Goal: Task Accomplishment & Management: Use online tool/utility

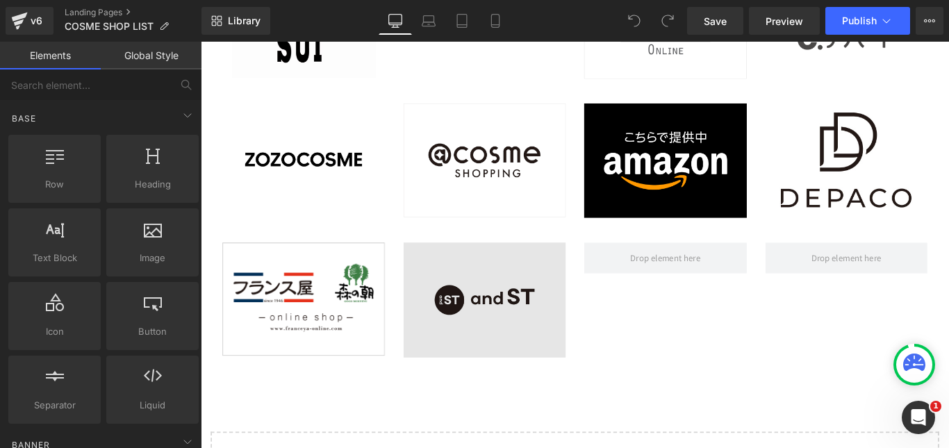
scroll to position [4515, 0]
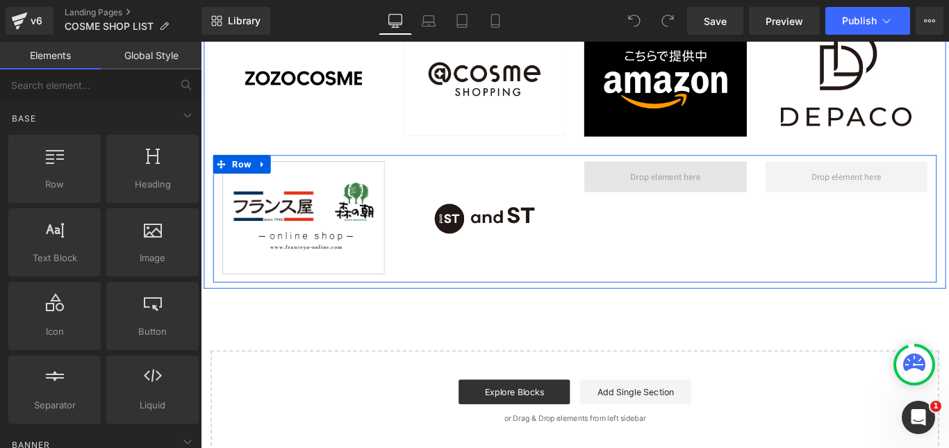
click at [733, 196] on span at bounding box center [723, 194] width 88 height 22
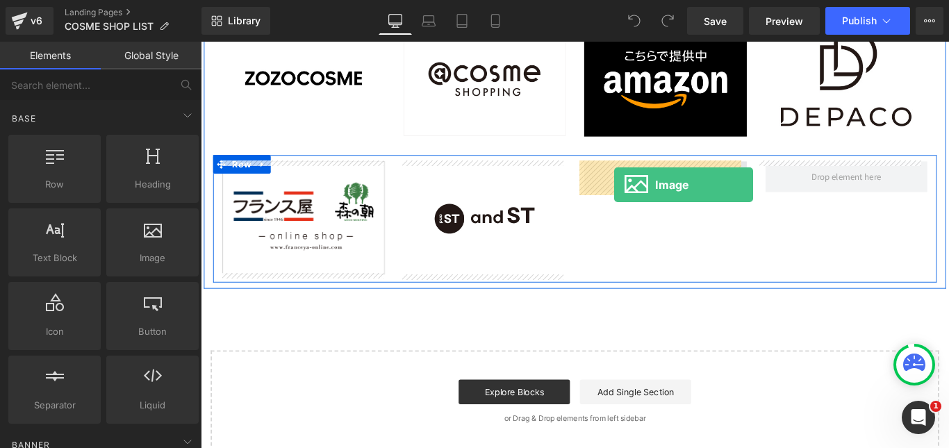
drag, startPoint x: 347, startPoint y: 301, endPoint x: 665, endPoint y: 202, distance: 333.8
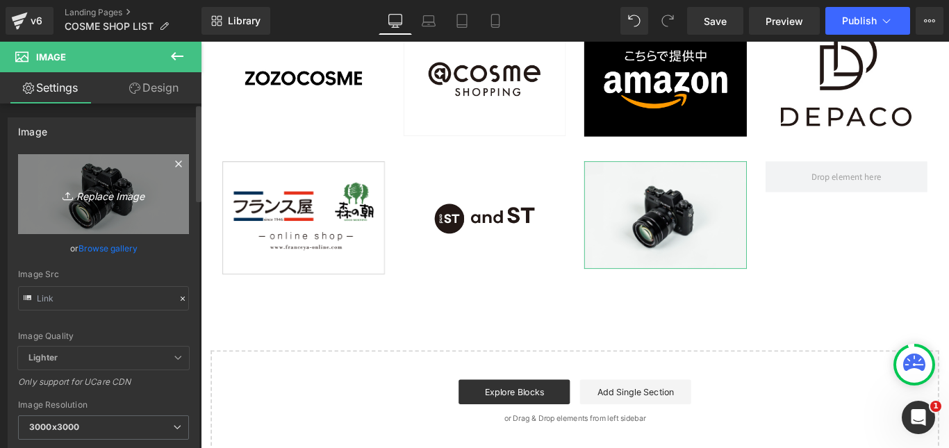
click at [64, 197] on icon at bounding box center [70, 196] width 14 height 14
type input "C:\fakepath\SHOPLISTmaruiweb.jpg"
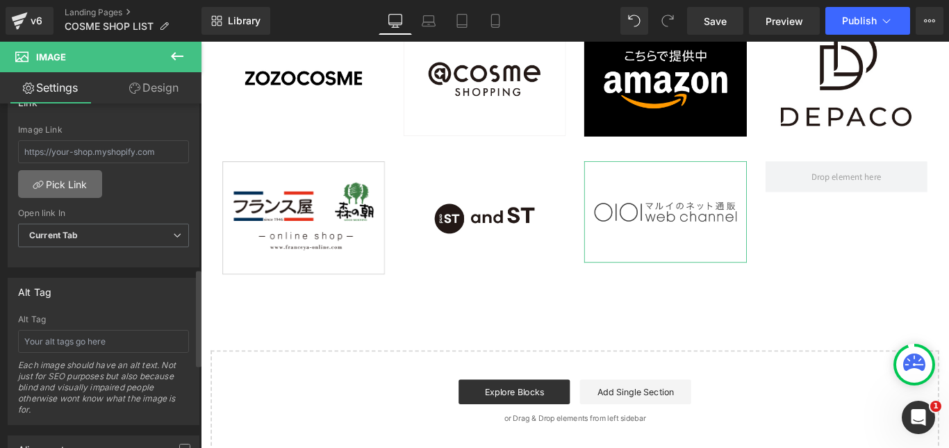
scroll to position [556, 0]
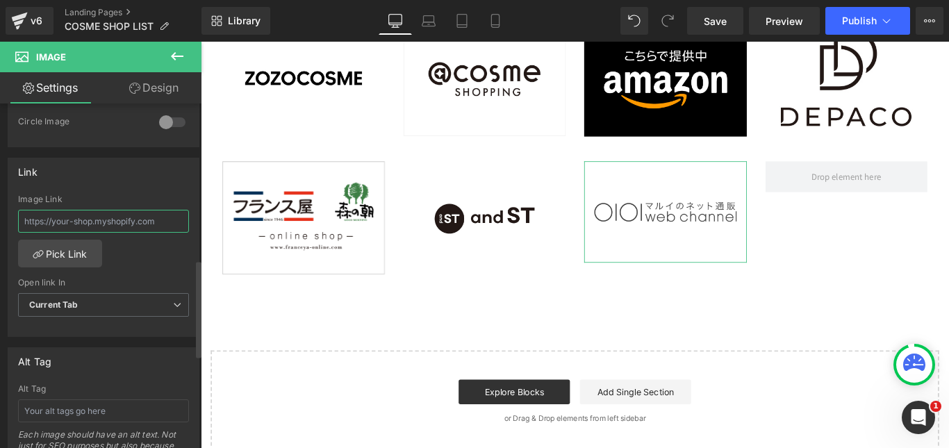
click at [60, 222] on input "text" at bounding box center [103, 221] width 171 height 23
paste input "[URL][DOMAIN_NAME]"
type input "[URL][DOMAIN_NAME]"
drag, startPoint x: 176, startPoint y: 258, endPoint x: 173, endPoint y: 251, distance: 7.5
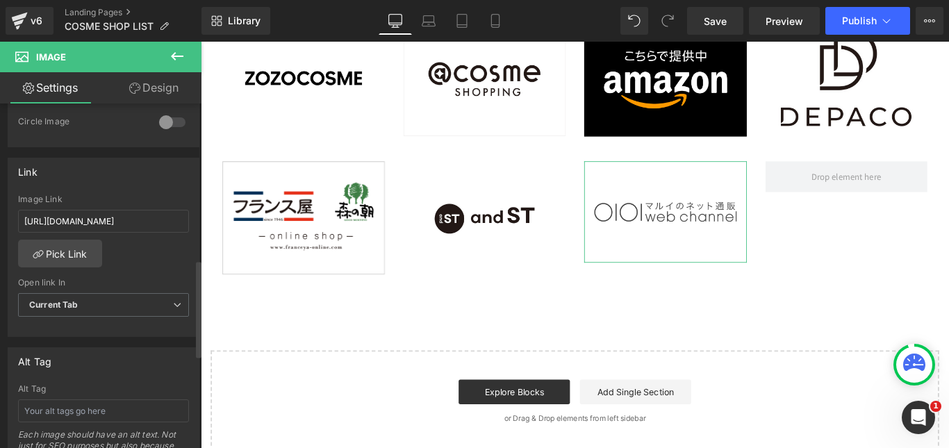
click at [175, 257] on div "Image Link [URL][DOMAIN_NAME] Pick Link Current Tab New Tab Open link In Curren…" at bounding box center [103, 266] width 190 height 142
click at [494, 16] on icon at bounding box center [495, 21] width 14 height 14
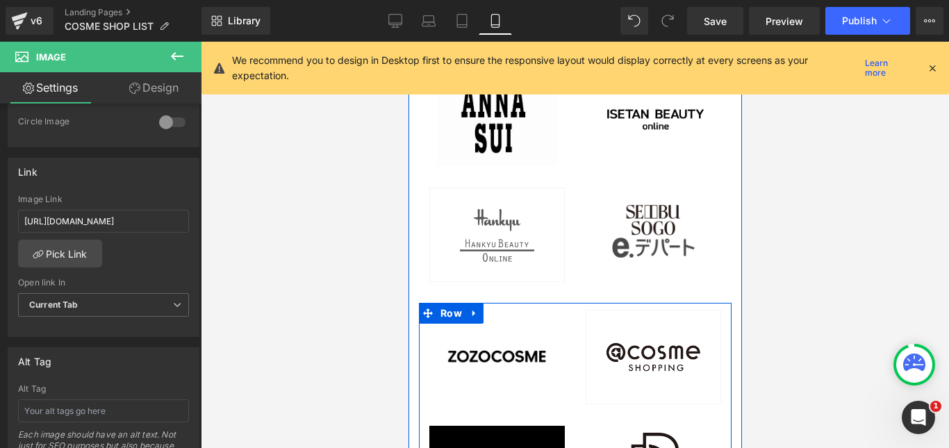
scroll to position [4514, 0]
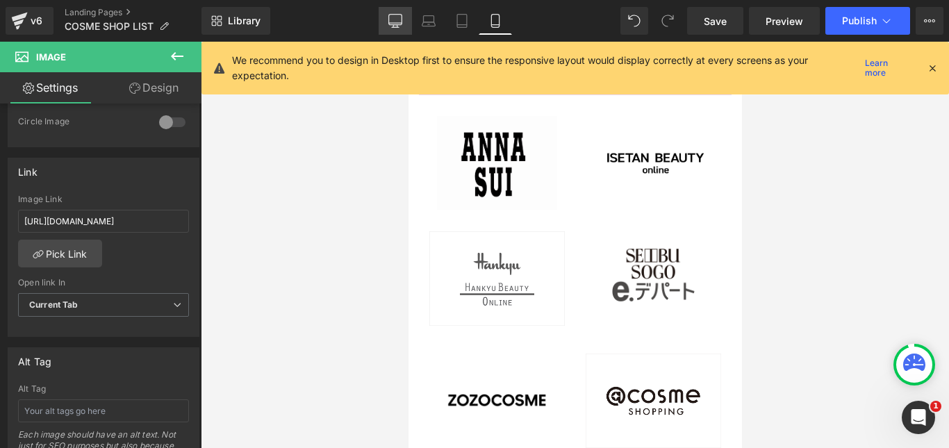
click at [387, 17] on link "Desktop" at bounding box center [395, 21] width 33 height 28
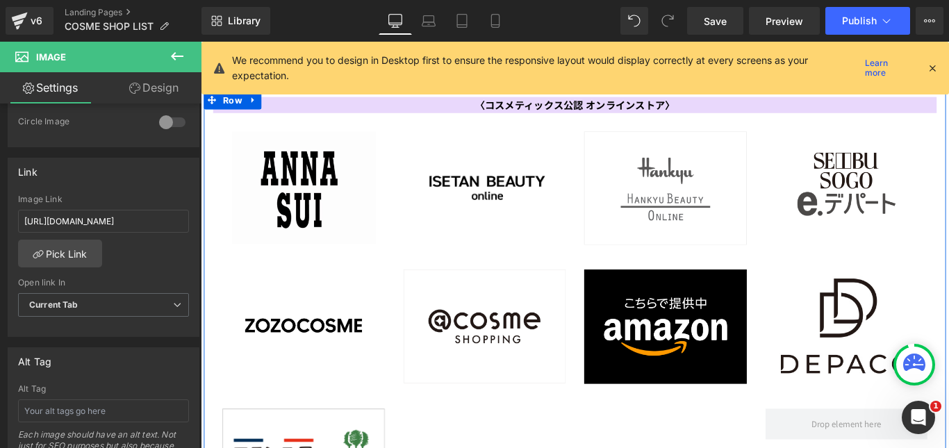
scroll to position [4307, 0]
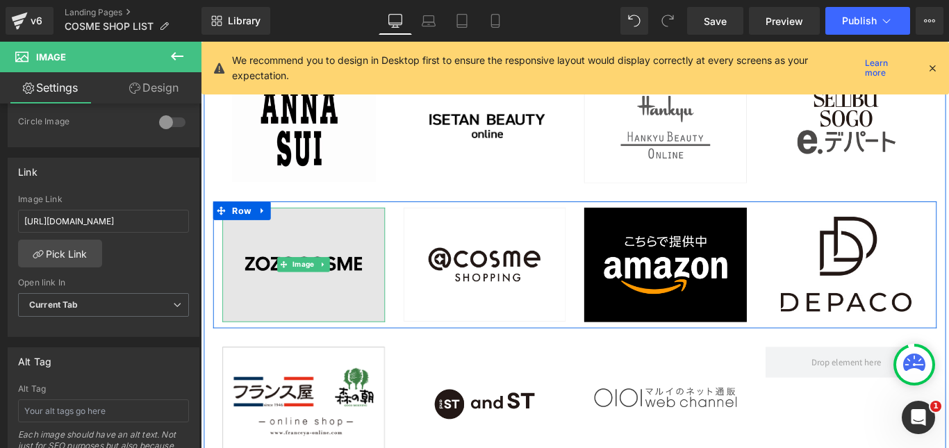
click at [329, 247] on img at bounding box center [316, 293] width 183 height 129
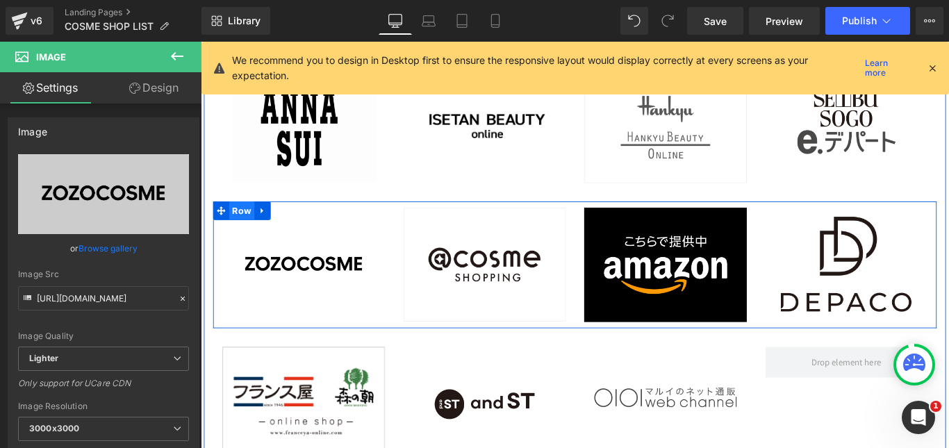
drag, startPoint x: 260, startPoint y: 229, endPoint x: 242, endPoint y: 227, distance: 18.9
click at [242, 227] on ul "Row" at bounding box center [247, 232] width 65 height 21
click at [242, 227] on span "Row" at bounding box center [247, 232] width 28 height 21
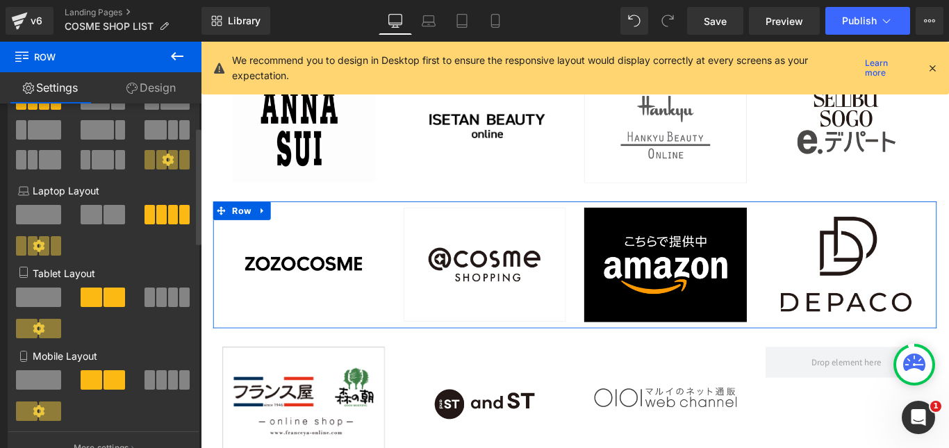
scroll to position [69, 0]
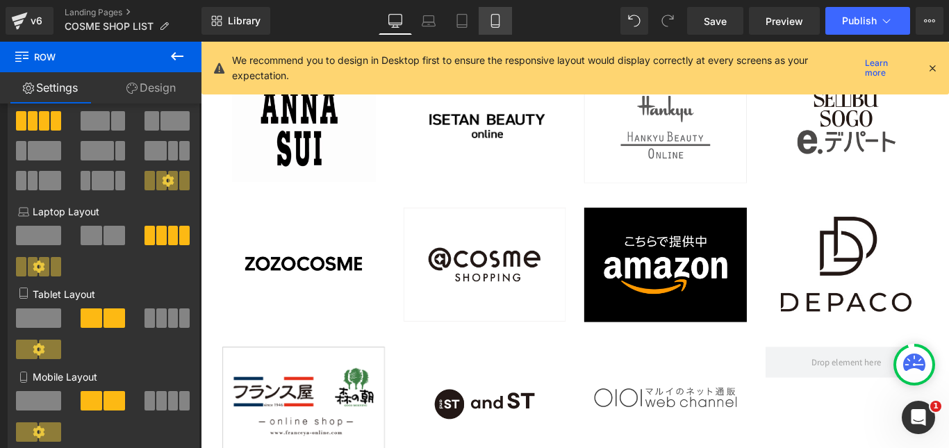
click at [492, 22] on icon at bounding box center [495, 21] width 8 height 13
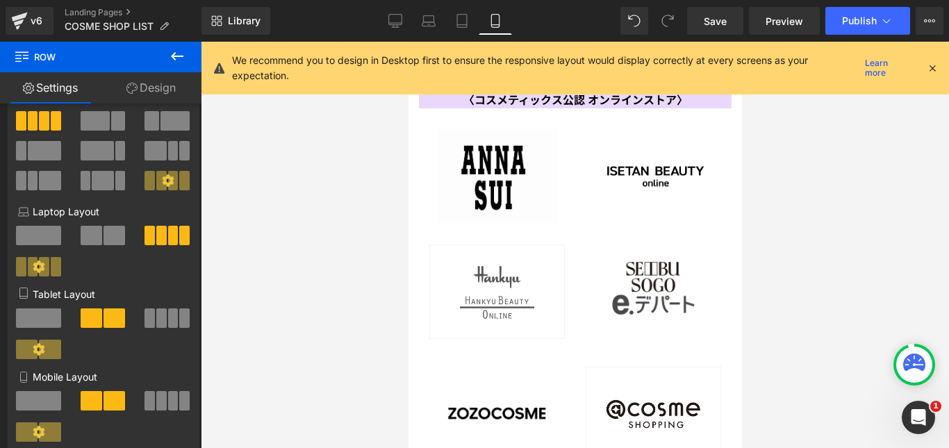
scroll to position [4557, 0]
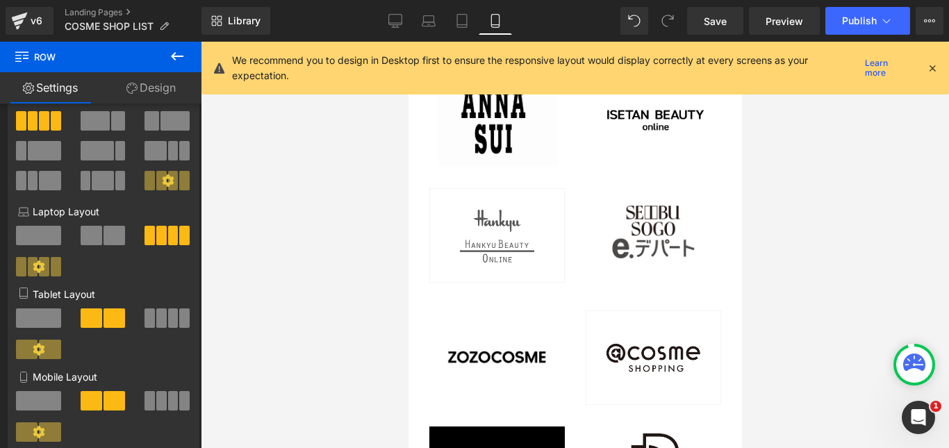
drag, startPoint x: 734, startPoint y: 144, endPoint x: 1155, endPoint y: 383, distance: 483.5
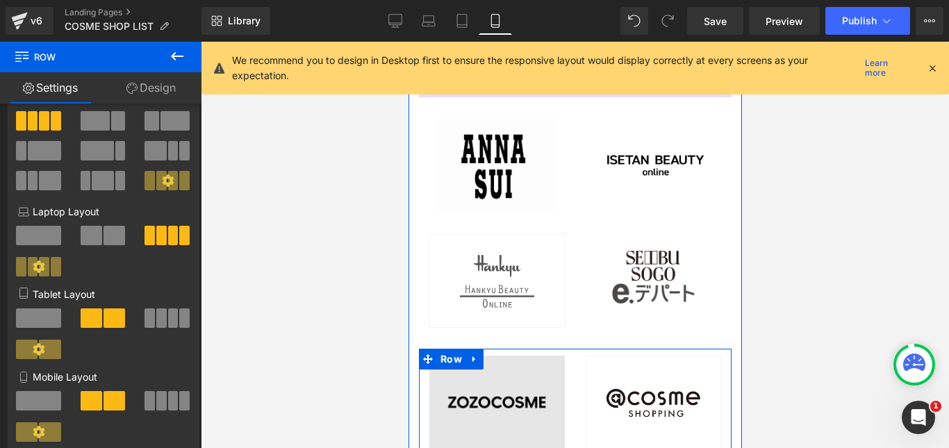
scroll to position [4487, 0]
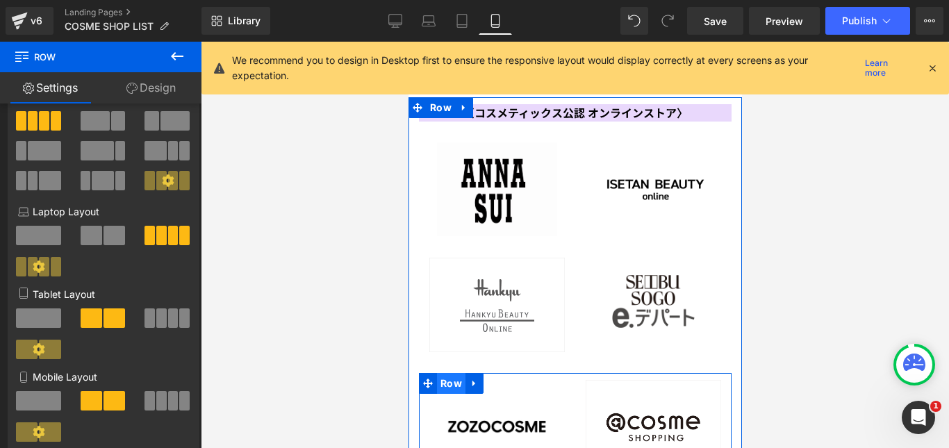
click at [461, 373] on span "Row" at bounding box center [450, 383] width 28 height 21
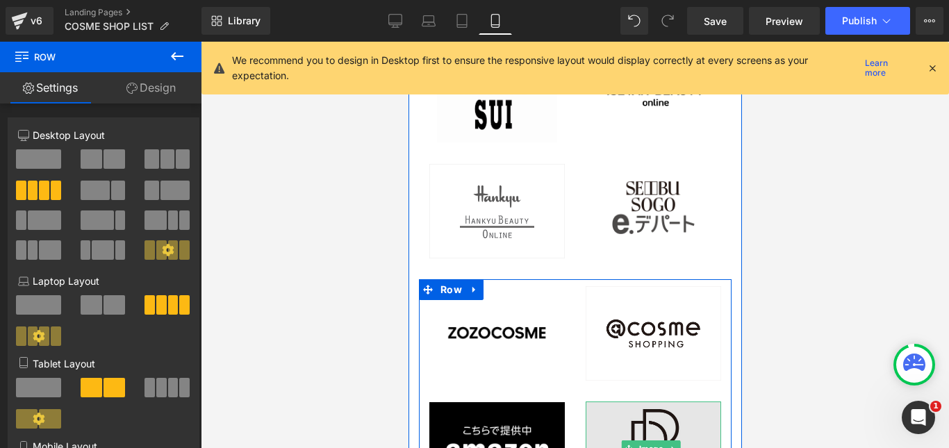
scroll to position [4557, 0]
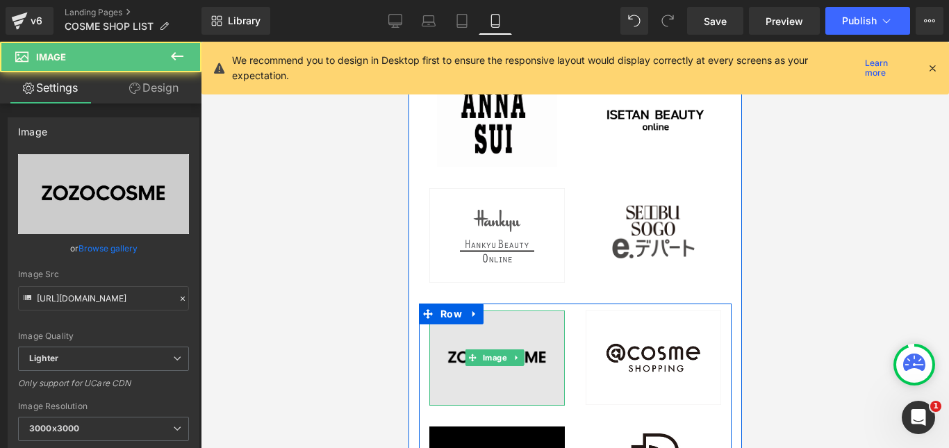
click at [526, 311] on img at bounding box center [496, 359] width 135 height 96
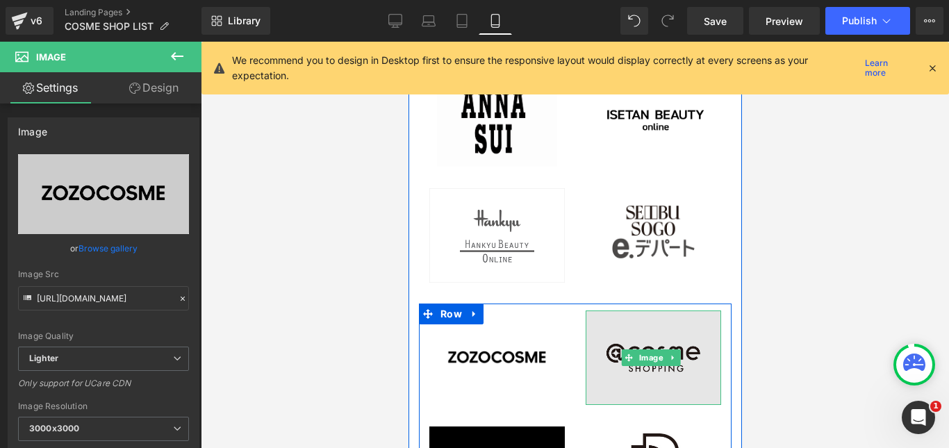
click at [621, 311] on img at bounding box center [652, 358] width 135 height 95
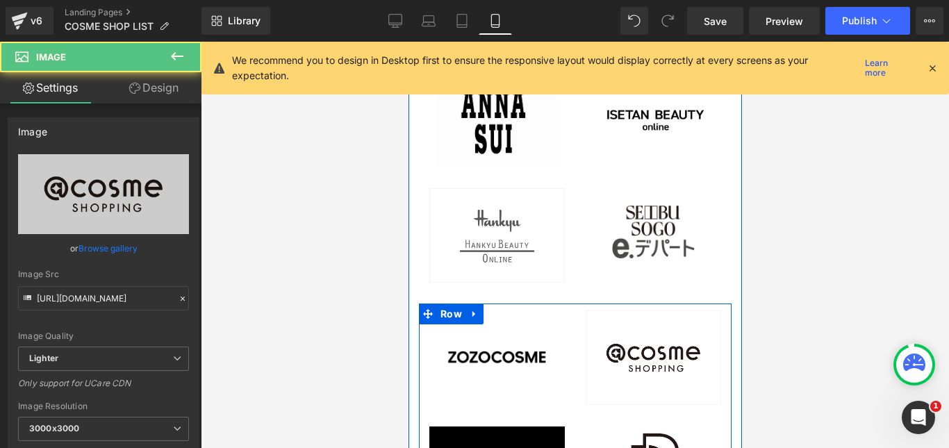
click at [559, 311] on div "Image Image" at bounding box center [496, 417] width 156 height 213
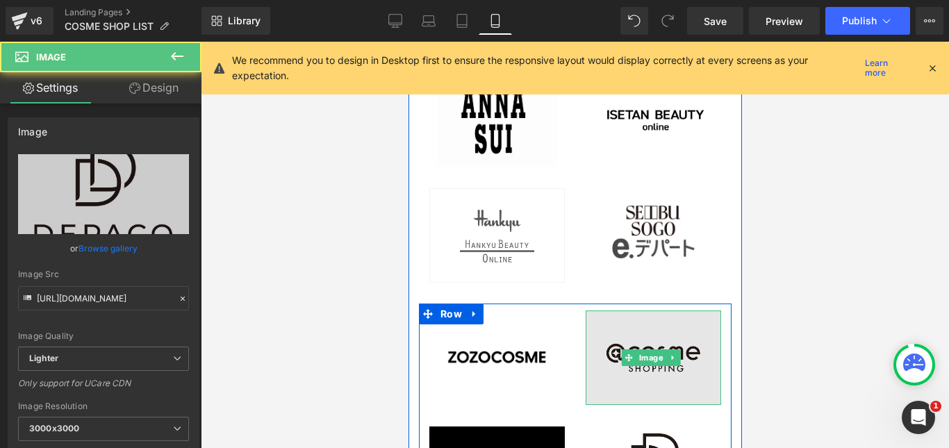
click at [602, 311] on img at bounding box center [652, 358] width 135 height 95
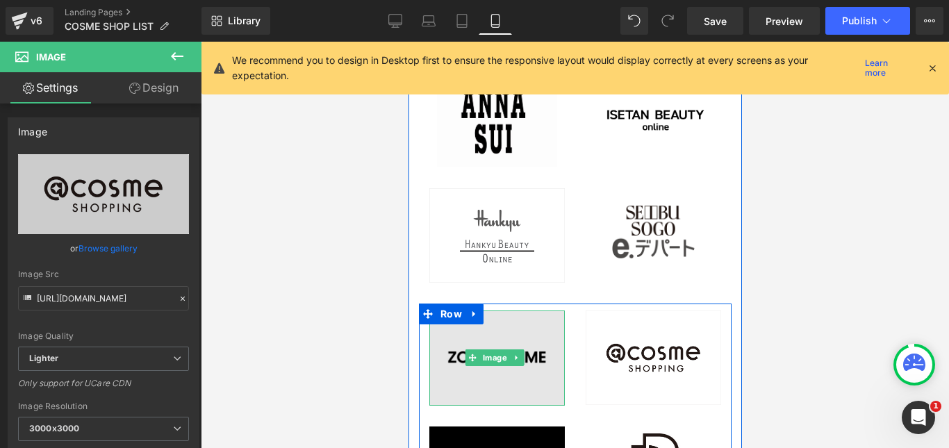
click at [533, 311] on img at bounding box center [496, 359] width 135 height 96
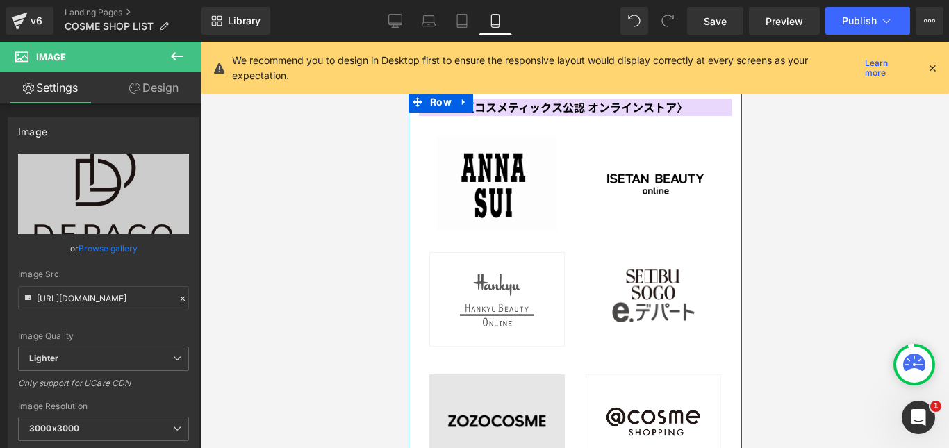
scroll to position [4487, 0]
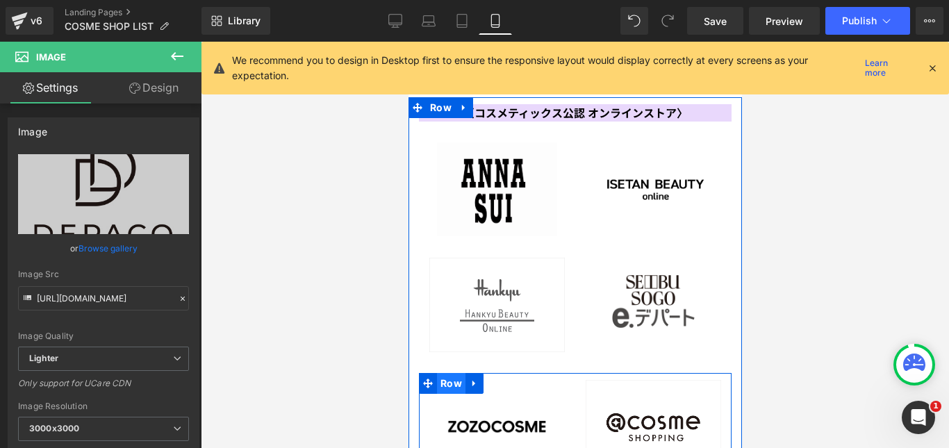
click at [448, 373] on span "Row" at bounding box center [450, 383] width 28 height 21
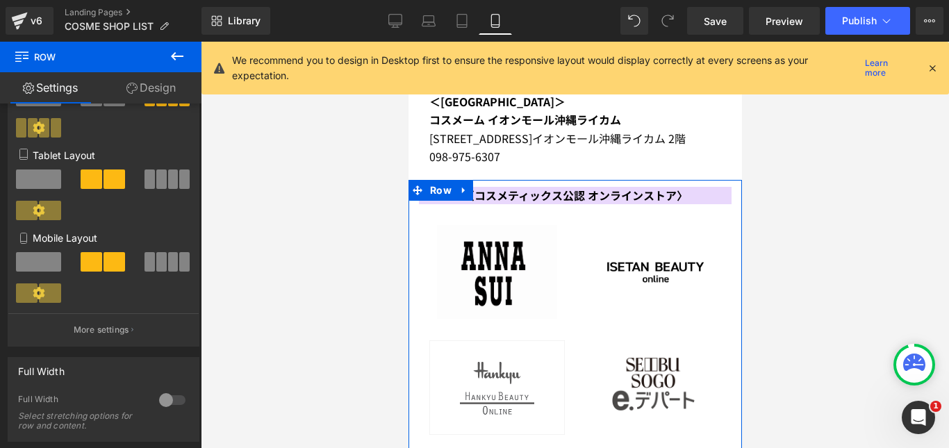
scroll to position [4279, 0]
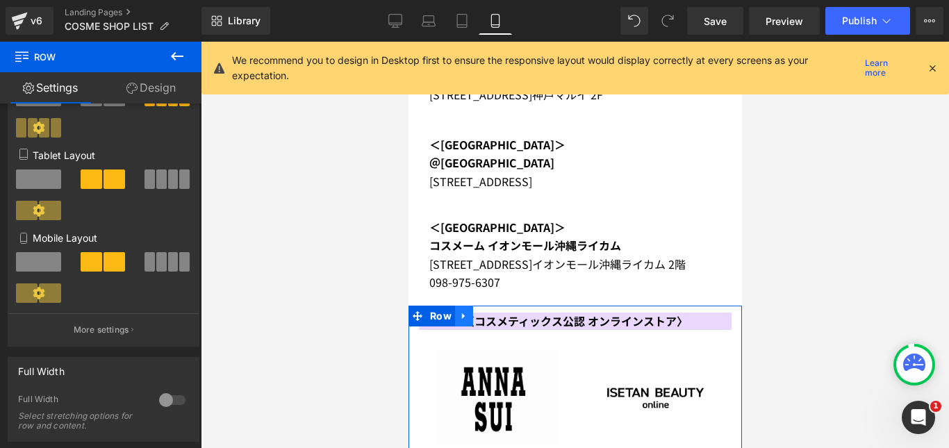
click at [454, 306] on link at bounding box center [463, 316] width 18 height 21
click at [440, 306] on span "Row" at bounding box center [440, 316] width 28 height 21
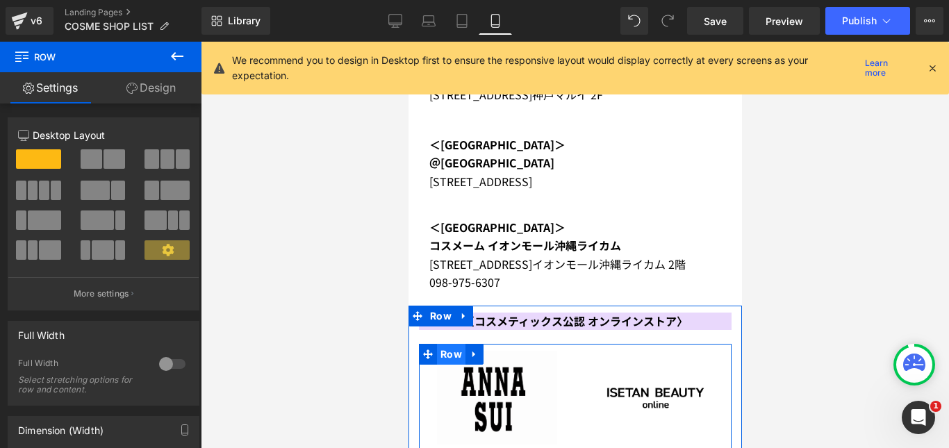
click at [446, 344] on span "Row" at bounding box center [450, 354] width 28 height 21
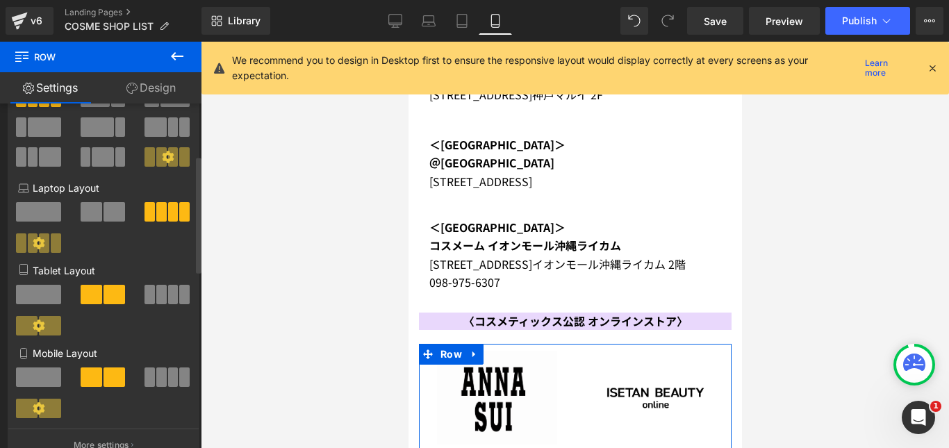
scroll to position [208, 0]
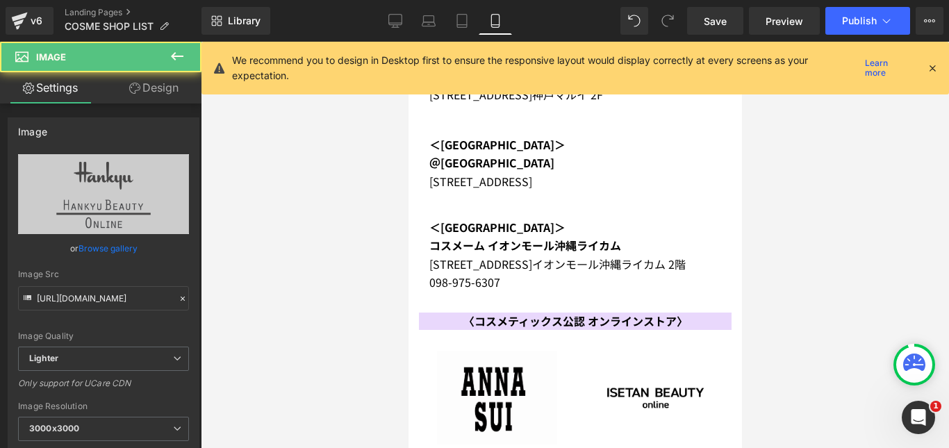
click at [181, 90] on link "Design" at bounding box center [154, 87] width 101 height 31
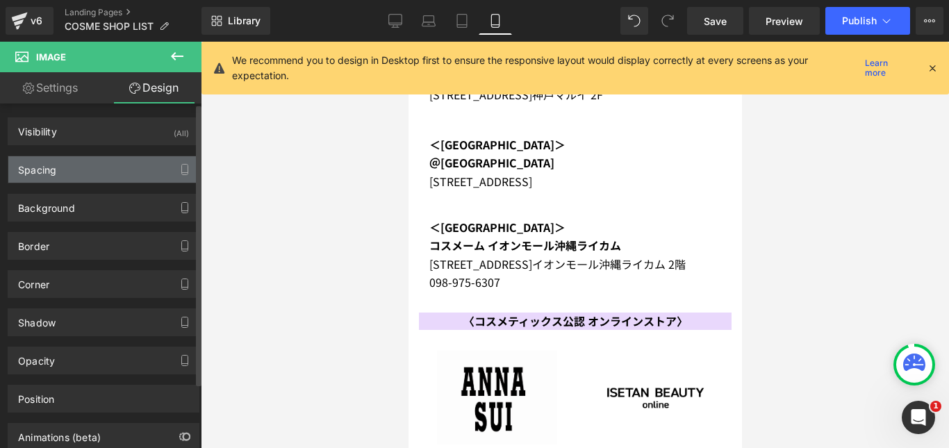
click at [142, 163] on div "Spacing" at bounding box center [103, 169] width 190 height 26
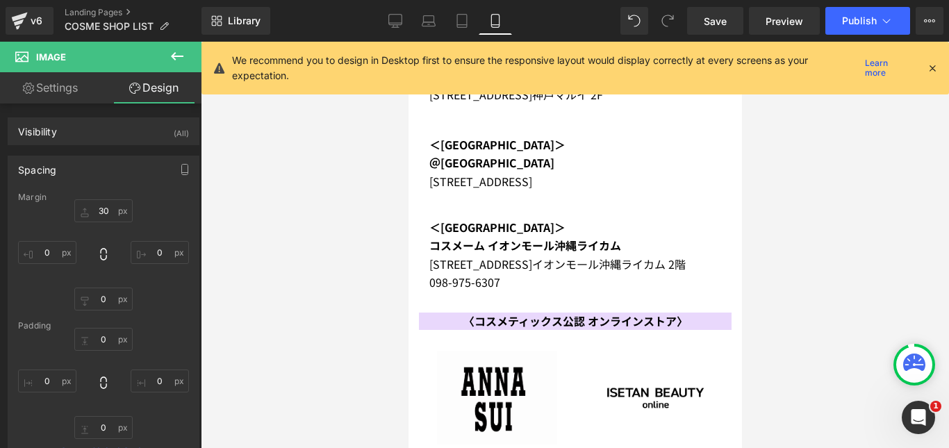
click at [76, 95] on link "Settings" at bounding box center [50, 87] width 101 height 31
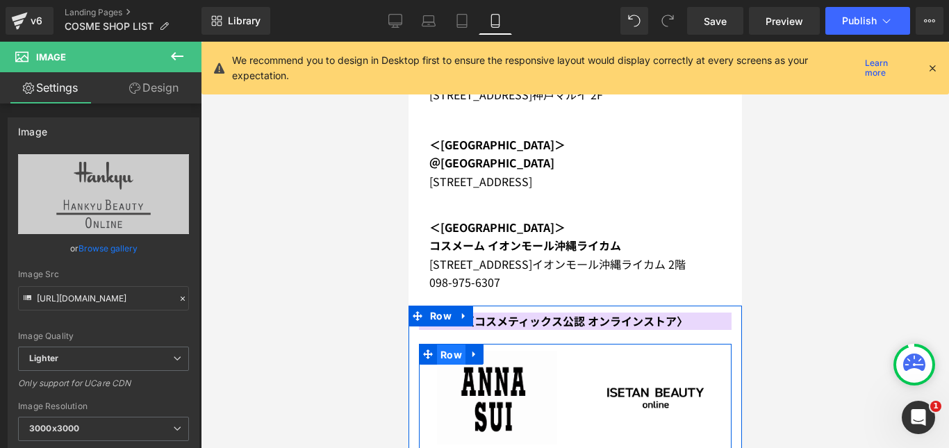
click at [455, 345] on span "Row" at bounding box center [450, 355] width 28 height 21
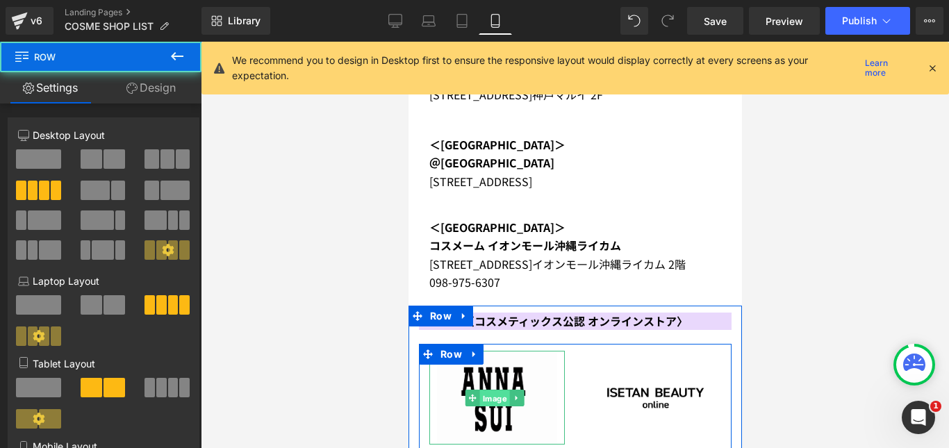
click at [484, 390] on span "Image" at bounding box center [494, 398] width 30 height 17
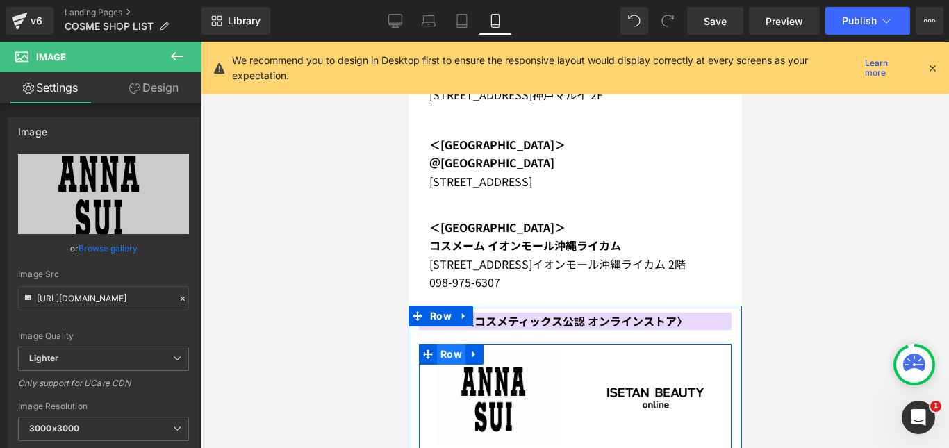
click at [452, 344] on span "Row" at bounding box center [450, 354] width 28 height 21
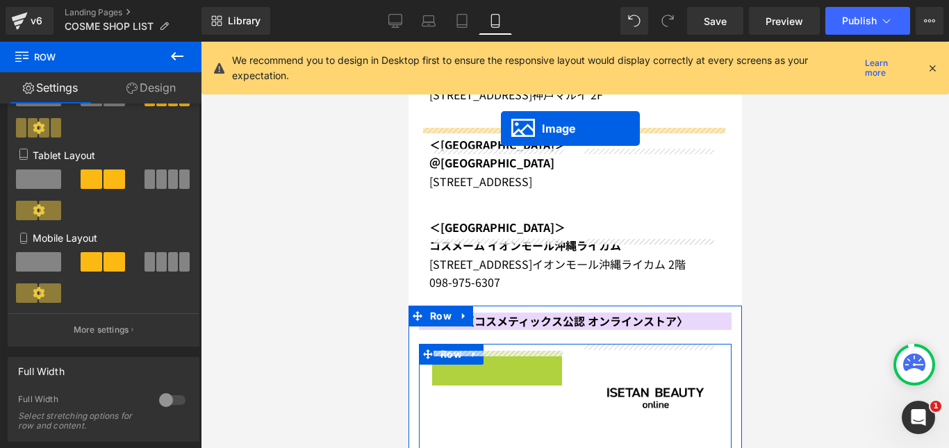
drag, startPoint x: 472, startPoint y: 193, endPoint x: 500, endPoint y: 129, distance: 70.6
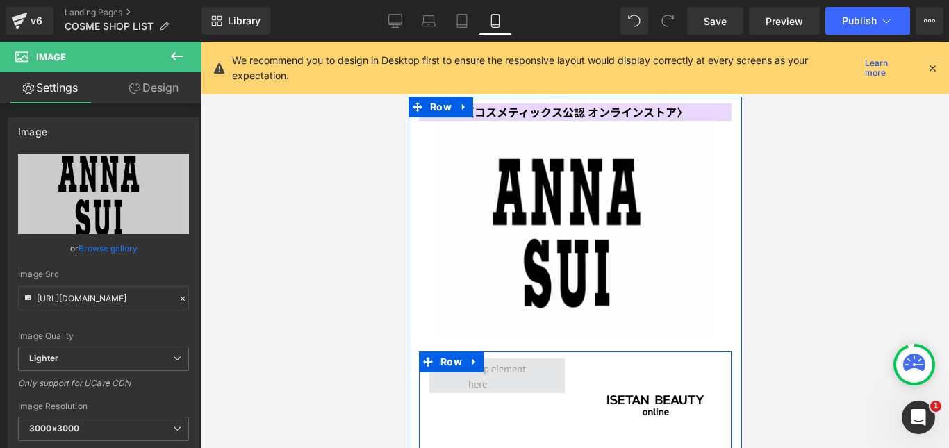
scroll to position [4487, 0]
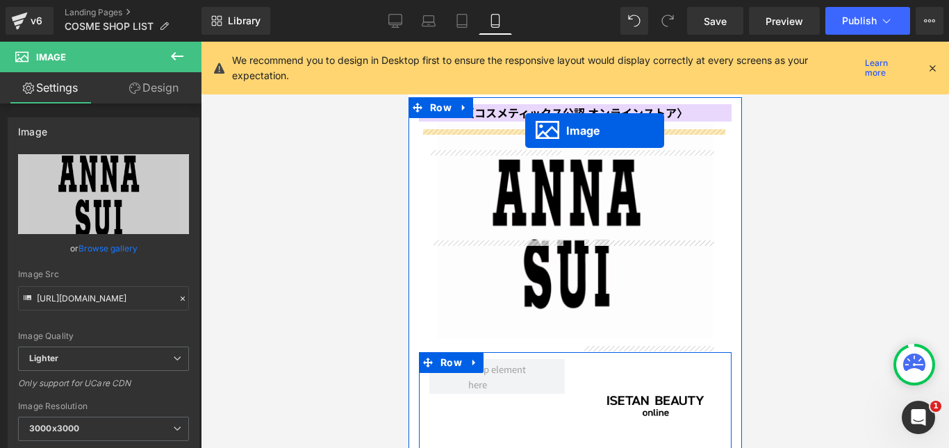
drag, startPoint x: 470, startPoint y: 308, endPoint x: 524, endPoint y: 131, distance: 186.1
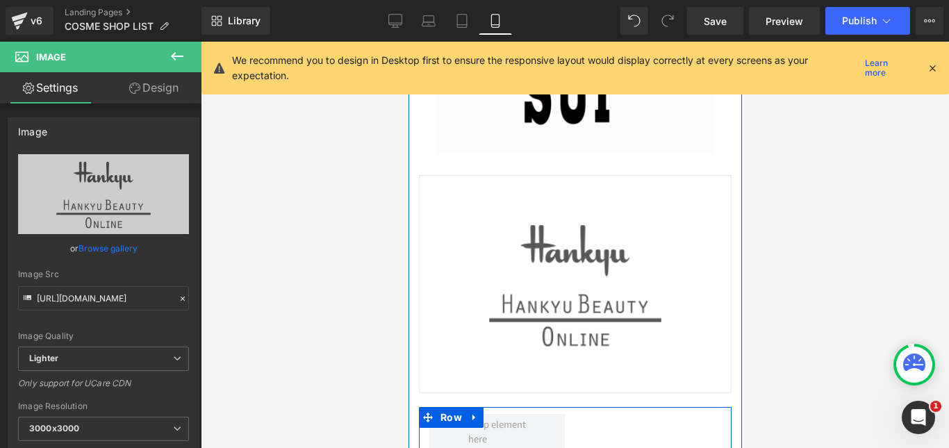
scroll to position [4696, 0]
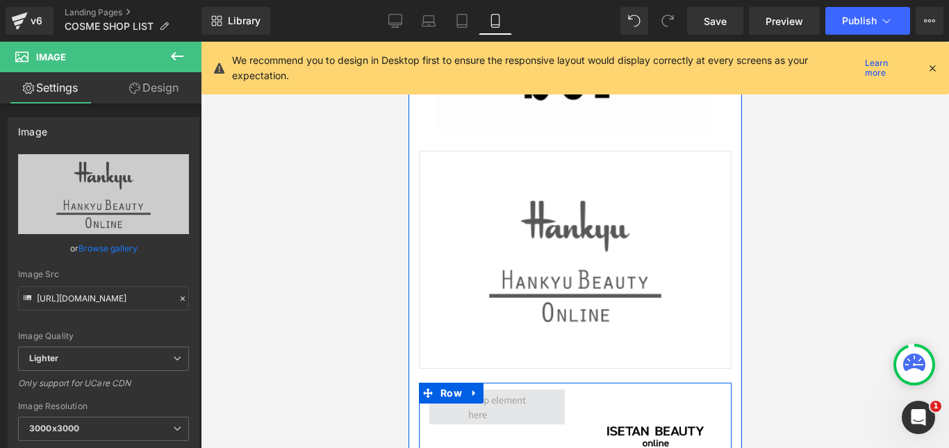
click at [535, 390] on span at bounding box center [496, 407] width 135 height 35
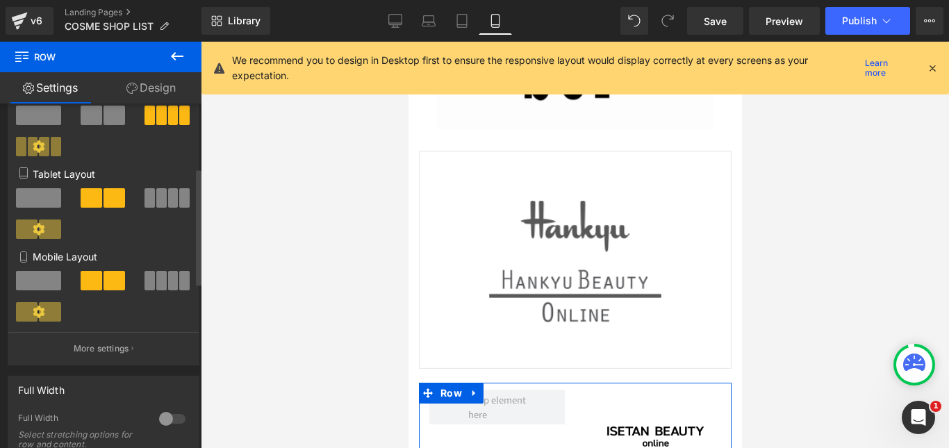
scroll to position [208, 0]
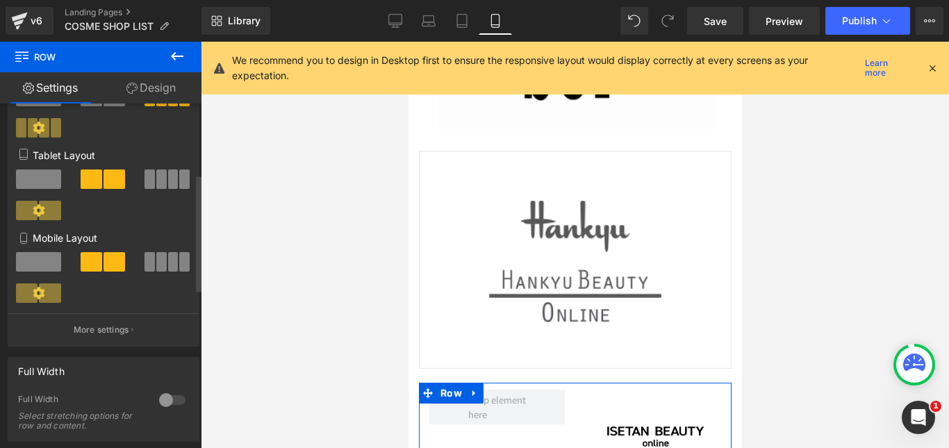
click at [47, 288] on span at bounding box center [50, 292] width 22 height 19
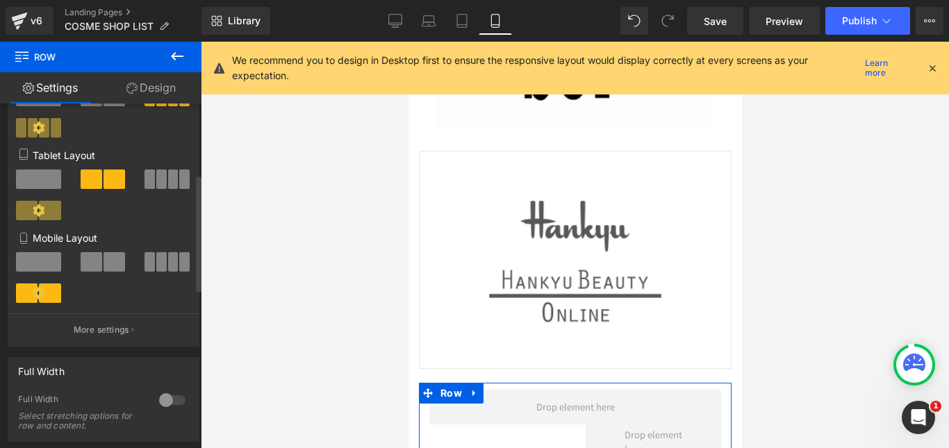
click at [51, 297] on span at bounding box center [50, 292] width 22 height 19
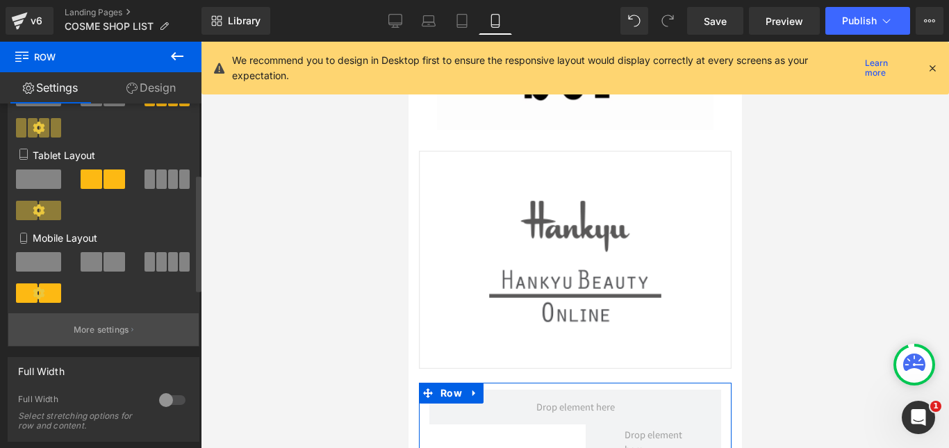
click at [83, 321] on button "More settings" at bounding box center [103, 329] width 190 height 33
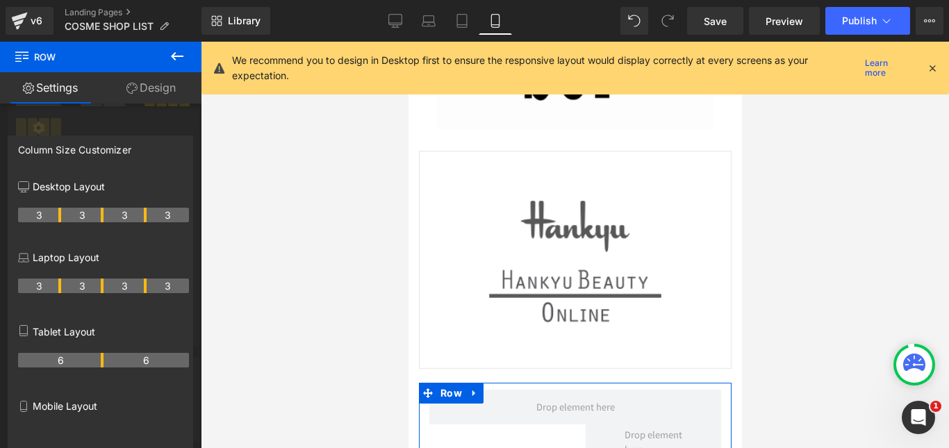
click at [114, 415] on div "Mobile Layout" at bounding box center [103, 422] width 171 height 60
click at [83, 408] on p "Mobile Layout" at bounding box center [103, 406] width 171 height 15
click at [97, 117] on div at bounding box center [100, 248] width 201 height 413
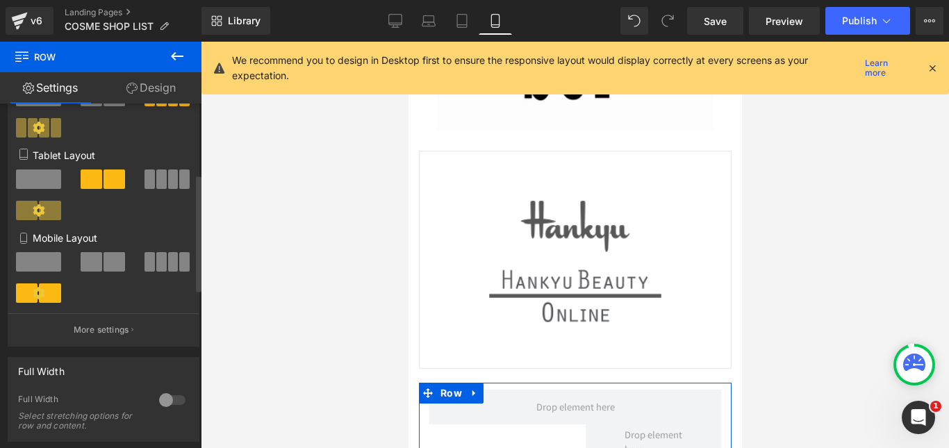
click at [104, 258] on span at bounding box center [115, 261] width 22 height 19
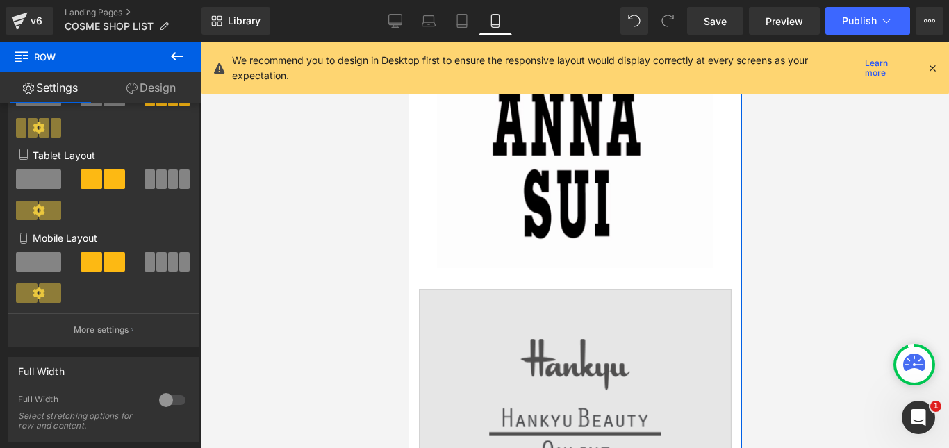
scroll to position [4557, 0]
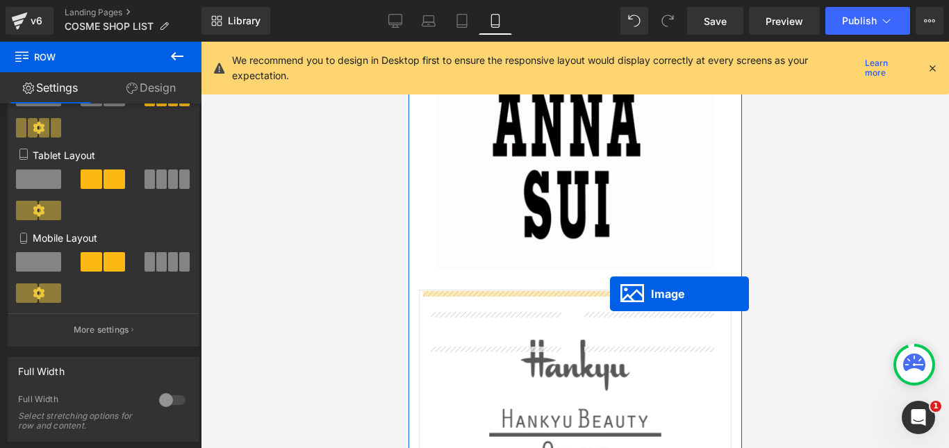
drag, startPoint x: 620, startPoint y: 353, endPoint x: 609, endPoint y: 294, distance: 60.1
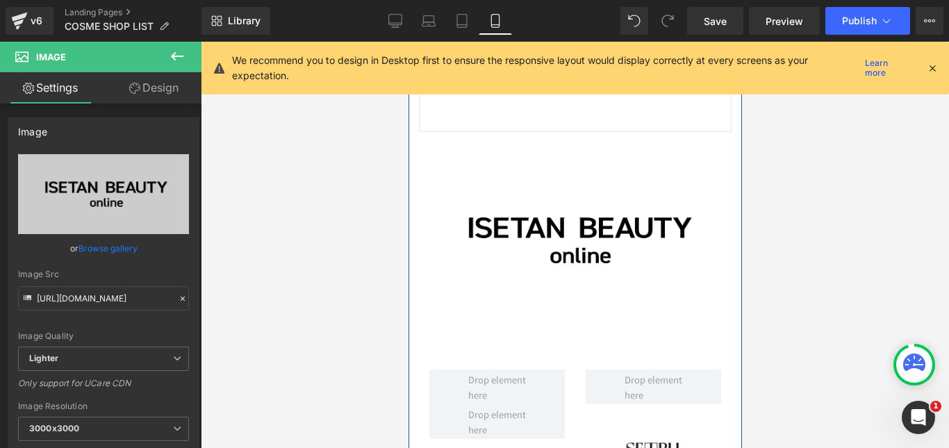
scroll to position [4974, 0]
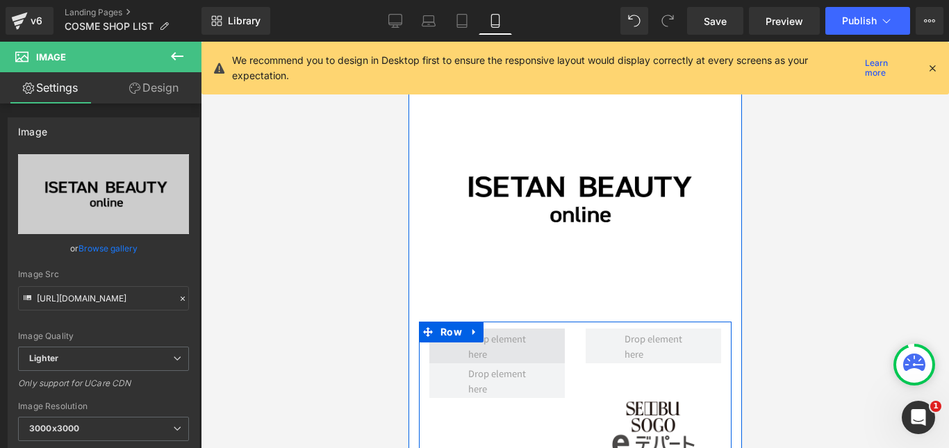
click at [514, 328] on span at bounding box center [497, 346] width 68 height 37
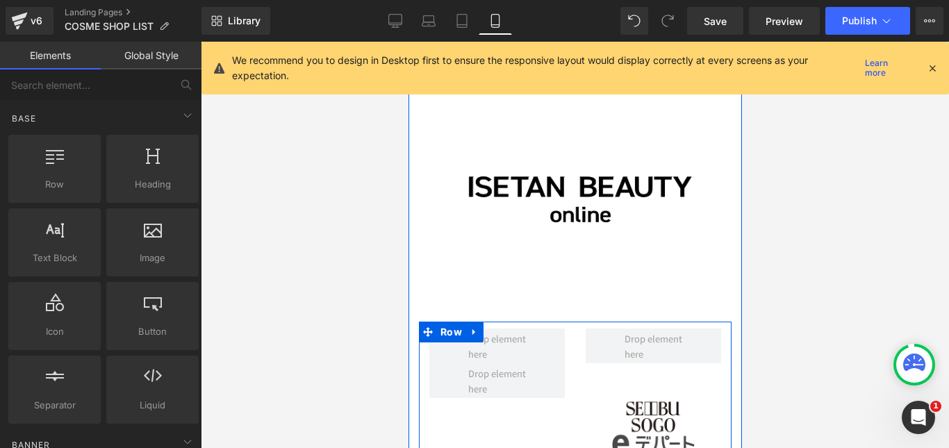
click at [577, 329] on div at bounding box center [652, 346] width 156 height 35
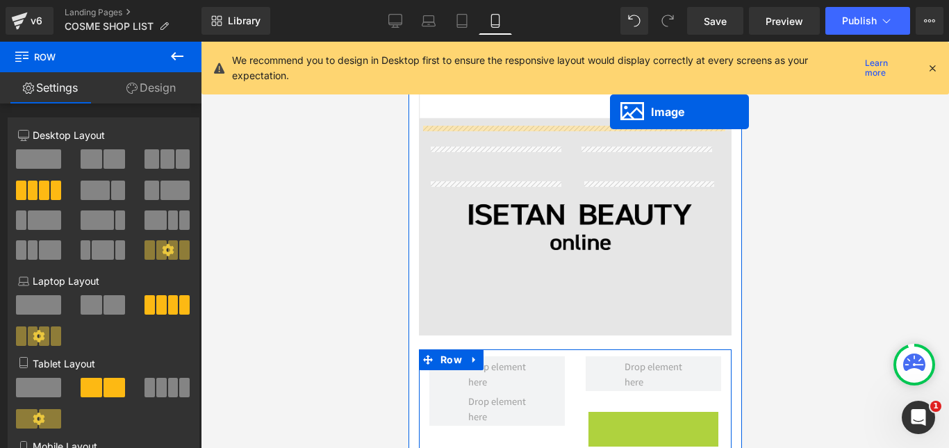
scroll to position [4932, 0]
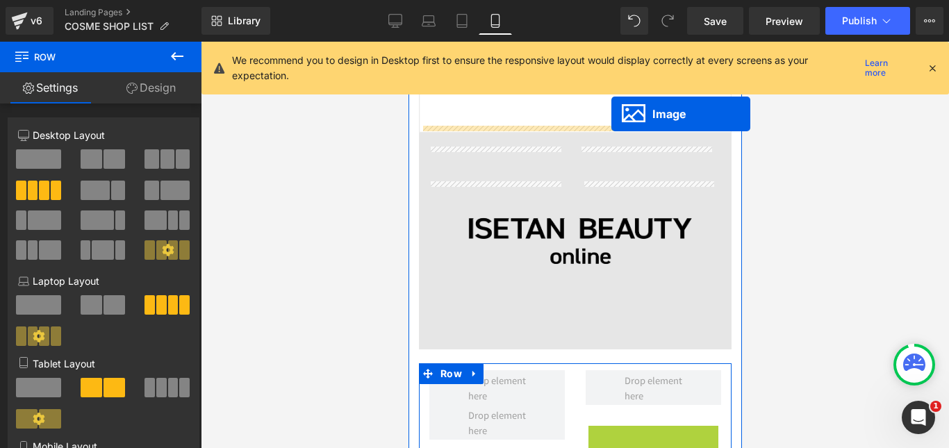
drag, startPoint x: 617, startPoint y: 201, endPoint x: 611, endPoint y: 115, distance: 86.4
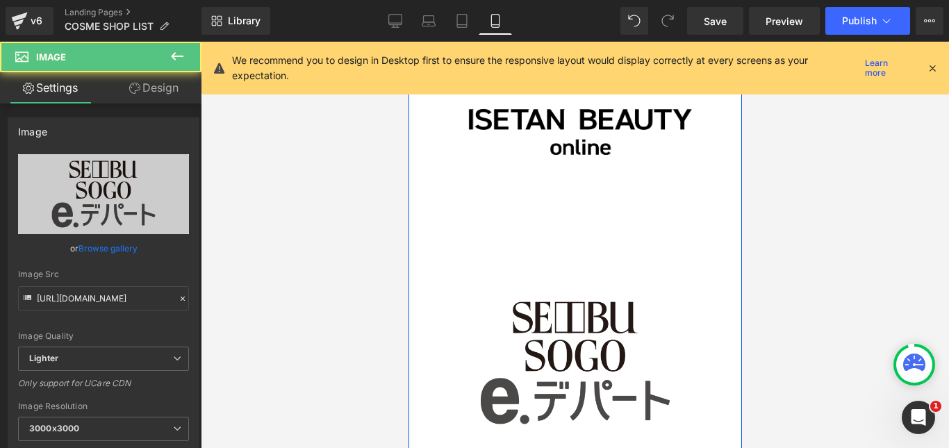
scroll to position [5140, 0]
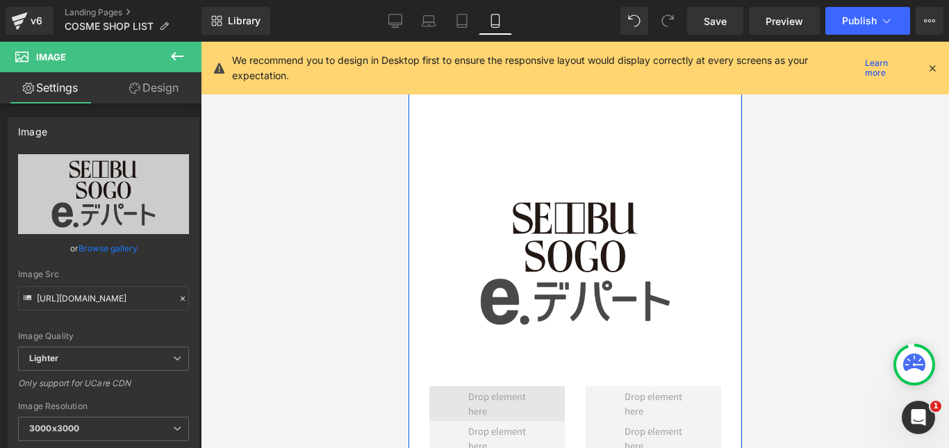
click at [533, 386] on span at bounding box center [496, 403] width 135 height 35
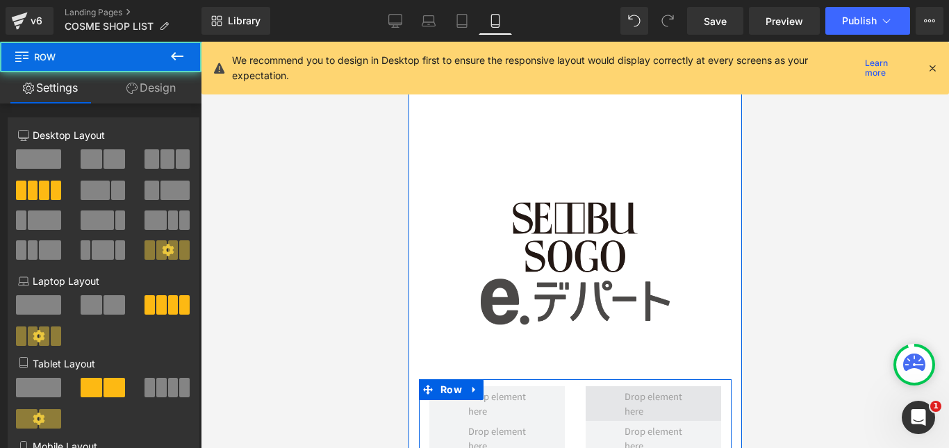
click at [593, 386] on span at bounding box center [652, 403] width 135 height 35
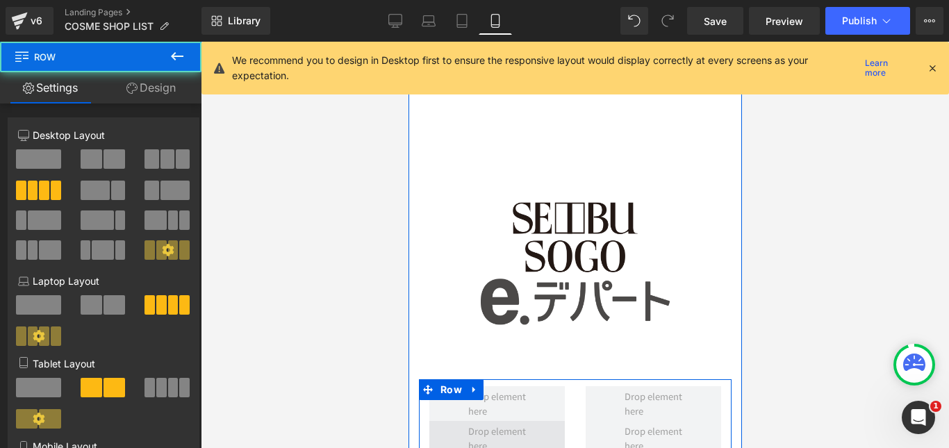
click at [538, 421] on span at bounding box center [496, 438] width 135 height 35
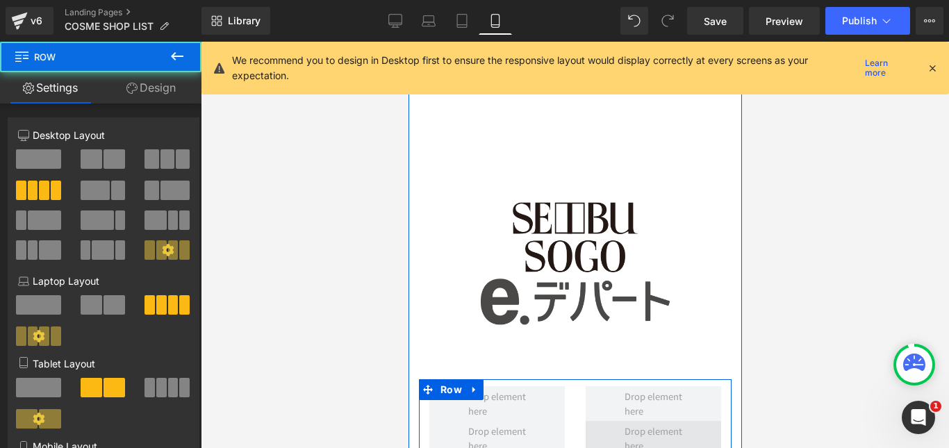
click at [638, 420] on span at bounding box center [653, 438] width 68 height 37
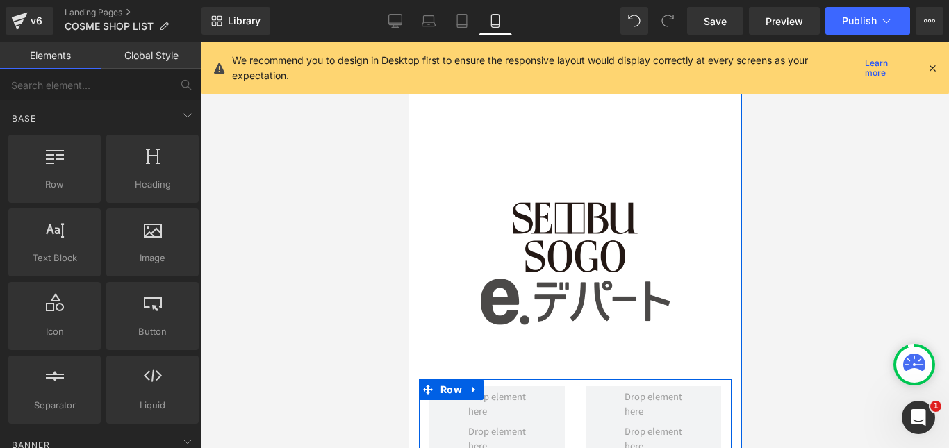
click at [561, 386] on div at bounding box center [496, 403] width 156 height 35
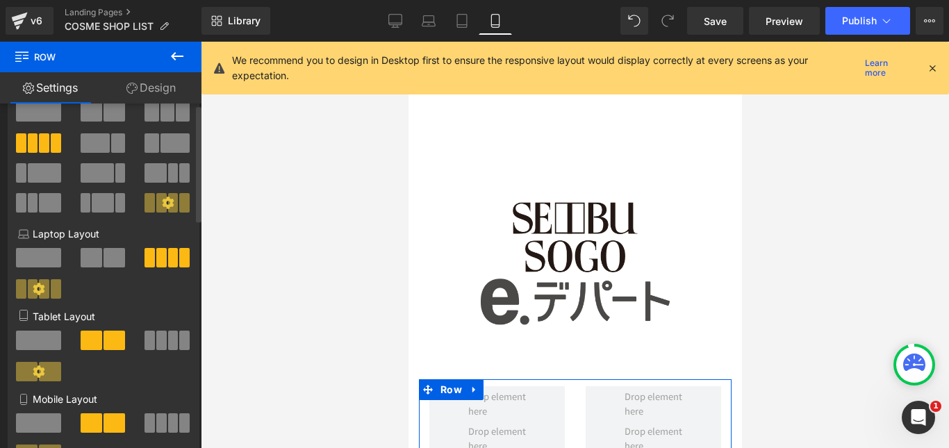
scroll to position [208, 0]
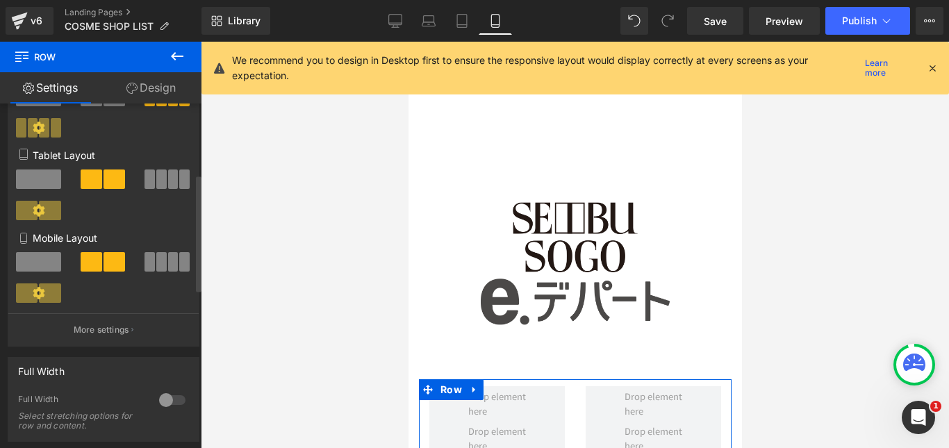
click at [172, 254] on span at bounding box center [173, 261] width 10 height 19
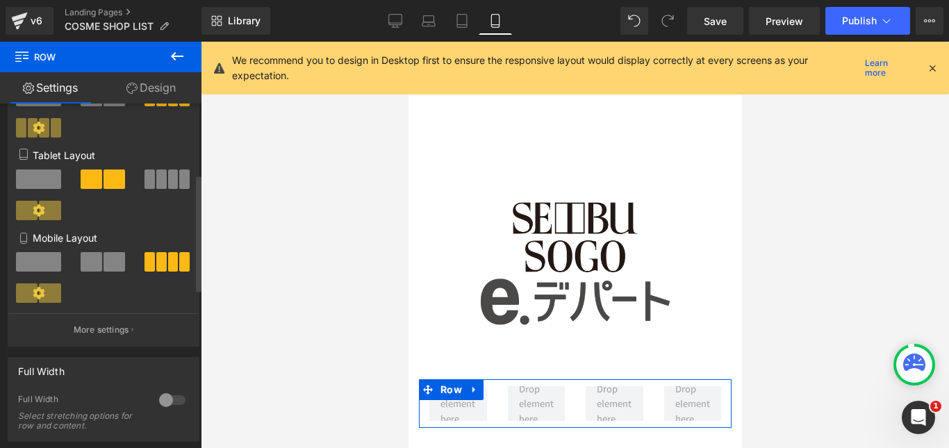
click at [115, 254] on span at bounding box center [115, 261] width 22 height 19
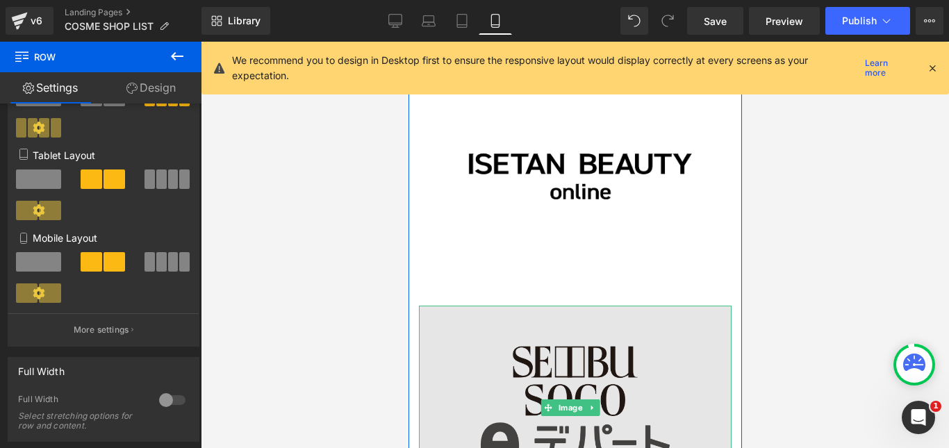
scroll to position [5002, 0]
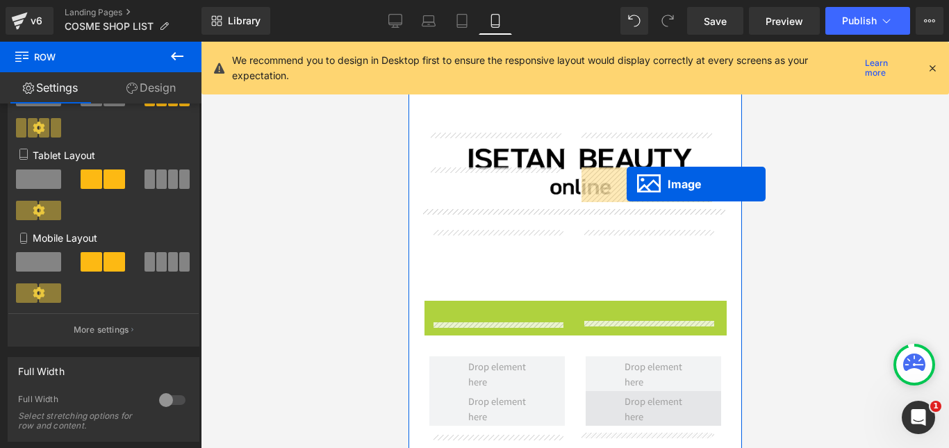
drag, startPoint x: 545, startPoint y: 176, endPoint x: 626, endPoint y: 184, distance: 81.6
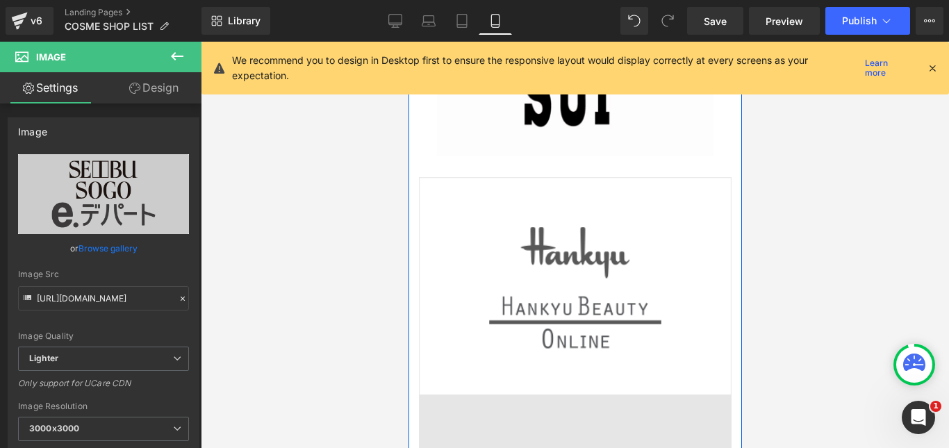
scroll to position [4724, 0]
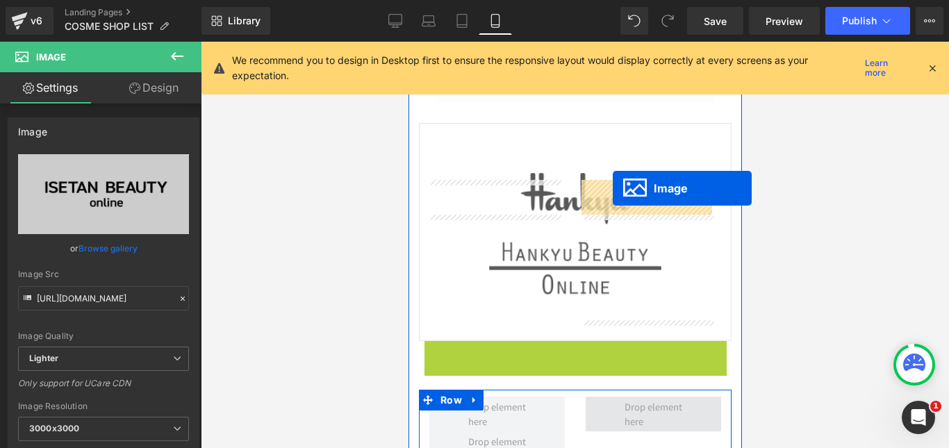
drag, startPoint x: 546, startPoint y: 229, endPoint x: 612, endPoint y: 188, distance: 77.3
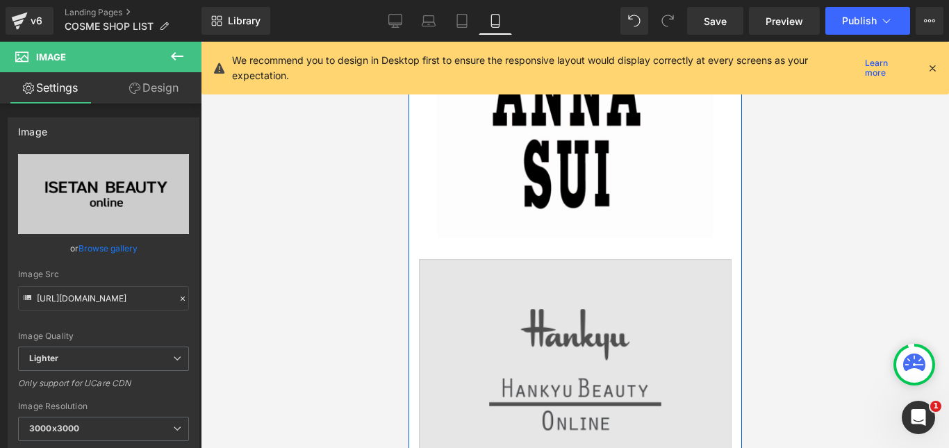
scroll to position [4654, 0]
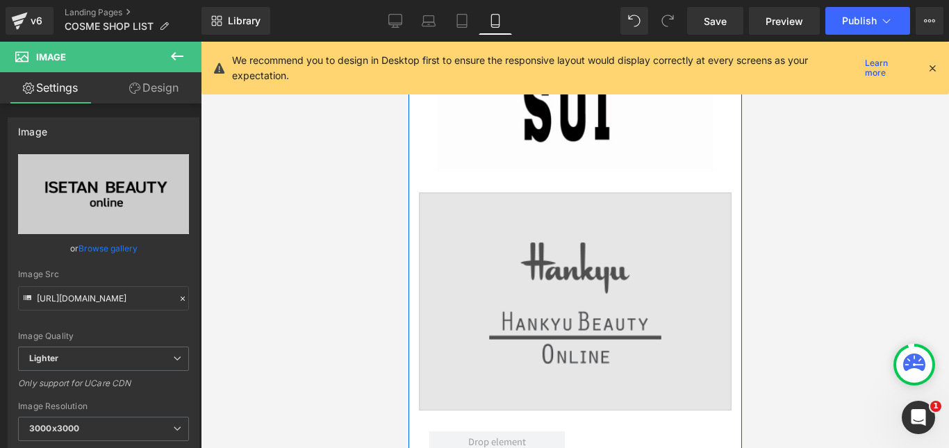
click at [523, 192] on img at bounding box center [574, 301] width 313 height 218
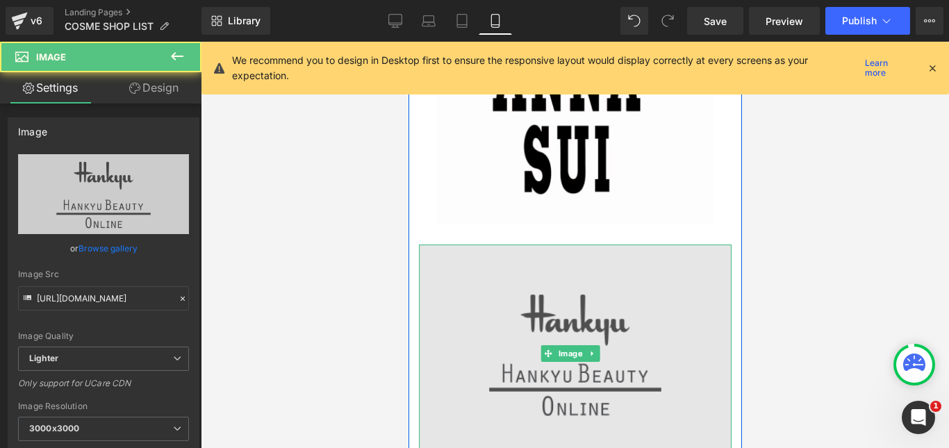
scroll to position [4585, 0]
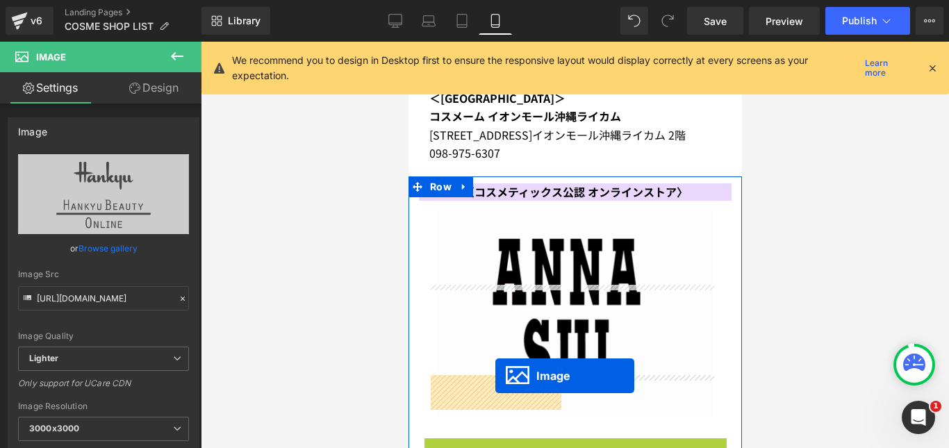
drag, startPoint x: 547, startPoint y: 151, endPoint x: 494, endPoint y: 373, distance: 227.8
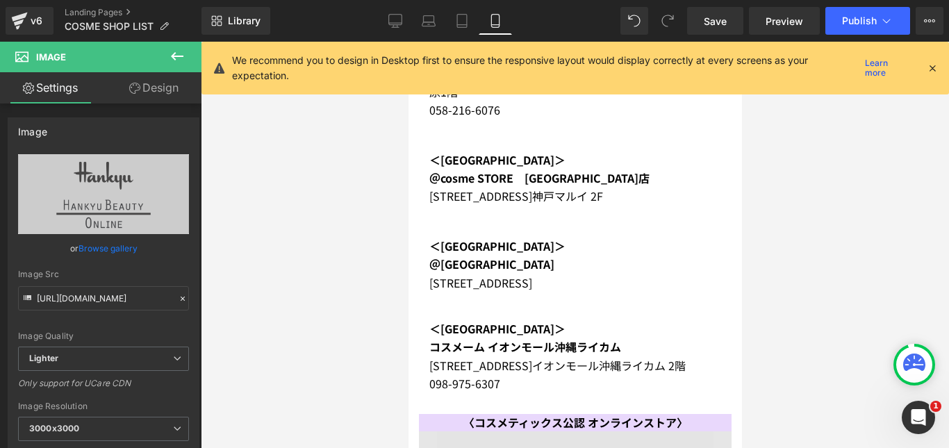
scroll to position [4283, 0]
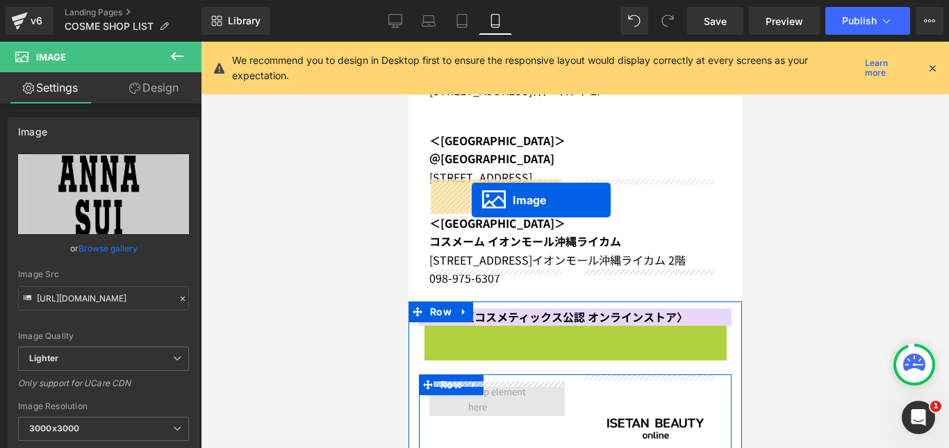
drag, startPoint x: 549, startPoint y: 222, endPoint x: 471, endPoint y: 200, distance: 80.7
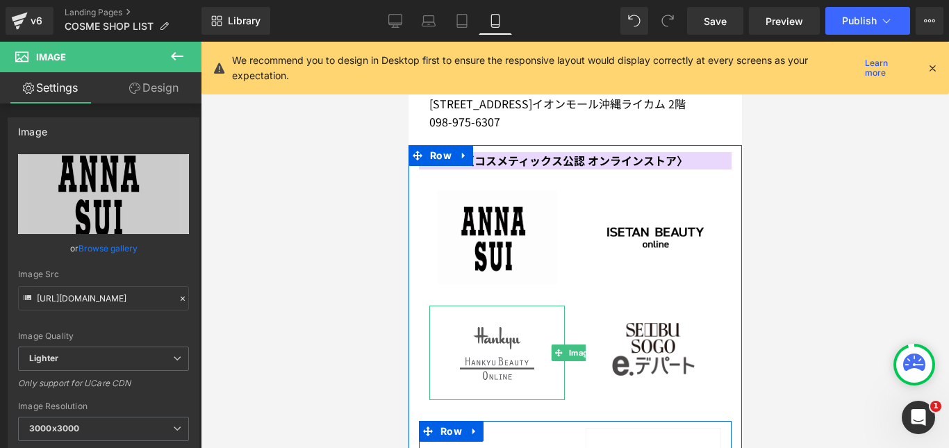
scroll to position [4492, 0]
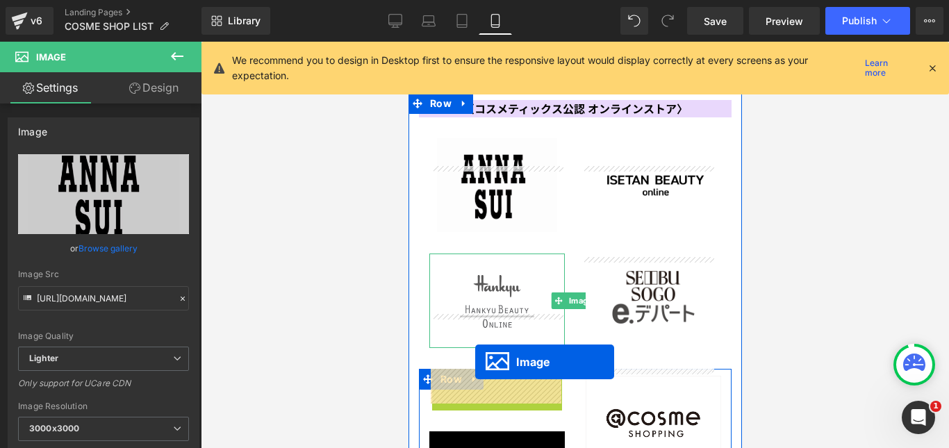
drag, startPoint x: 470, startPoint y: 216, endPoint x: 474, endPoint y: 358, distance: 141.8
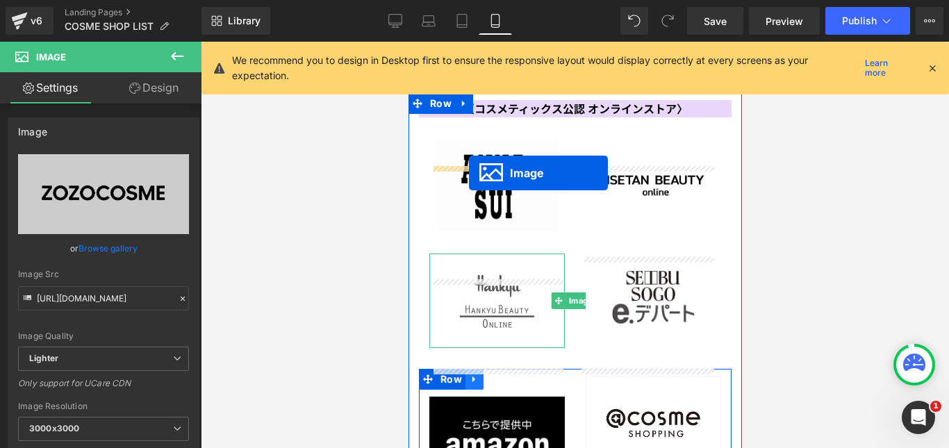
drag, startPoint x: 469, startPoint y: 412, endPoint x: 468, endPoint y: 173, distance: 239.0
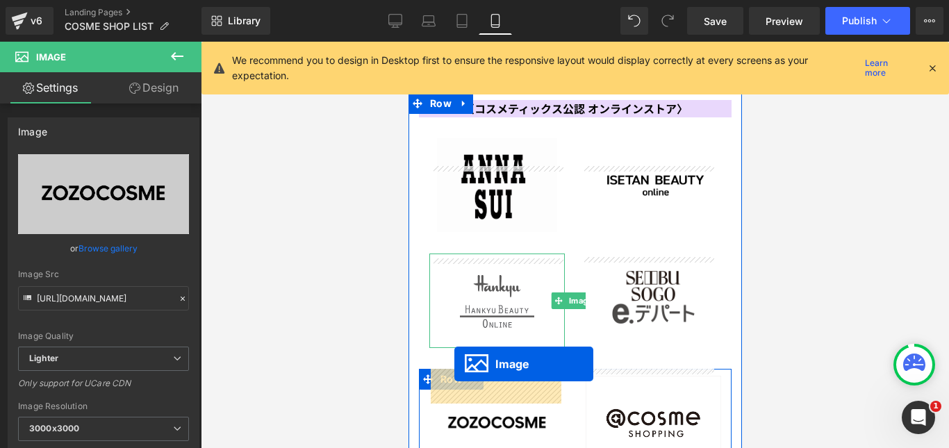
drag, startPoint x: 452, startPoint y: 324, endPoint x: 454, endPoint y: 364, distance: 40.3
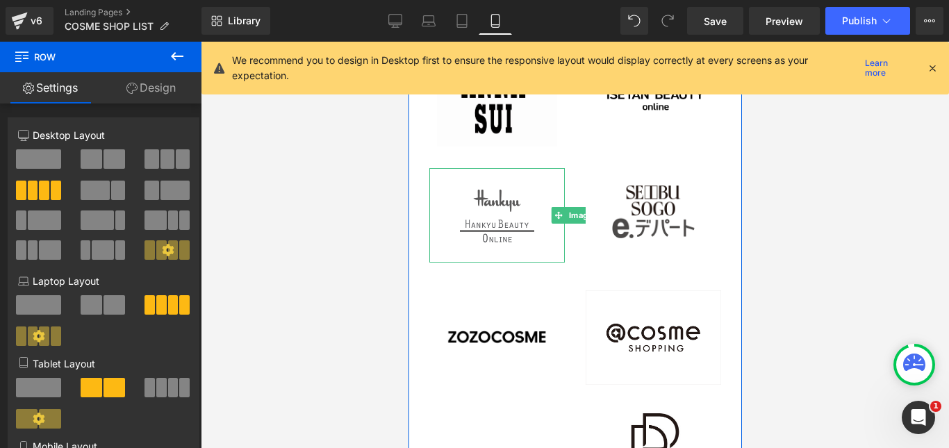
scroll to position [4561, 0]
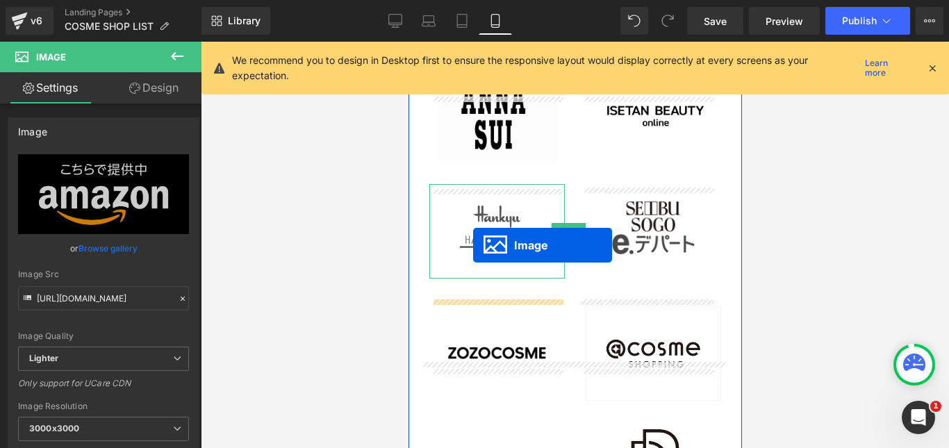
drag, startPoint x: 474, startPoint y: 363, endPoint x: 472, endPoint y: 241, distance: 122.3
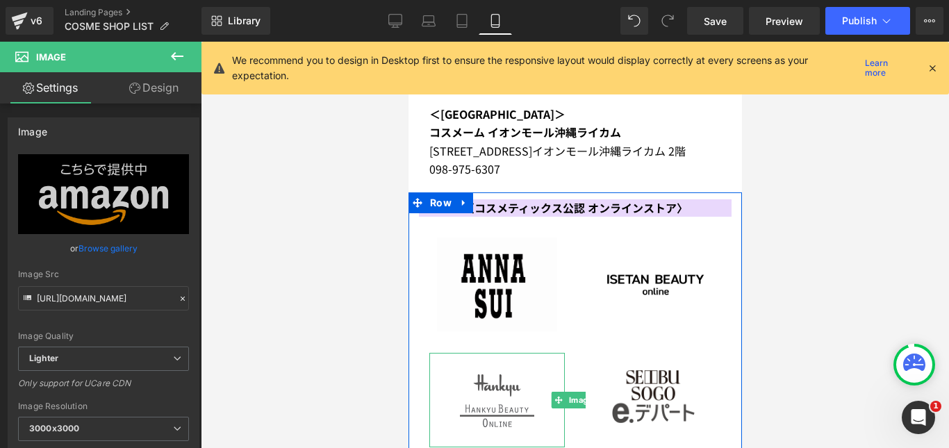
scroll to position [4492, 0]
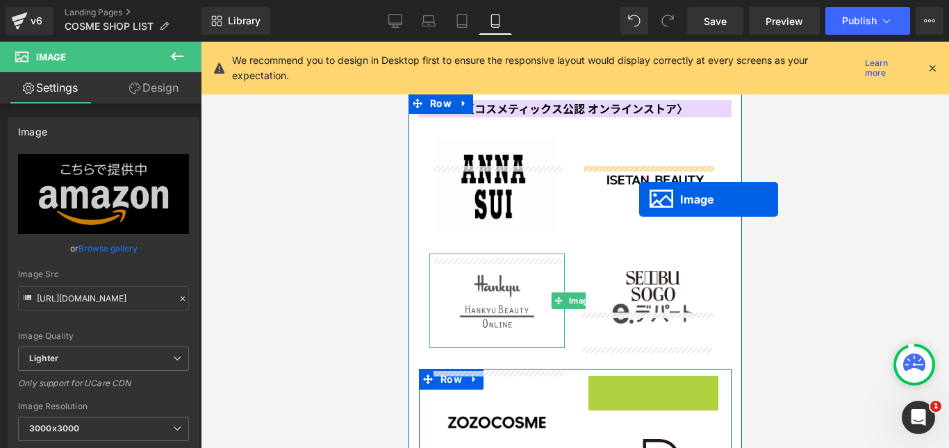
drag, startPoint x: 617, startPoint y: 209, endPoint x: 638, endPoint y: 199, distance: 23.6
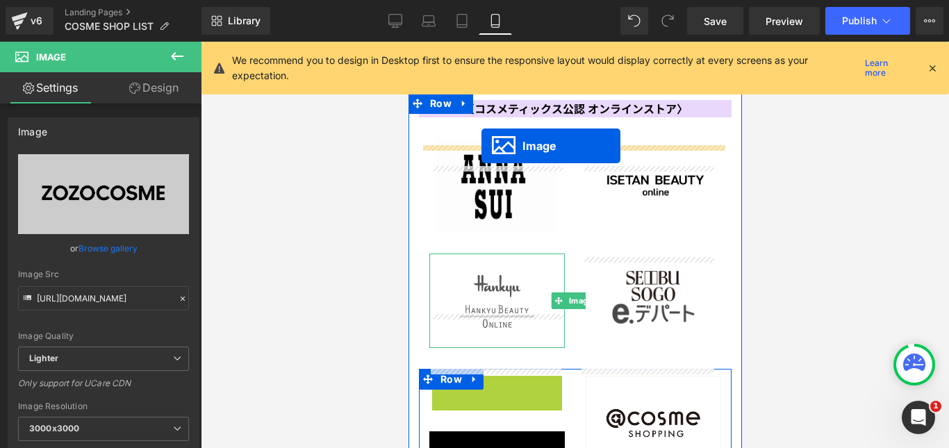
drag, startPoint x: 473, startPoint y: 210, endPoint x: 481, endPoint y: 146, distance: 64.4
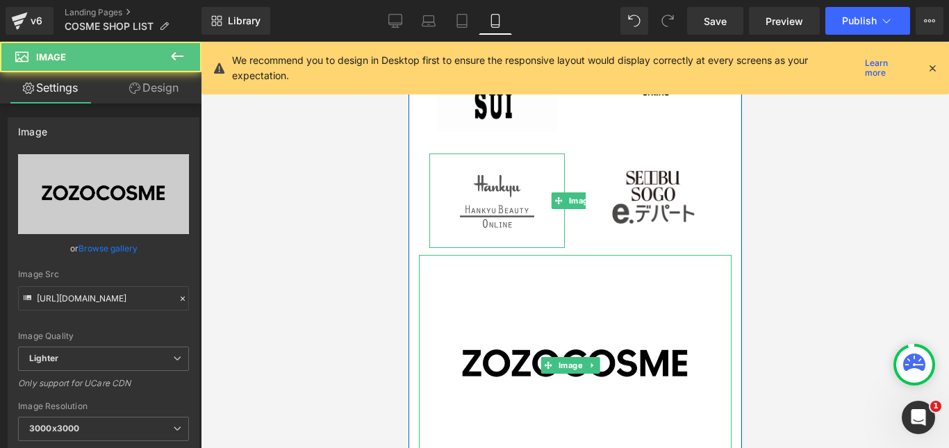
scroll to position [4700, 0]
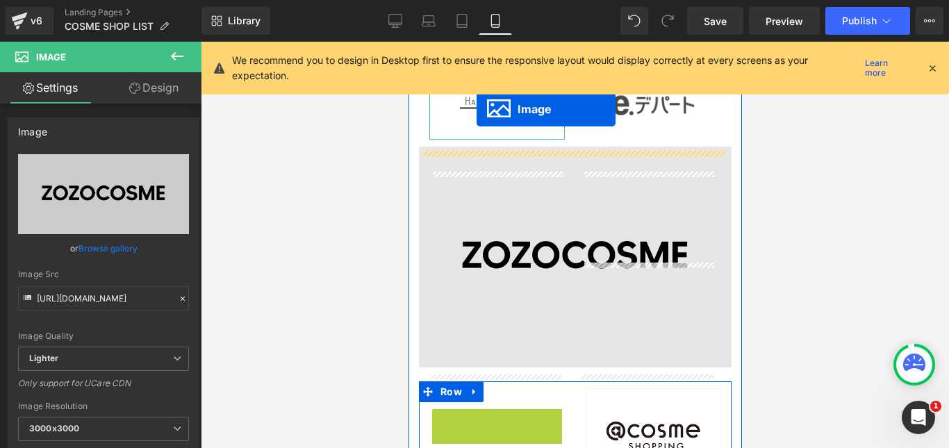
drag, startPoint x: 472, startPoint y: 240, endPoint x: 476, endPoint y: 109, distance: 130.6
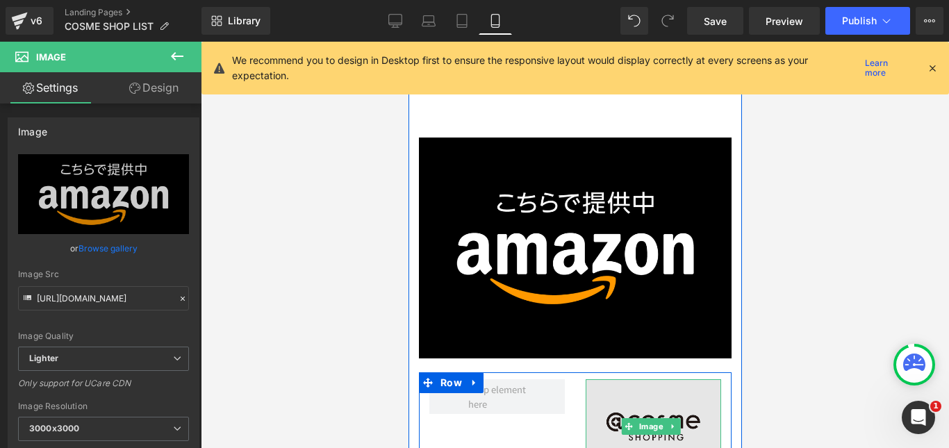
scroll to position [4839, 0]
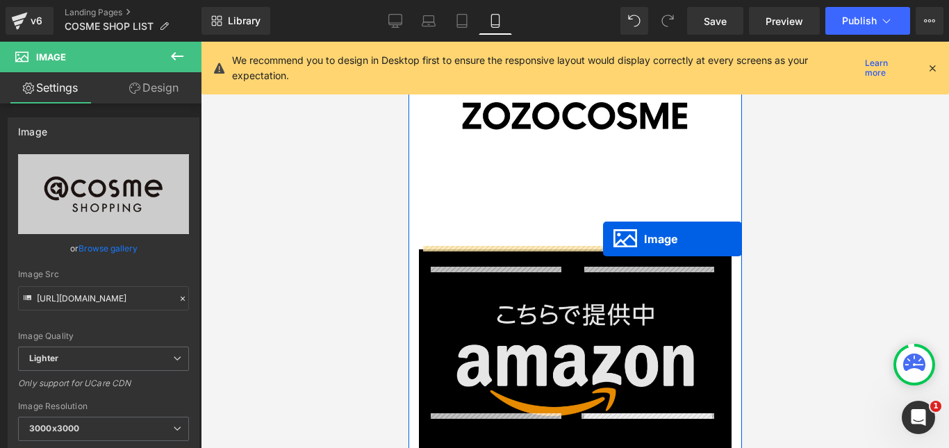
drag, startPoint x: 620, startPoint y: 311, endPoint x: 602, endPoint y: 239, distance: 74.3
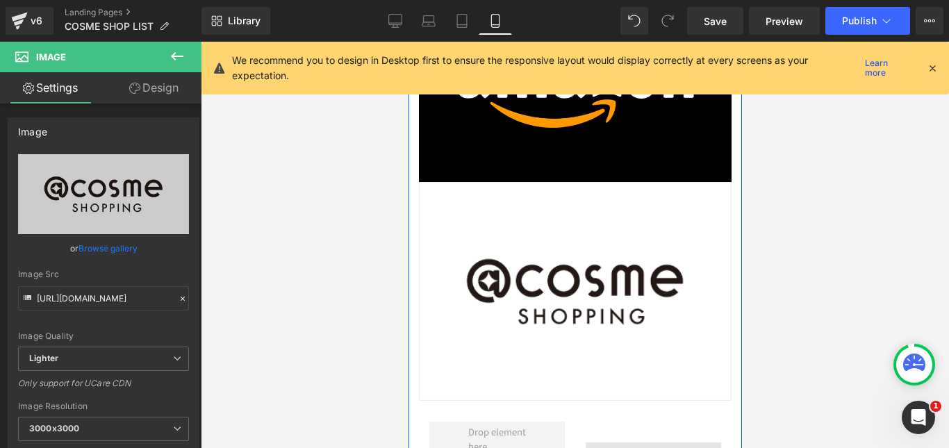
scroll to position [5117, 0]
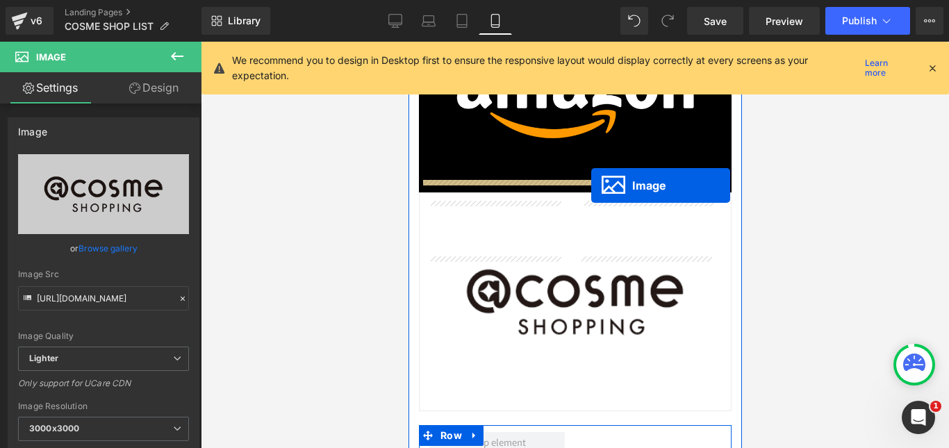
drag, startPoint x: 617, startPoint y: 263, endPoint x: 590, endPoint y: 185, distance: 82.8
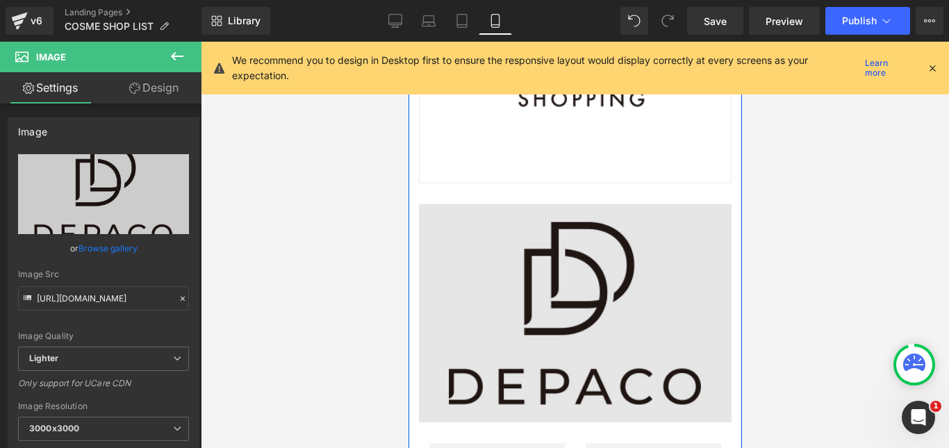
scroll to position [5325, 0]
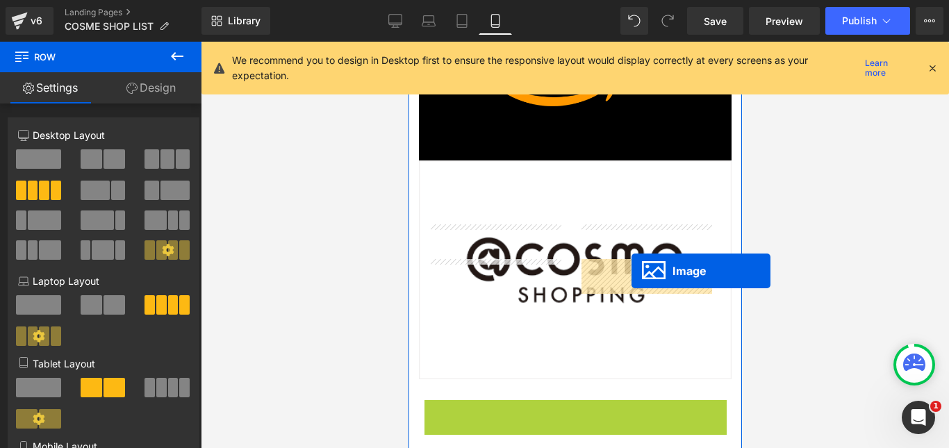
drag, startPoint x: 546, startPoint y: 100, endPoint x: 645, endPoint y: 262, distance: 189.5
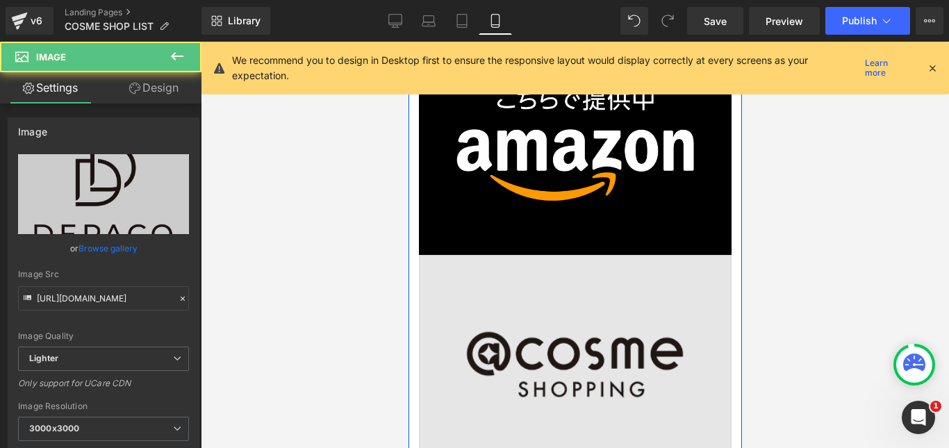
scroll to position [5024, 0]
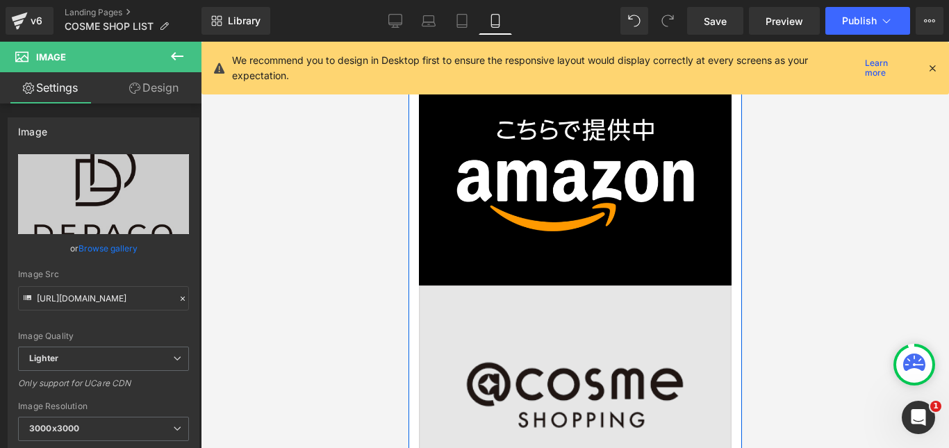
click at [525, 286] on img at bounding box center [574, 395] width 313 height 219
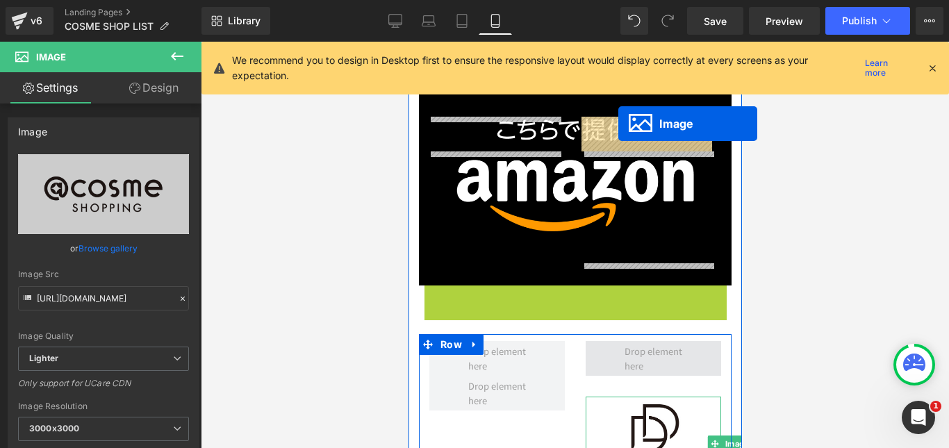
drag, startPoint x: 545, startPoint y: 170, endPoint x: 618, endPoint y: 124, distance: 85.9
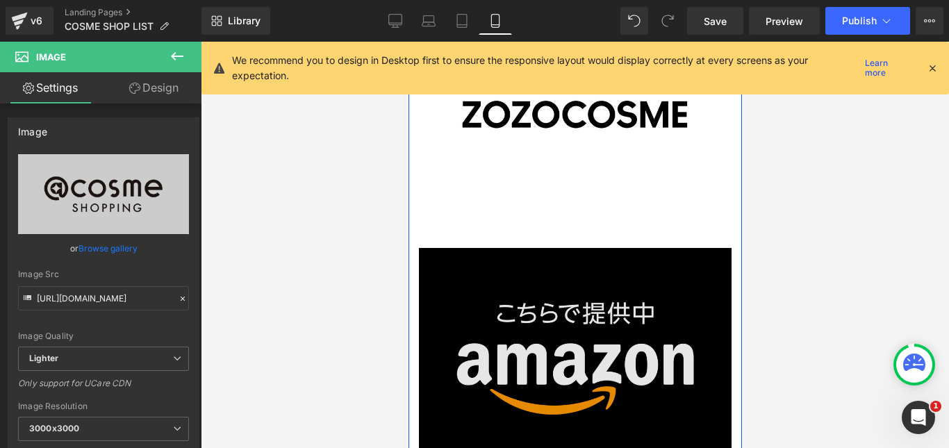
scroll to position [4815, 0]
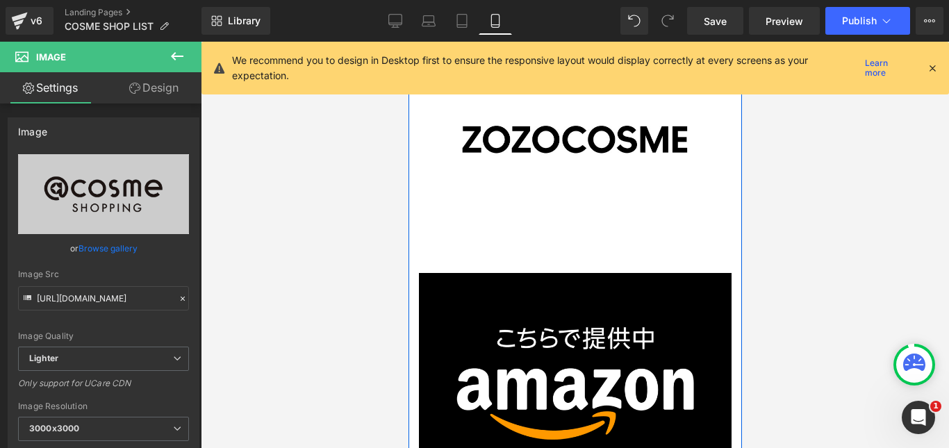
click at [583, 273] on div "Image" at bounding box center [574, 383] width 313 height 221
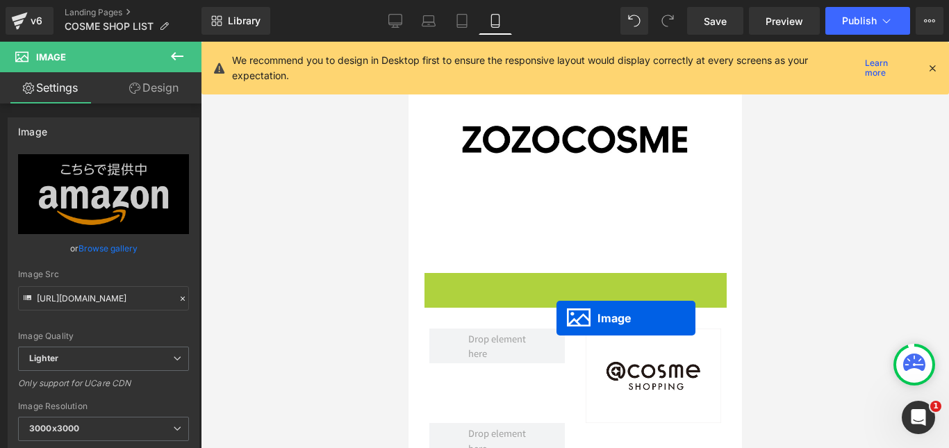
scroll to position [4636, 0]
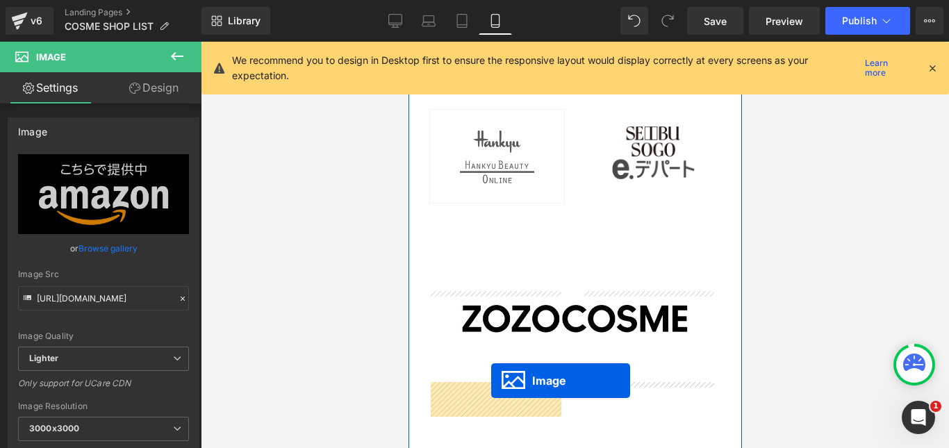
drag, startPoint x: 547, startPoint y: 162, endPoint x: 491, endPoint y: 379, distance: 223.7
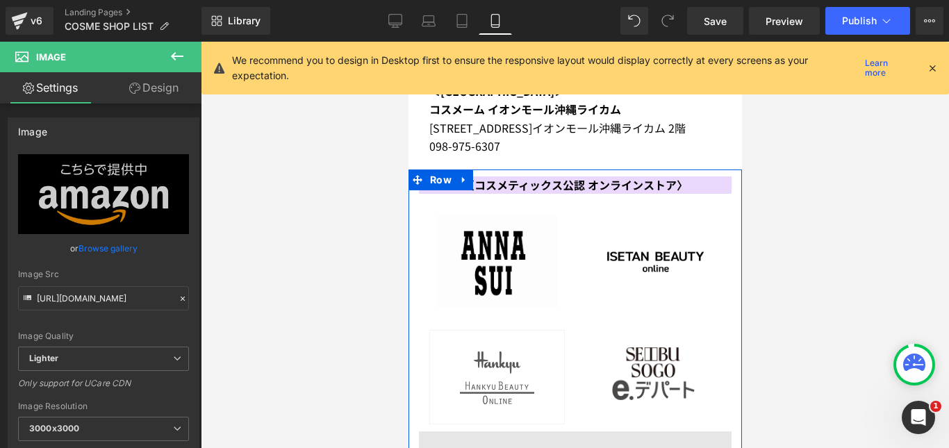
scroll to position [4511, 0]
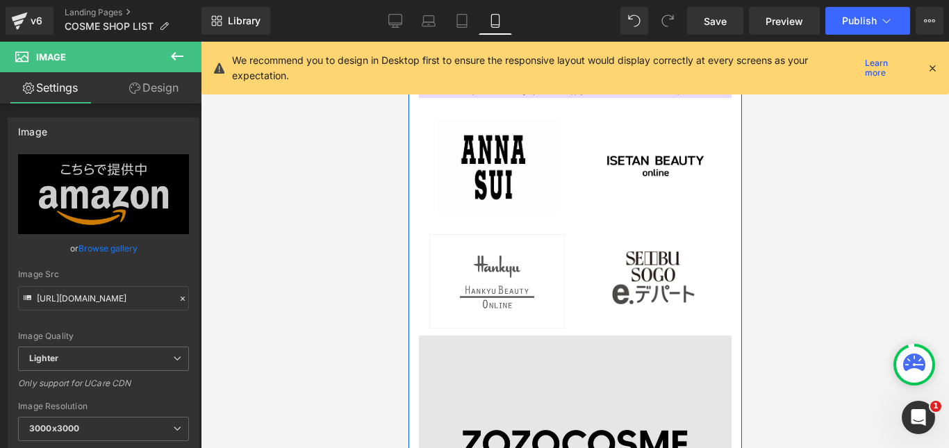
click at [538, 336] on img at bounding box center [574, 446] width 313 height 221
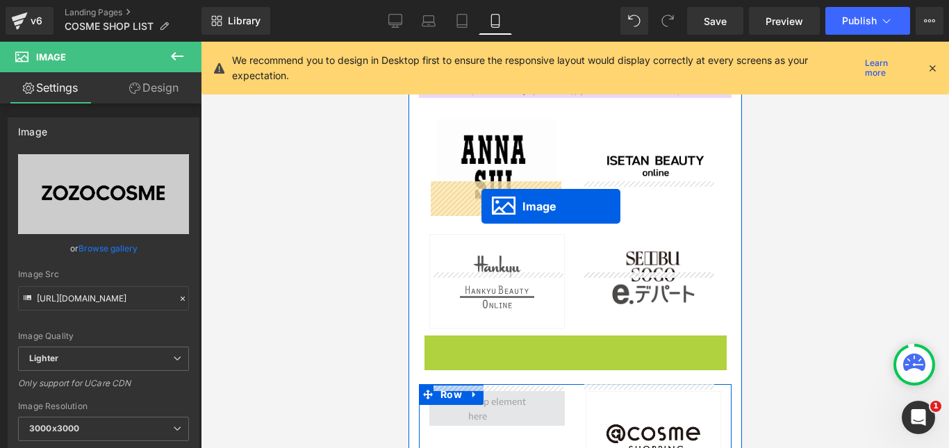
drag, startPoint x: 552, startPoint y: 232, endPoint x: 481, endPoint y: 206, distance: 76.0
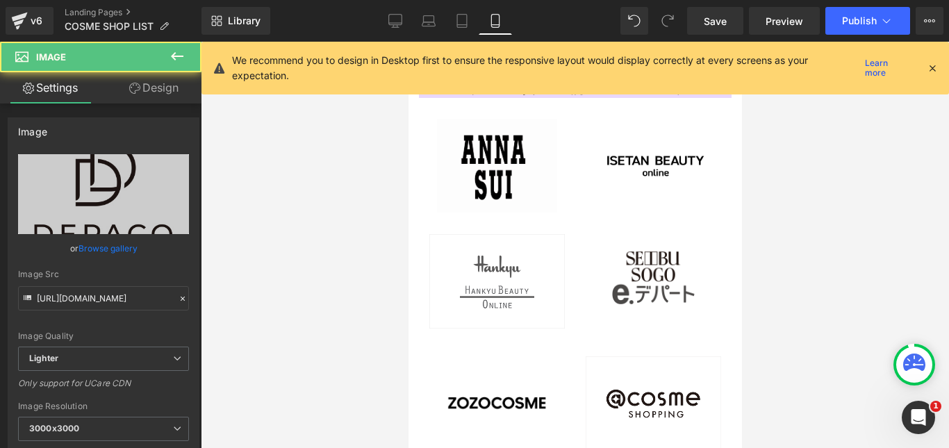
click at [138, 90] on icon at bounding box center [134, 88] width 11 height 11
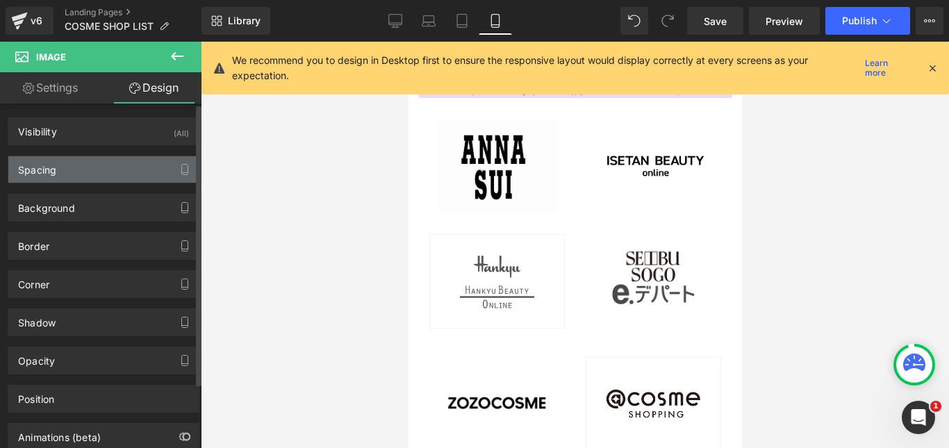
click at [113, 172] on div "Spacing" at bounding box center [103, 169] width 190 height 26
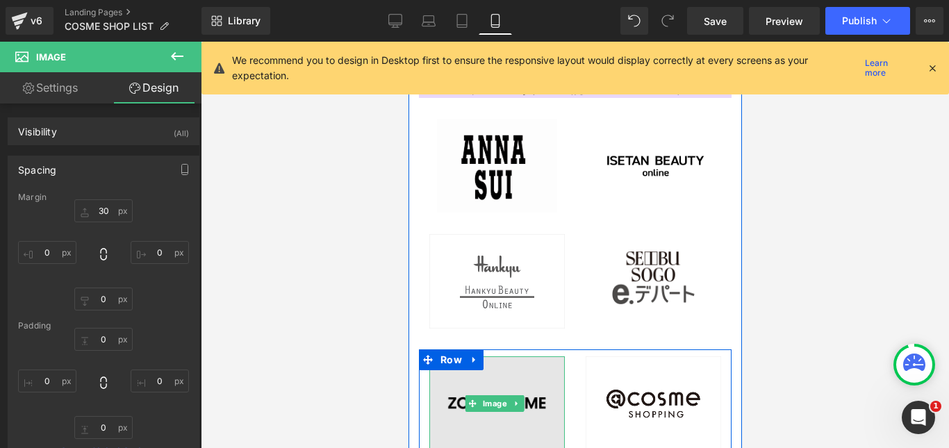
click at [457, 356] on img at bounding box center [496, 404] width 135 height 96
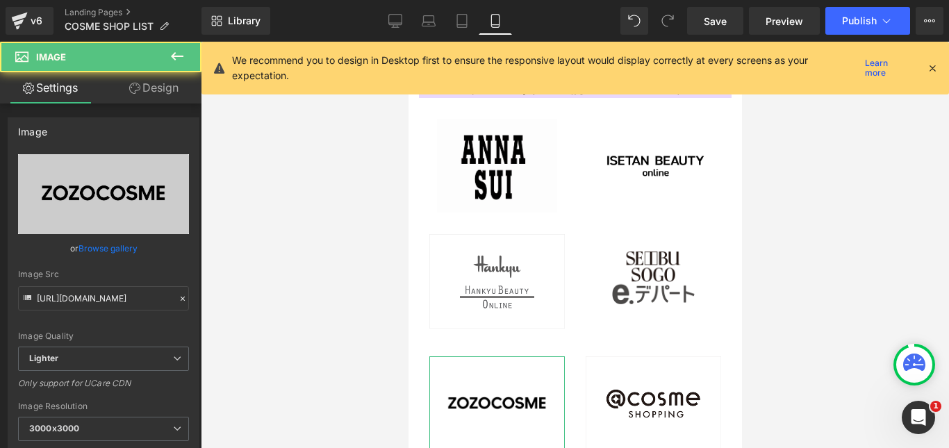
click at [173, 91] on link "Design" at bounding box center [154, 87] width 101 height 31
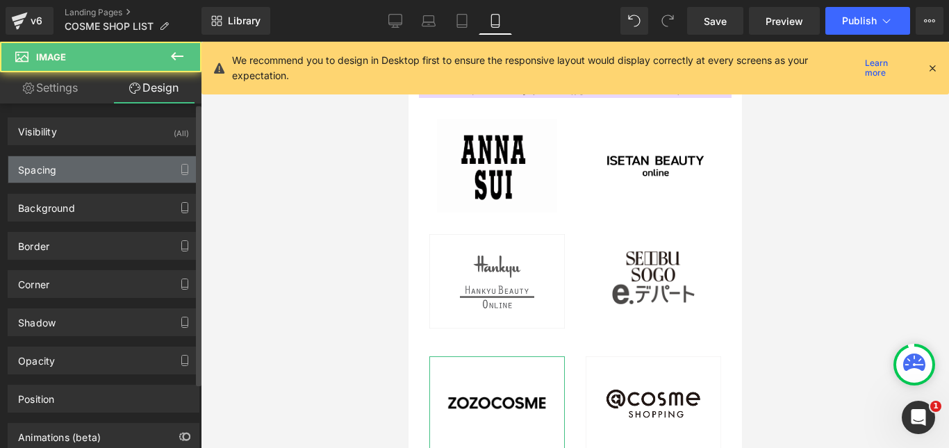
click at [137, 166] on div "Spacing" at bounding box center [103, 169] width 190 height 26
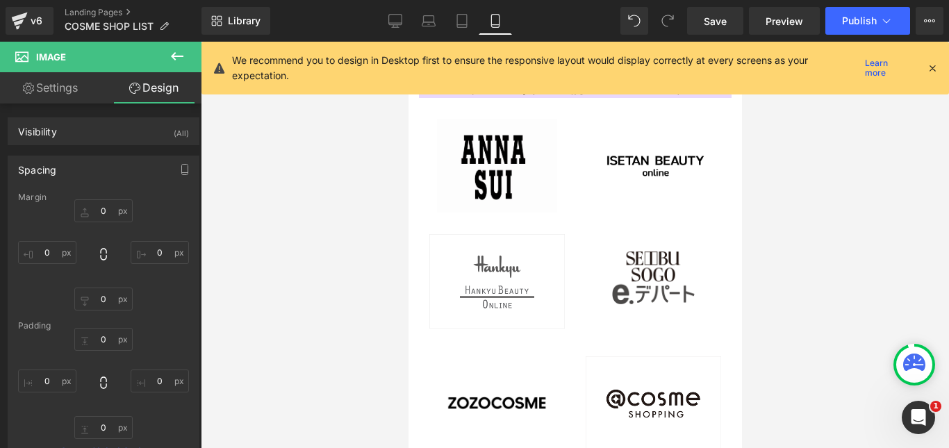
click at [588, 356] on img at bounding box center [652, 403] width 135 height 95
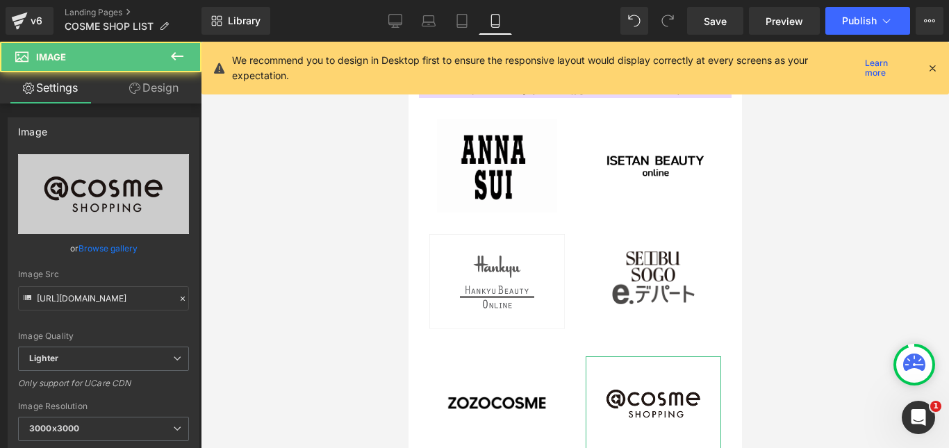
click at [178, 87] on link "Design" at bounding box center [154, 87] width 101 height 31
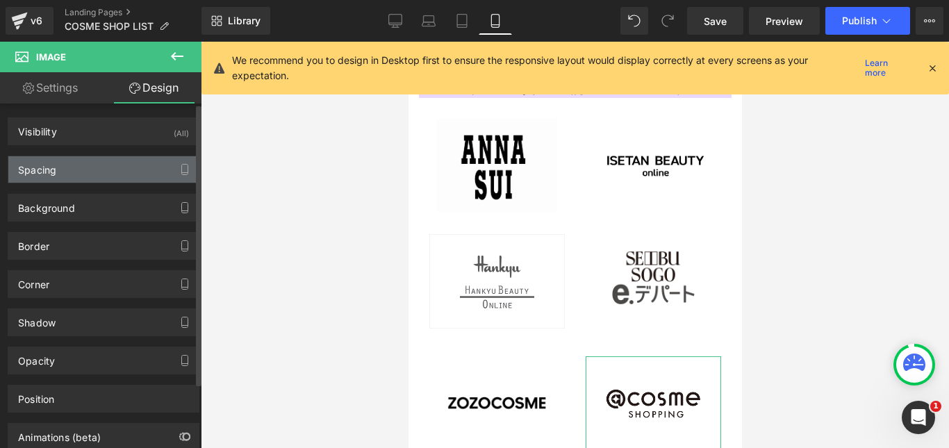
click at [151, 162] on div "Spacing" at bounding box center [103, 169] width 190 height 26
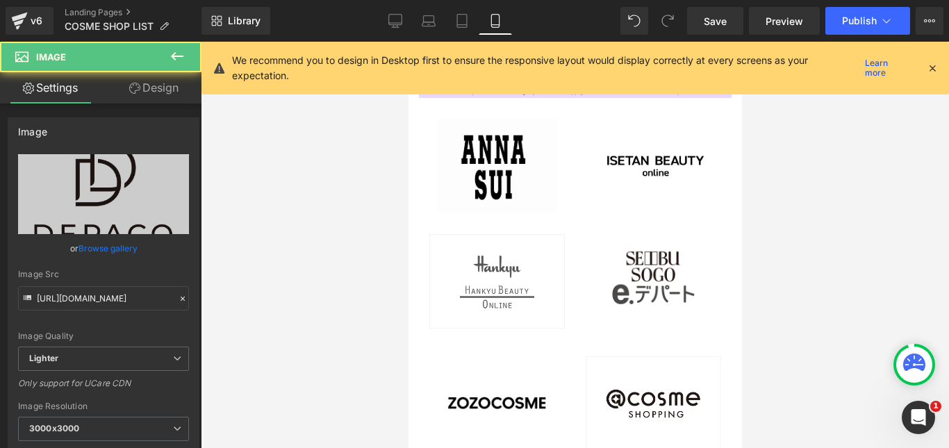
click at [165, 98] on link "Design" at bounding box center [154, 87] width 101 height 31
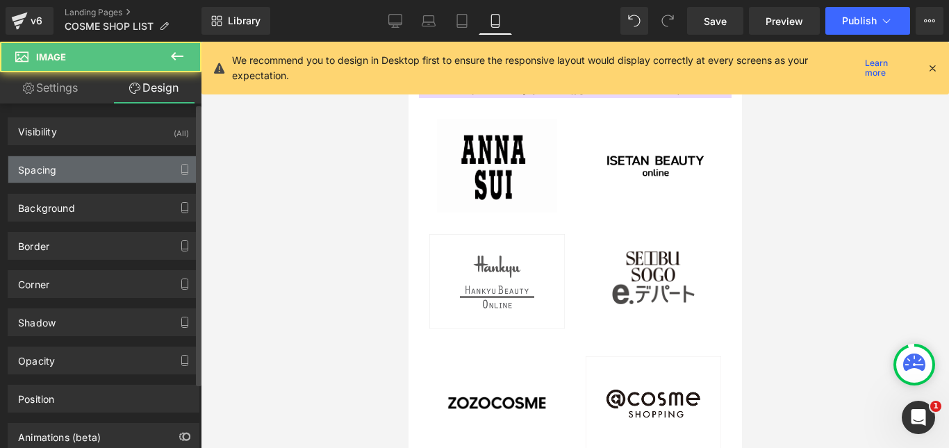
click at [135, 165] on div "Spacing" at bounding box center [103, 169] width 190 height 26
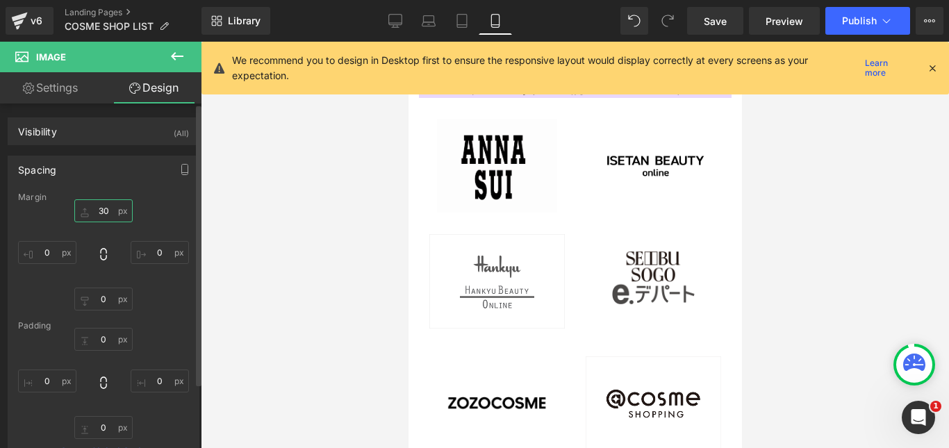
click at [101, 210] on input "text" at bounding box center [103, 210] width 58 height 23
type input "０"
type input "0"
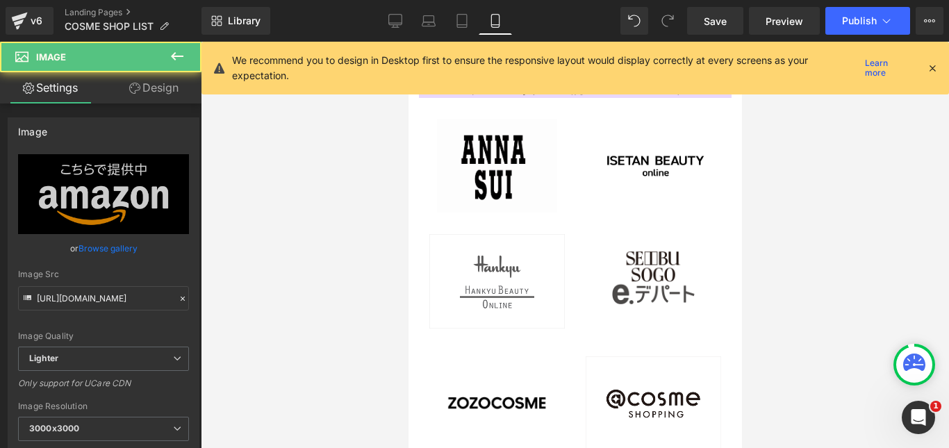
click at [135, 94] on link "Design" at bounding box center [154, 87] width 101 height 31
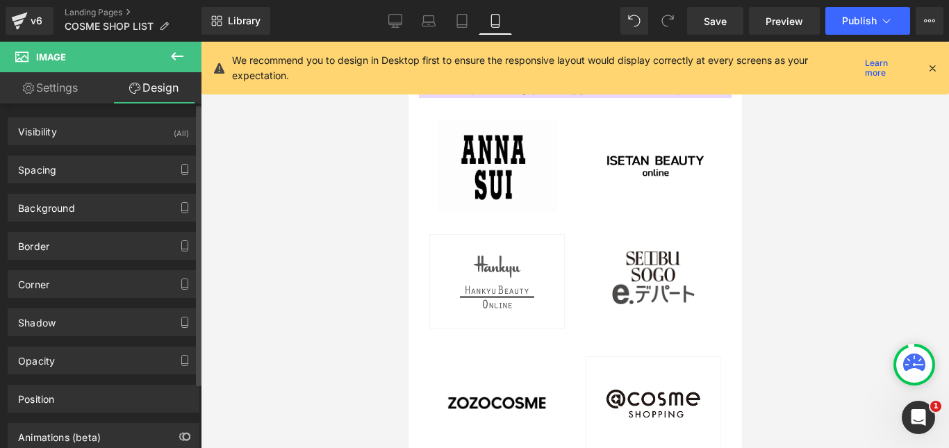
drag, startPoint x: 122, startPoint y: 197, endPoint x: 114, endPoint y: 183, distance: 15.9
click at [120, 195] on div "Background" at bounding box center [103, 208] width 190 height 26
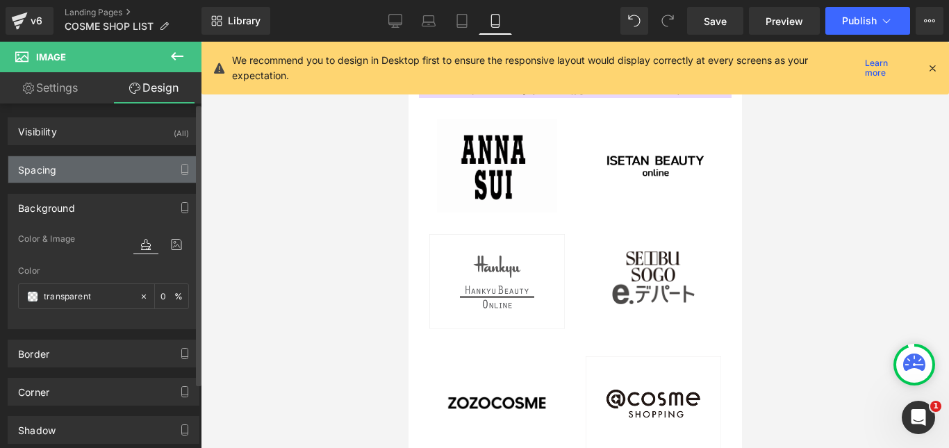
click at [113, 175] on div "Spacing" at bounding box center [103, 169] width 190 height 26
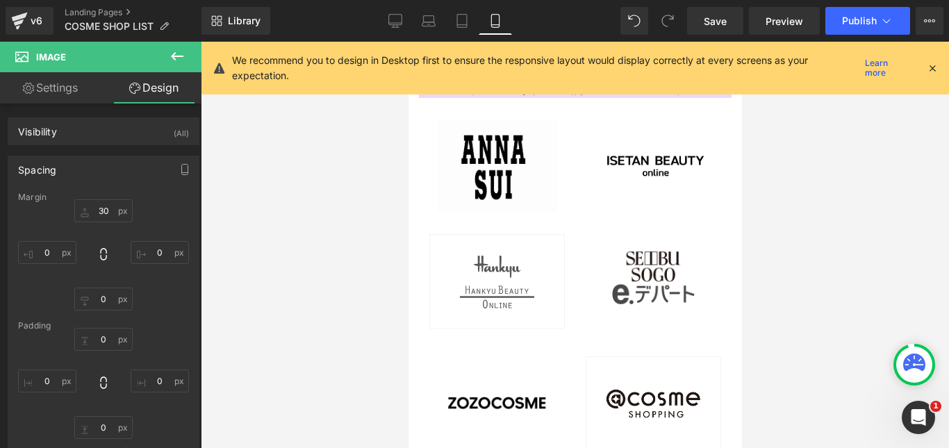
drag, startPoint x: 925, startPoint y: 431, endPoint x: 483, endPoint y: 356, distance: 448.8
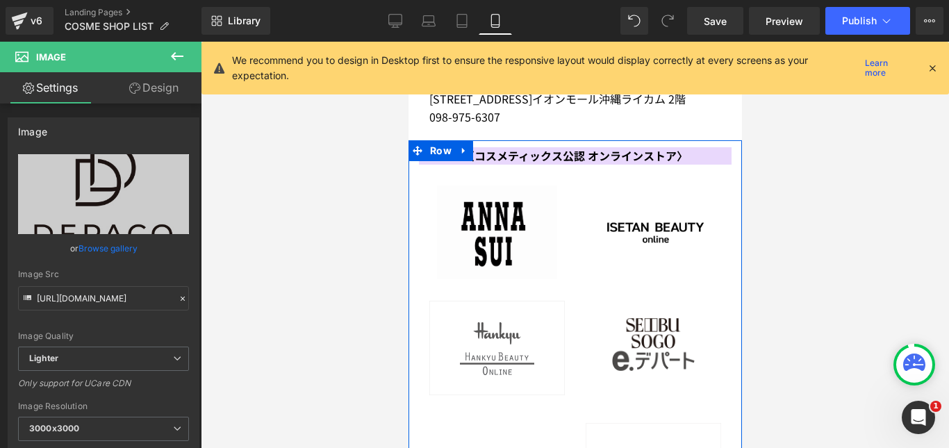
scroll to position [4442, 0]
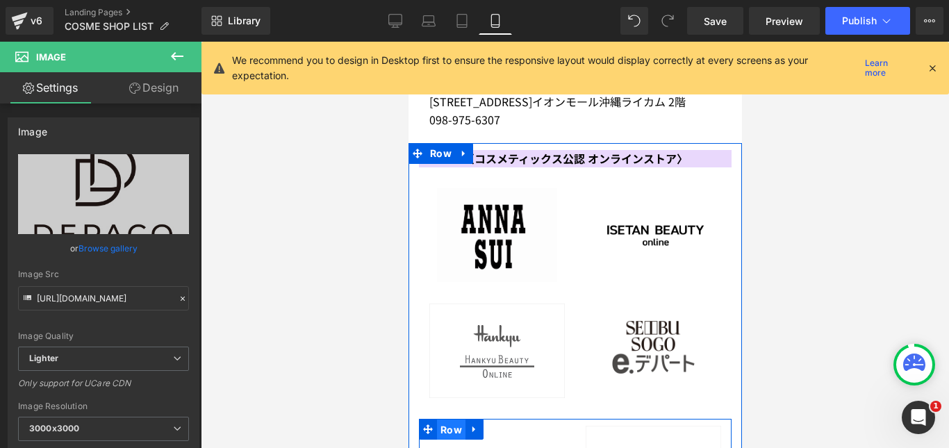
click at [443, 420] on span "Row" at bounding box center [450, 430] width 28 height 21
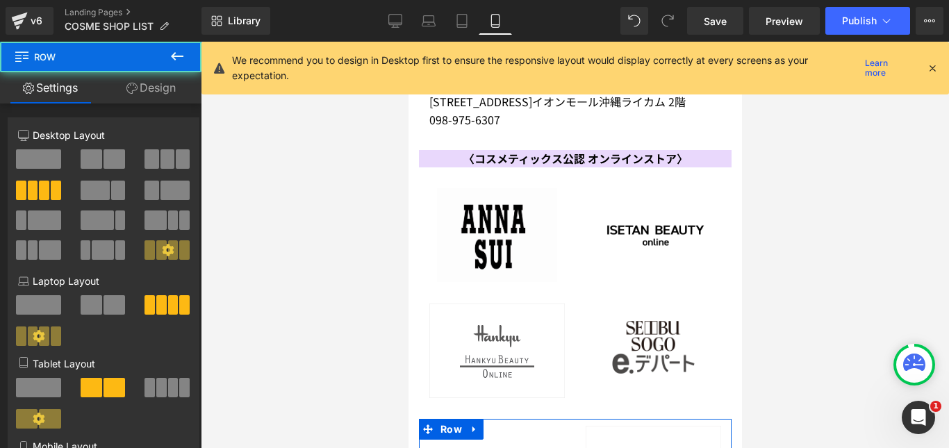
click at [147, 89] on link "Design" at bounding box center [151, 87] width 101 height 31
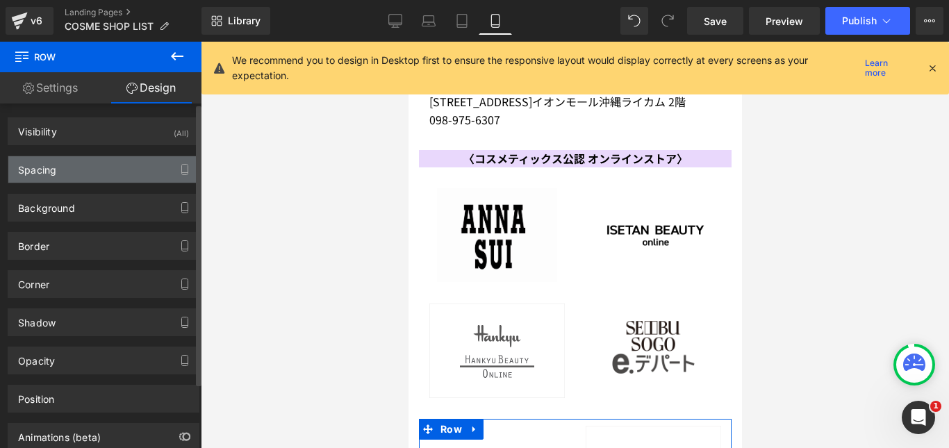
click at [124, 160] on div "Spacing" at bounding box center [103, 169] width 190 height 26
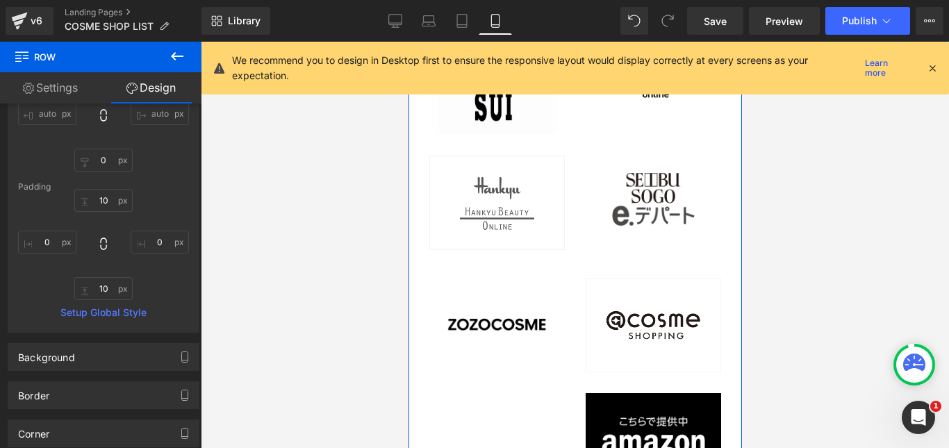
scroll to position [4581, 0]
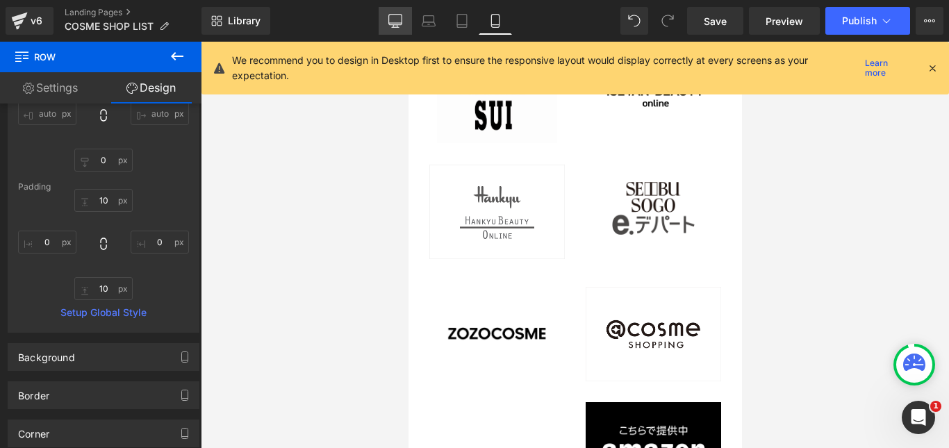
click at [402, 24] on icon at bounding box center [395, 21] width 14 height 14
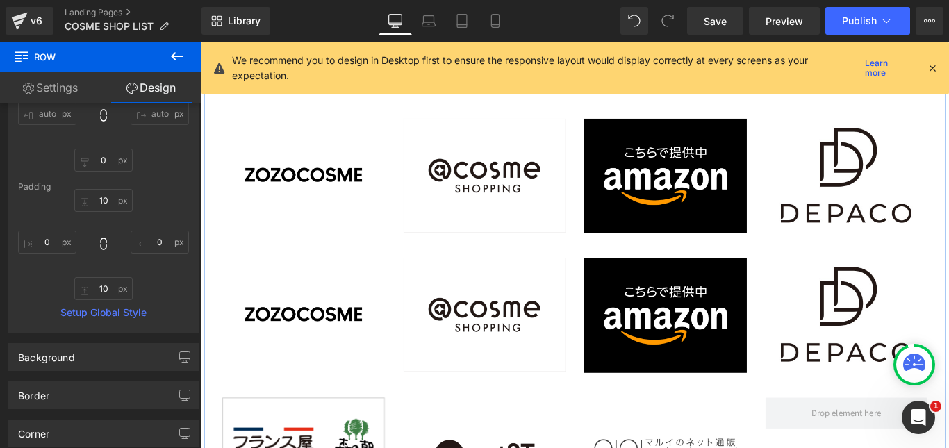
scroll to position [4405, 0]
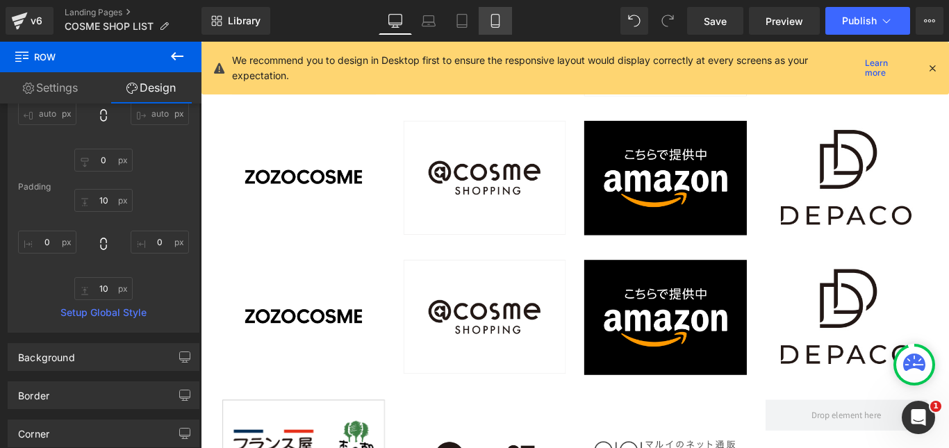
click at [499, 27] on icon at bounding box center [495, 21] width 8 height 13
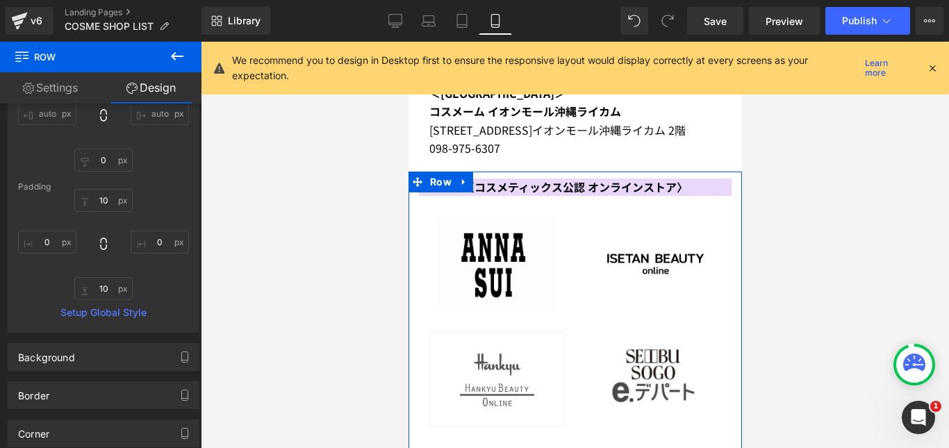
scroll to position [4622, 0]
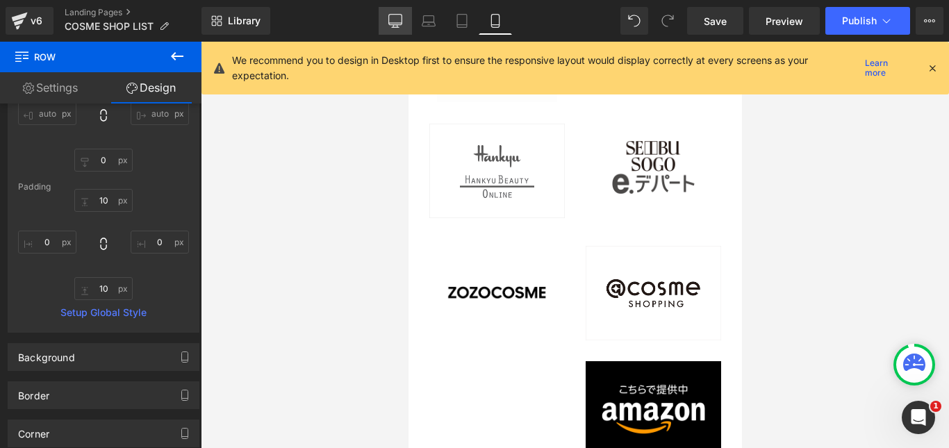
click at [394, 15] on icon at bounding box center [395, 21] width 14 height 14
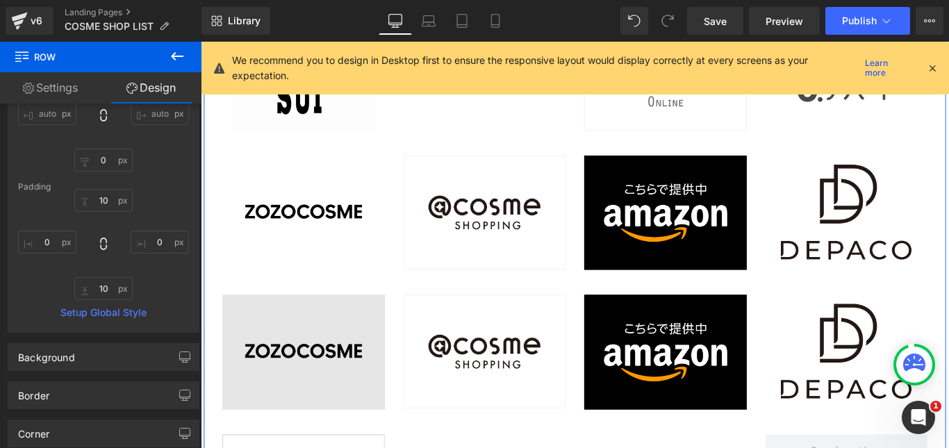
scroll to position [4365, 0]
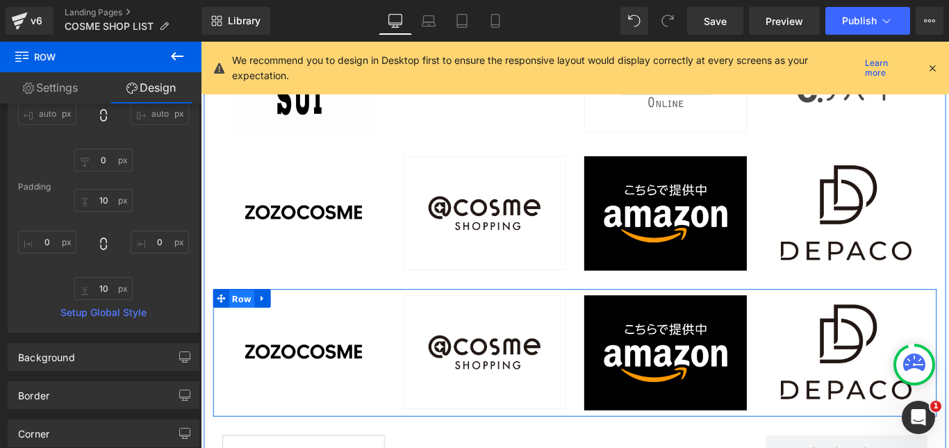
click at [233, 331] on span "Row" at bounding box center [247, 330] width 28 height 21
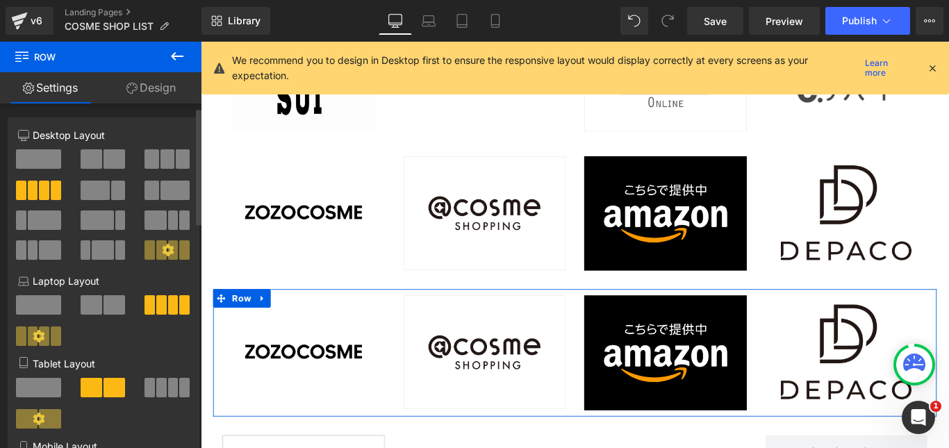
scroll to position [139, 0]
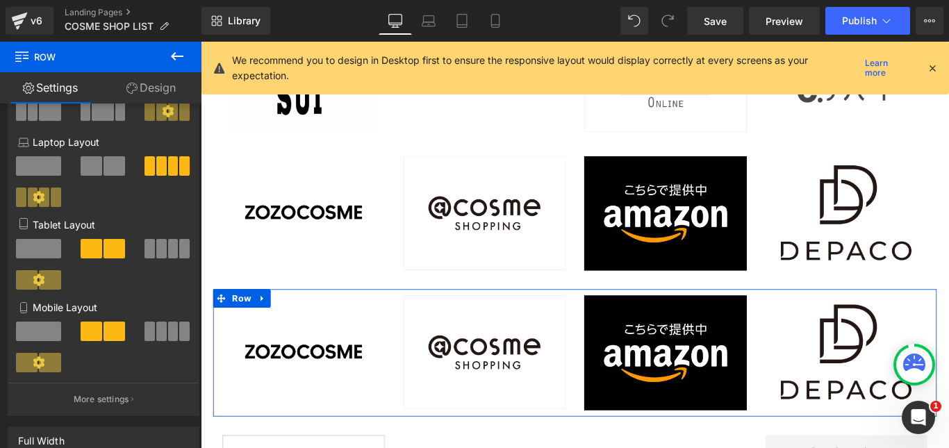
click at [165, 86] on link "Design" at bounding box center [151, 87] width 101 height 31
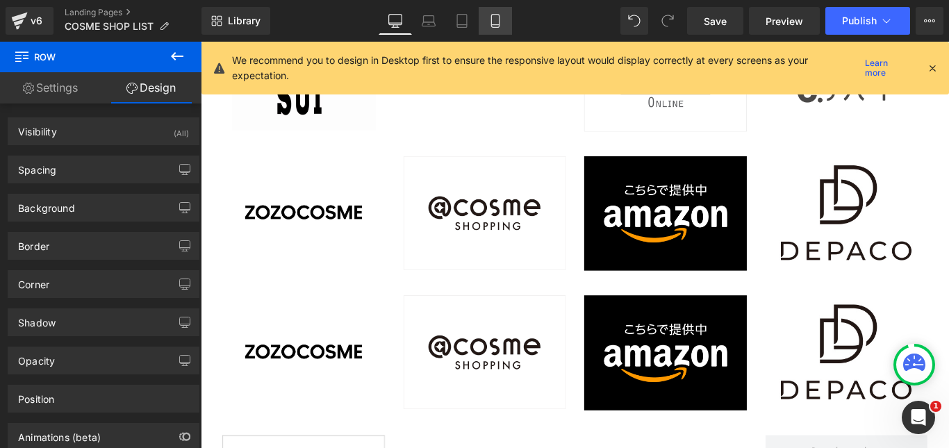
click at [503, 11] on link "Mobile" at bounding box center [495, 21] width 33 height 28
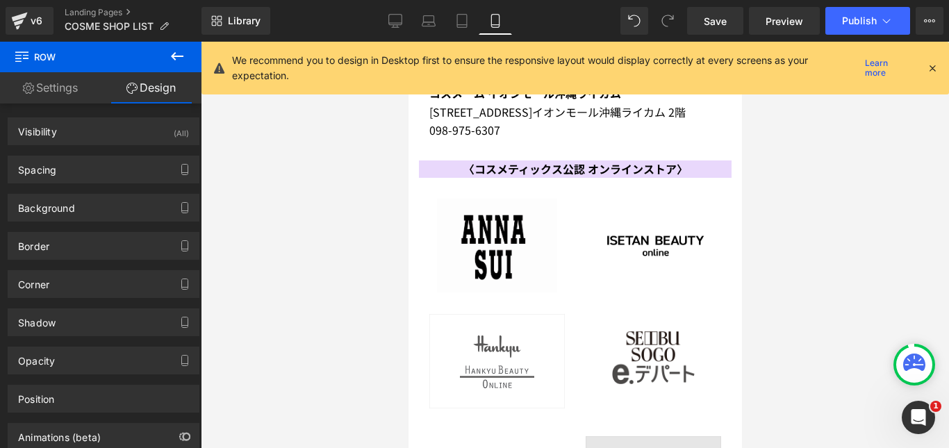
scroll to position [4471, 0]
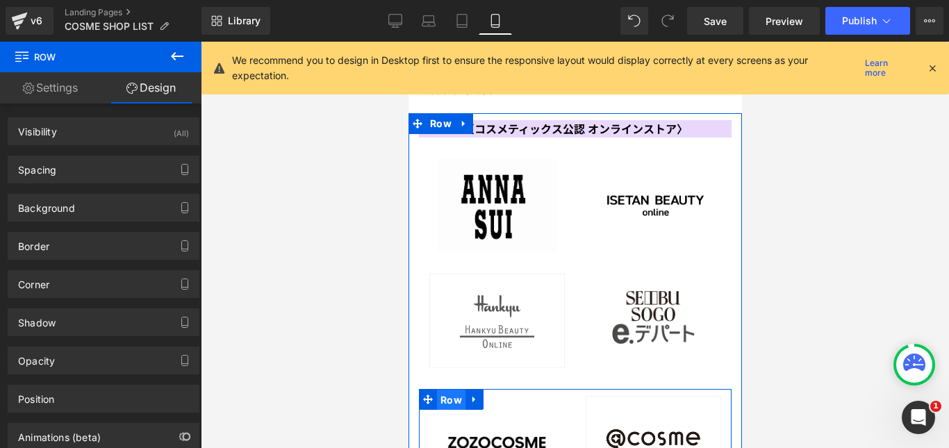
click at [447, 390] on span "Row" at bounding box center [450, 400] width 28 height 21
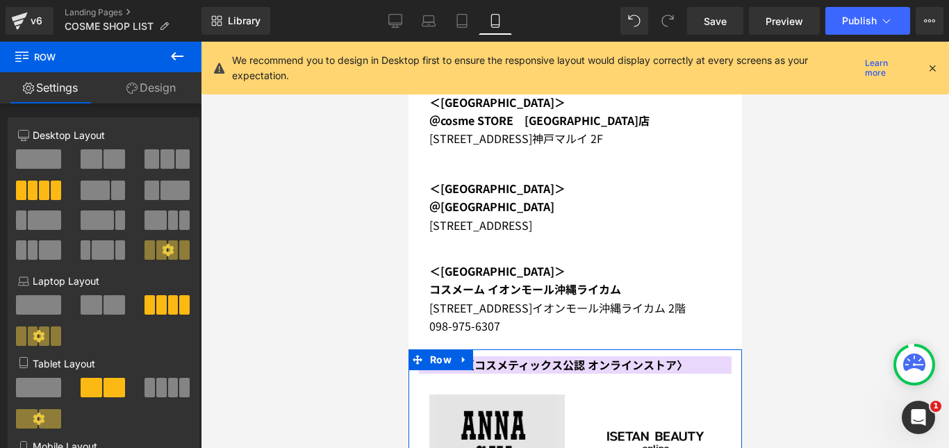
scroll to position [4235, 0]
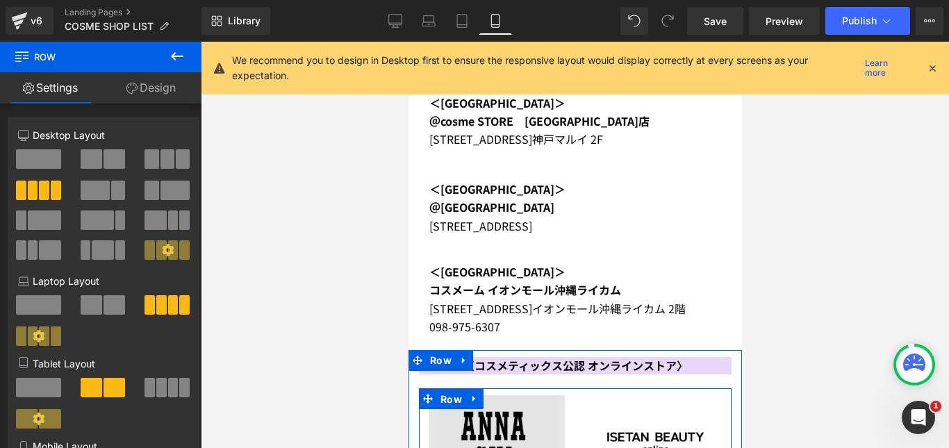
click at [461, 389] on span "Row" at bounding box center [450, 399] width 28 height 21
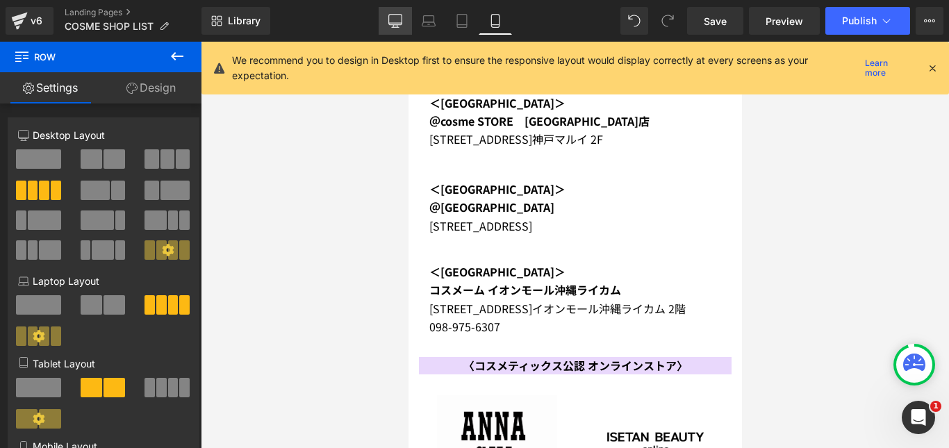
click at [394, 11] on link "Desktop" at bounding box center [395, 21] width 33 height 28
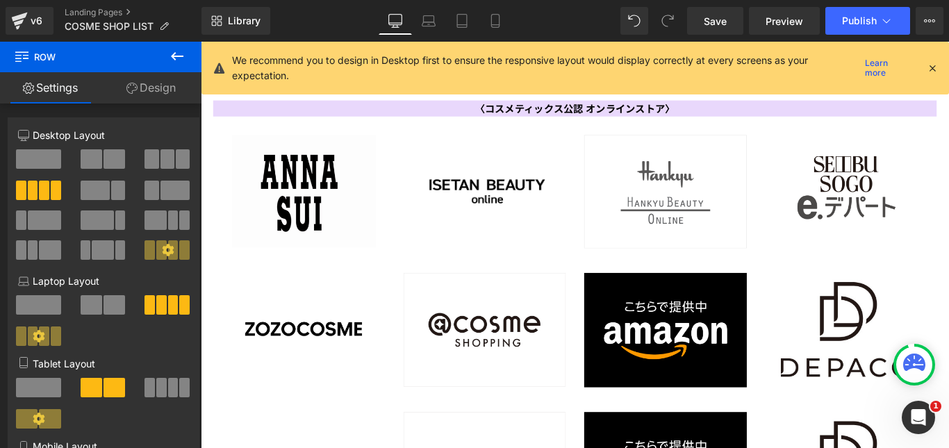
scroll to position [4187, 0]
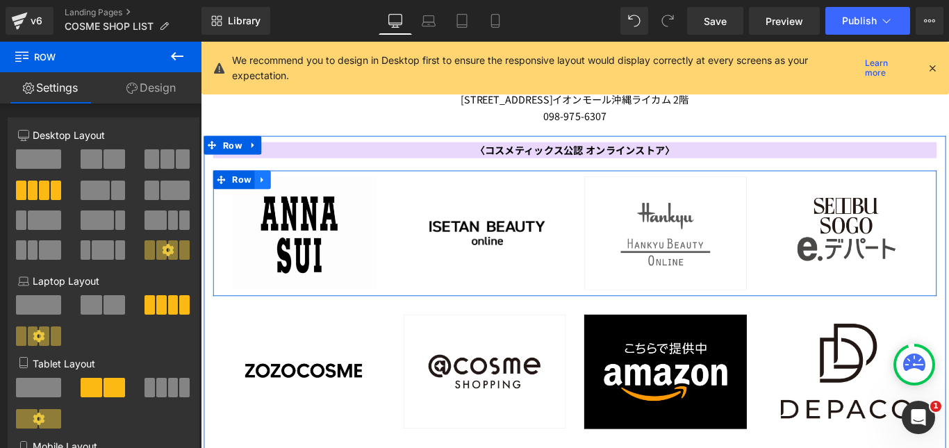
click at [261, 195] on link at bounding box center [270, 197] width 18 height 21
click at [243, 195] on span "Row" at bounding box center [247, 197] width 28 height 21
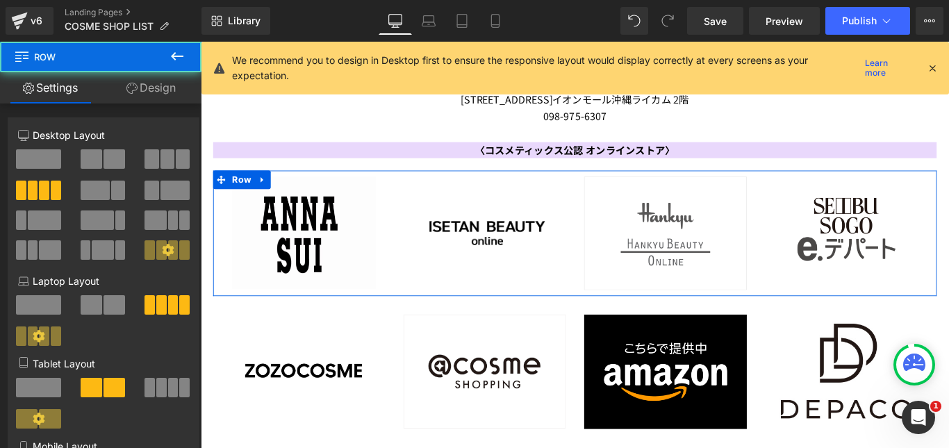
click at [151, 91] on link "Design" at bounding box center [151, 87] width 101 height 31
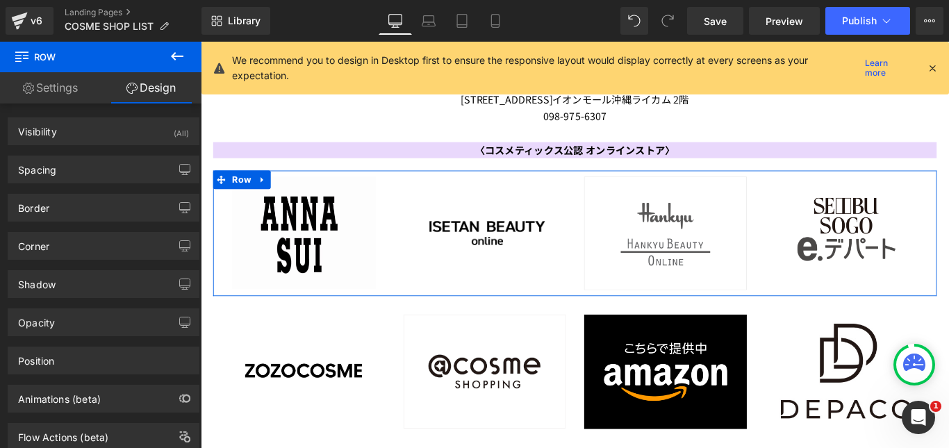
click at [70, 84] on link "Settings" at bounding box center [50, 87] width 101 height 31
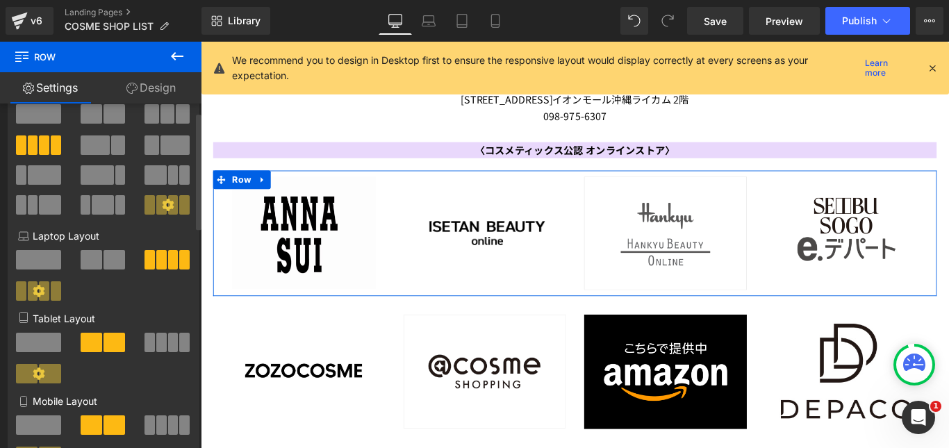
scroll to position [69, 0]
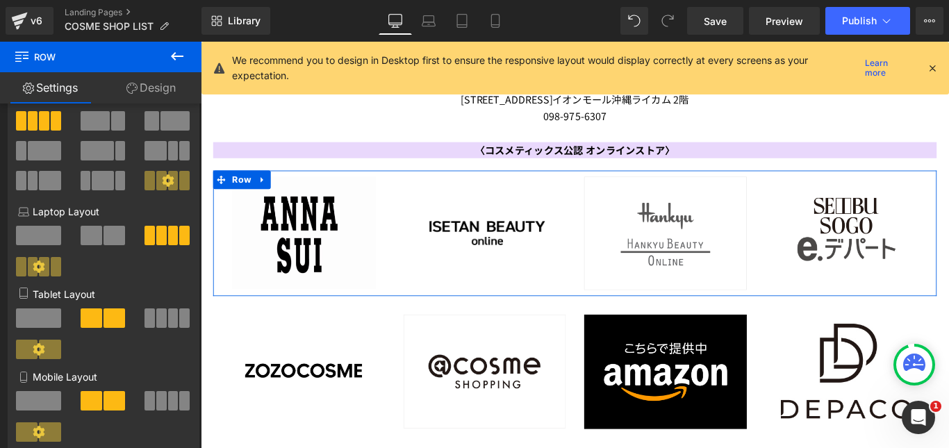
click at [145, 87] on link "Design" at bounding box center [151, 87] width 101 height 31
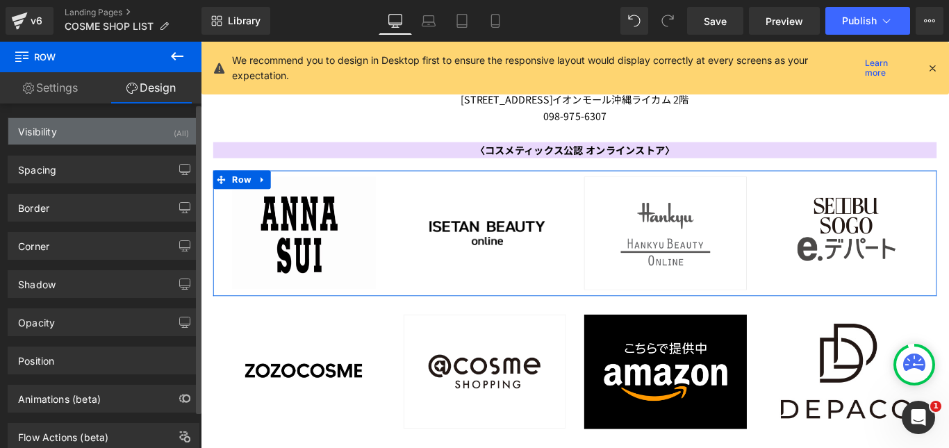
click at [131, 131] on div "Visibility (All)" at bounding box center [103, 131] width 190 height 26
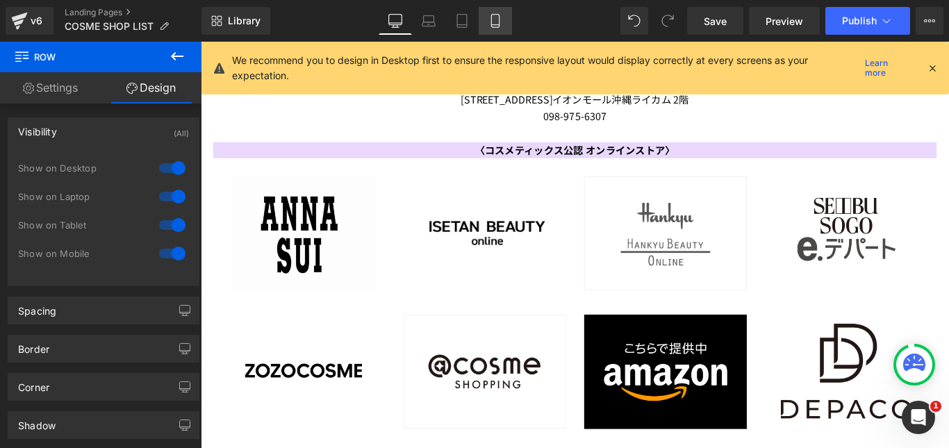
click at [499, 25] on icon at bounding box center [495, 25] width 8 height 0
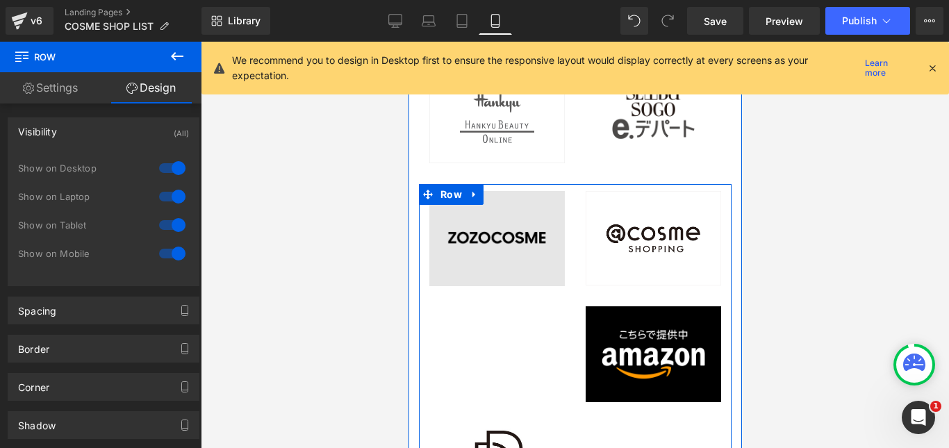
scroll to position [4512, 0]
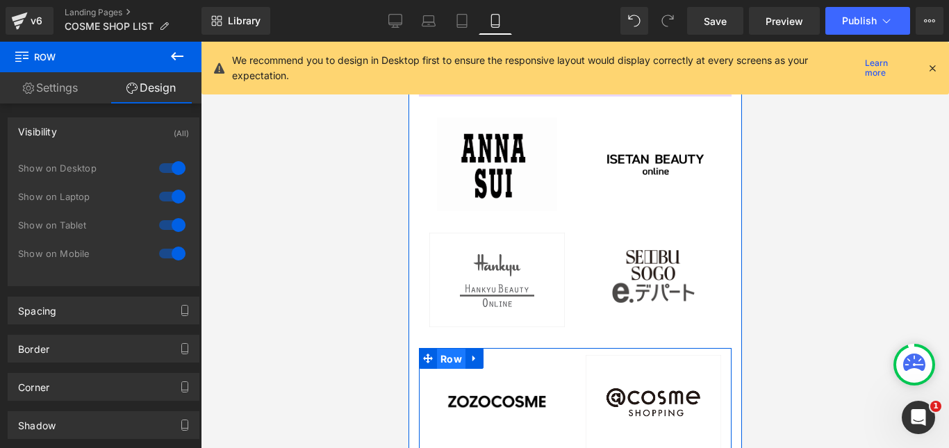
click at [444, 349] on span "Row" at bounding box center [450, 359] width 28 height 21
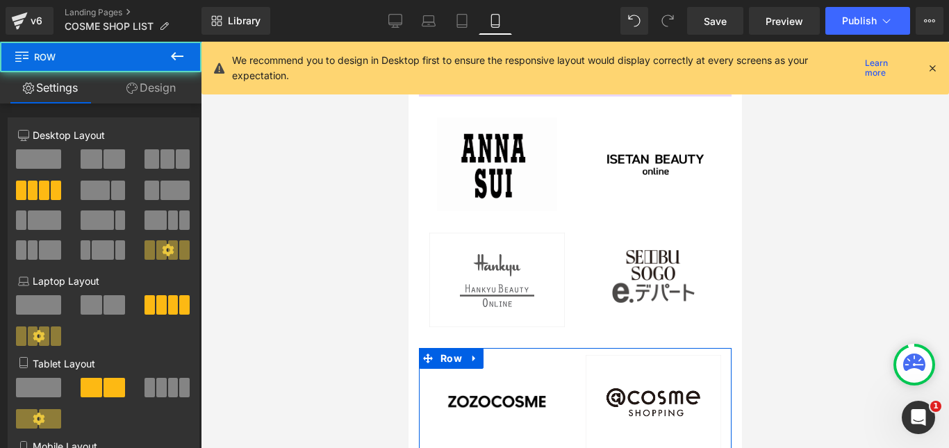
click at [172, 92] on link "Design" at bounding box center [151, 87] width 101 height 31
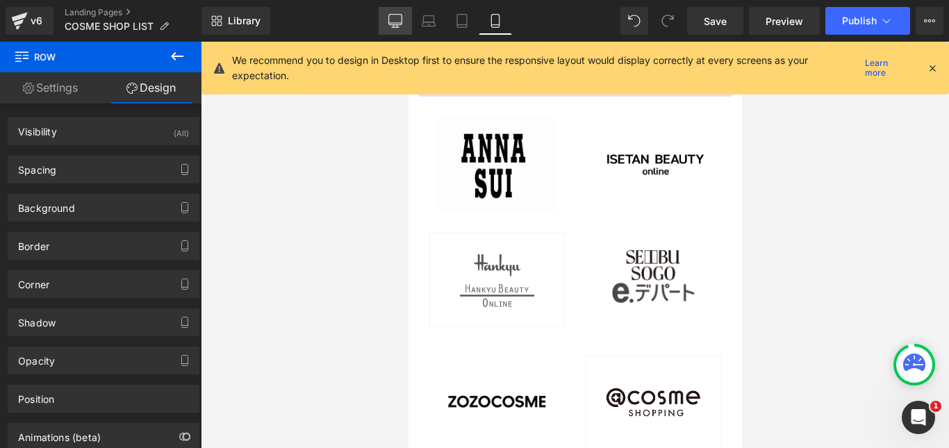
click at [397, 27] on icon at bounding box center [395, 27] width 7 height 0
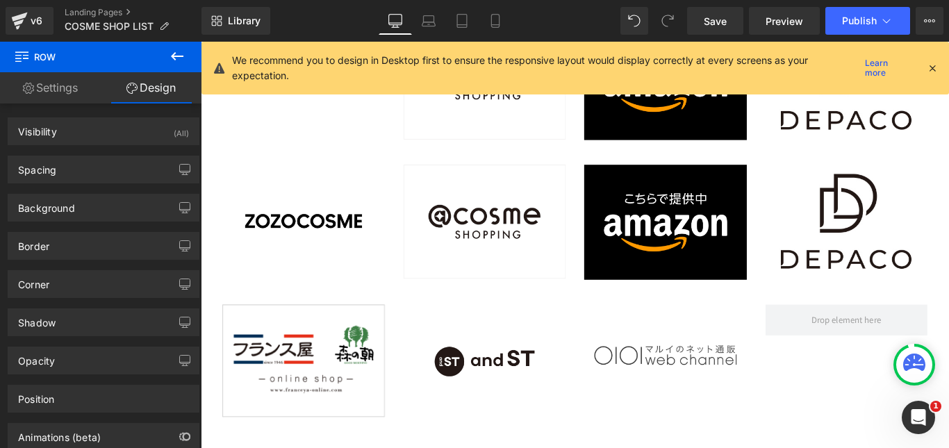
scroll to position [4545, 0]
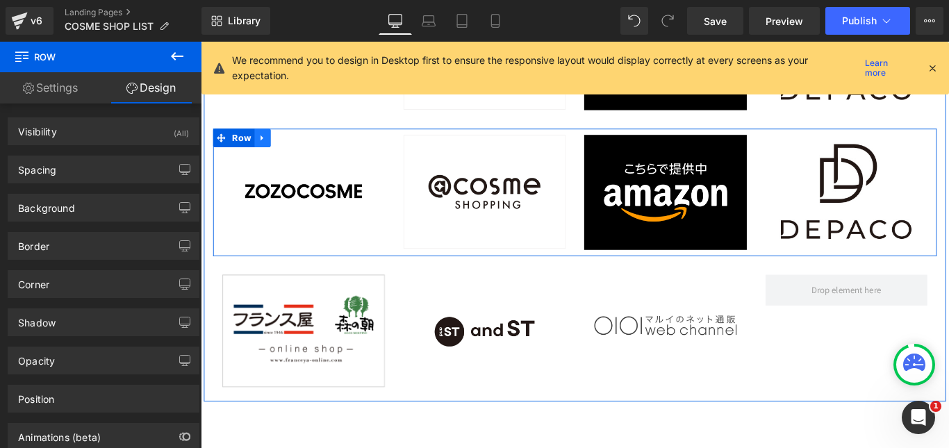
click at [250, 141] on span "Row" at bounding box center [247, 150] width 28 height 21
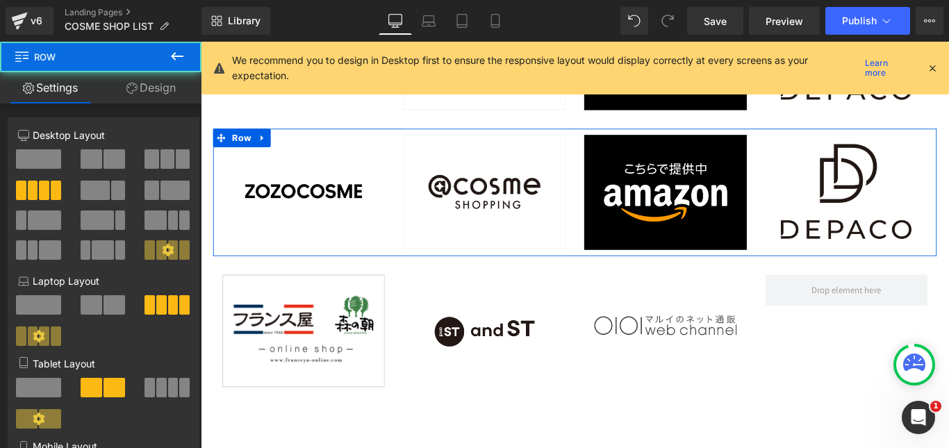
click at [154, 82] on link "Design" at bounding box center [151, 87] width 101 height 31
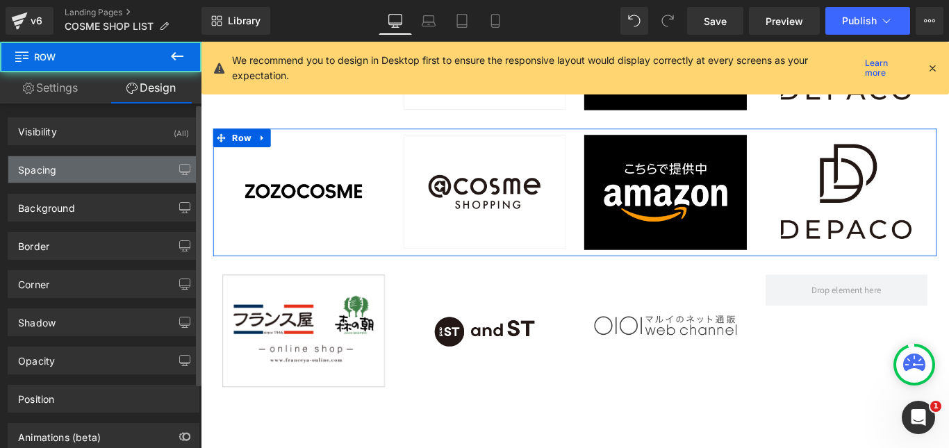
click at [123, 169] on div "Spacing" at bounding box center [103, 169] width 190 height 26
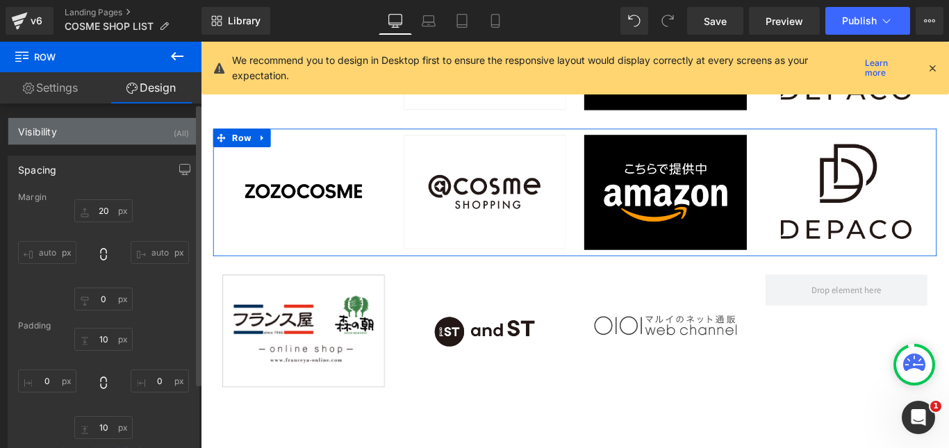
click at [129, 129] on div "Visibility (All)" at bounding box center [103, 131] width 190 height 26
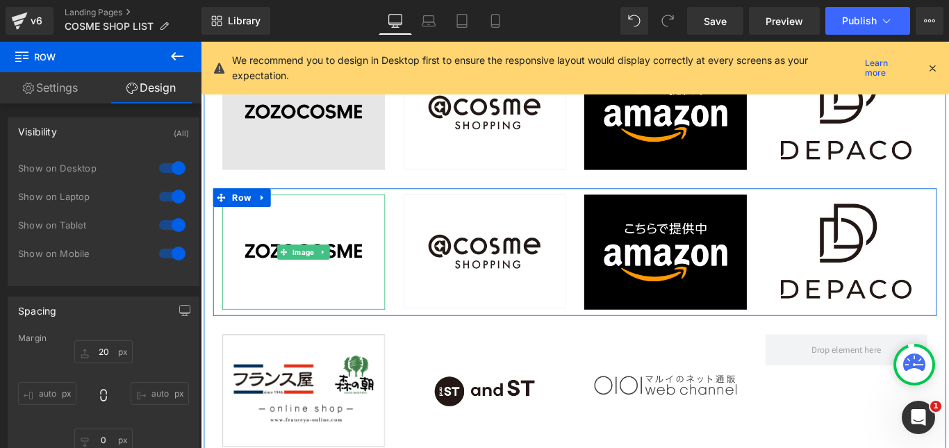
scroll to position [4406, 0]
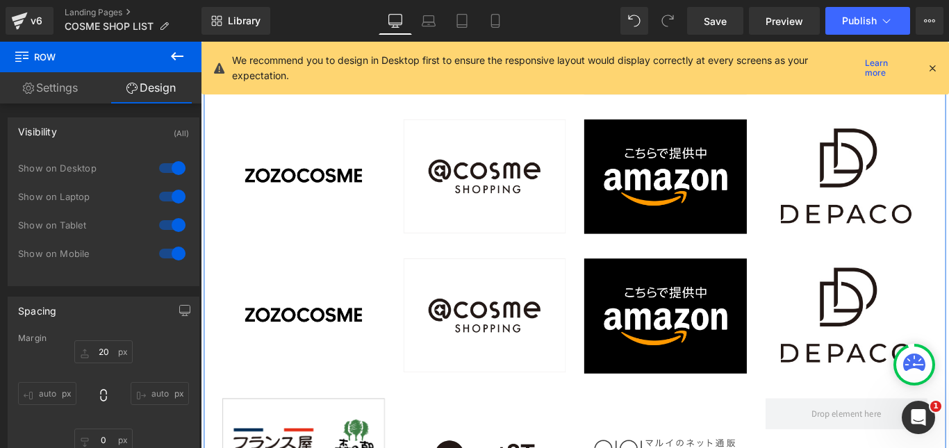
click at [235, 124] on span "Row" at bounding box center [246, 132] width 23 height 17
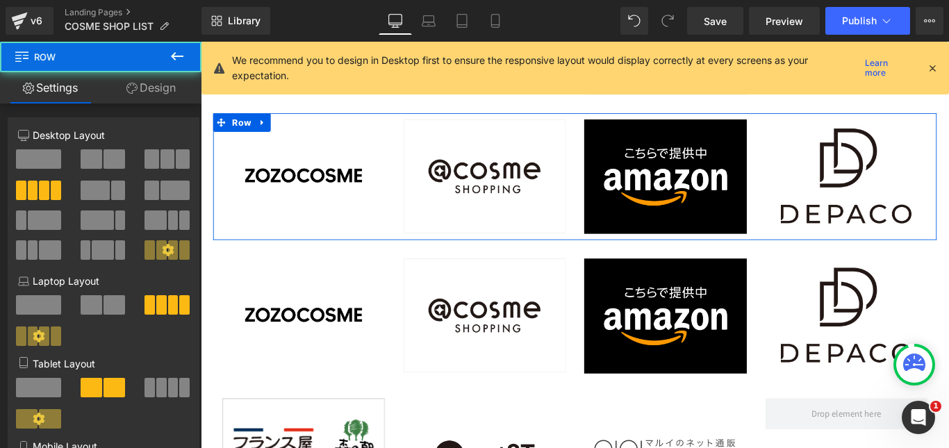
click at [187, 91] on link "Design" at bounding box center [151, 87] width 101 height 31
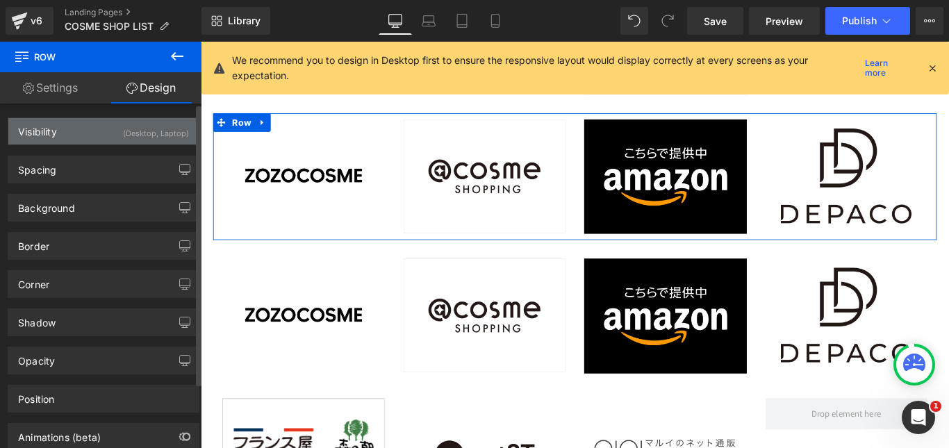
click at [142, 131] on div "(Desktop, Laptop)" at bounding box center [156, 129] width 66 height 23
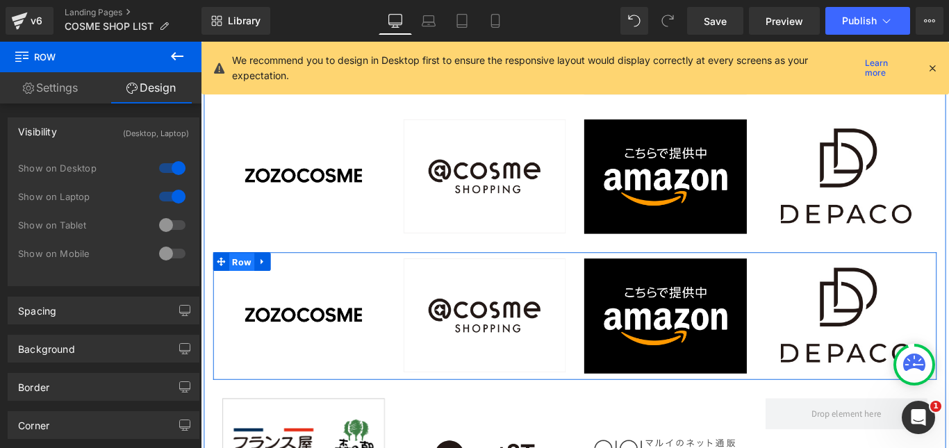
click at [239, 288] on span "Row" at bounding box center [247, 289] width 28 height 21
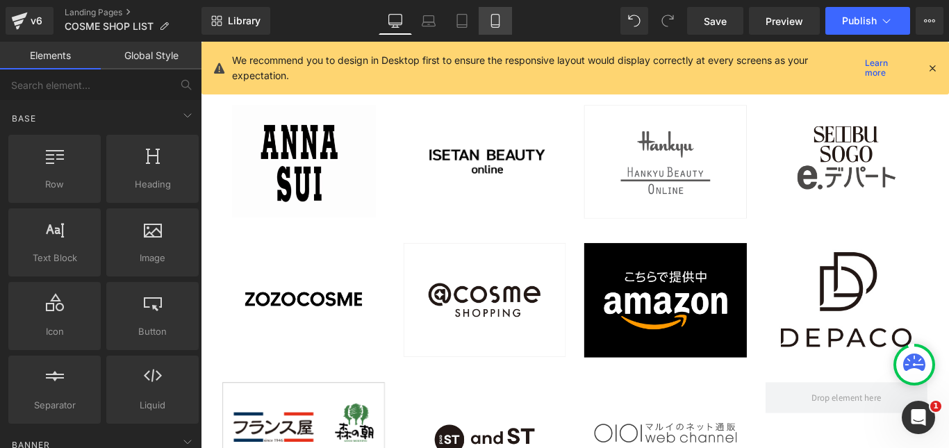
click at [490, 17] on icon at bounding box center [495, 21] width 14 height 14
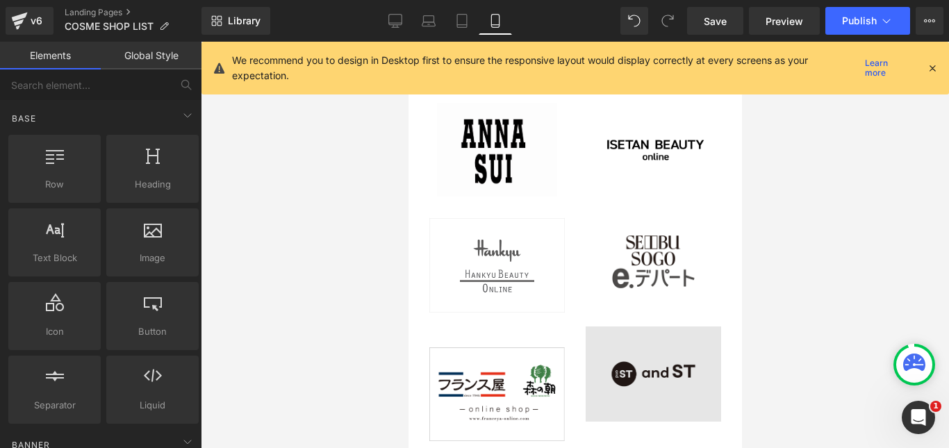
scroll to position [4410, 0]
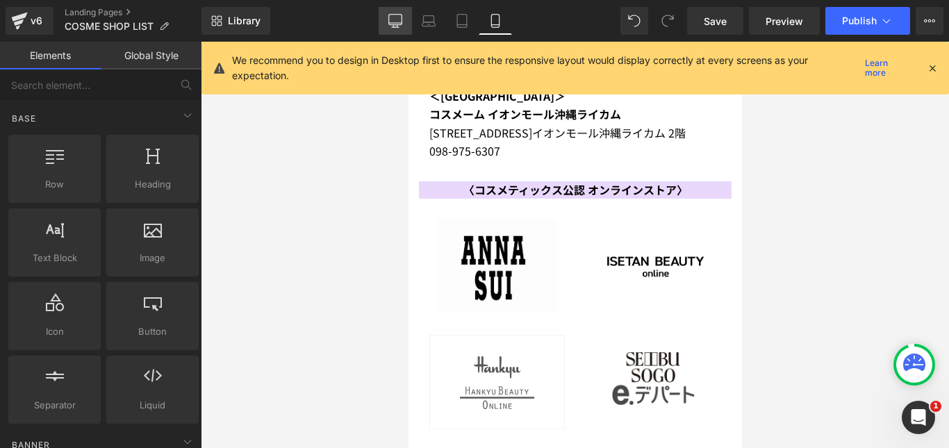
click at [395, 19] on icon at bounding box center [395, 21] width 14 height 14
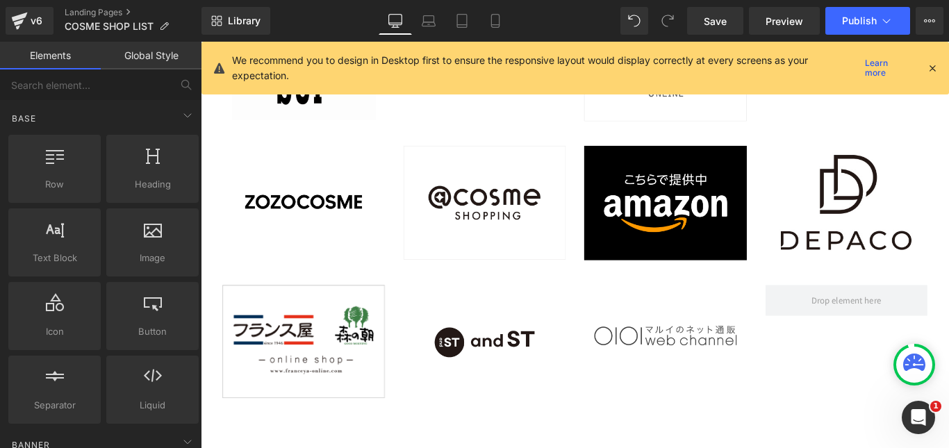
scroll to position [4374, 0]
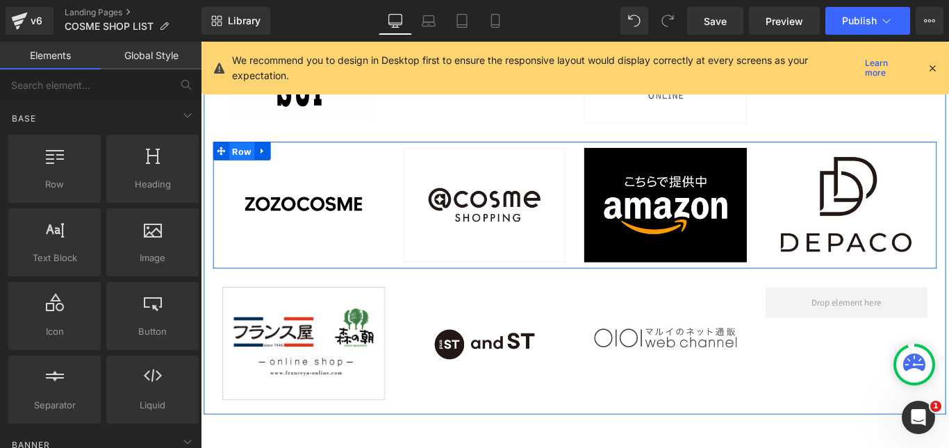
click at [246, 165] on span "Row" at bounding box center [247, 165] width 28 height 21
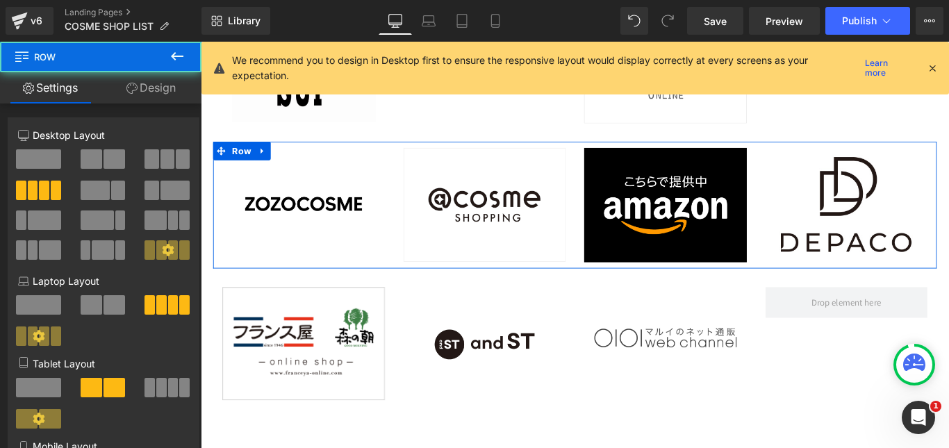
click at [169, 74] on link "Design" at bounding box center [151, 87] width 101 height 31
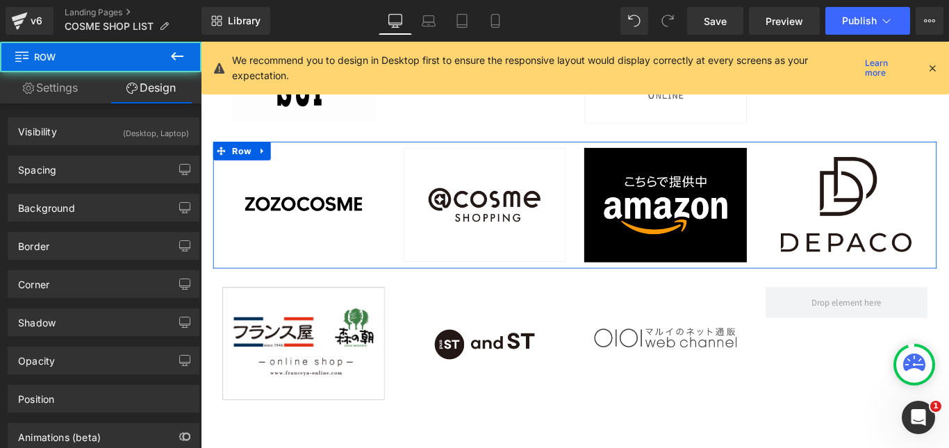
click at [135, 135] on div "(Desktop, Laptop)" at bounding box center [156, 129] width 66 height 23
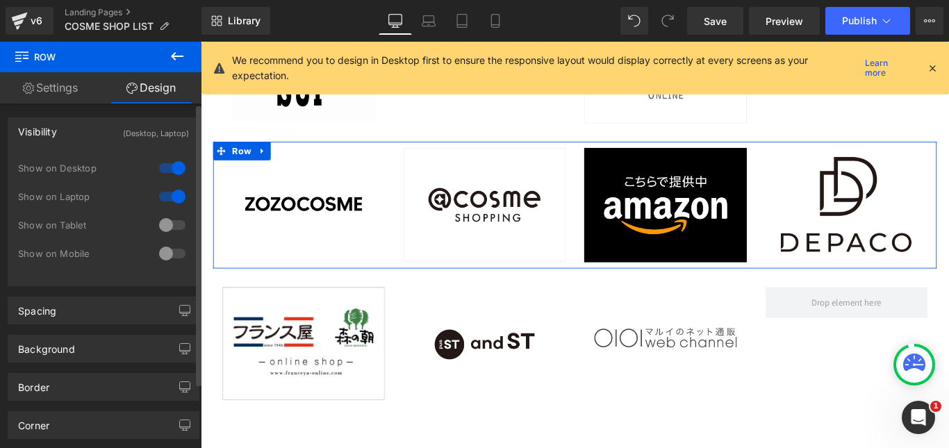
click at [170, 226] on div at bounding box center [172, 225] width 33 height 22
click at [174, 251] on div at bounding box center [172, 253] width 33 height 22
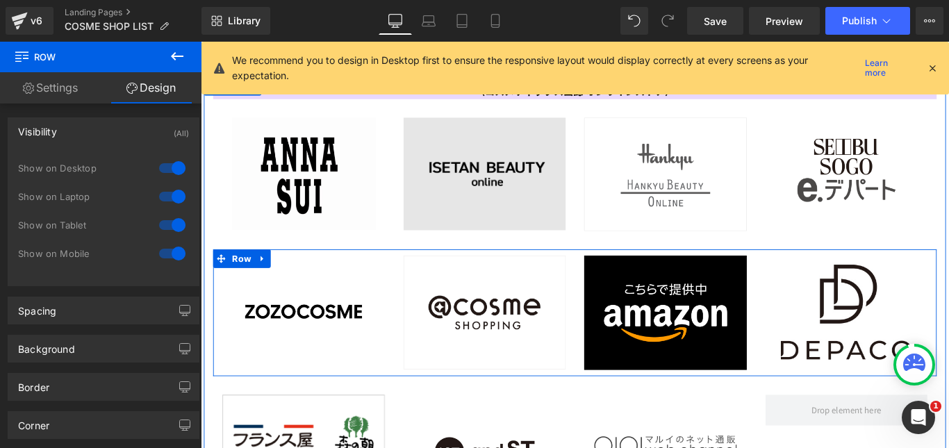
scroll to position [4235, 0]
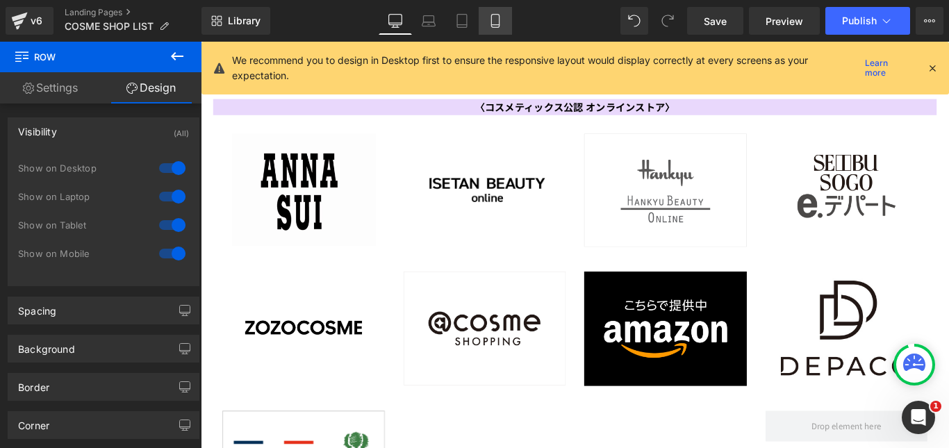
drag, startPoint x: 502, startPoint y: 19, endPoint x: 506, endPoint y: 46, distance: 26.7
click at [502, 19] on icon at bounding box center [495, 21] width 14 height 14
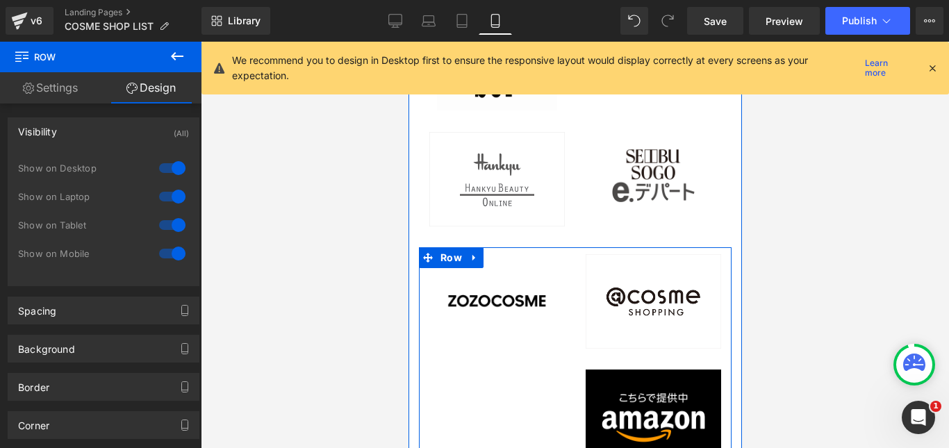
scroll to position [4637, 0]
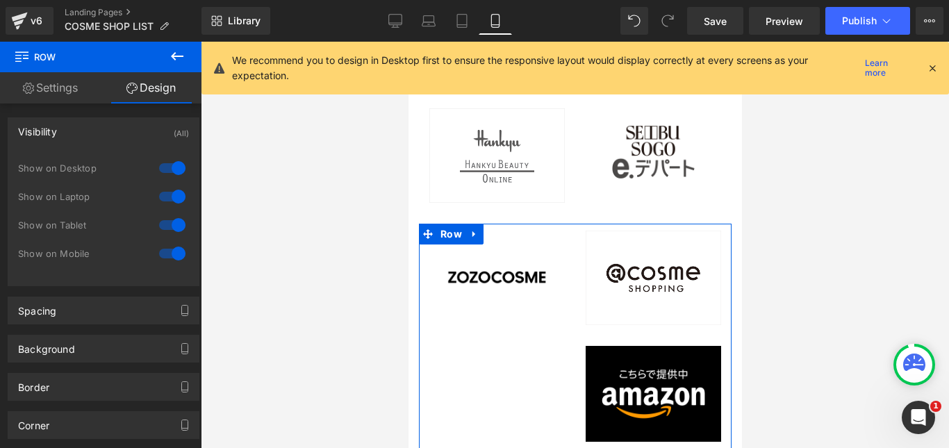
click at [43, 101] on link "Settings" at bounding box center [50, 87] width 101 height 31
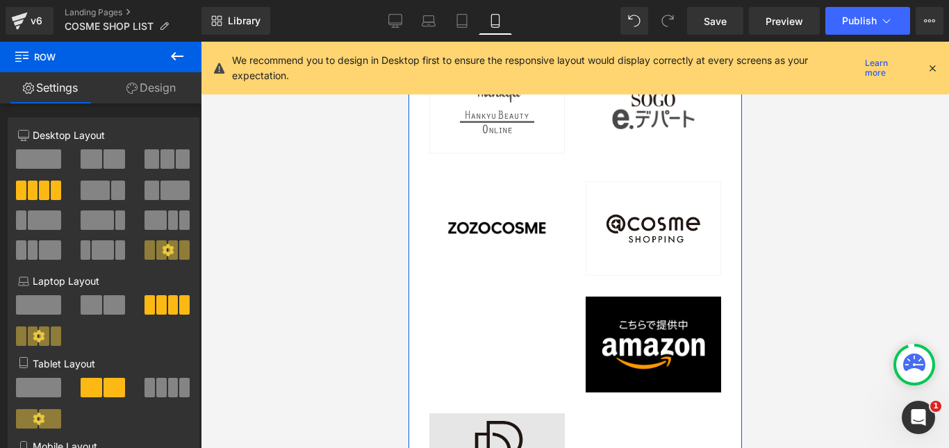
scroll to position [4567, 0]
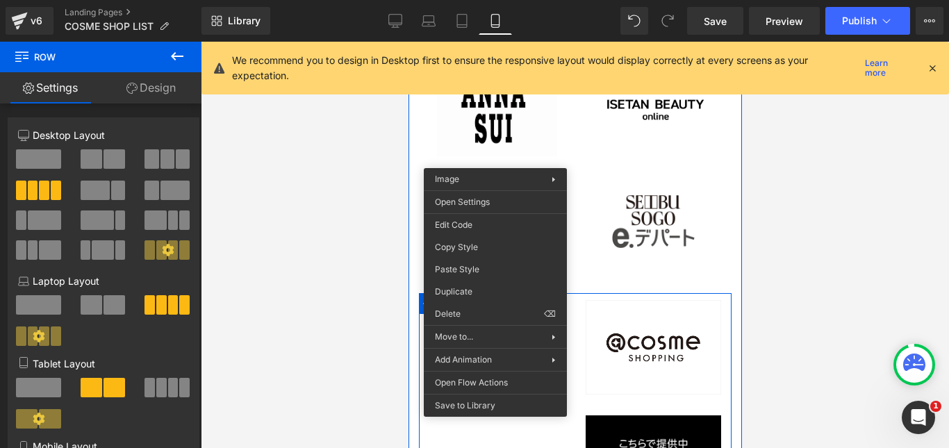
click at [479, 300] on img at bounding box center [496, 348] width 135 height 96
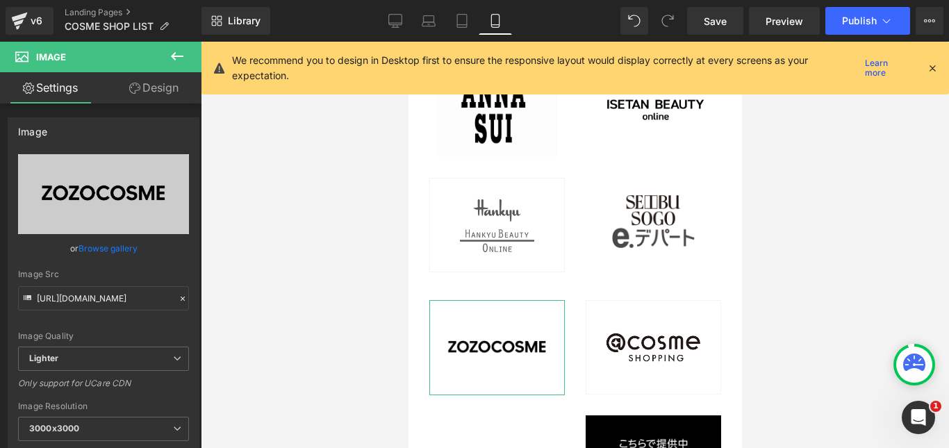
click at [151, 84] on link "Design" at bounding box center [154, 87] width 101 height 31
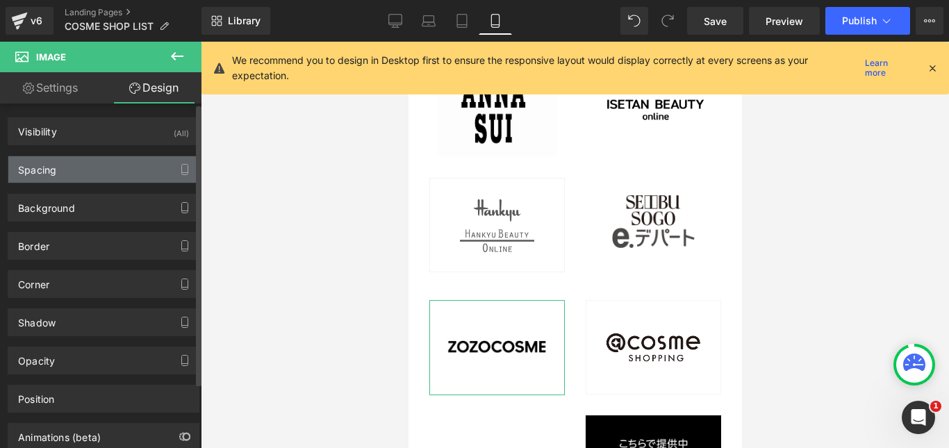
click at [142, 158] on div "Spacing" at bounding box center [103, 169] width 190 height 26
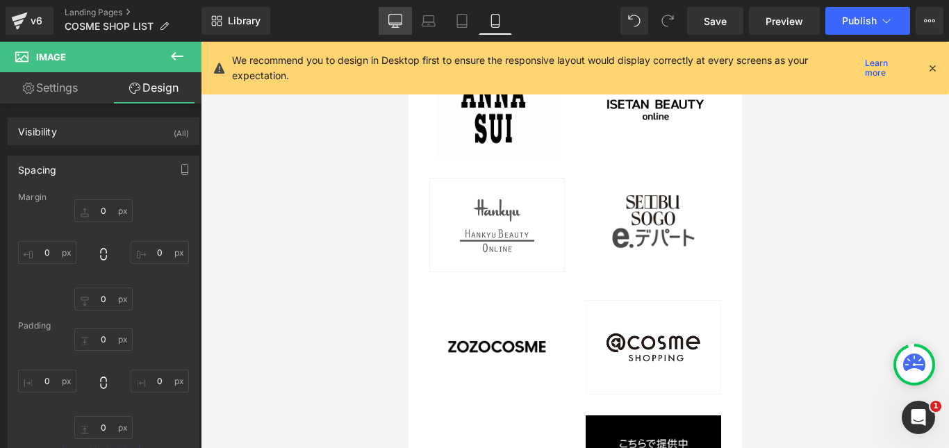
click at [399, 16] on icon at bounding box center [395, 21] width 14 height 14
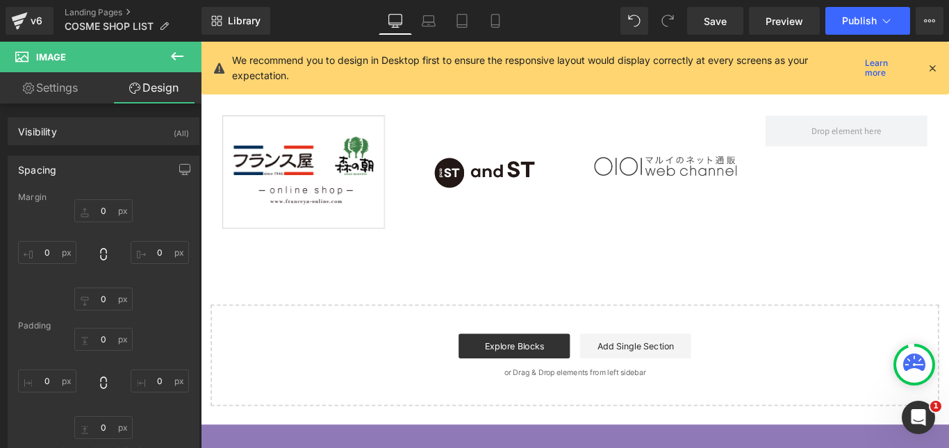
scroll to position [4444, 0]
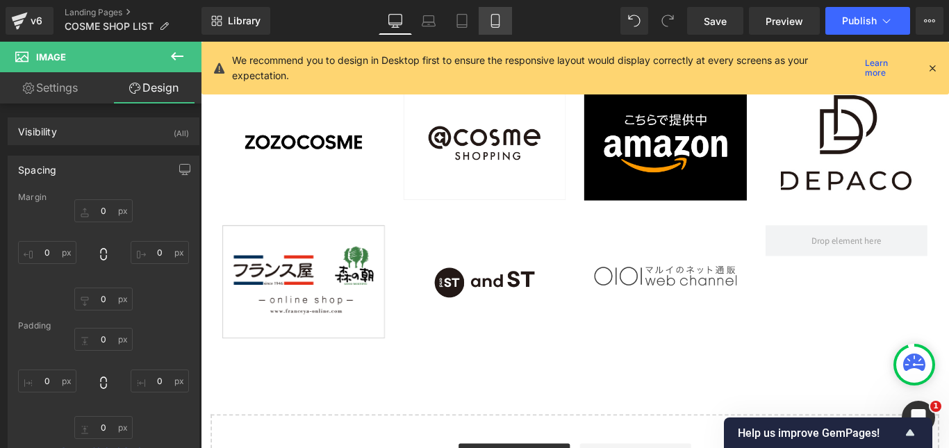
click at [503, 21] on link "Mobile" at bounding box center [495, 21] width 33 height 28
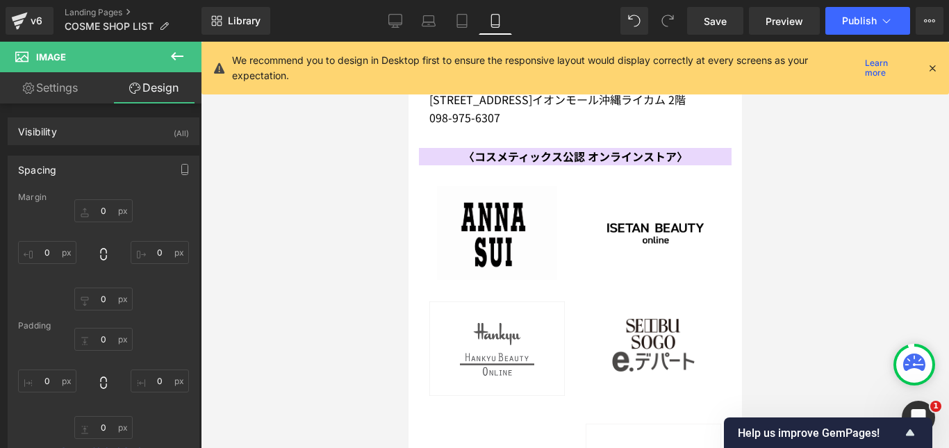
scroll to position [4567, 0]
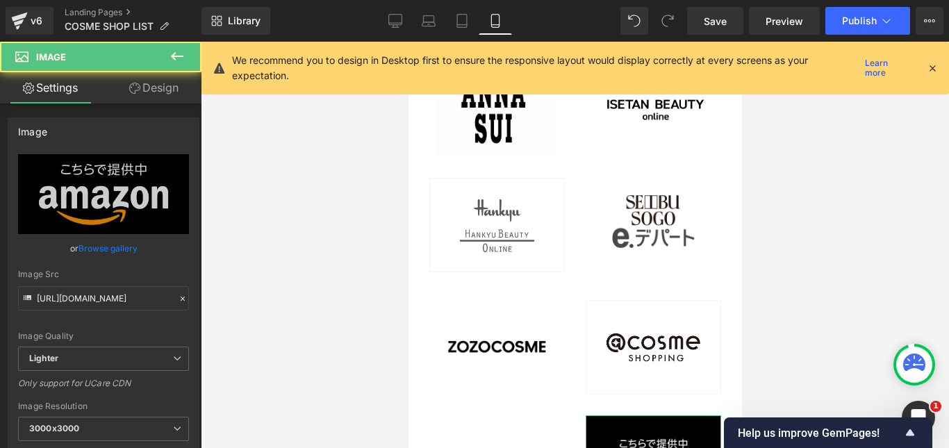
click at [159, 95] on link "Design" at bounding box center [154, 87] width 101 height 31
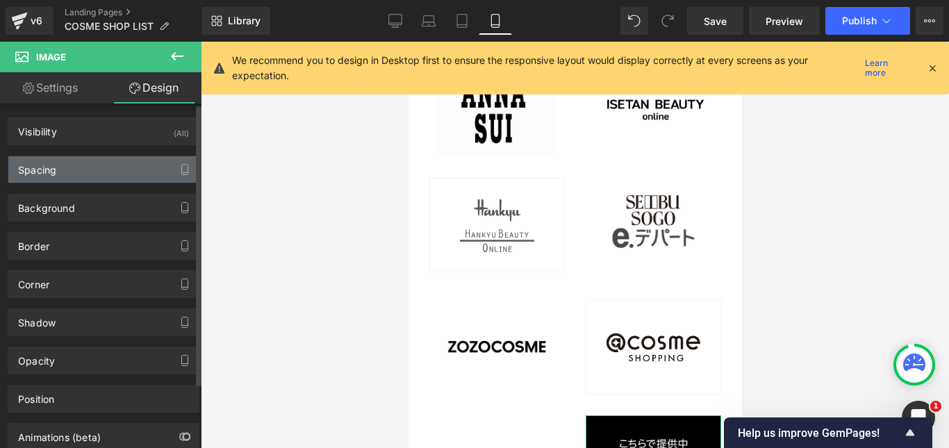
click at [144, 169] on div "Spacing" at bounding box center [103, 169] width 190 height 26
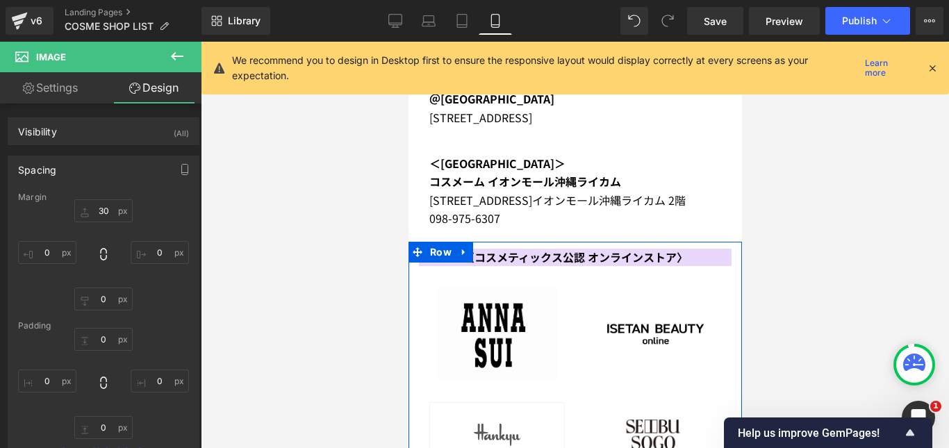
scroll to position [4290, 0]
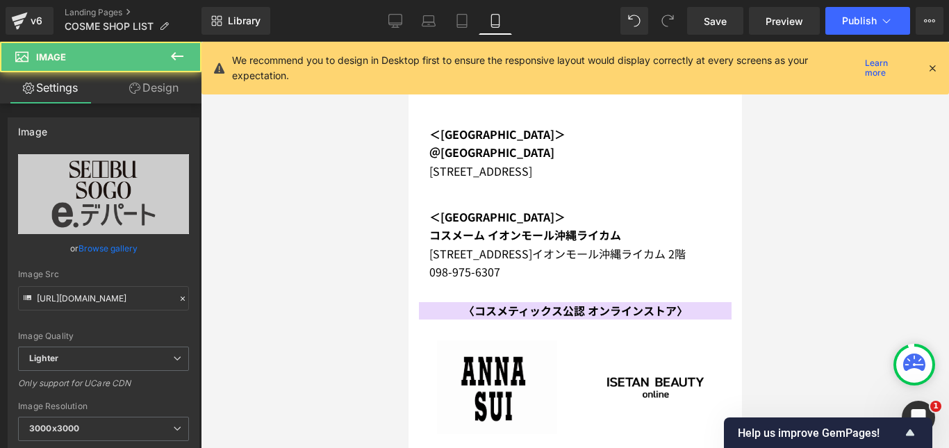
click at [171, 90] on link "Design" at bounding box center [154, 87] width 101 height 31
click at [0, 0] on div "Spacing" at bounding box center [0, 0] width 0 height 0
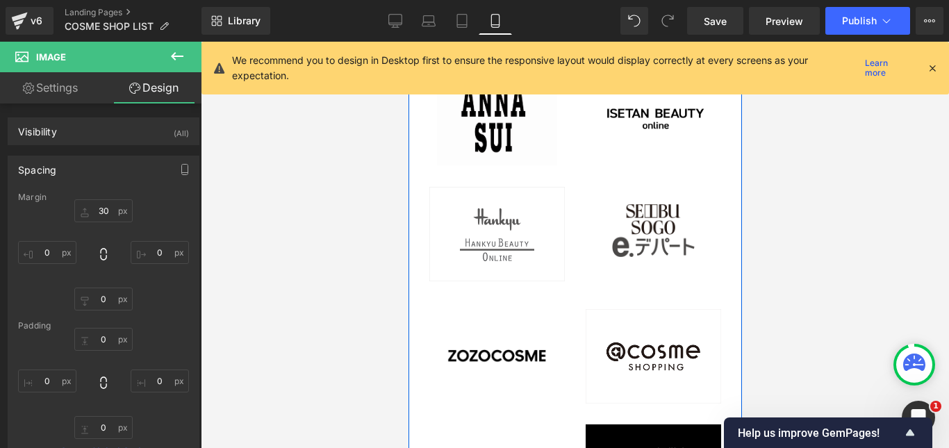
scroll to position [4637, 0]
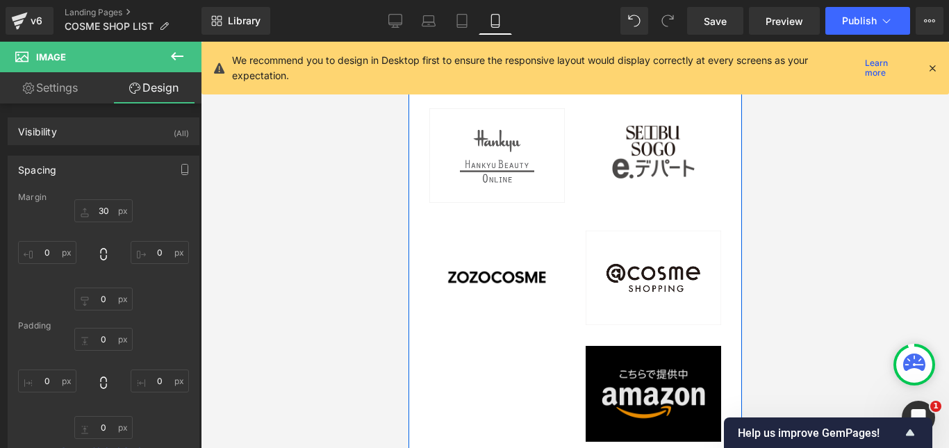
click at [589, 346] on img at bounding box center [652, 394] width 135 height 96
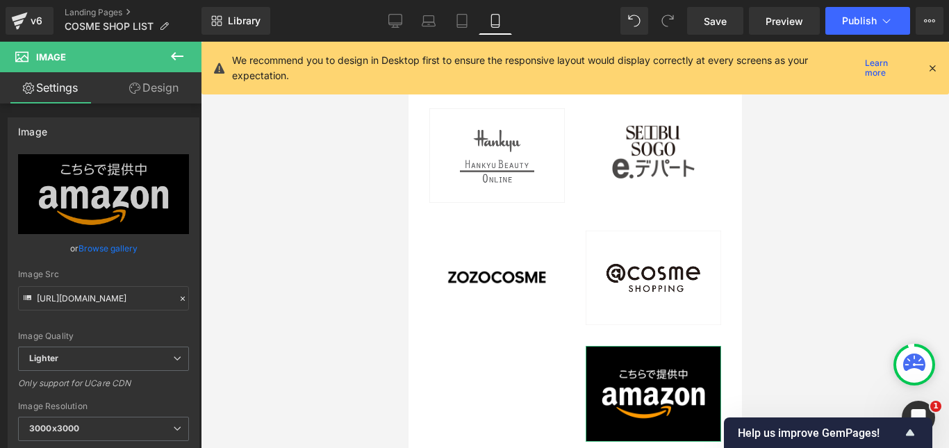
click at [169, 90] on link "Design" at bounding box center [154, 87] width 101 height 31
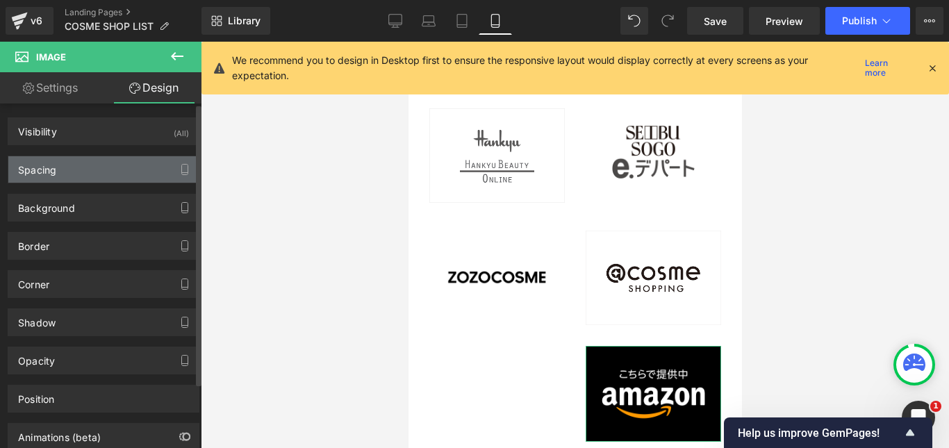
click at [136, 163] on div "Spacing" at bounding box center [103, 169] width 190 height 26
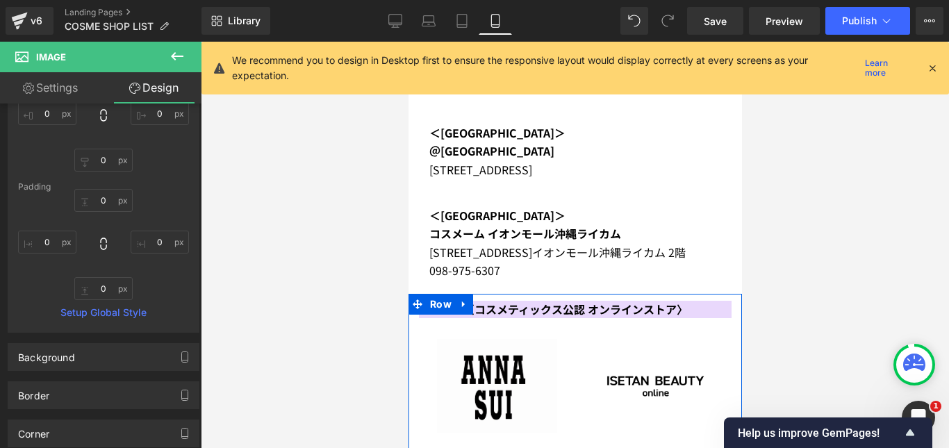
scroll to position [4290, 0]
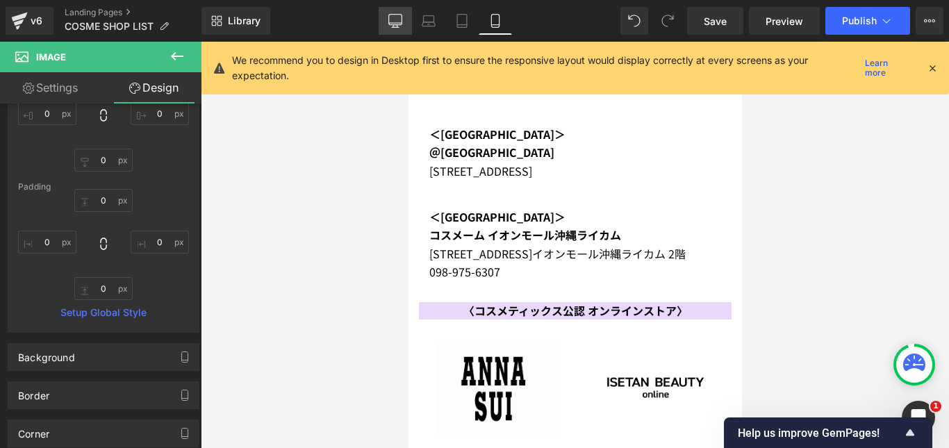
click at [399, 13] on link "Desktop" at bounding box center [395, 21] width 33 height 28
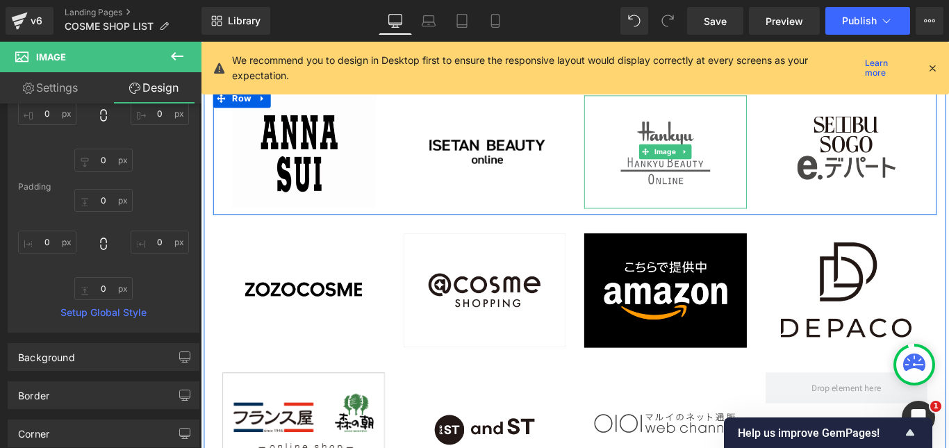
scroll to position [4262, 0]
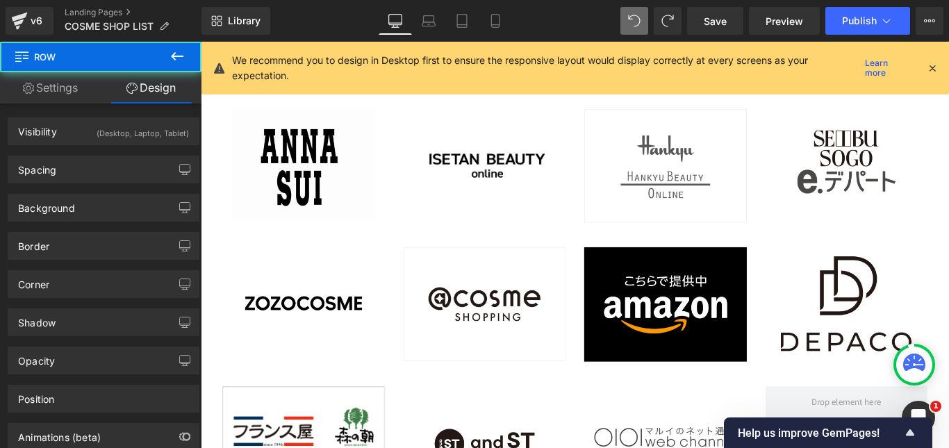
click at [645, 19] on button at bounding box center [634, 21] width 28 height 28
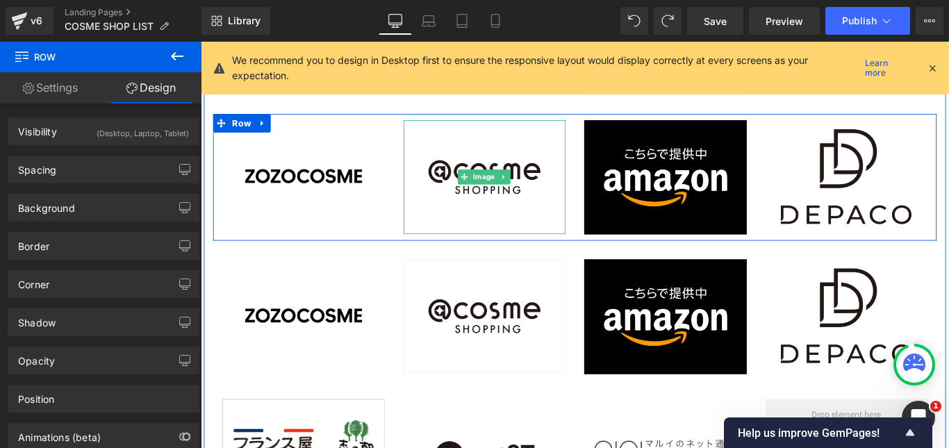
scroll to position [4471, 0]
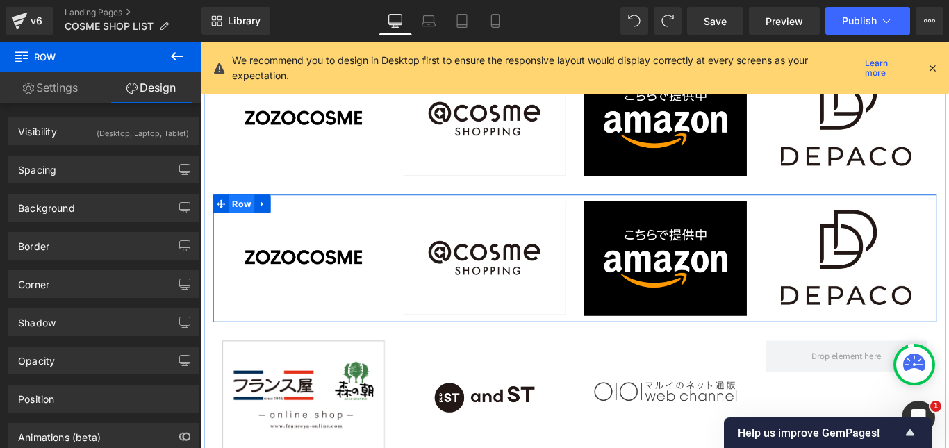
click at [233, 214] on span "Row" at bounding box center [247, 224] width 28 height 21
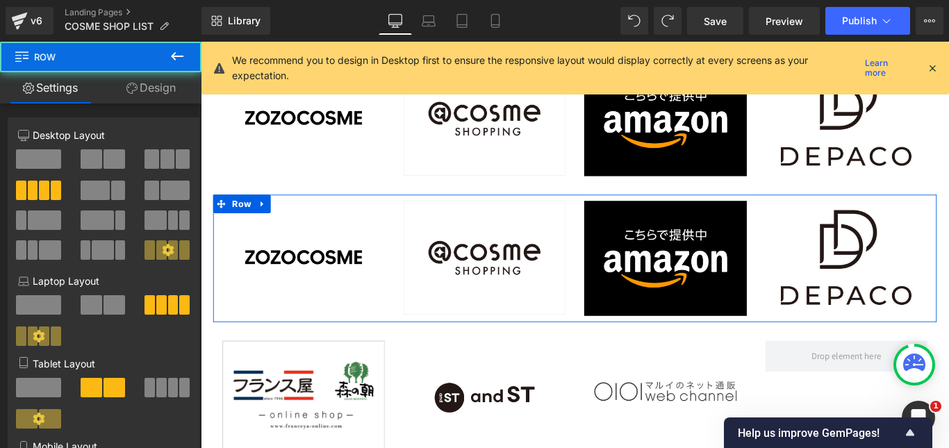
click at [169, 94] on link "Design" at bounding box center [151, 87] width 101 height 31
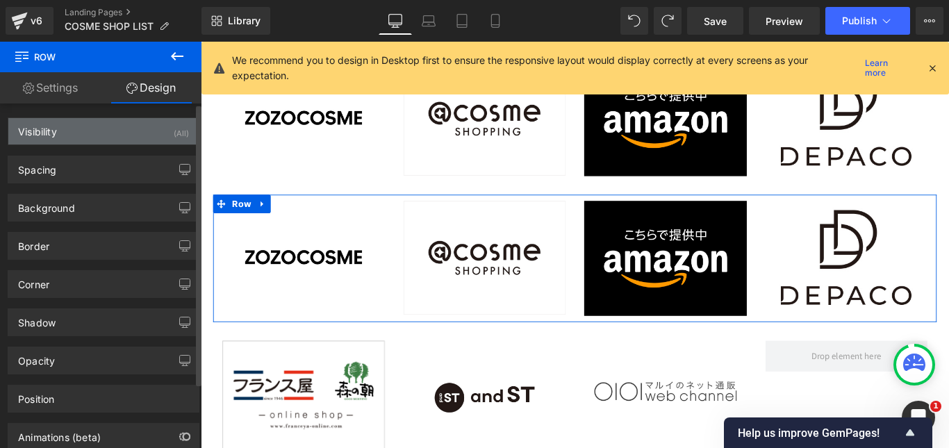
click at [143, 140] on div "Visibility (All)" at bounding box center [103, 131] width 190 height 26
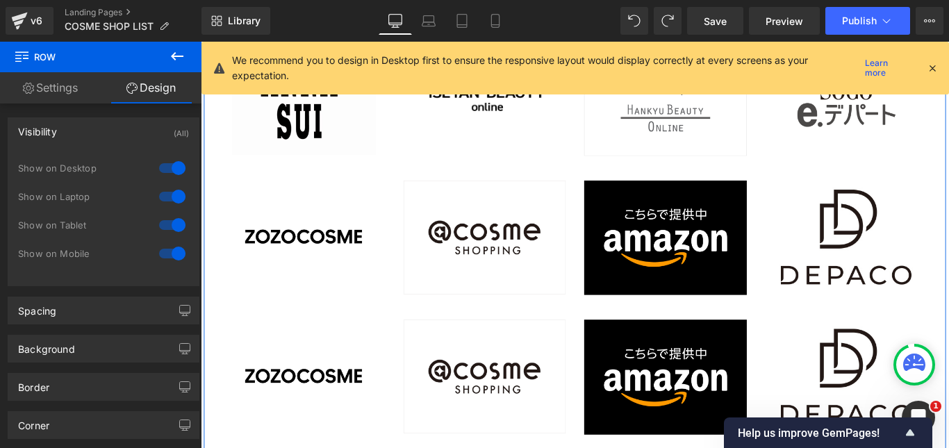
scroll to position [4332, 0]
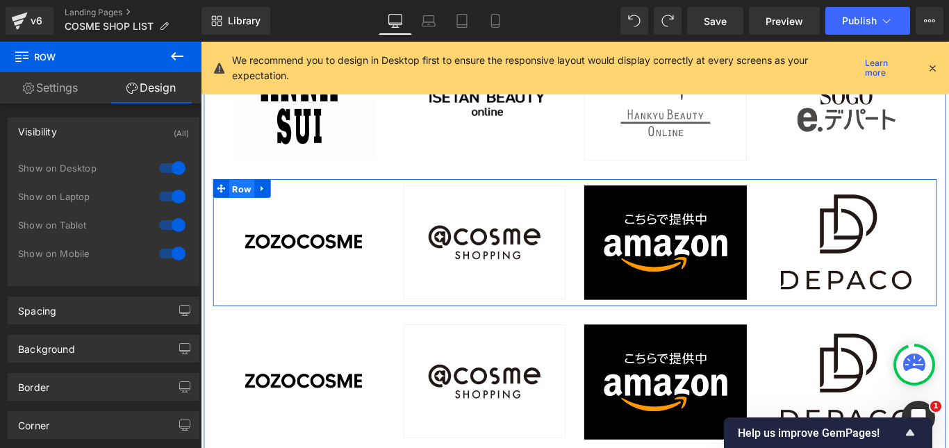
click at [248, 203] on span "Row" at bounding box center [247, 207] width 28 height 21
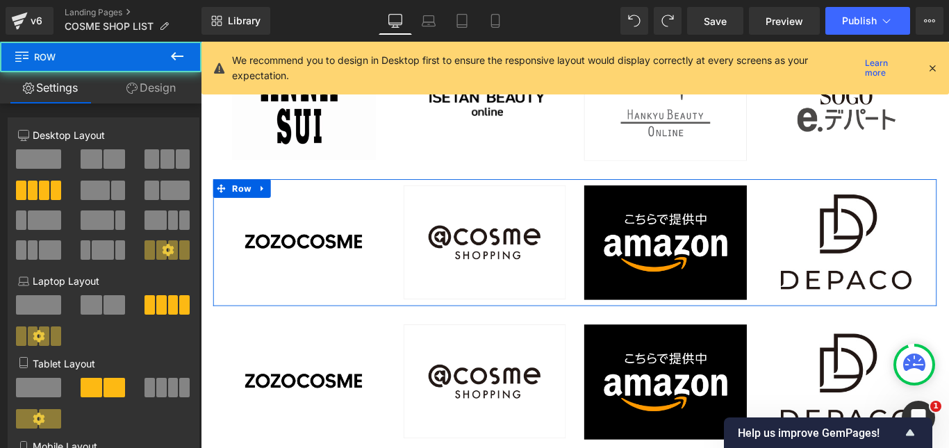
click at [174, 84] on link "Design" at bounding box center [151, 87] width 101 height 31
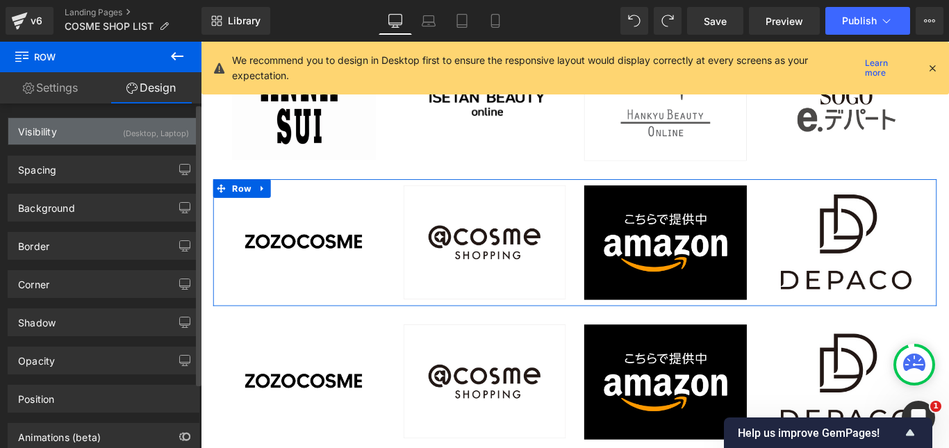
click at [159, 135] on div "(Desktop, Laptop)" at bounding box center [156, 129] width 66 height 23
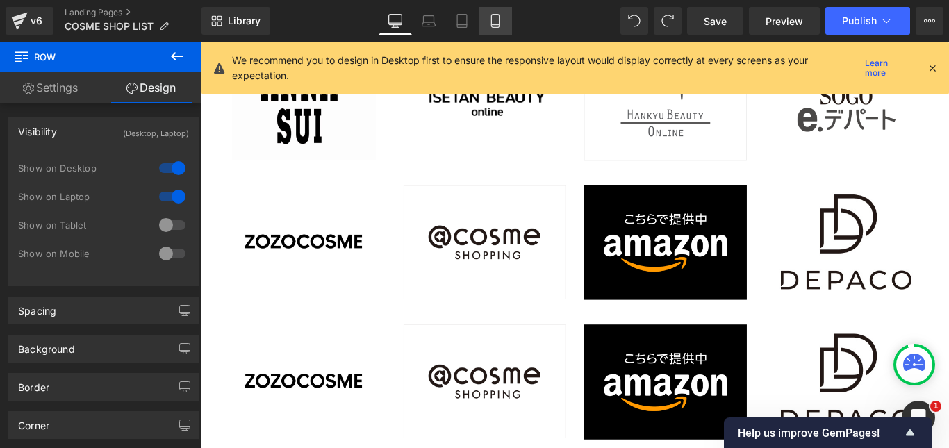
click at [487, 19] on link "Mobile" at bounding box center [495, 21] width 33 height 28
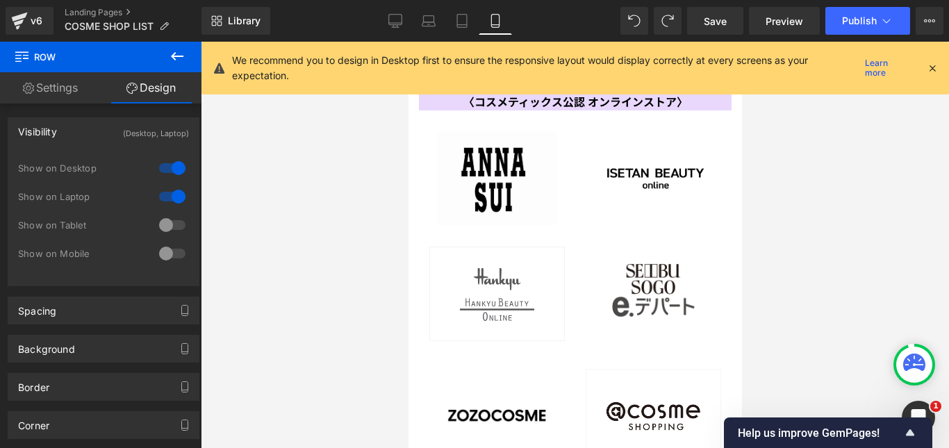
scroll to position [4436, 0]
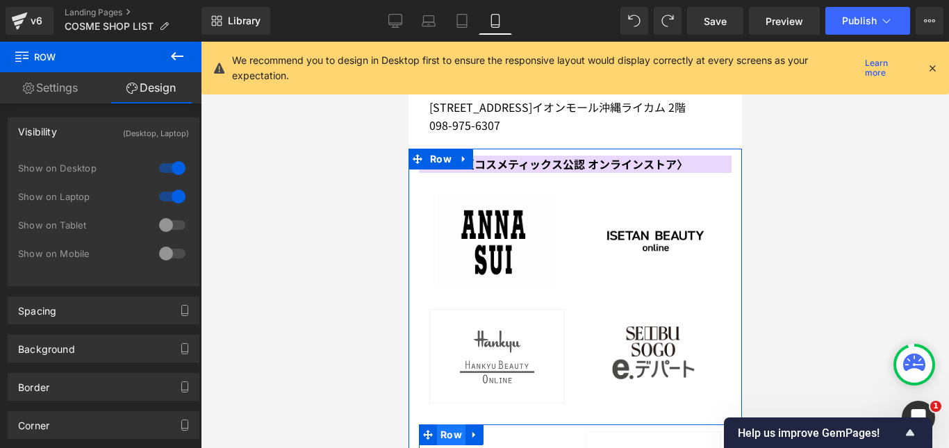
click at [449, 424] on span "Row" at bounding box center [450, 434] width 28 height 21
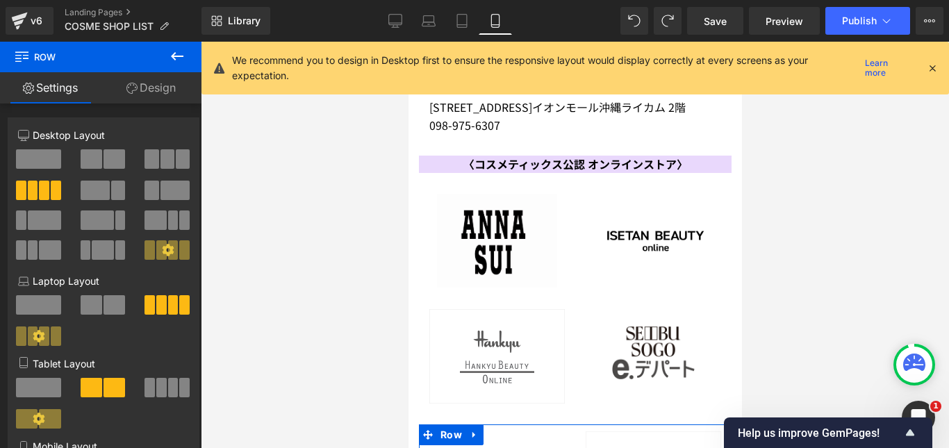
click at [174, 83] on link "Design" at bounding box center [151, 87] width 101 height 31
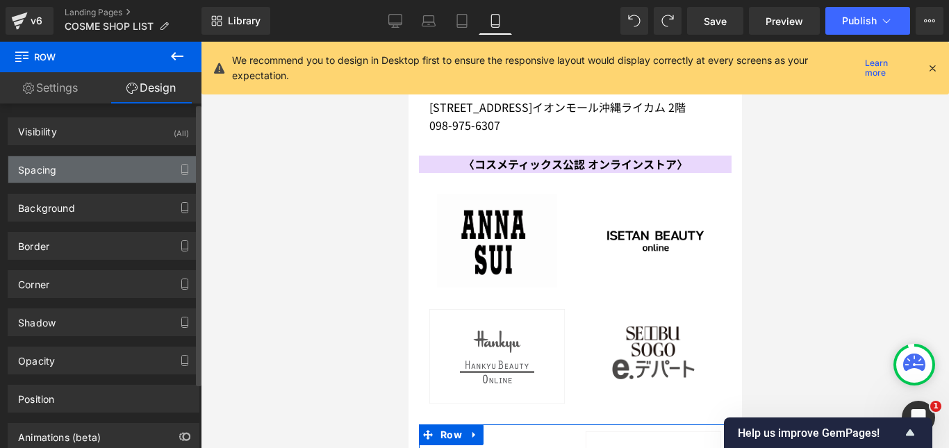
click at [141, 166] on div "Spacing" at bounding box center [103, 169] width 190 height 26
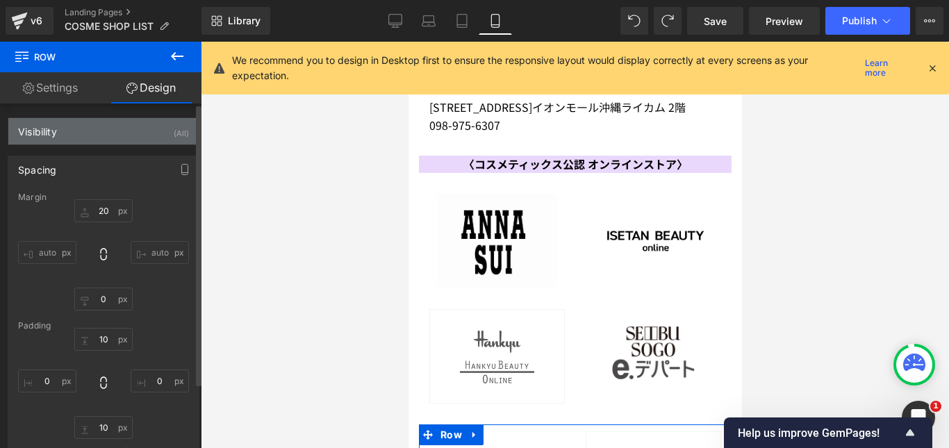
click at [137, 138] on div "Visibility (All)" at bounding box center [103, 131] width 190 height 26
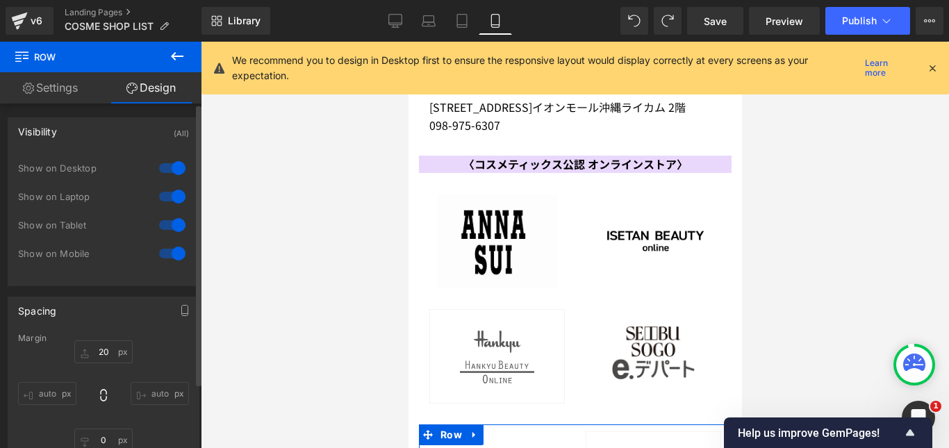
click at [157, 167] on div at bounding box center [172, 168] width 33 height 22
click at [163, 191] on div at bounding box center [172, 196] width 33 height 22
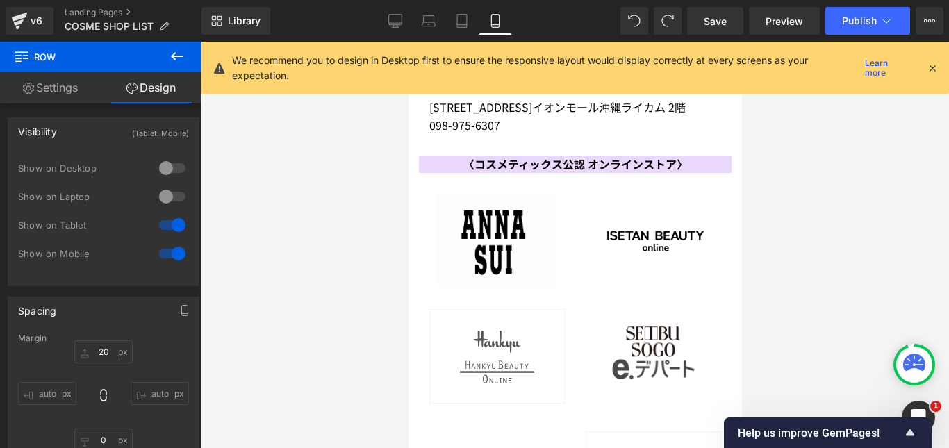
click at [182, 57] on icon at bounding box center [177, 56] width 13 height 8
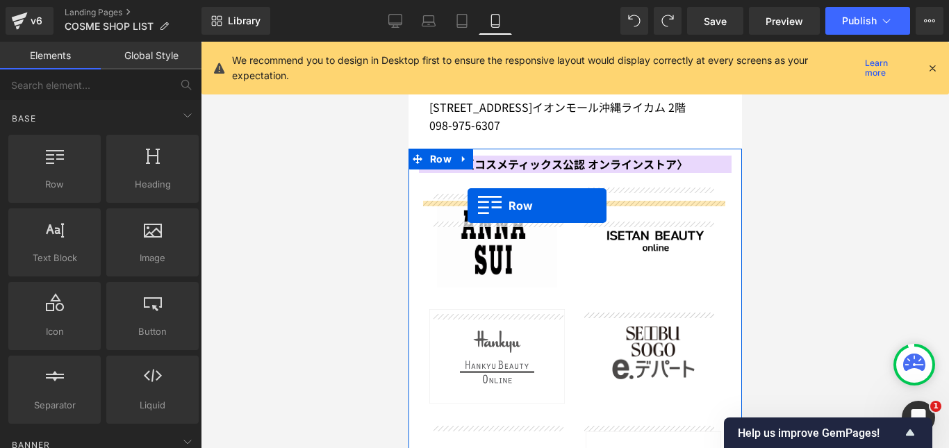
drag, startPoint x: 483, startPoint y: 209, endPoint x: 467, endPoint y: 204, distance: 16.7
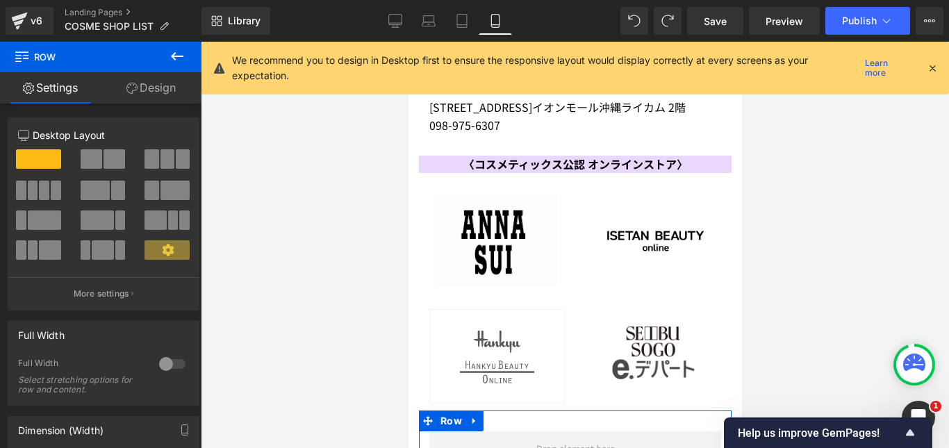
click at [114, 167] on span at bounding box center [115, 158] width 22 height 19
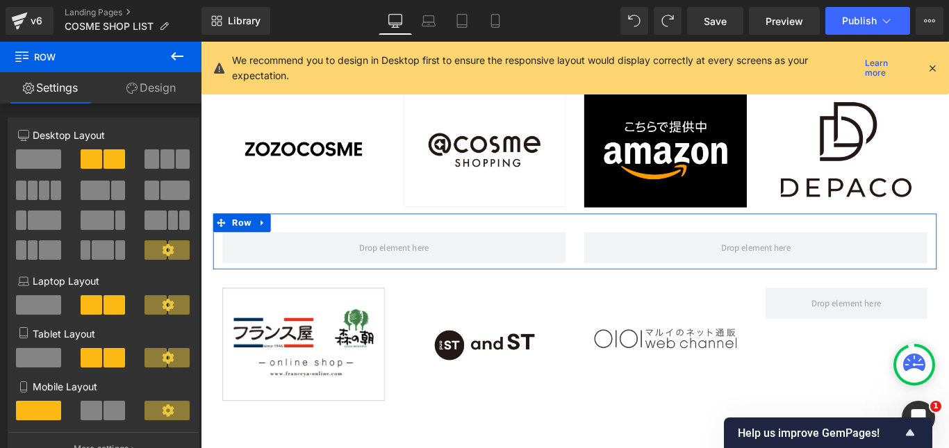
scroll to position [4469, 0]
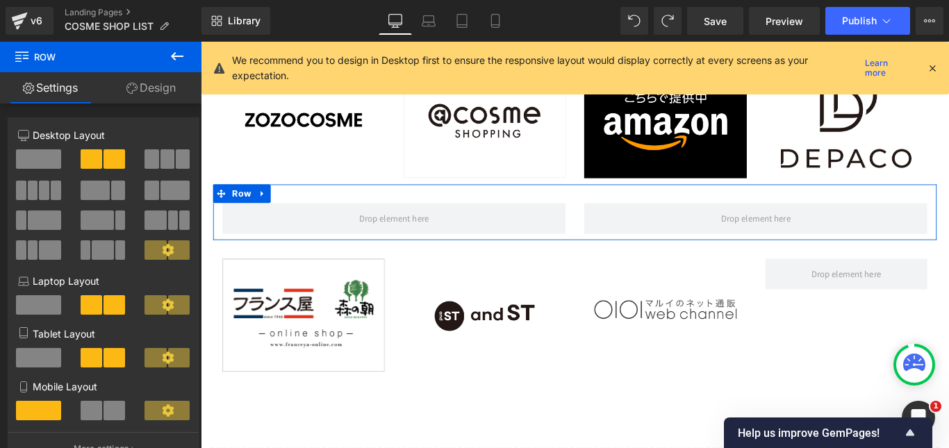
click at [108, 411] on span at bounding box center [115, 410] width 22 height 19
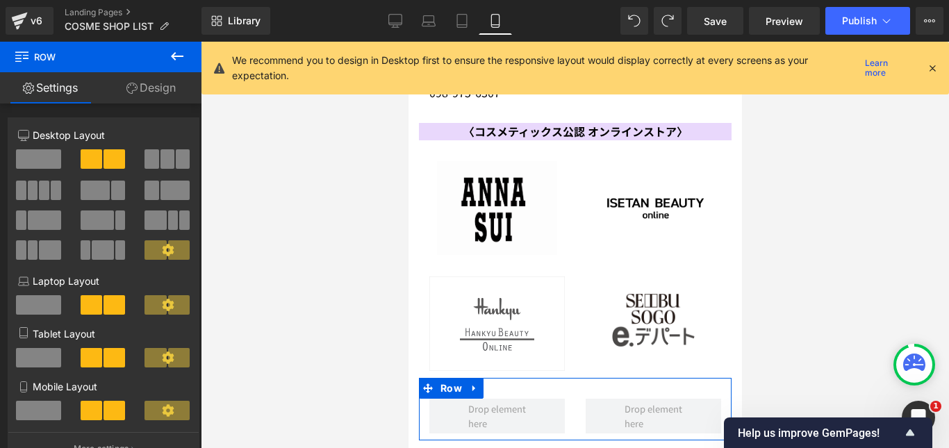
scroll to position [4436, 0]
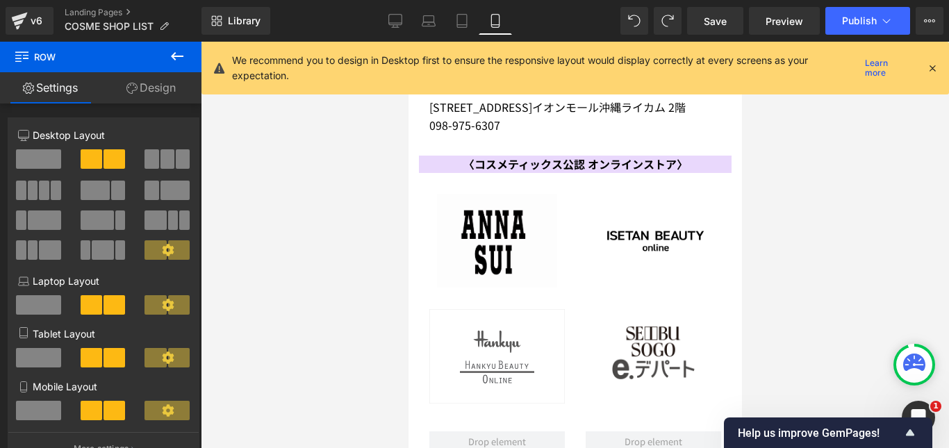
click at [499, 19] on icon at bounding box center [495, 21] width 8 height 13
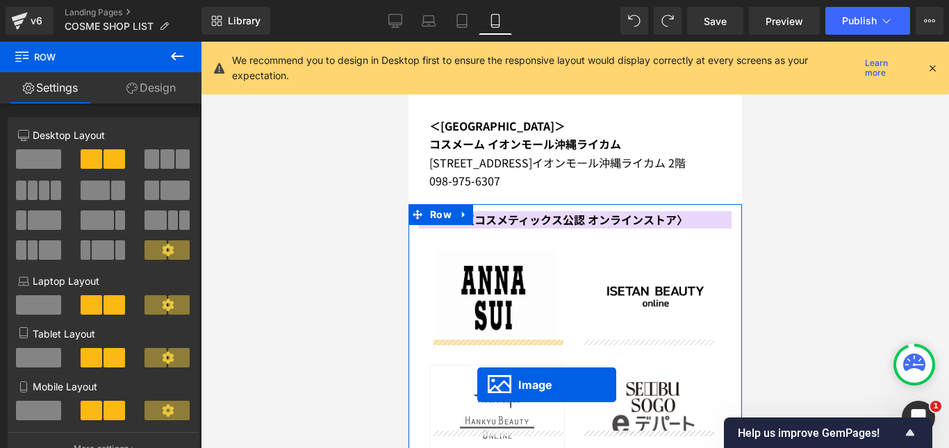
scroll to position [4450, 0]
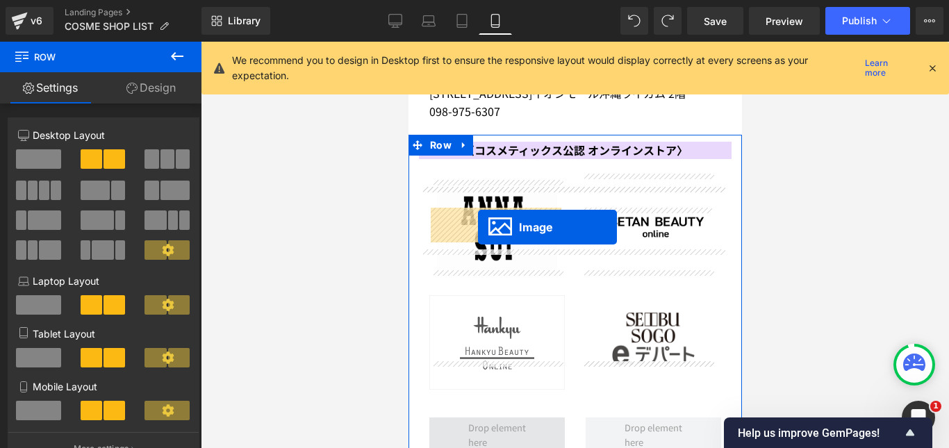
drag, startPoint x: 477, startPoint y: 401, endPoint x: 477, endPoint y: 227, distance: 173.7
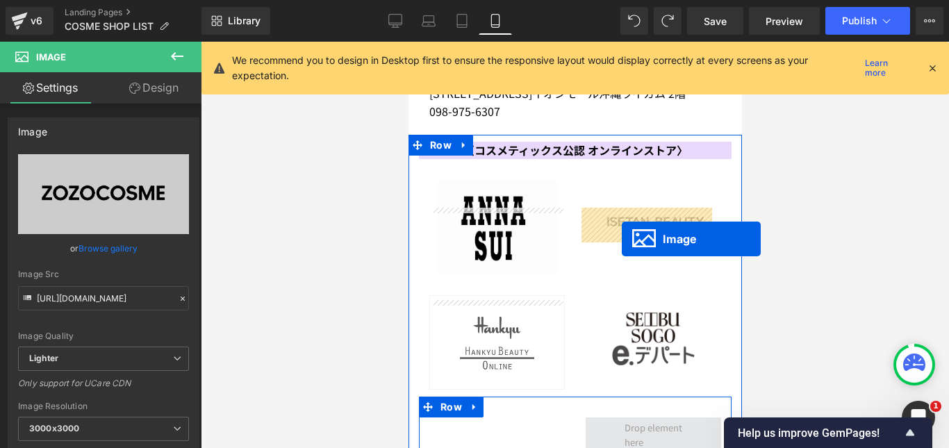
drag, startPoint x: 620, startPoint y: 367, endPoint x: 621, endPoint y: 239, distance: 128.5
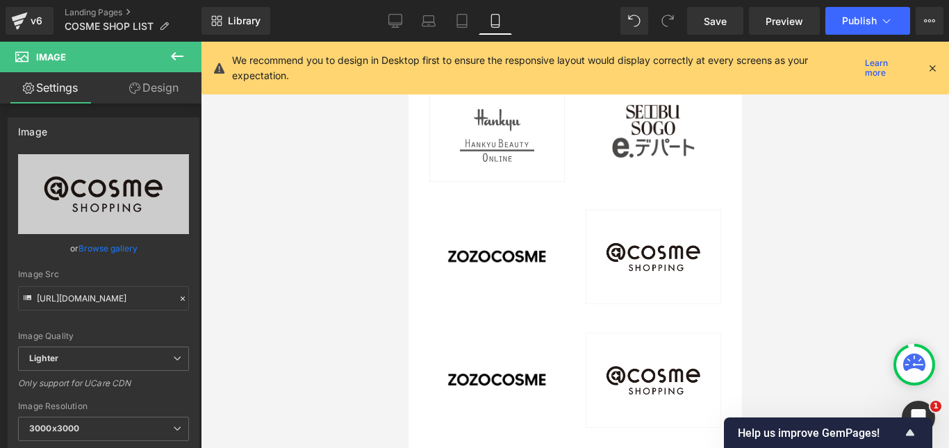
scroll to position [4660, 0]
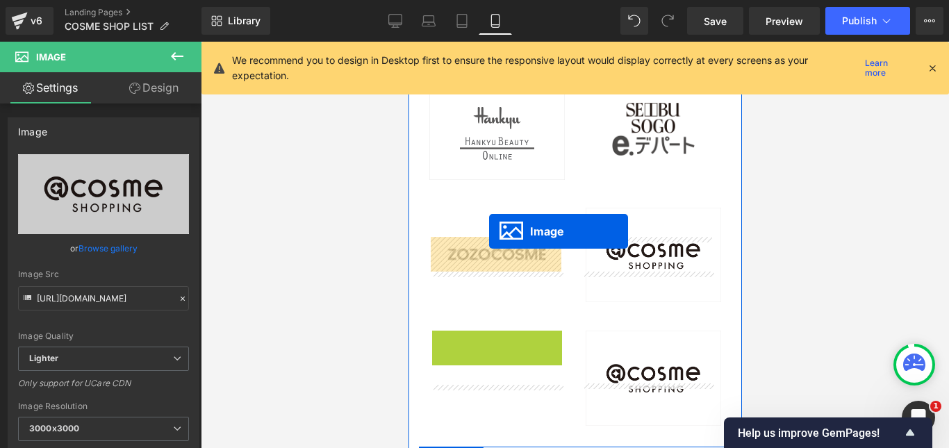
drag, startPoint x: 468, startPoint y: 160, endPoint x: 488, endPoint y: 231, distance: 73.7
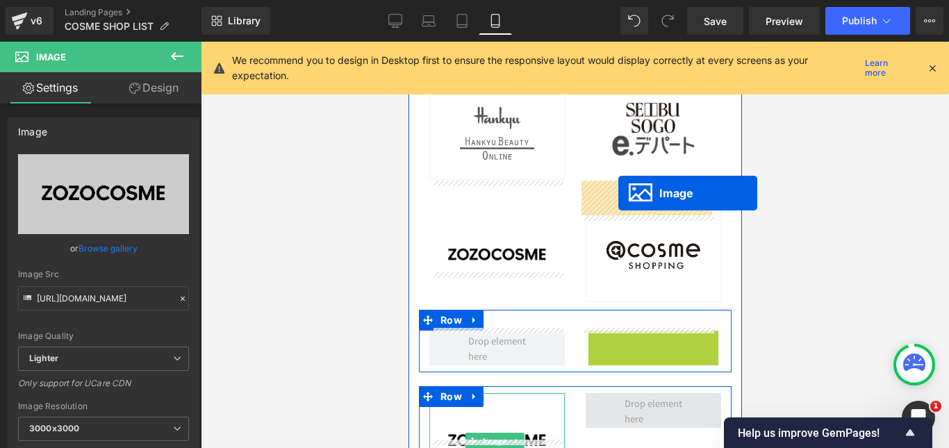
drag, startPoint x: 622, startPoint y: 166, endPoint x: 618, endPoint y: 193, distance: 27.4
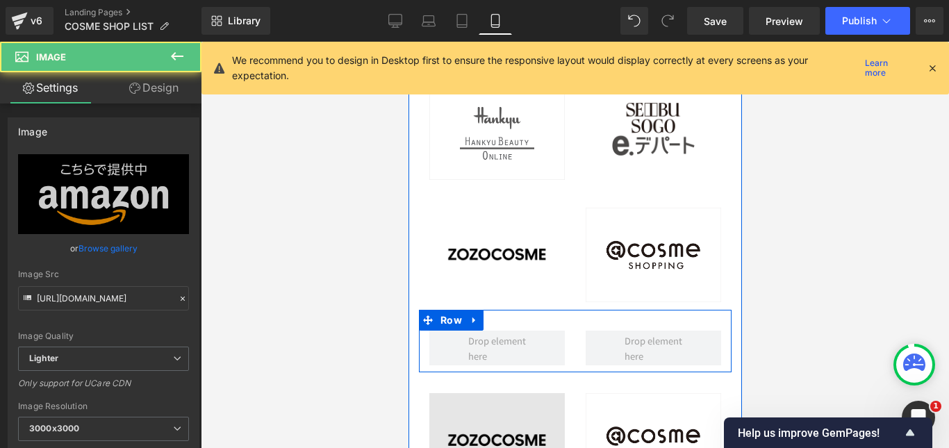
drag, startPoint x: 592, startPoint y: 304, endPoint x: 543, endPoint y: 246, distance: 76.0
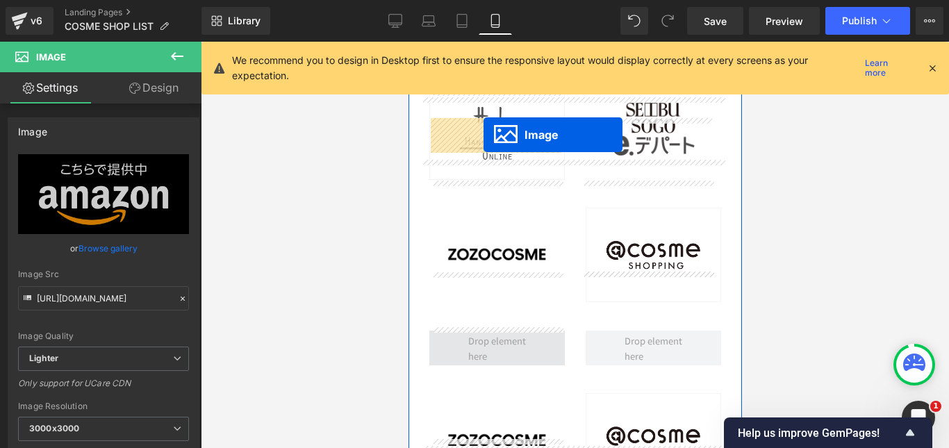
drag, startPoint x: 618, startPoint y: 340, endPoint x: 483, endPoint y: 135, distance: 245.8
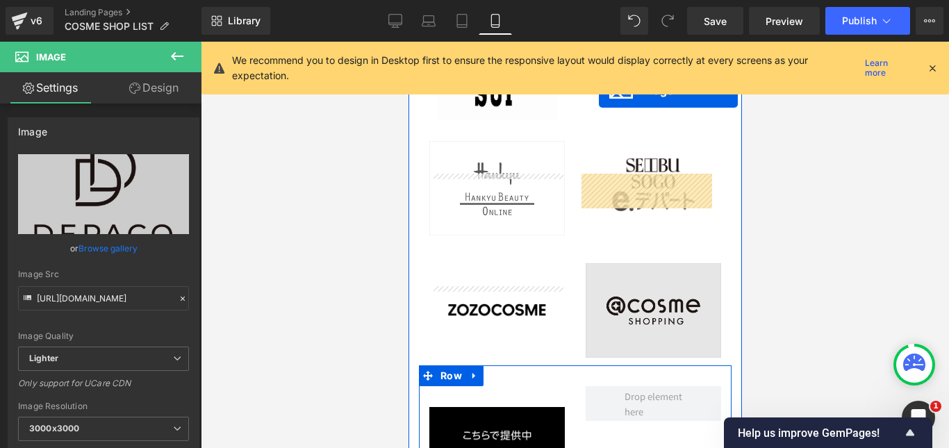
scroll to position [4562, 0]
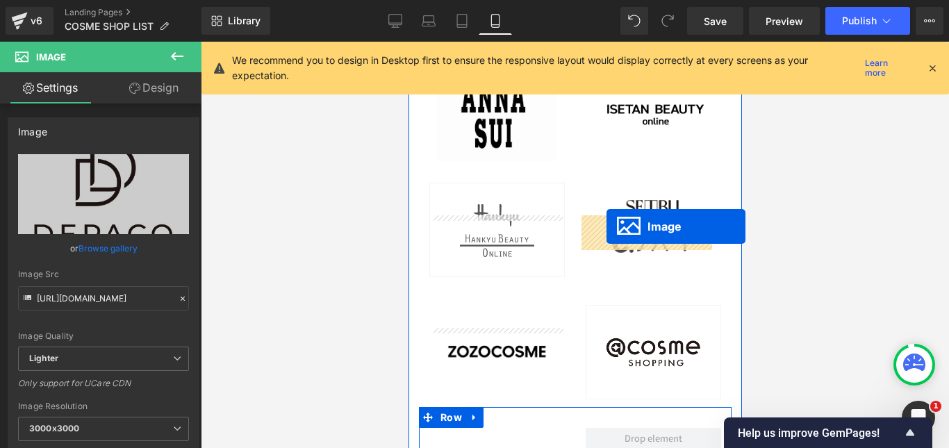
drag, startPoint x: 470, startPoint y: 379, endPoint x: 606, endPoint y: 226, distance: 204.7
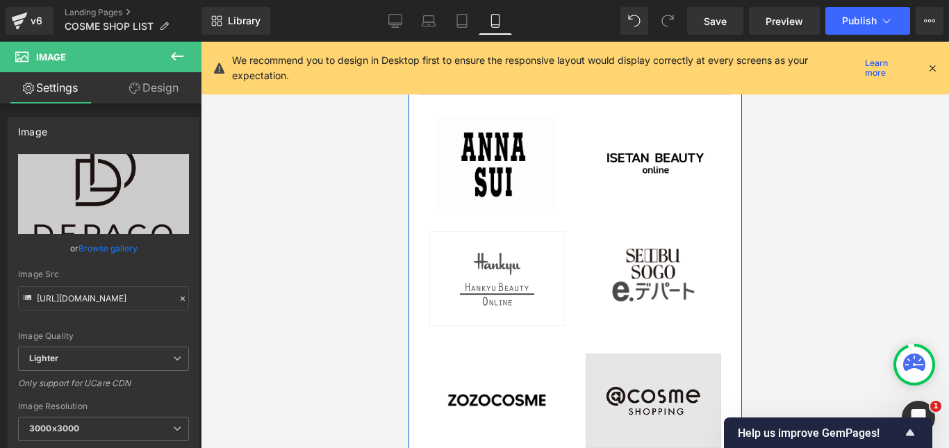
scroll to position [4493, 0]
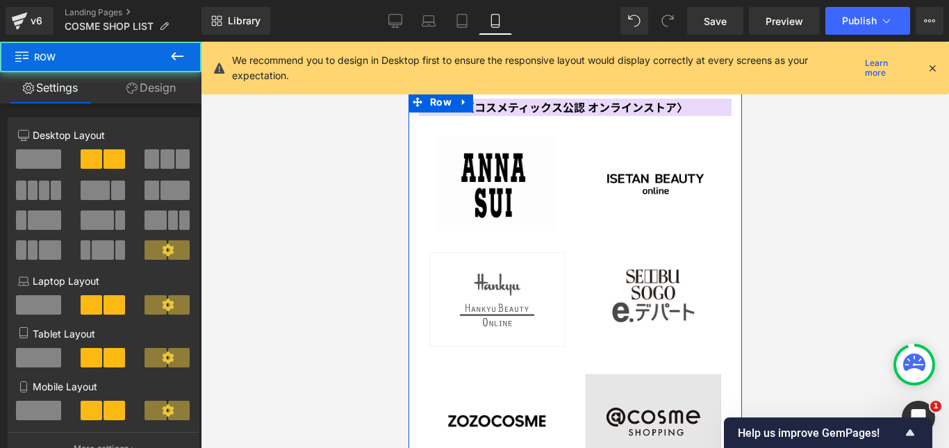
drag, startPoint x: 559, startPoint y: 267, endPoint x: 581, endPoint y: 218, distance: 53.8
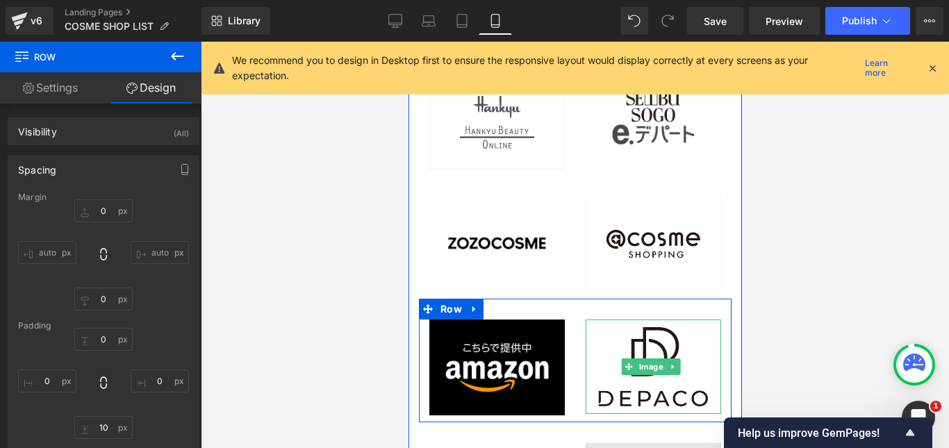
scroll to position [4701, 0]
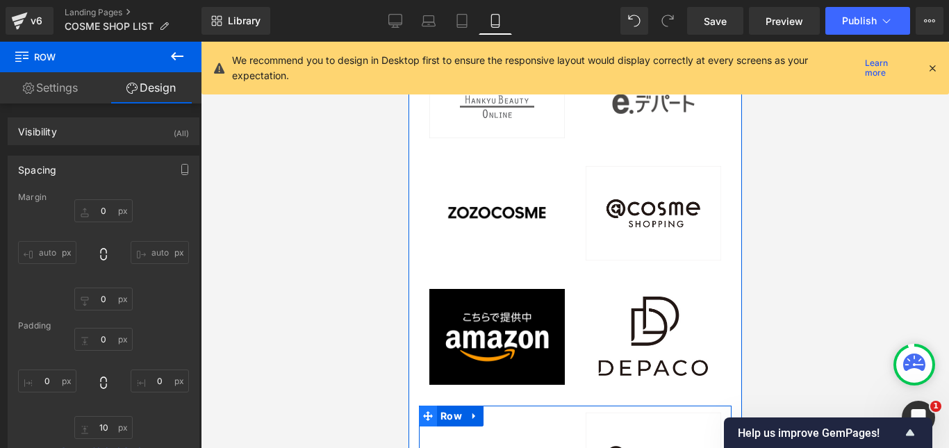
click at [435, 406] on span at bounding box center [427, 416] width 18 height 21
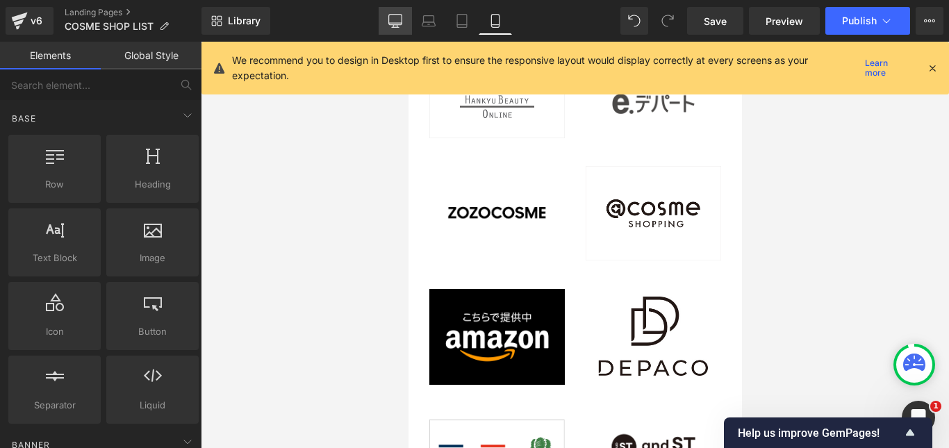
click at [401, 20] on icon at bounding box center [395, 21] width 14 height 14
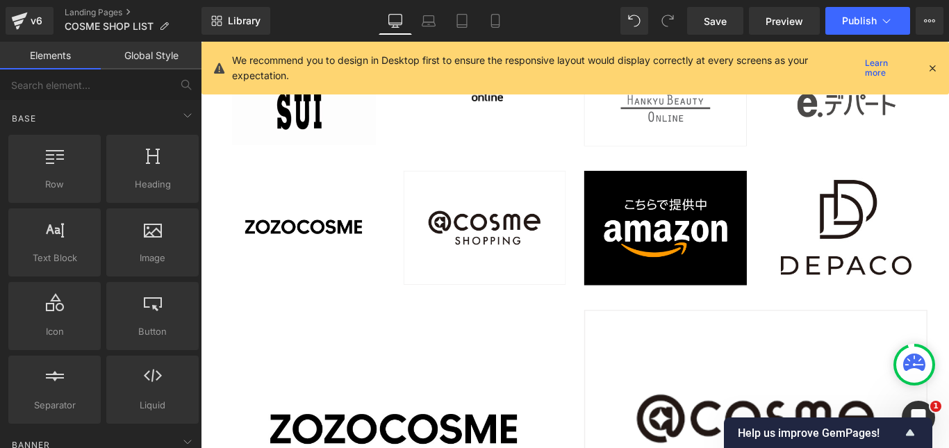
scroll to position [4347, 0]
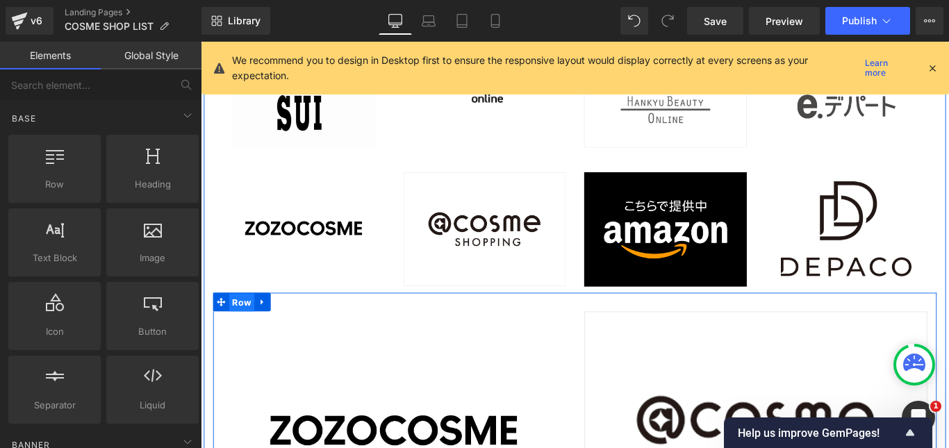
click at [242, 337] on span "Row" at bounding box center [247, 334] width 28 height 21
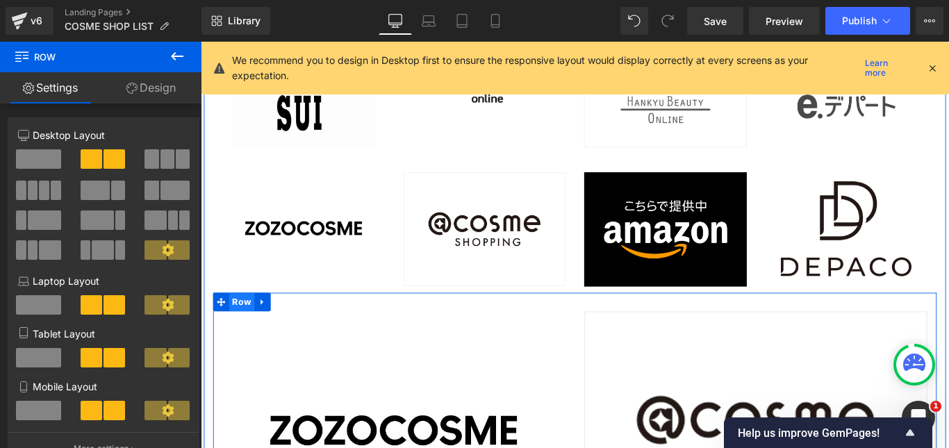
click at [244, 333] on span "Row" at bounding box center [247, 334] width 28 height 21
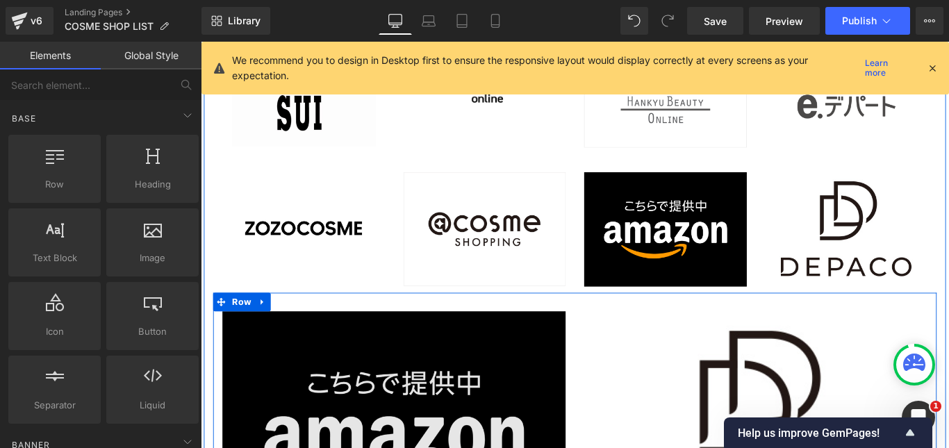
scroll to position [4486, 0]
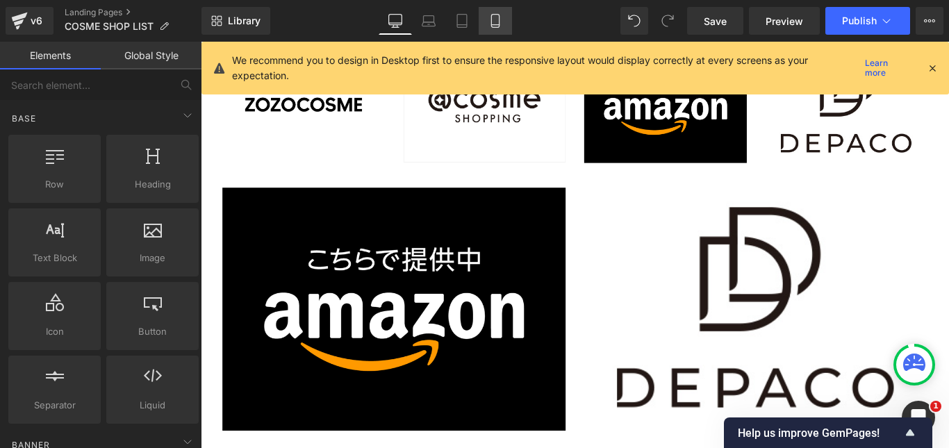
click at [504, 27] on link "Mobile" at bounding box center [495, 21] width 33 height 28
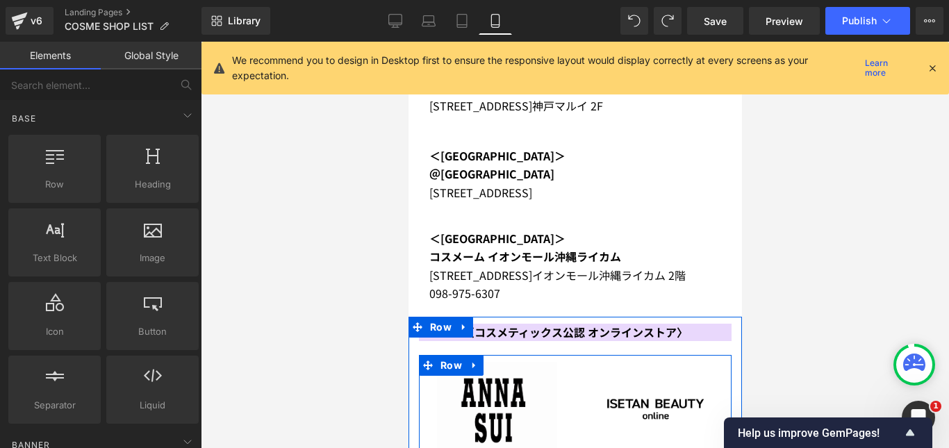
scroll to position [4319, 0]
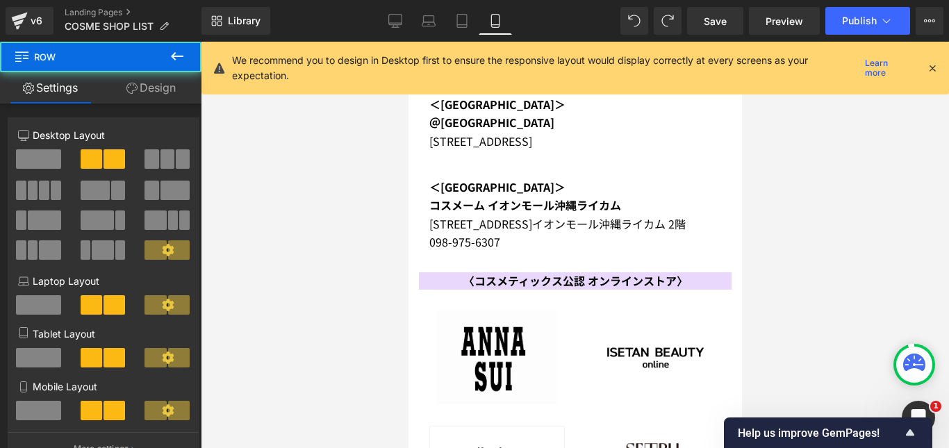
click at [185, 89] on link "Design" at bounding box center [151, 87] width 101 height 31
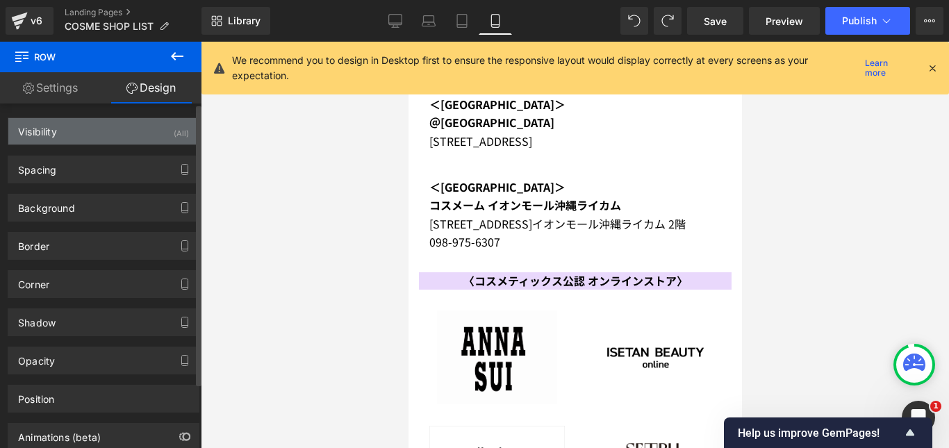
click at [145, 126] on div "Visibility (All)" at bounding box center [103, 131] width 190 height 26
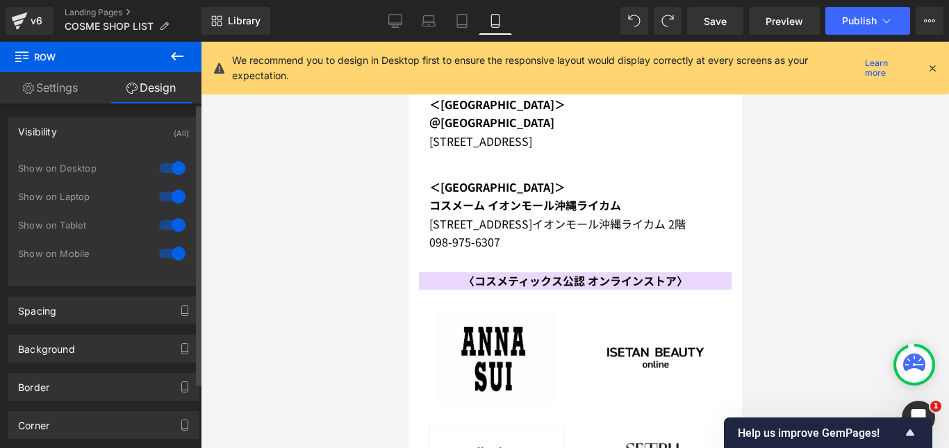
click at [162, 197] on div at bounding box center [172, 196] width 33 height 22
click at [161, 168] on div at bounding box center [172, 168] width 33 height 22
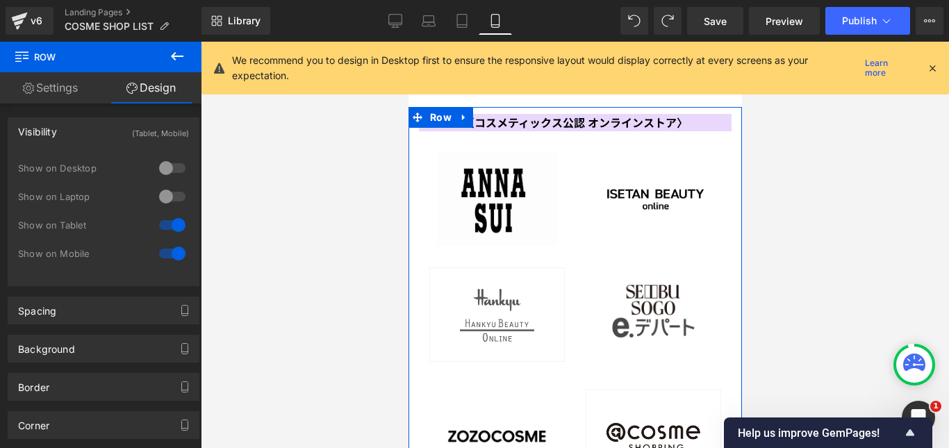
scroll to position [4528, 0]
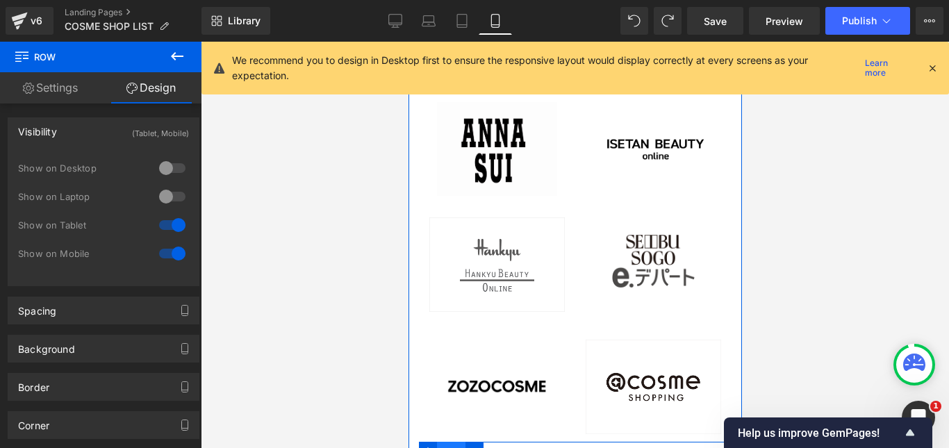
click at [438, 442] on span "Row" at bounding box center [450, 452] width 28 height 21
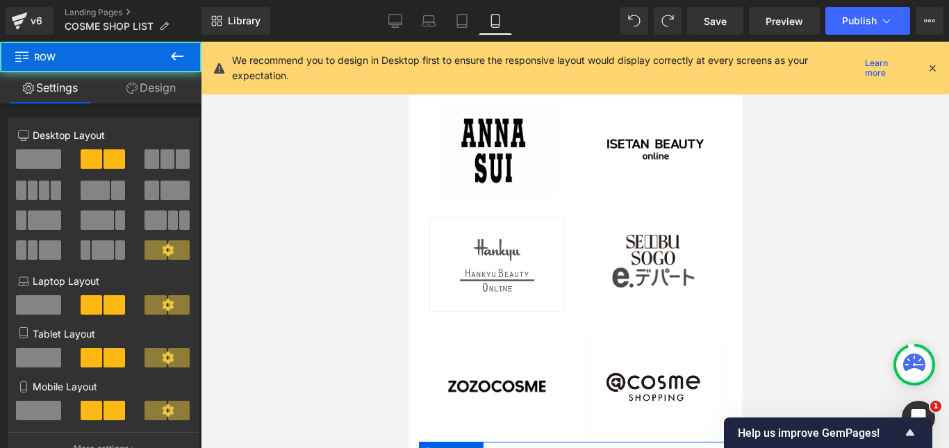
click at [160, 98] on link "Design" at bounding box center [151, 87] width 101 height 31
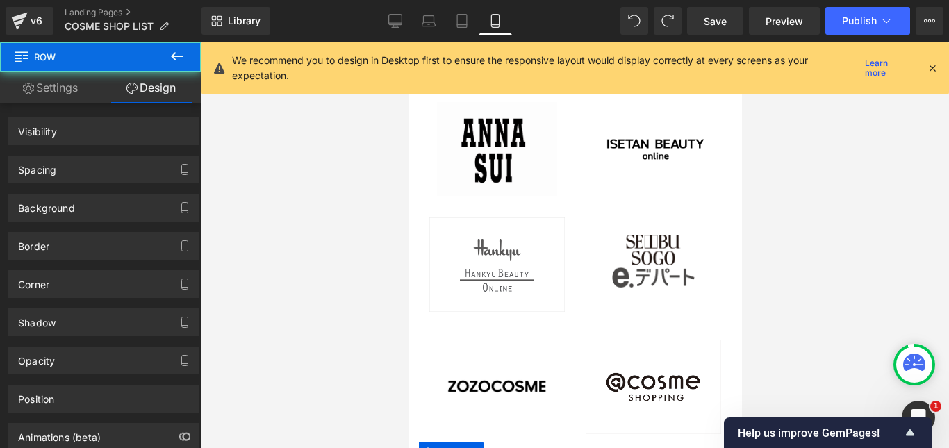
click at [160, 92] on link "Design" at bounding box center [151, 87] width 101 height 31
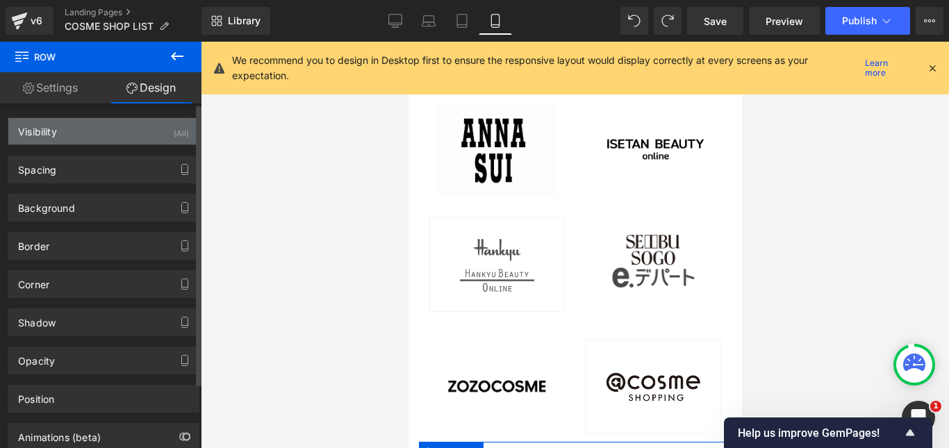
click at [169, 122] on div "Visibility (All)" at bounding box center [103, 131] width 190 height 26
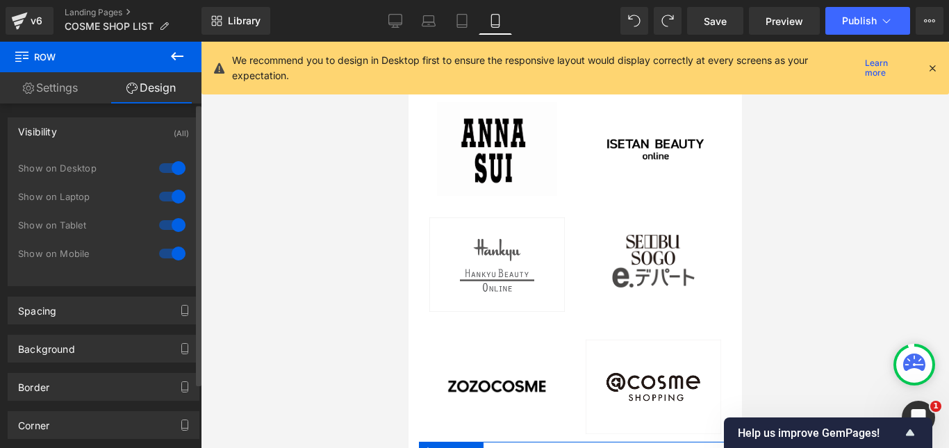
drag, startPoint x: 157, startPoint y: 172, endPoint x: 158, endPoint y: 184, distance: 12.6
click at [158, 172] on div at bounding box center [172, 168] width 33 height 22
click at [162, 195] on div at bounding box center [172, 196] width 33 height 22
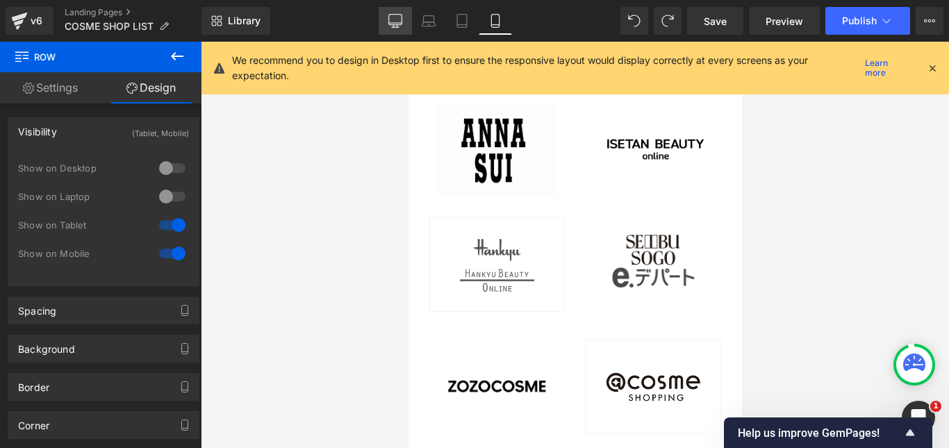
click at [395, 15] on icon at bounding box center [395, 20] width 13 height 10
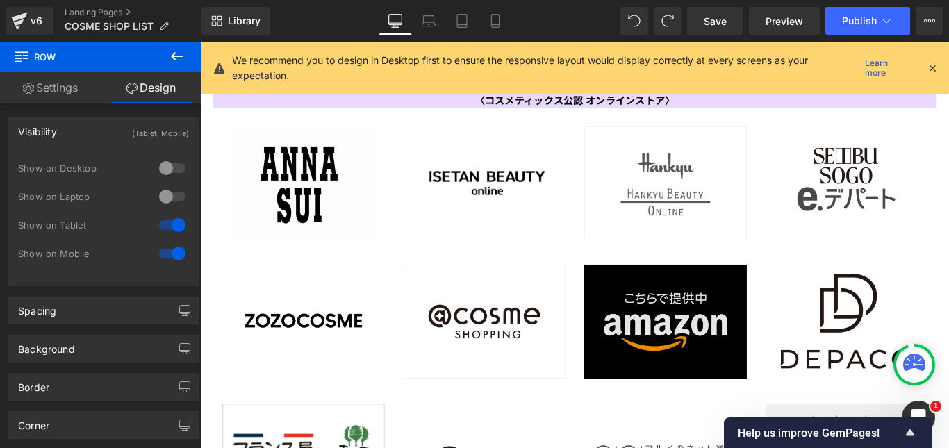
scroll to position [4237, 0]
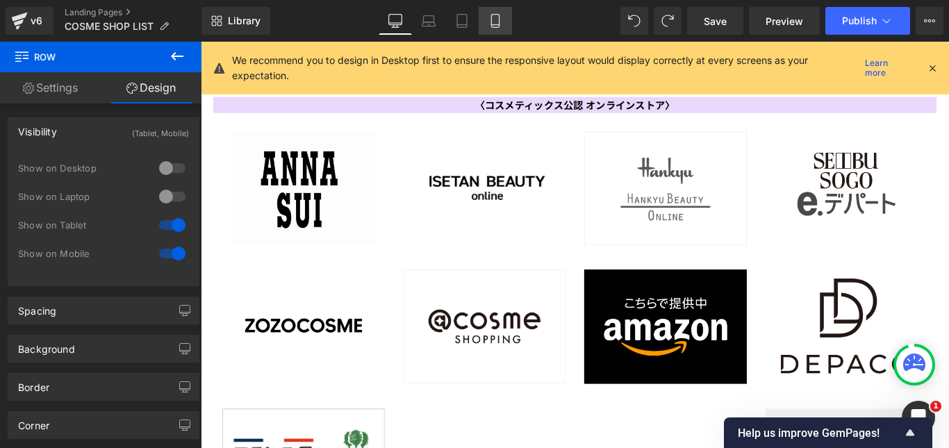
click at [501, 22] on icon at bounding box center [495, 21] width 14 height 14
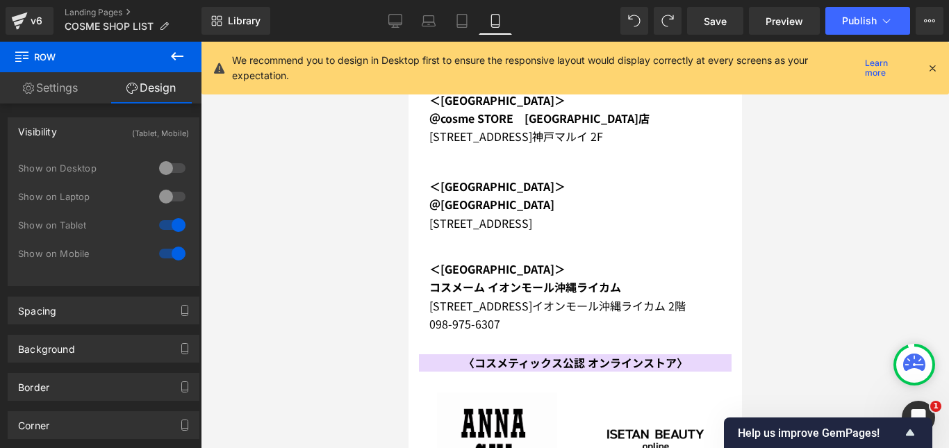
scroll to position [4578, 0]
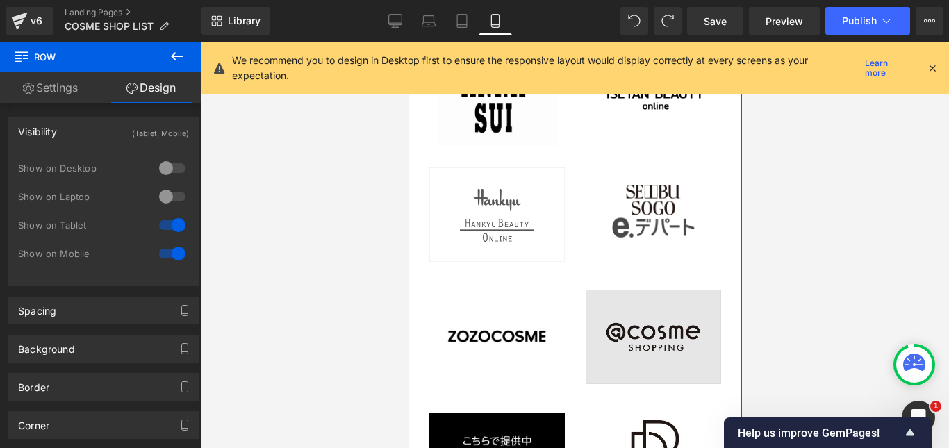
drag, startPoint x: 632, startPoint y: 180, endPoint x: 639, endPoint y: 164, distance: 17.4
click at [635, 166] on div "〈コスメティックス公認 オンラインストア〉 Text Block Image Image Image Image Row Image Image Image …" at bounding box center [574, 379] width 333 height 731
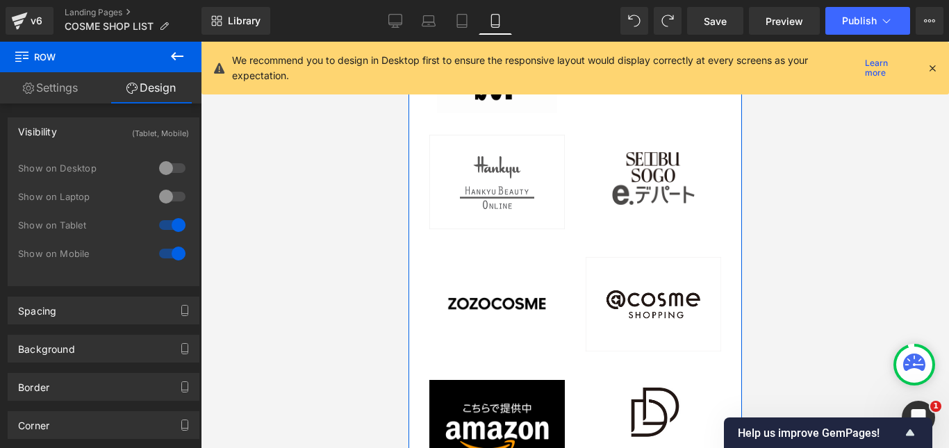
scroll to position [4635, 0]
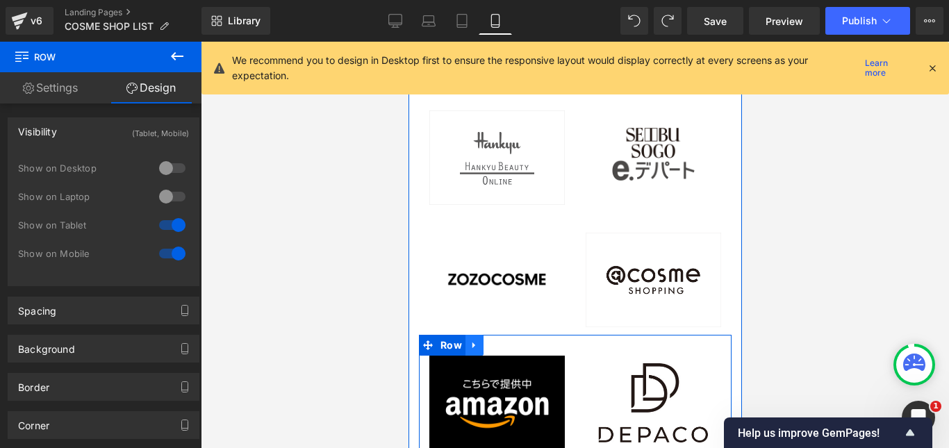
click at [472, 342] on icon at bounding box center [473, 345] width 3 height 6
click at [489, 340] on icon at bounding box center [492, 345] width 10 height 10
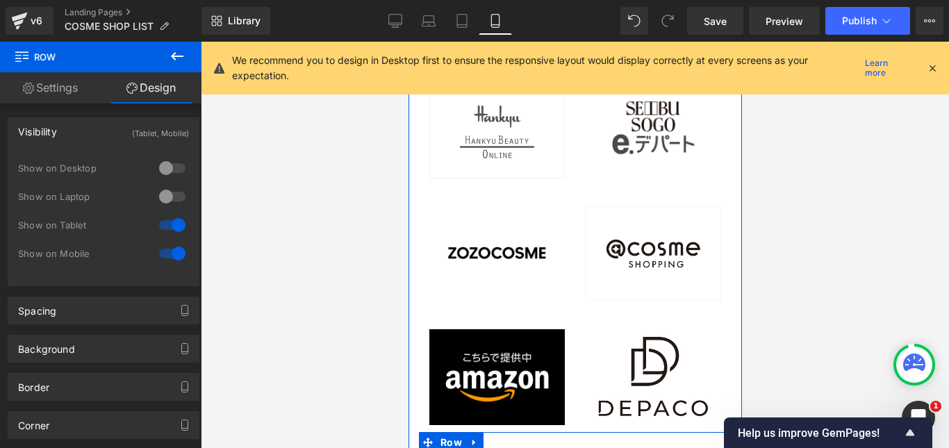
scroll to position [4704, 0]
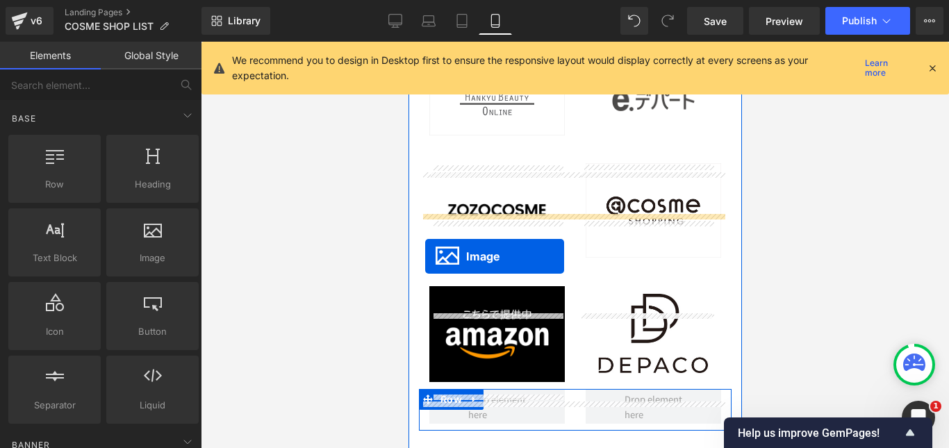
drag, startPoint x: 471, startPoint y: 286, endPoint x: 424, endPoint y: 256, distance: 54.9
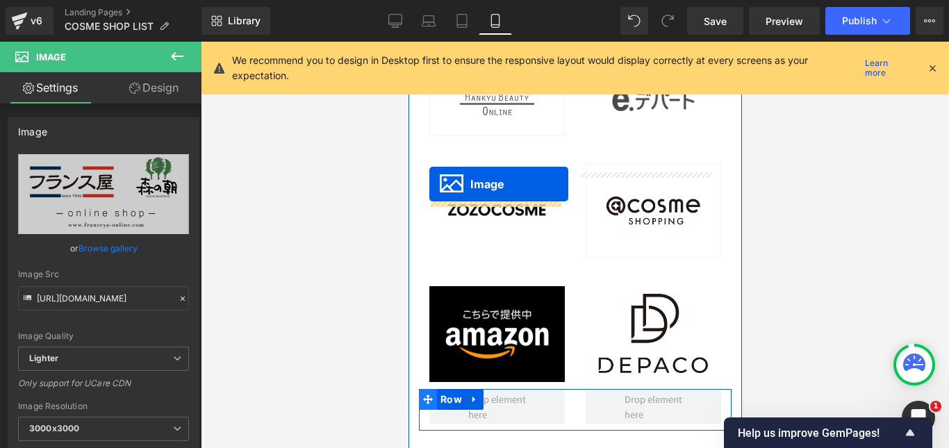
drag, startPoint x: 546, startPoint y: 340, endPoint x: 429, endPoint y: 184, distance: 195.5
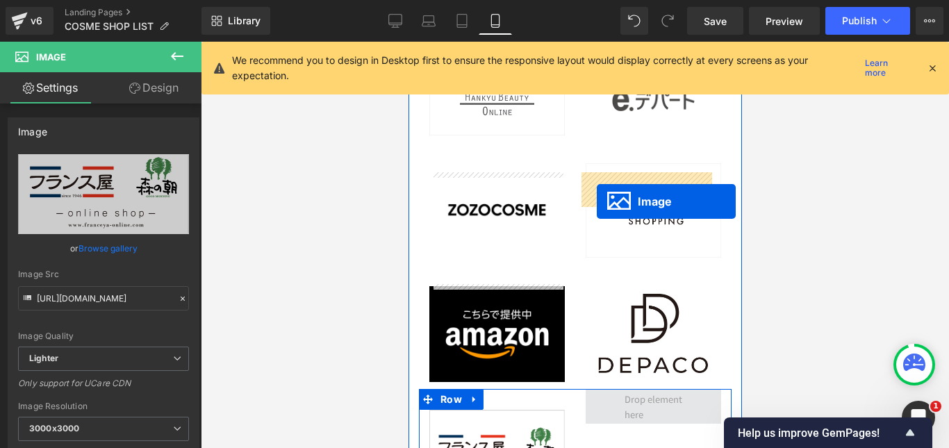
drag, startPoint x: 622, startPoint y: 344, endPoint x: 596, endPoint y: 201, distance: 144.7
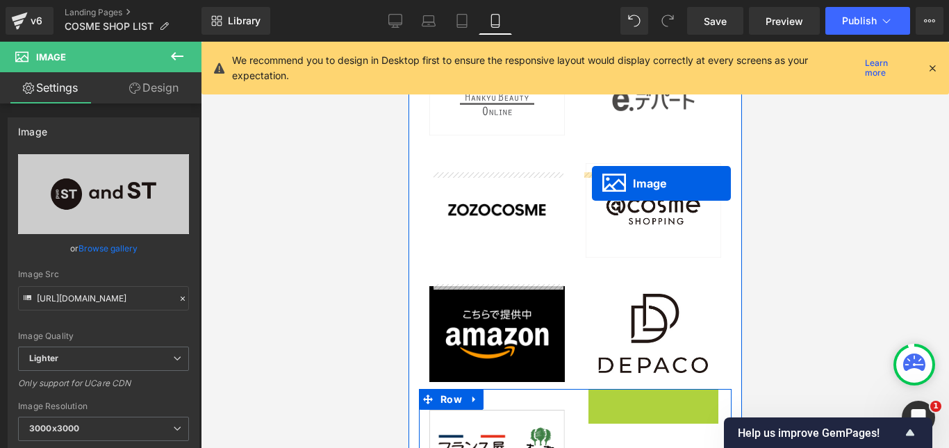
drag, startPoint x: 620, startPoint y: 216, endPoint x: 591, endPoint y: 183, distance: 43.8
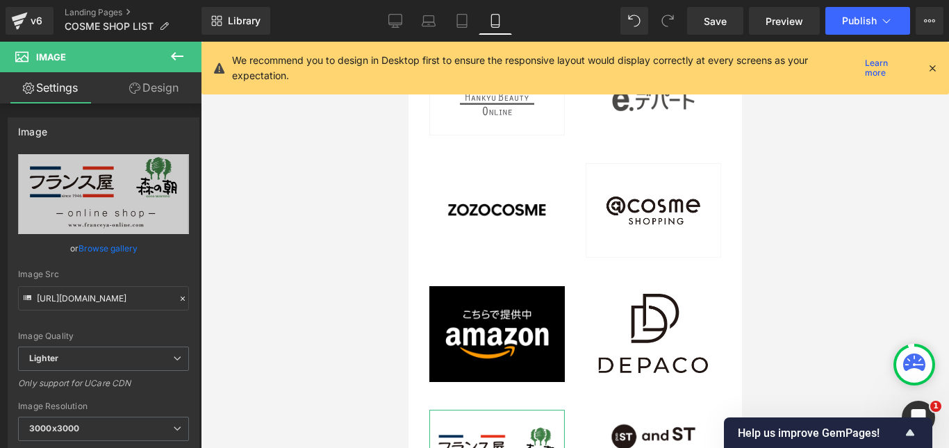
click at [159, 90] on link "Design" at bounding box center [154, 87] width 101 height 31
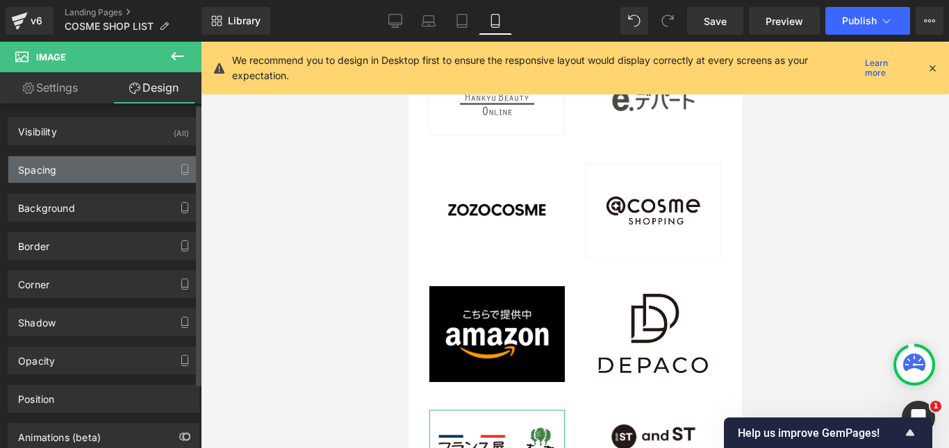
click at [81, 167] on div "Spacing" at bounding box center [103, 169] width 190 height 26
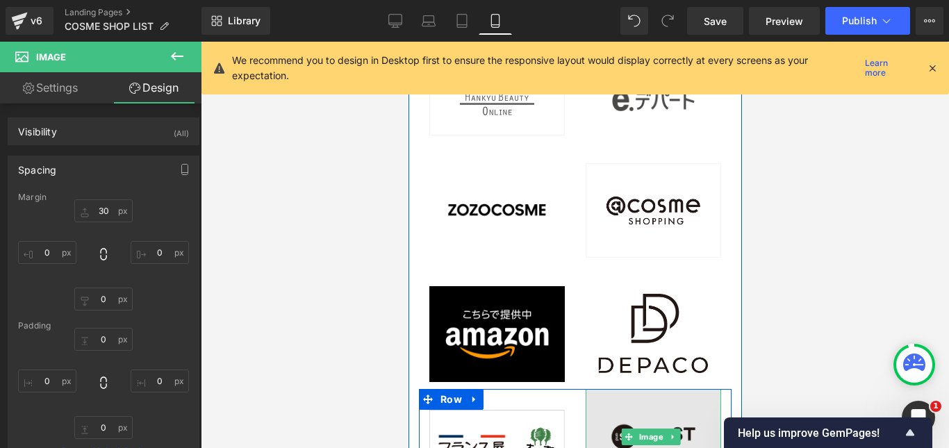
click at [618, 389] on img at bounding box center [652, 437] width 135 height 96
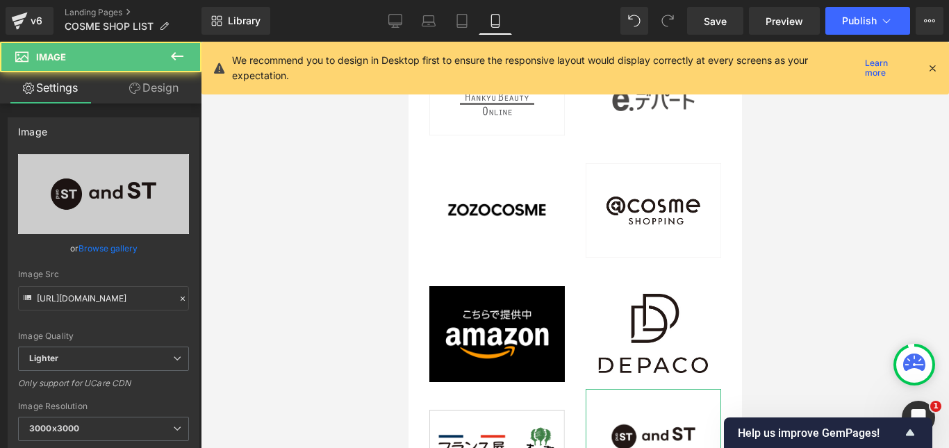
click at [167, 91] on link "Design" at bounding box center [154, 87] width 101 height 31
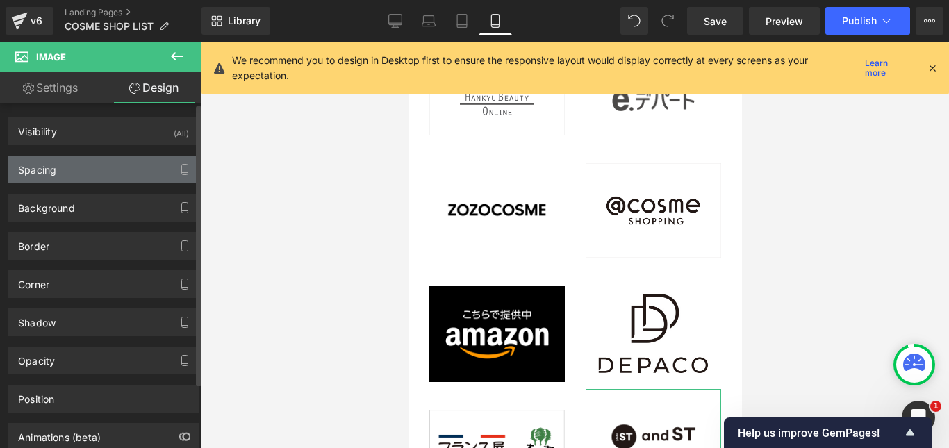
click at [120, 171] on div "Spacing" at bounding box center [103, 169] width 190 height 26
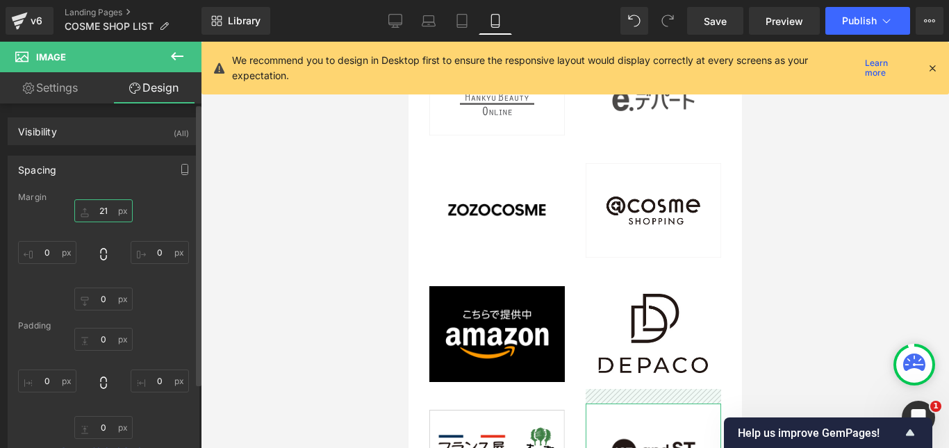
type input "2"
type input "３"
type input "３０"
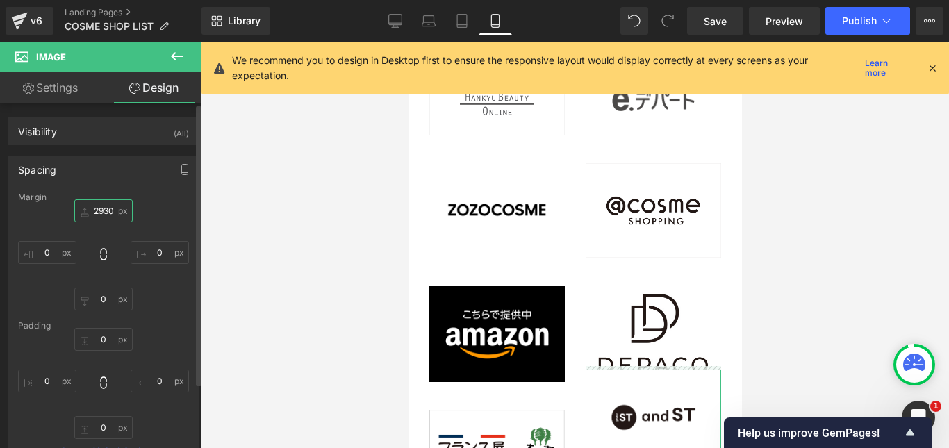
click at [110, 210] on input "2930" at bounding box center [103, 210] width 58 height 23
type input "-"
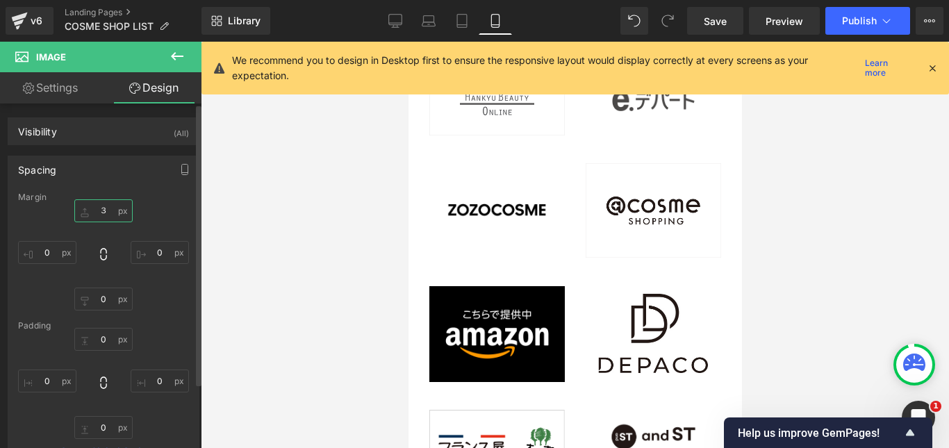
type input "３０"
type input "30"
click at [156, 225] on div "30 0 0 0" at bounding box center [103, 254] width 171 height 111
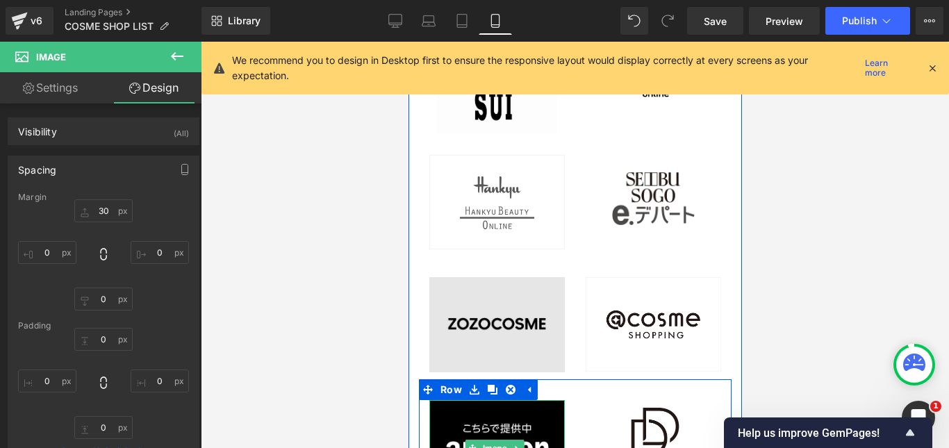
scroll to position [4565, 0]
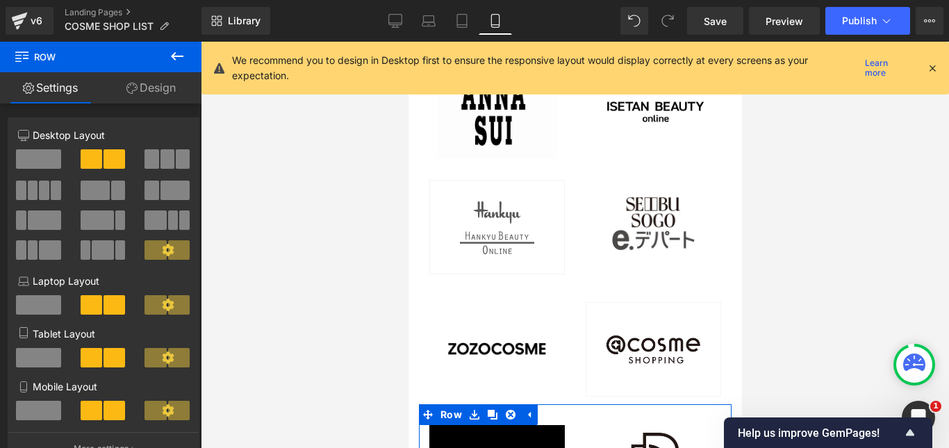
click at [176, 88] on link "Design" at bounding box center [151, 87] width 101 height 31
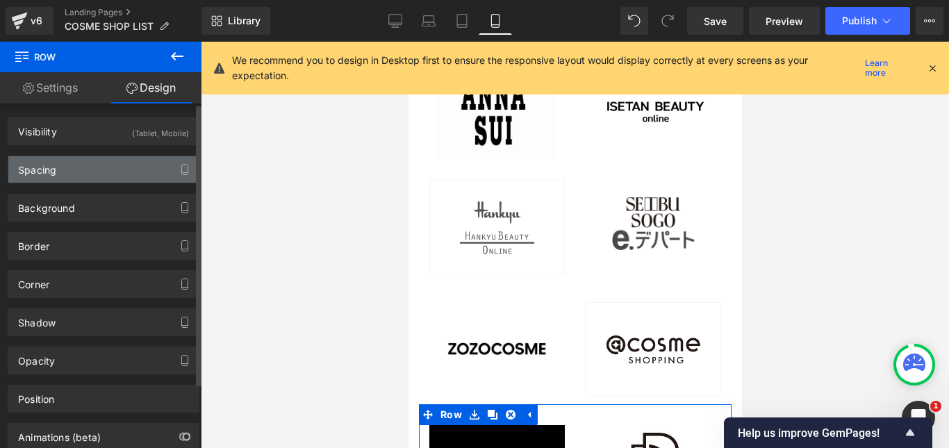
click at [126, 175] on div "Spacing" at bounding box center [103, 169] width 190 height 26
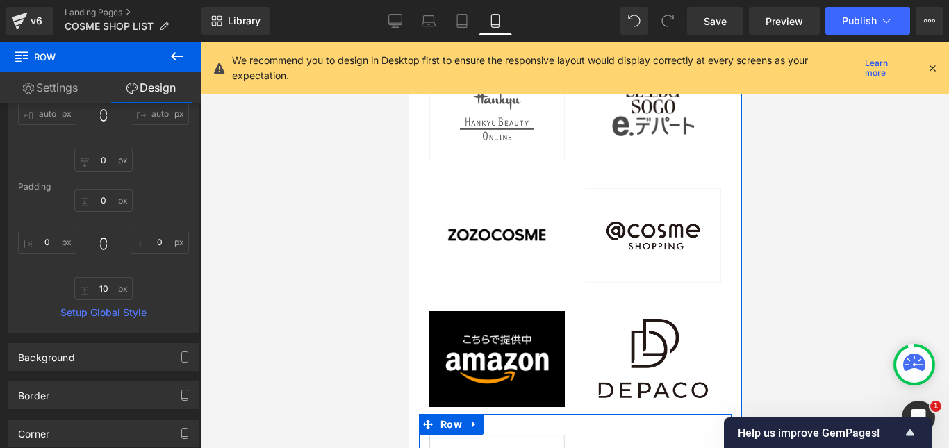
scroll to position [4704, 0]
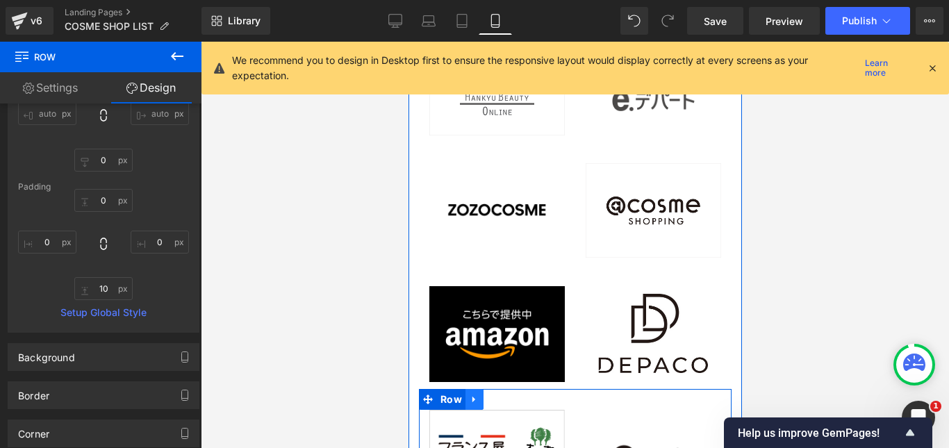
click at [476, 395] on icon at bounding box center [474, 400] width 10 height 10
click at [490, 395] on icon at bounding box center [492, 400] width 10 height 10
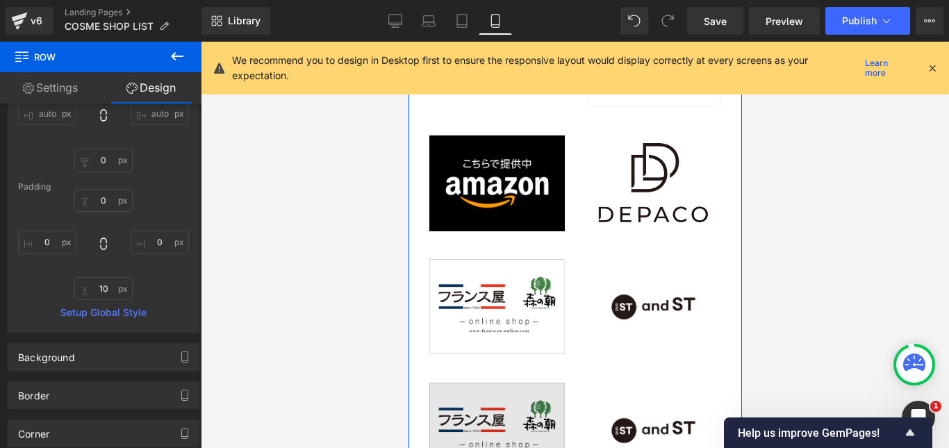
scroll to position [4830, 0]
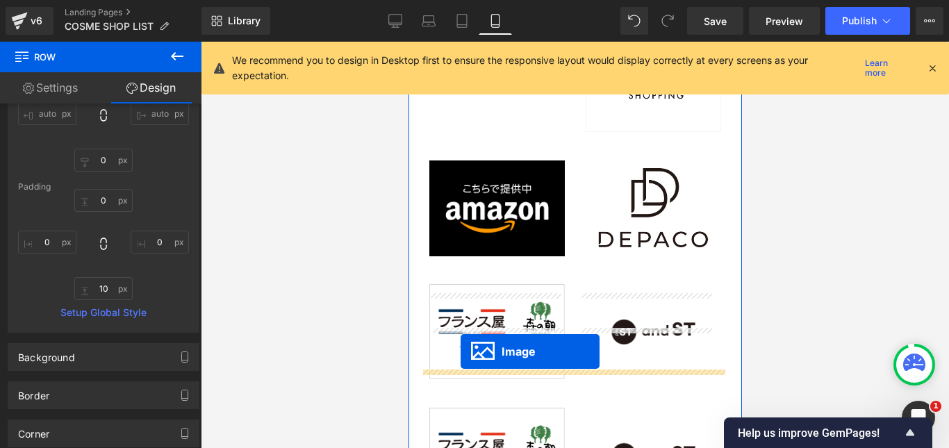
drag, startPoint x: 472, startPoint y: 366, endPoint x: 460, endPoint y: 351, distance: 18.8
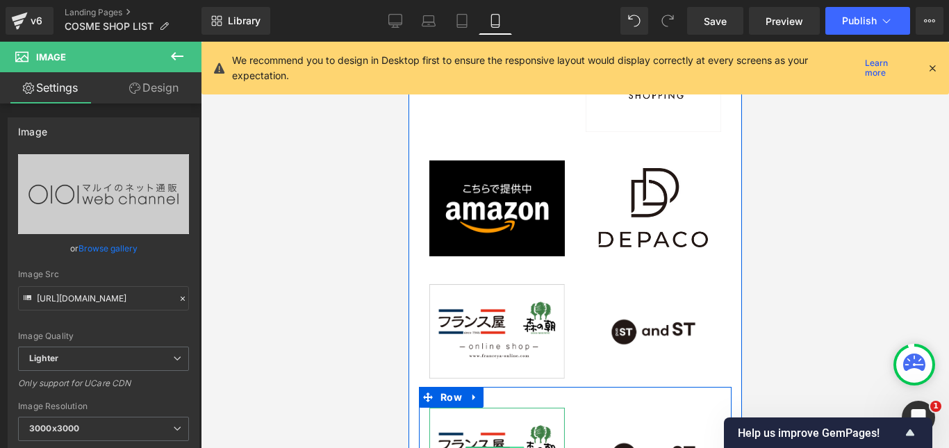
click at [518, 447] on icon at bounding box center [516, 455] width 8 height 8
drag, startPoint x: 523, startPoint y: 233, endPoint x: 552, endPoint y: 233, distance: 29.2
click at [524, 447] on icon at bounding box center [523, 455] width 8 height 8
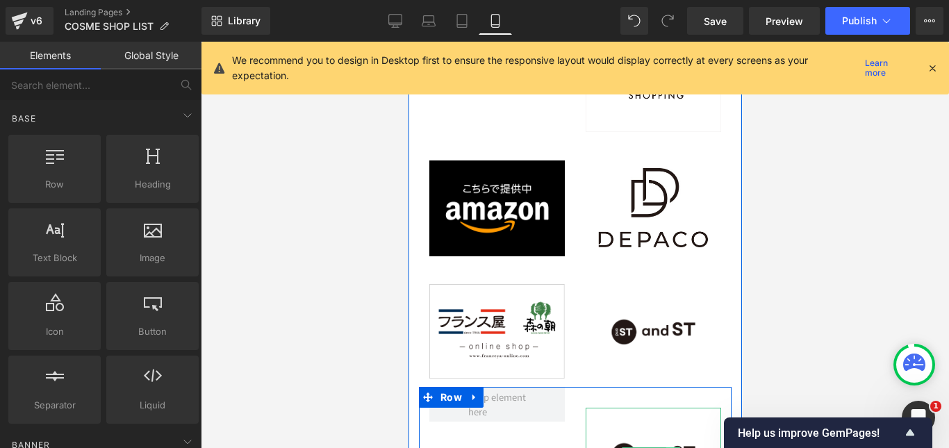
click at [668, 447] on icon at bounding box center [672, 456] width 8 height 8
click at [675, 447] on icon at bounding box center [679, 456] width 8 height 8
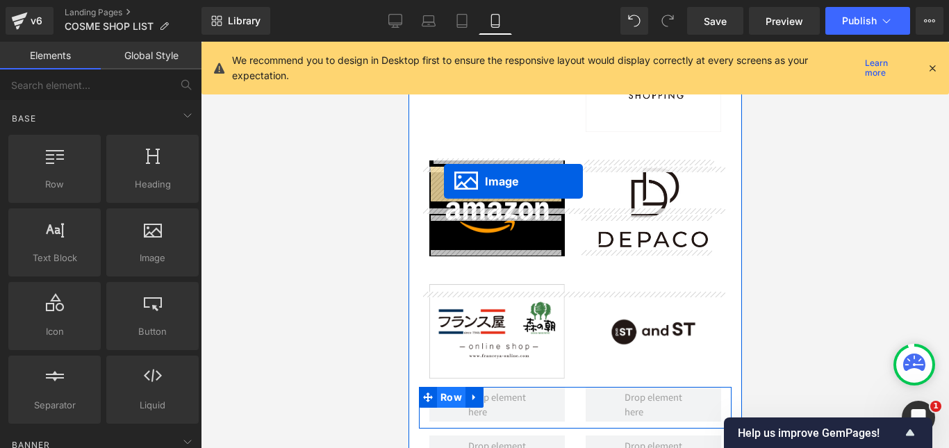
drag, startPoint x: 547, startPoint y: 385, endPoint x: 444, endPoint y: 181, distance: 228.0
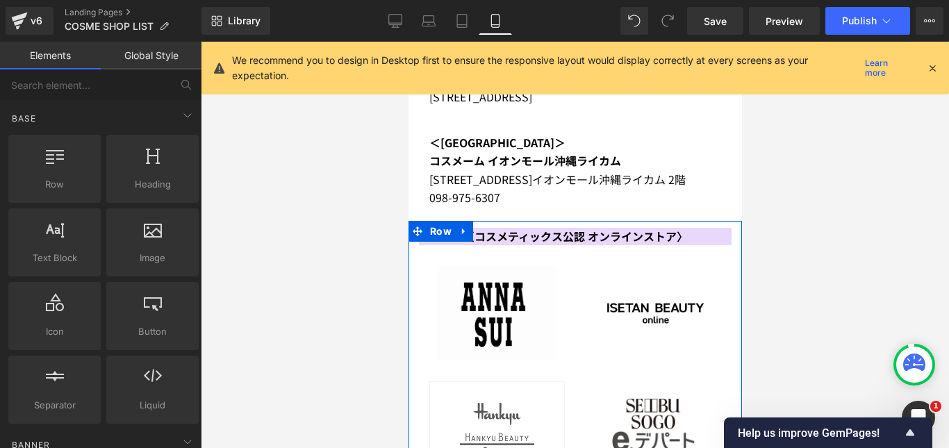
scroll to position [4274, 0]
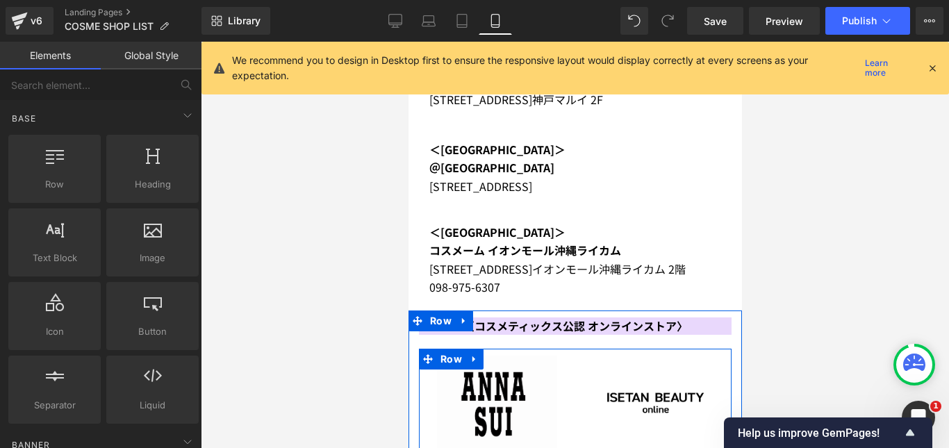
click at [565, 356] on div "Image" at bounding box center [496, 403] width 156 height 94
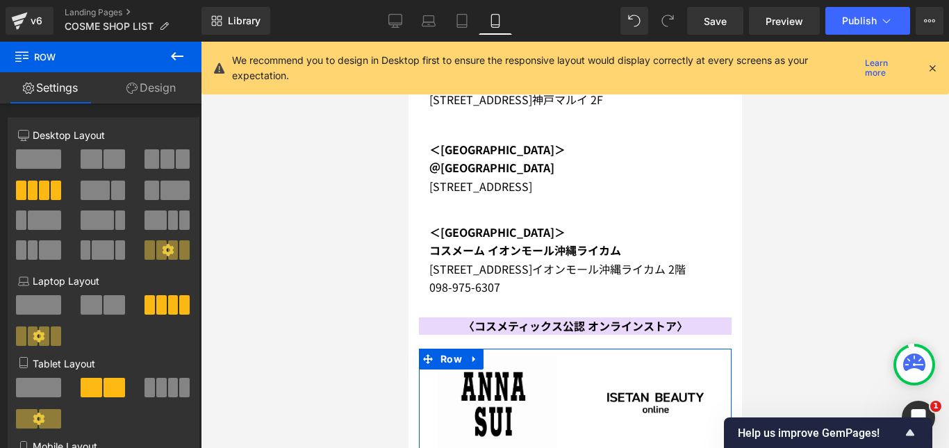
click at [168, 82] on link "Design" at bounding box center [151, 87] width 101 height 31
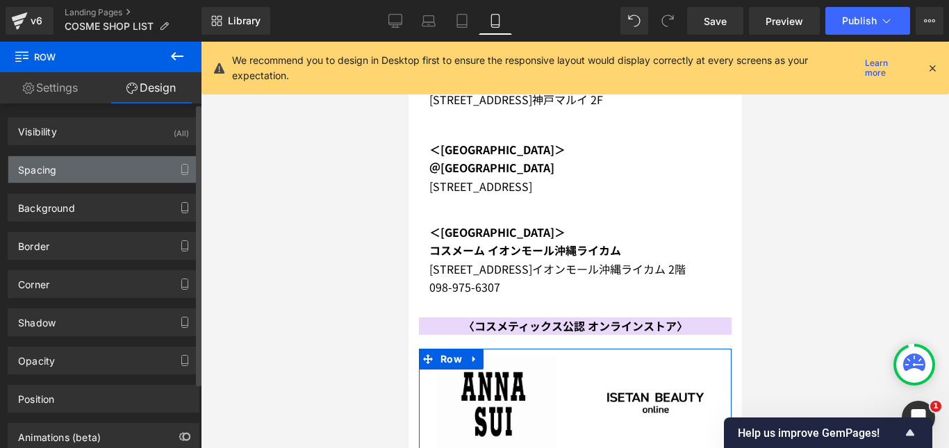
click at [106, 171] on div "Spacing" at bounding box center [103, 169] width 190 height 26
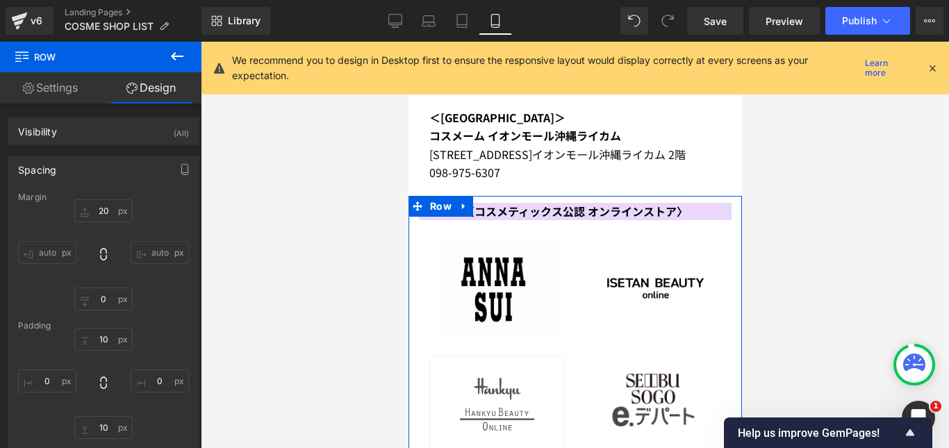
scroll to position [4413, 0]
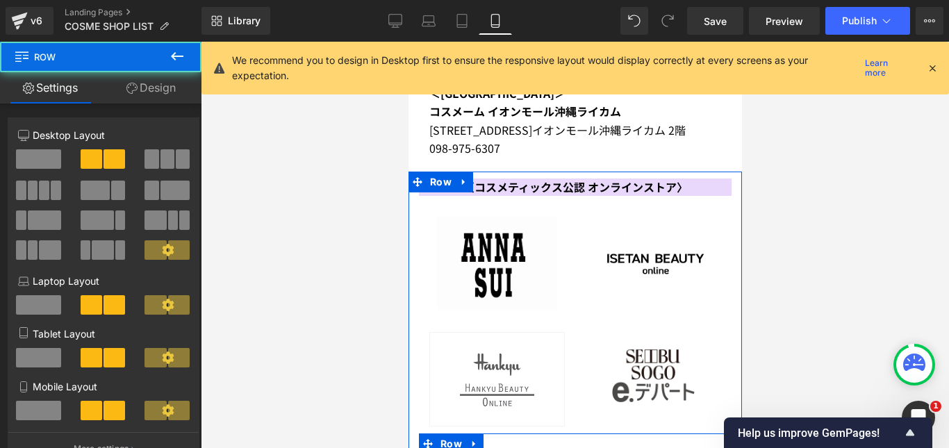
click at [566, 433] on div at bounding box center [574, 443] width 313 height 21
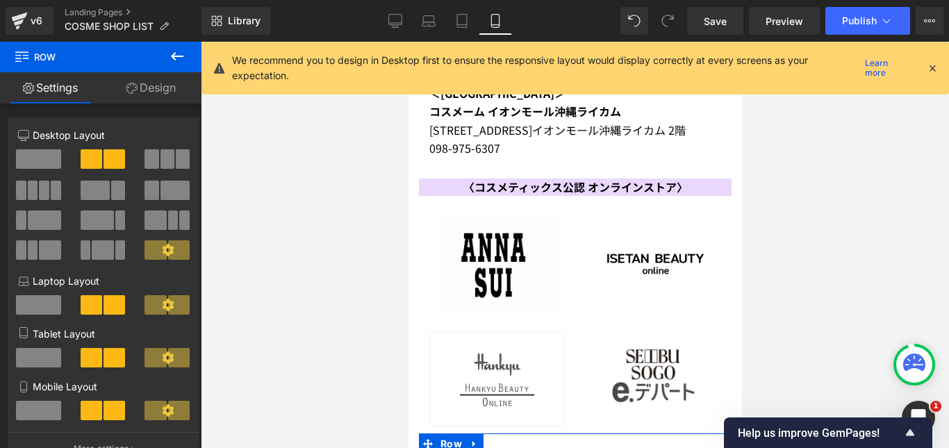
click at [150, 87] on link "Design" at bounding box center [151, 87] width 101 height 31
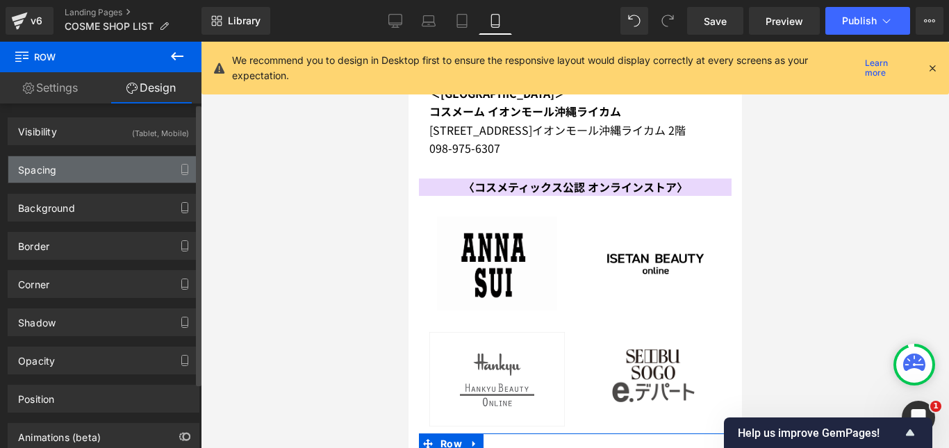
click at [102, 169] on div "Spacing" at bounding box center [103, 169] width 190 height 26
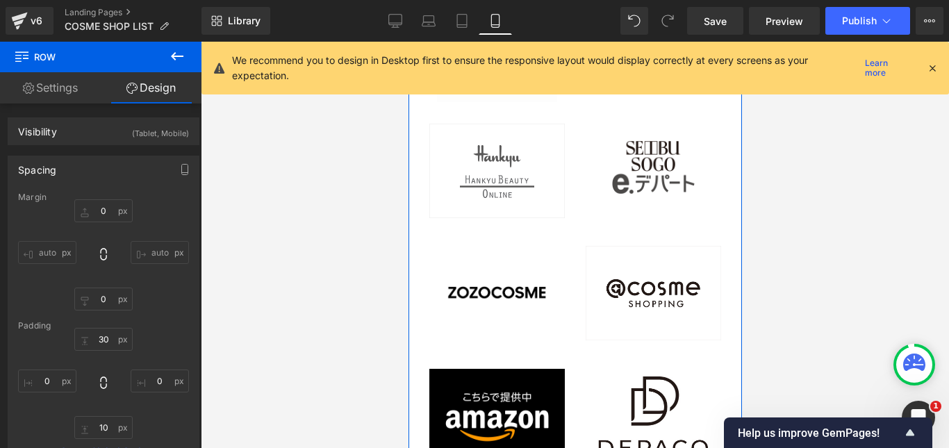
scroll to position [4691, 0]
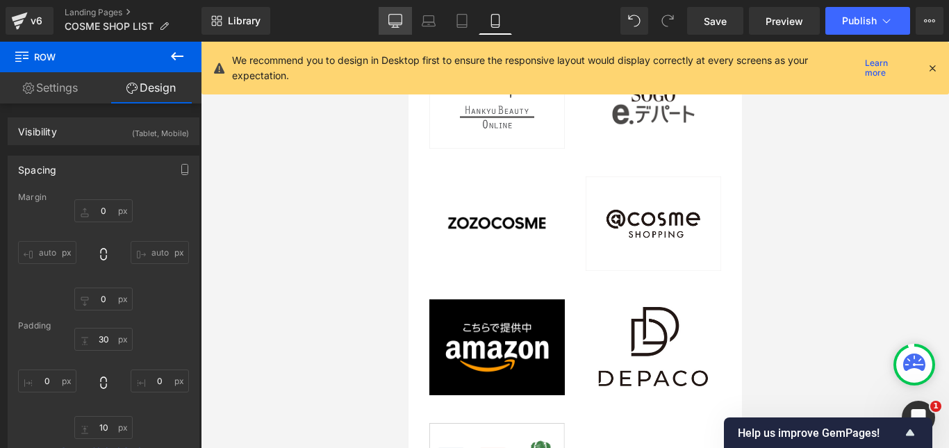
click at [396, 15] on icon at bounding box center [395, 21] width 14 height 14
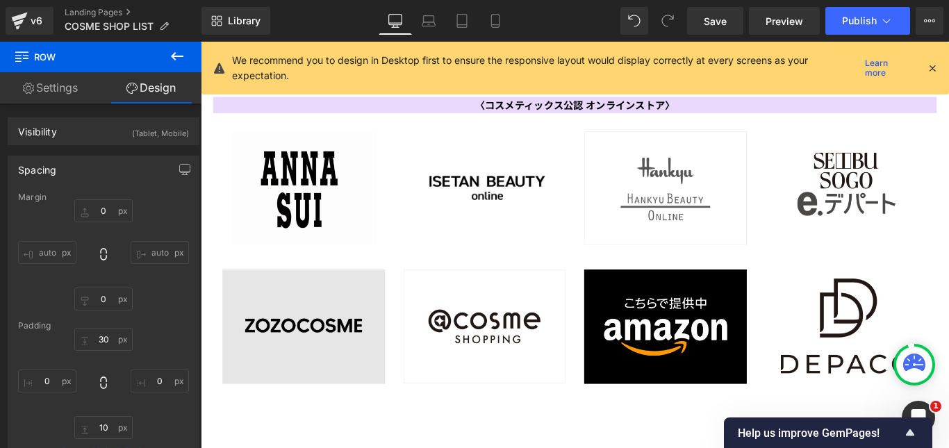
scroll to position [4098, 0]
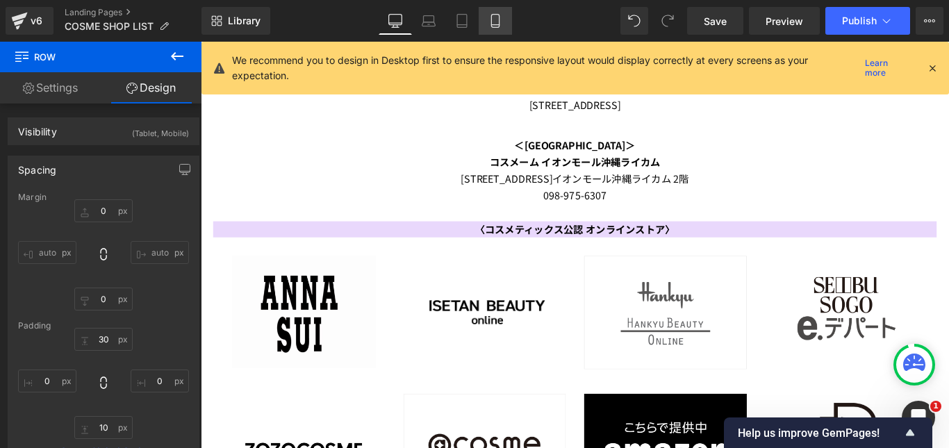
click at [498, 25] on icon at bounding box center [495, 25] width 8 height 0
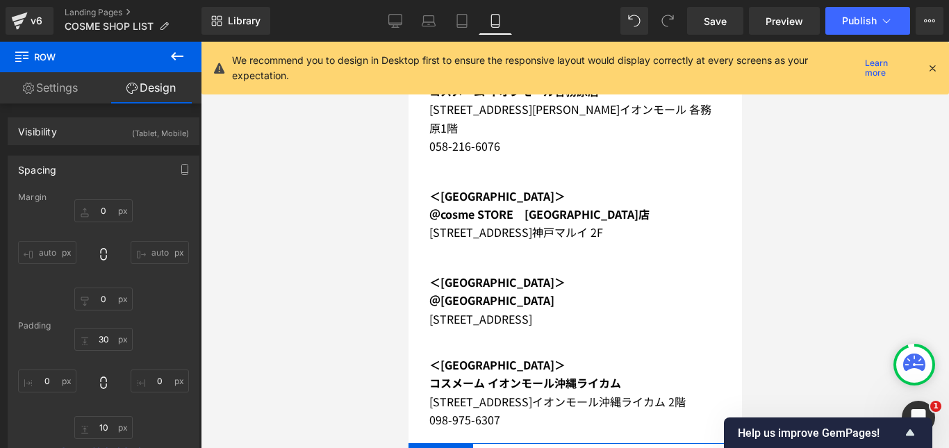
scroll to position [4110, 0]
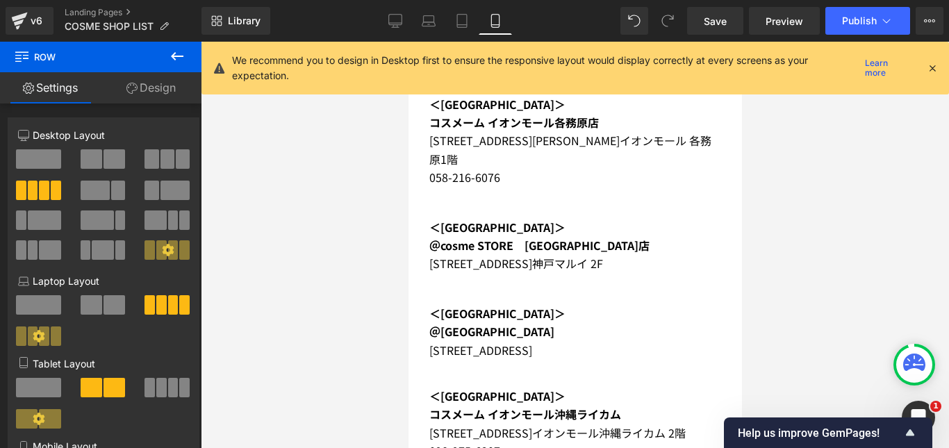
click at [156, 92] on link "Design" at bounding box center [151, 87] width 101 height 31
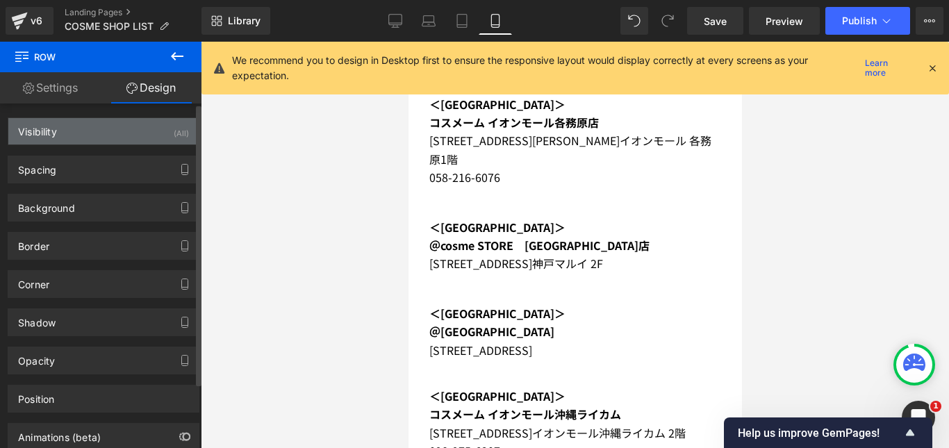
click at [97, 136] on div "Visibility (All)" at bounding box center [103, 131] width 190 height 26
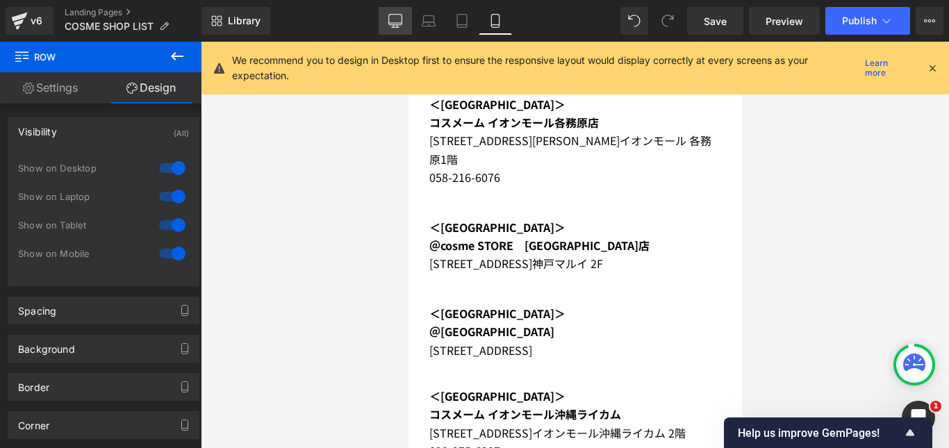
click at [398, 19] on icon at bounding box center [395, 21] width 14 height 14
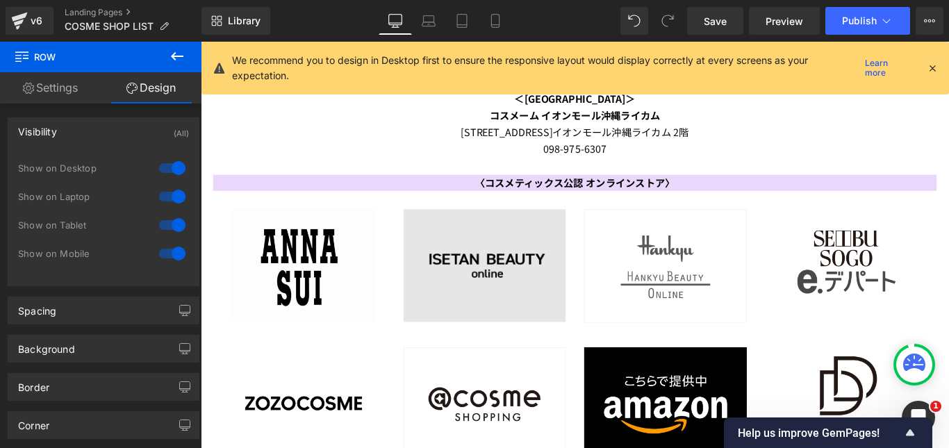
scroll to position [4132, 0]
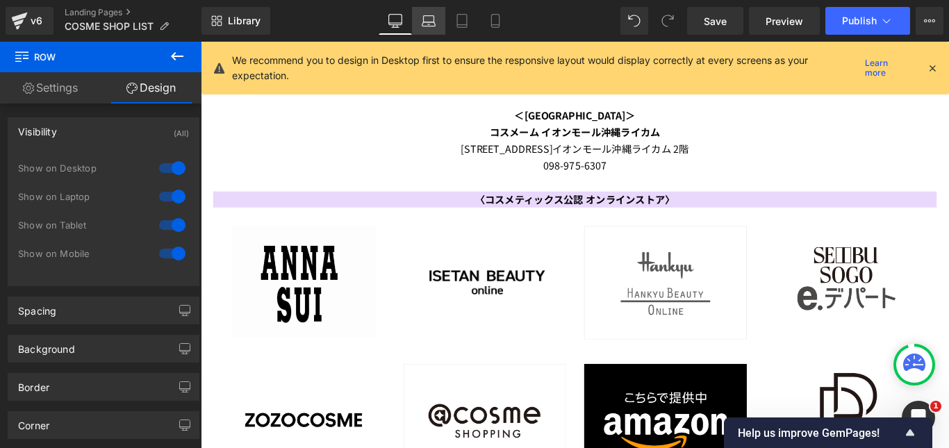
click at [429, 20] on icon at bounding box center [429, 21] width 14 height 14
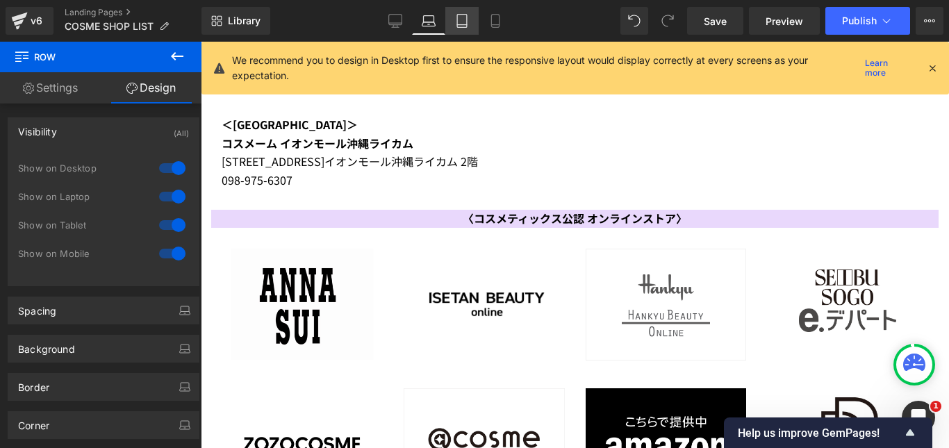
click at [464, 20] on icon at bounding box center [462, 21] width 14 height 14
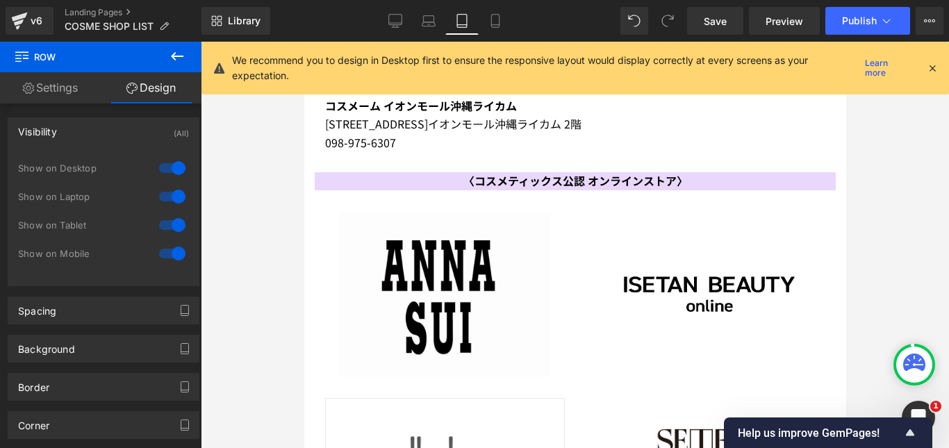
scroll to position [4076, 0]
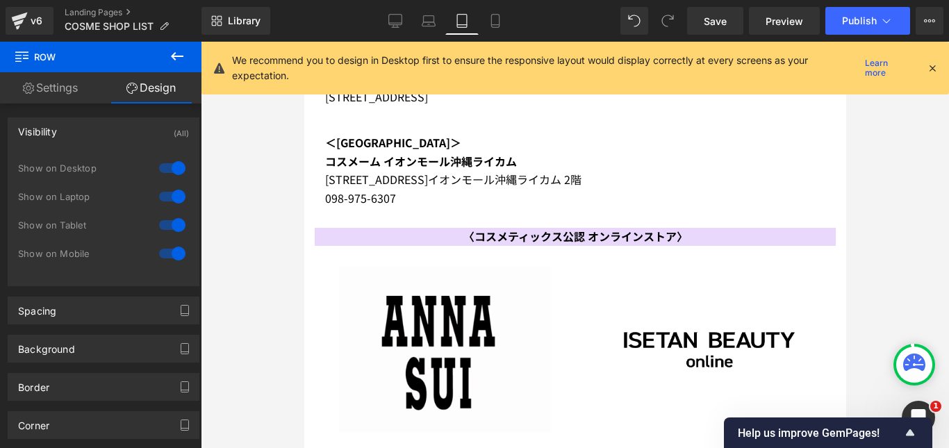
drag, startPoint x: 502, startPoint y: 26, endPoint x: 506, endPoint y: 42, distance: 17.2
click at [502, 26] on icon at bounding box center [495, 21] width 14 height 14
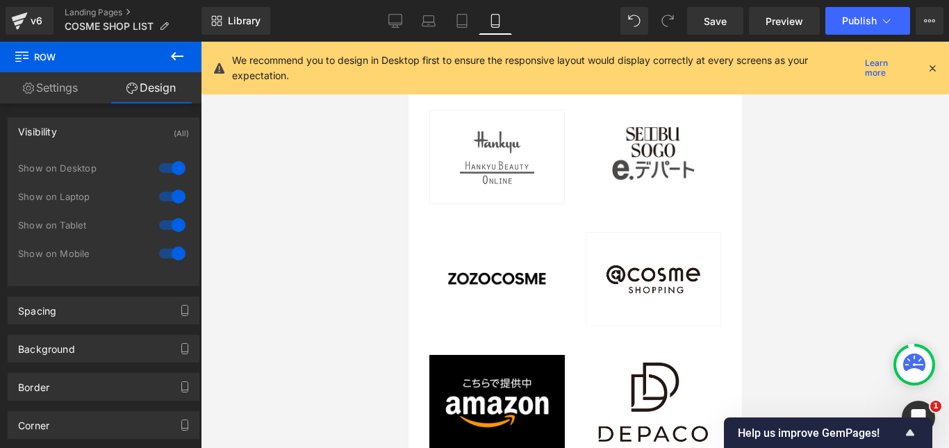
scroll to position [4736, 0]
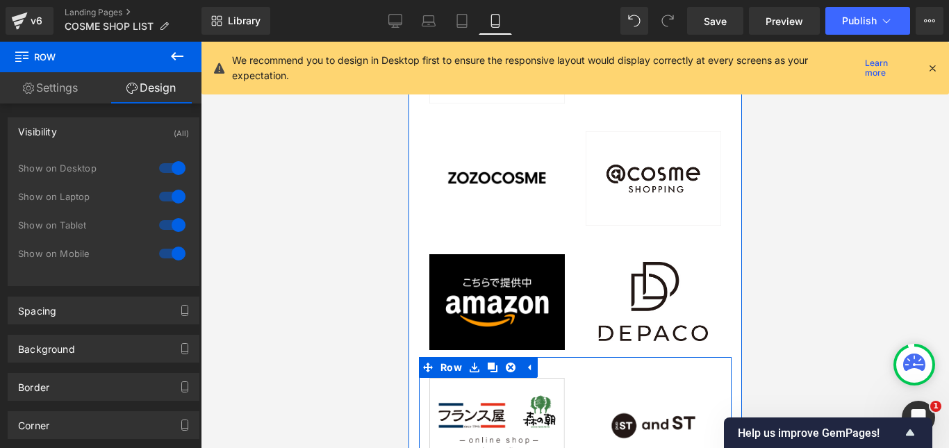
click at [574, 357] on div "Image" at bounding box center [652, 415] width 156 height 117
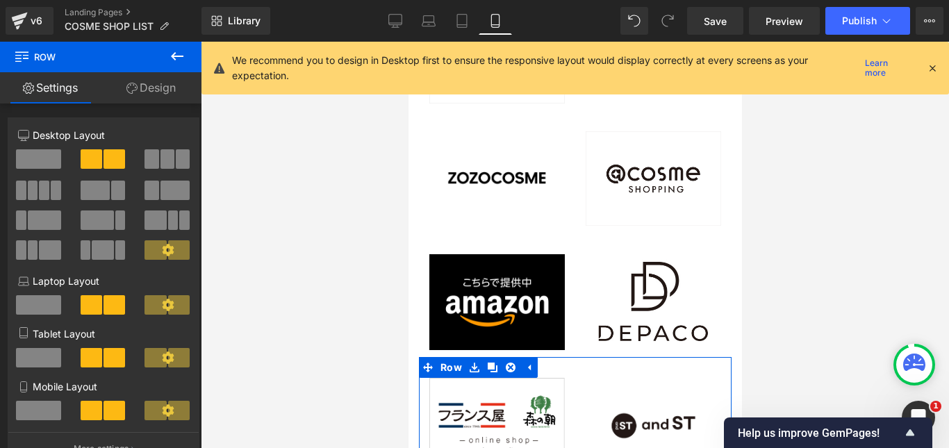
click at [174, 85] on link "Design" at bounding box center [151, 87] width 101 height 31
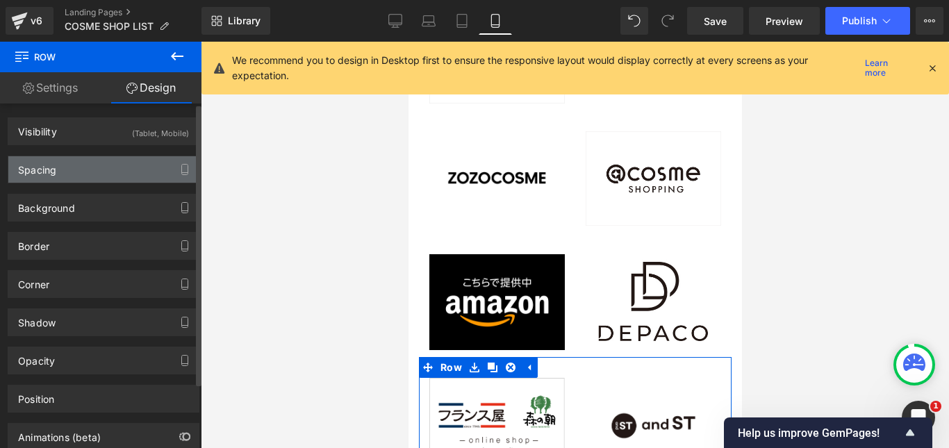
click at [115, 171] on div "Spacing" at bounding box center [103, 169] width 190 height 26
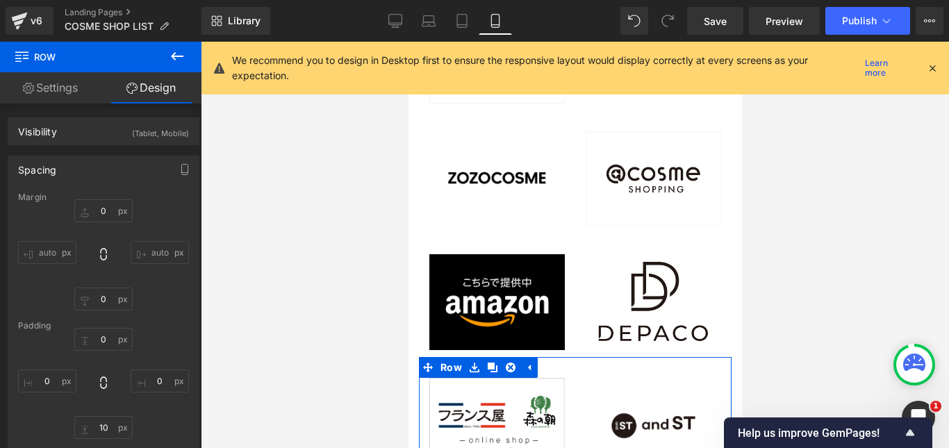
click at [149, 88] on link "Design" at bounding box center [151, 87] width 101 height 31
click at [62, 92] on link "Settings" at bounding box center [50, 87] width 101 height 31
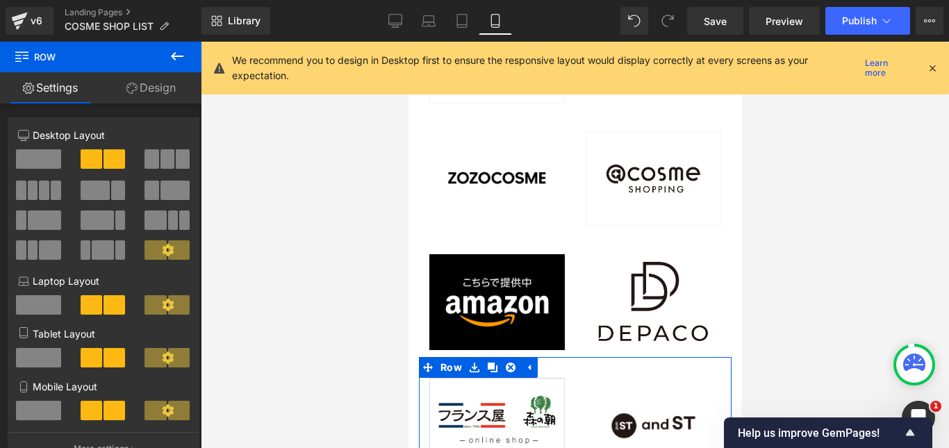
click at [151, 85] on link "Design" at bounding box center [151, 87] width 101 height 31
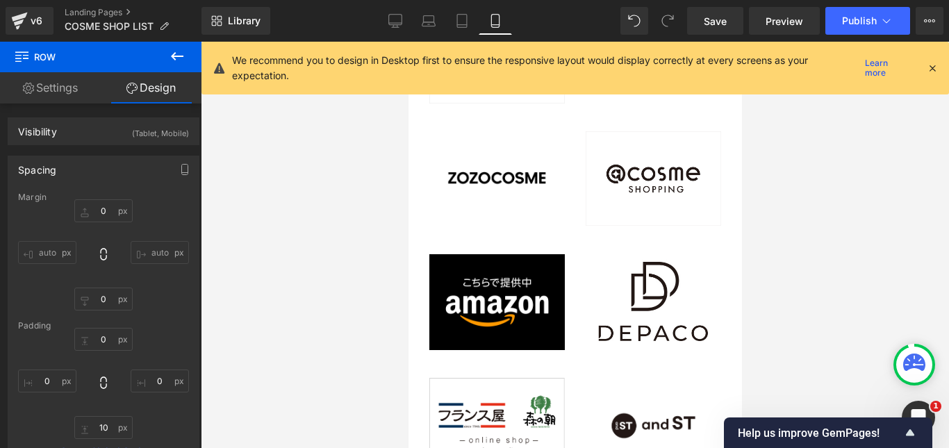
click at [173, 56] on icon at bounding box center [177, 56] width 13 height 8
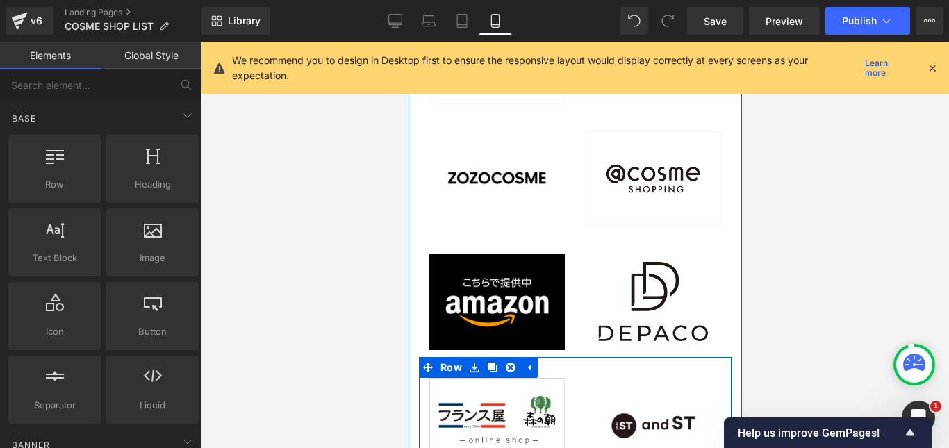
click at [576, 357] on div "Image" at bounding box center [652, 415] width 156 height 117
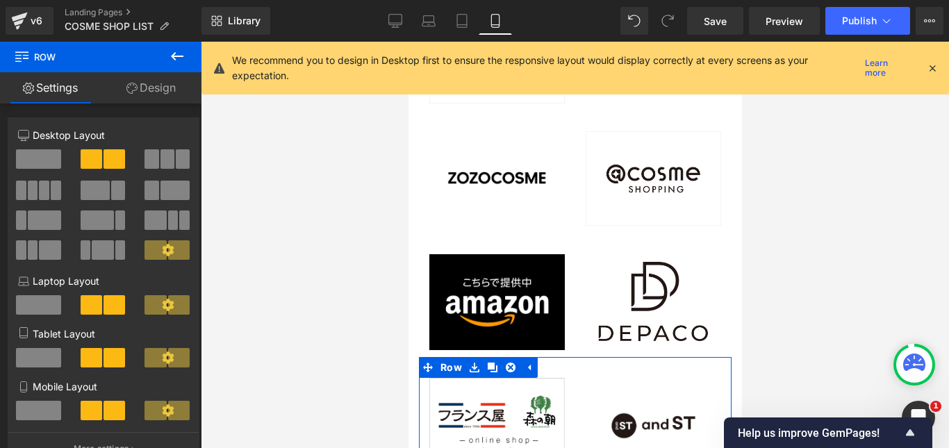
click at [174, 86] on link "Design" at bounding box center [151, 87] width 101 height 31
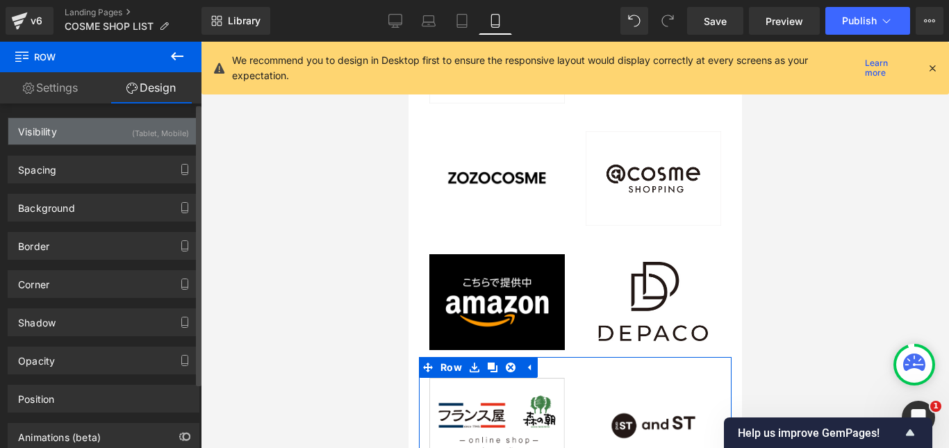
click at [83, 137] on div "Visibility (Tablet, Mobile)" at bounding box center [103, 131] width 190 height 26
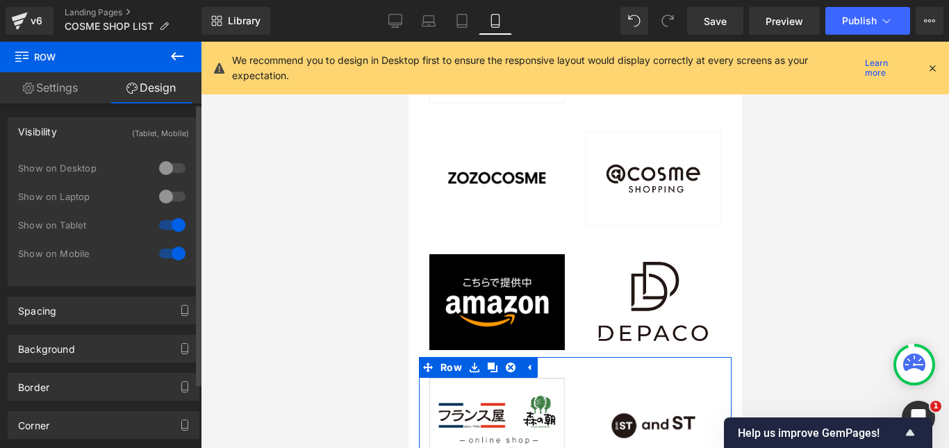
drag, startPoint x: 161, startPoint y: 196, endPoint x: 166, endPoint y: 169, distance: 26.8
click at [161, 195] on div at bounding box center [172, 196] width 33 height 22
click at [164, 167] on div at bounding box center [172, 168] width 33 height 22
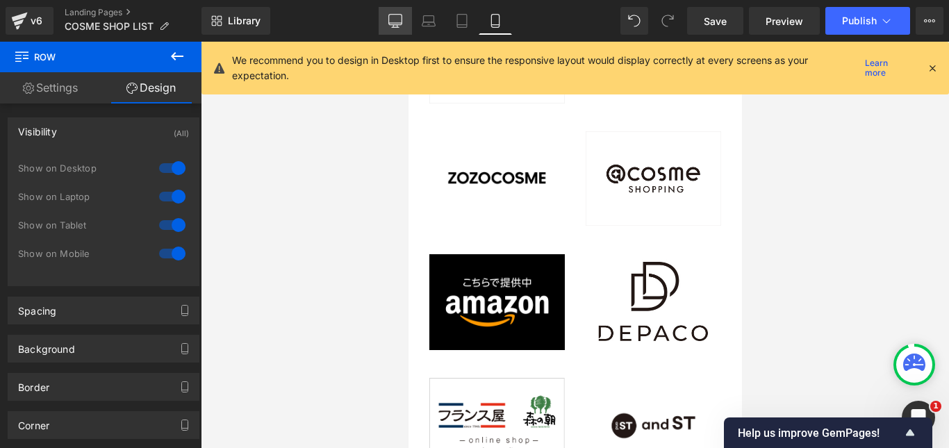
click at [395, 24] on icon at bounding box center [395, 21] width 14 height 14
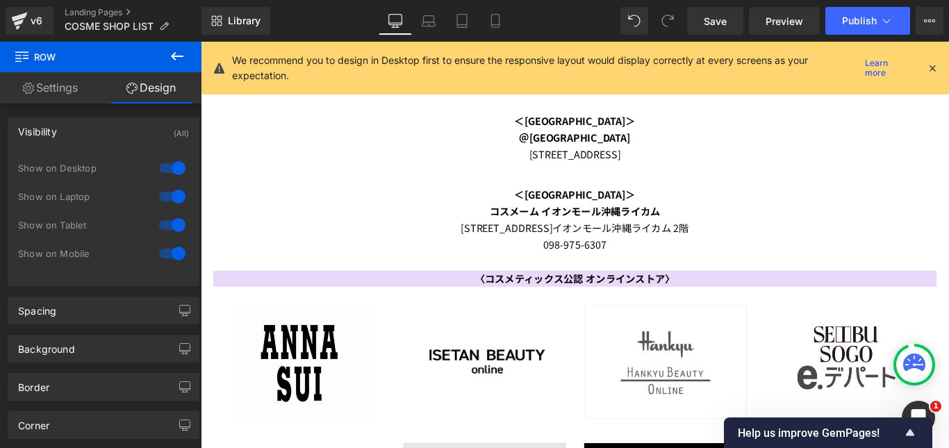
scroll to position [4321, 0]
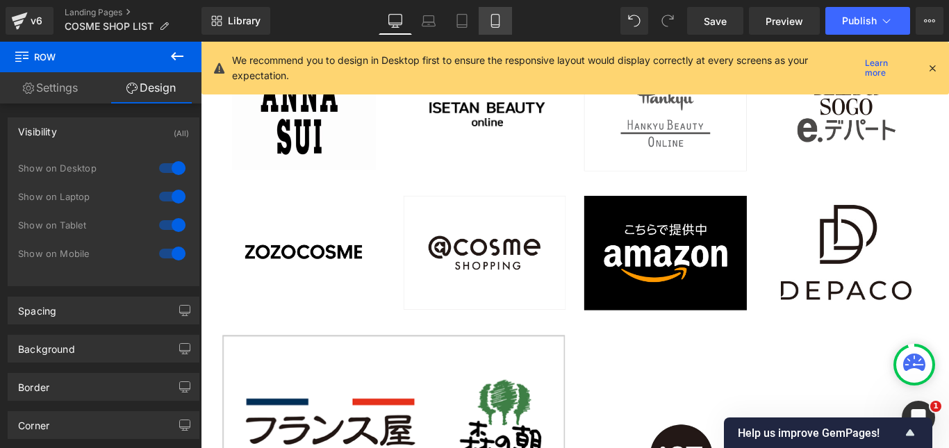
click at [499, 19] on icon at bounding box center [495, 21] width 8 height 13
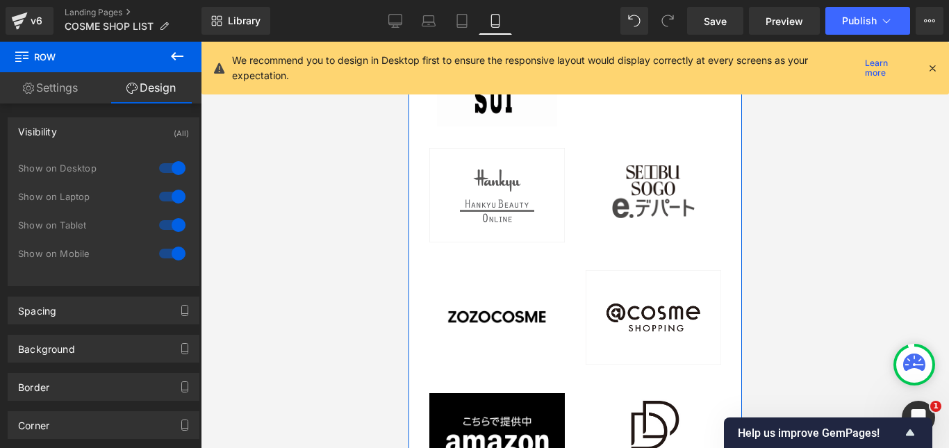
scroll to position [4667, 0]
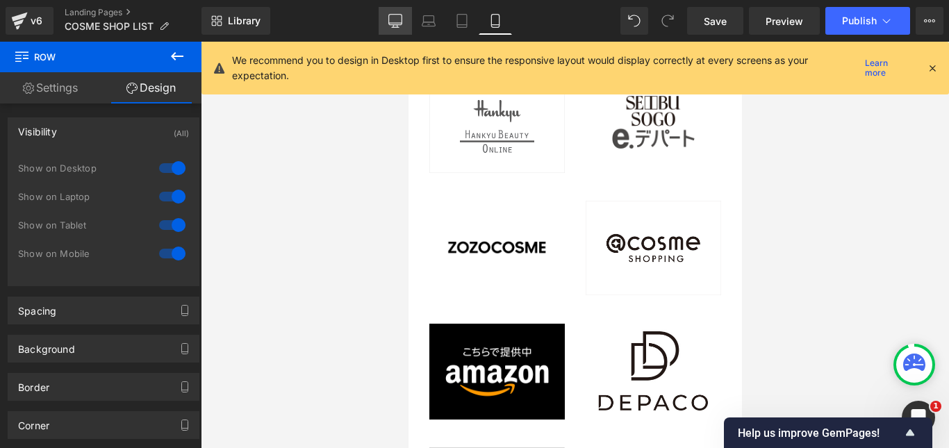
click at [394, 22] on icon at bounding box center [395, 21] width 14 height 14
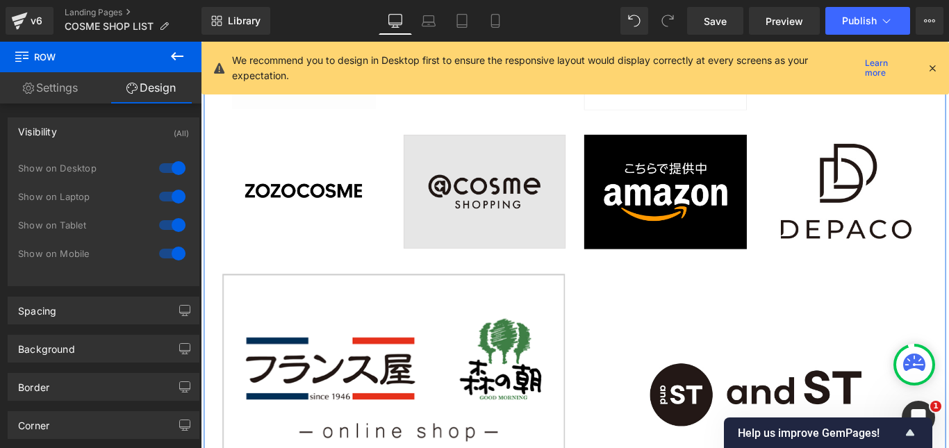
scroll to position [4321, 0]
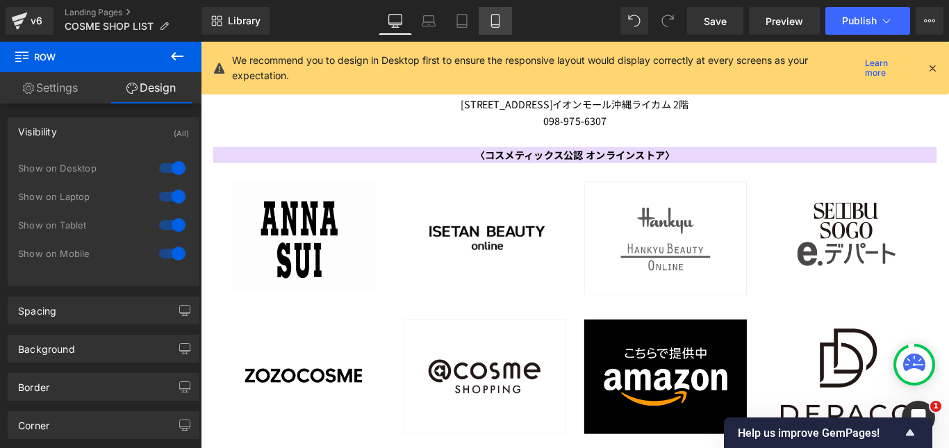
click at [489, 18] on icon at bounding box center [495, 21] width 14 height 14
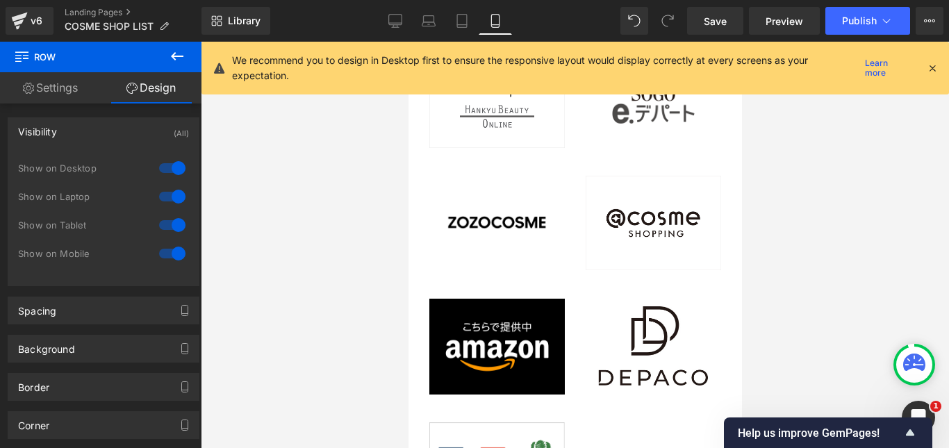
scroll to position [4667, 0]
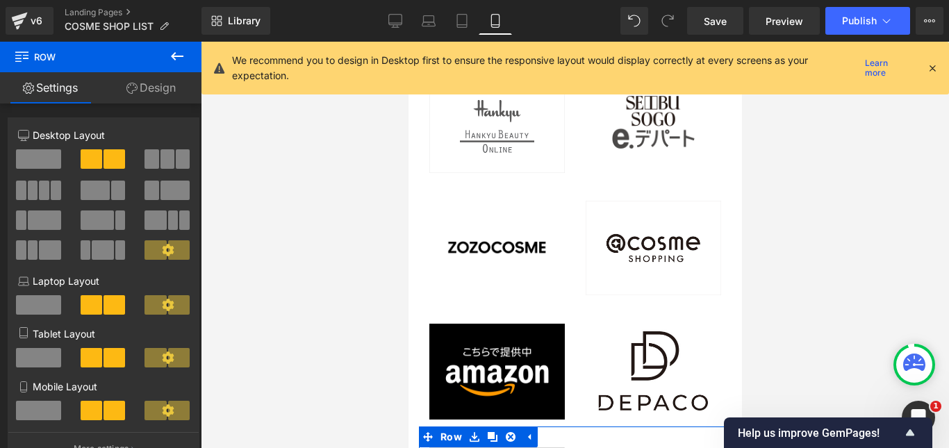
click at [163, 89] on link "Design" at bounding box center [151, 87] width 101 height 31
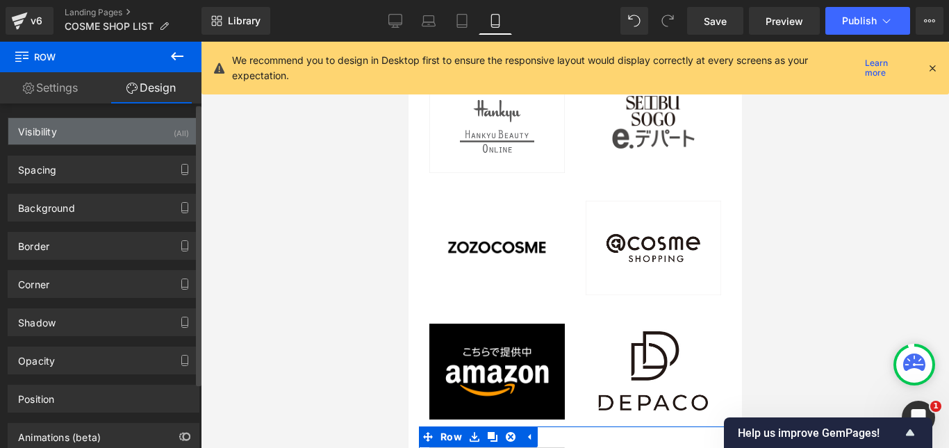
click at [119, 130] on div "Visibility (All)" at bounding box center [103, 131] width 190 height 26
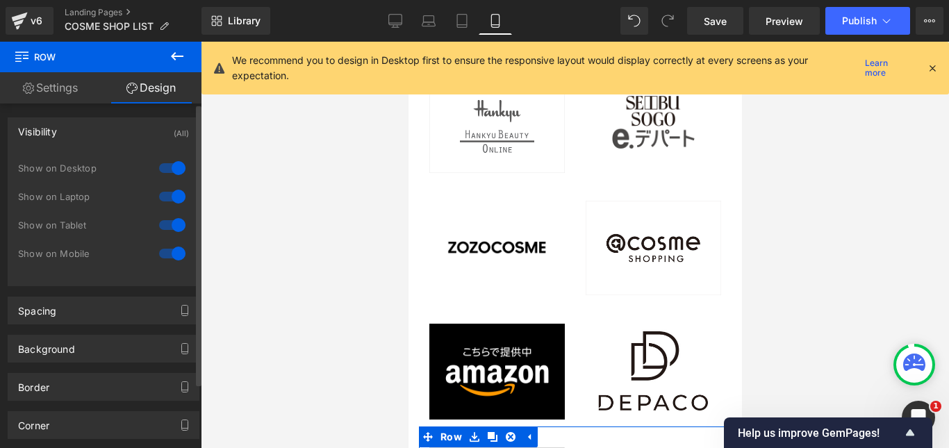
drag, startPoint x: 167, startPoint y: 169, endPoint x: 169, endPoint y: 193, distance: 23.7
click at [166, 172] on div at bounding box center [172, 168] width 33 height 22
click at [169, 193] on div at bounding box center [172, 196] width 33 height 22
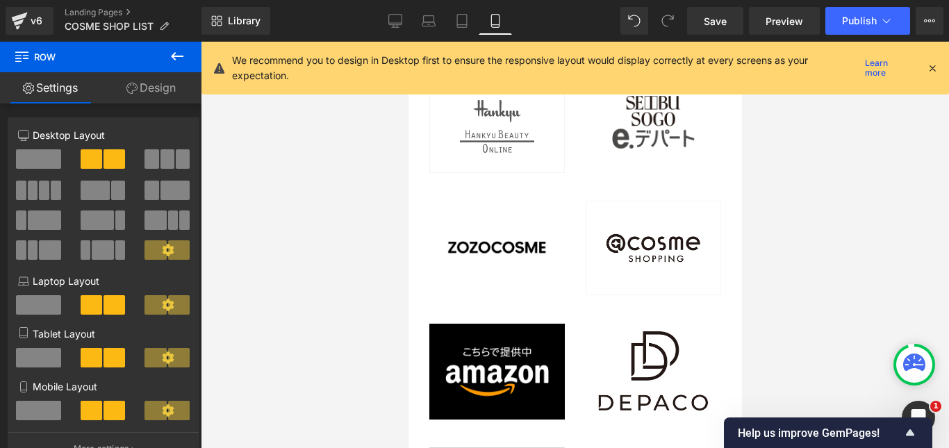
click at [158, 90] on link "Design" at bounding box center [151, 87] width 101 height 31
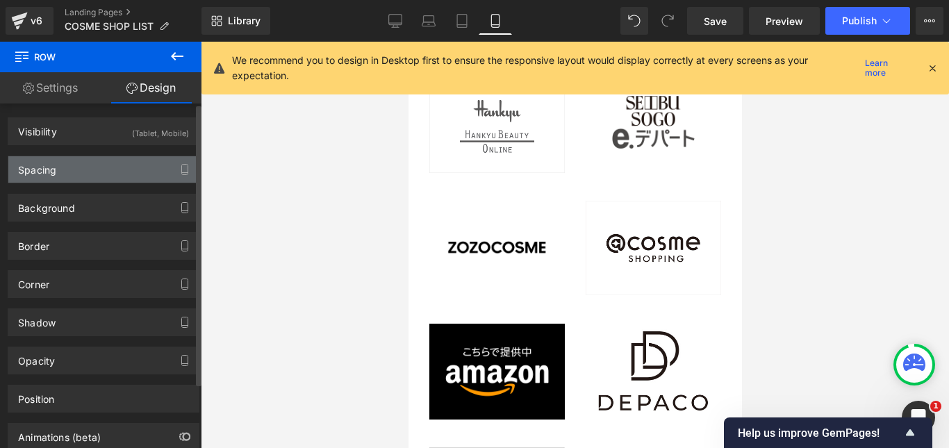
click at [114, 167] on div "Spacing" at bounding box center [103, 169] width 190 height 26
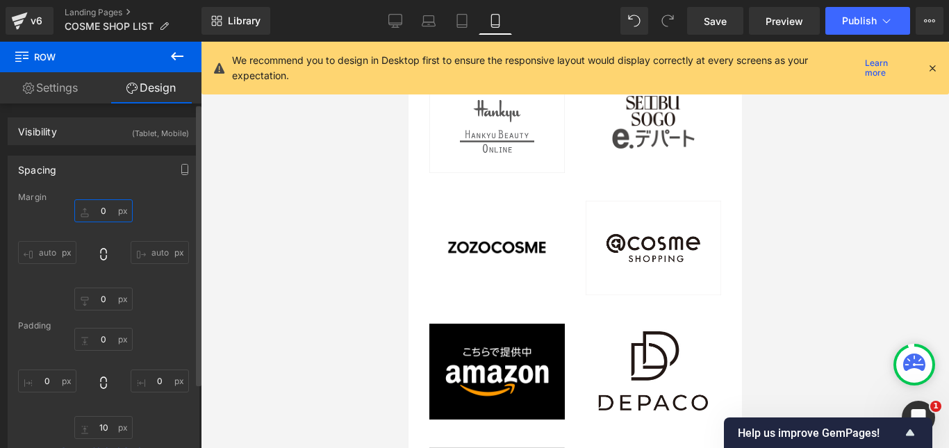
click at [115, 209] on input "text" at bounding box center [103, 210] width 58 height 23
type input "３"
type input "３０"
type input "30"
click at [164, 215] on div "30 auto auto" at bounding box center [103, 254] width 171 height 111
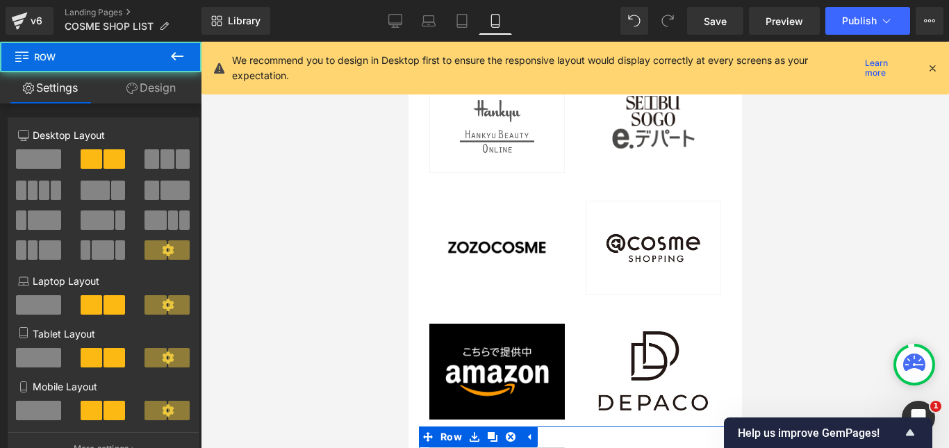
drag, startPoint x: 172, startPoint y: 82, endPoint x: 117, endPoint y: 151, distance: 89.0
click at [172, 81] on link "Design" at bounding box center [151, 87] width 101 height 31
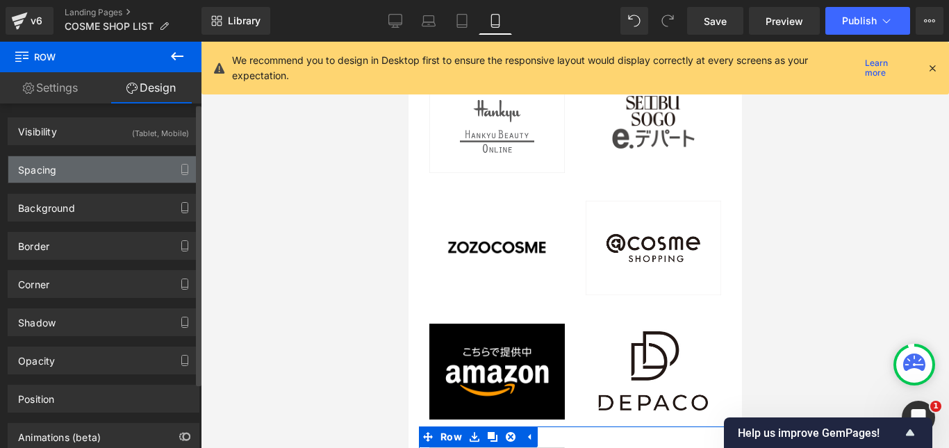
click at [92, 170] on div "Spacing" at bounding box center [103, 169] width 190 height 26
click at [101, 167] on div "Spacing" at bounding box center [103, 169] width 190 height 26
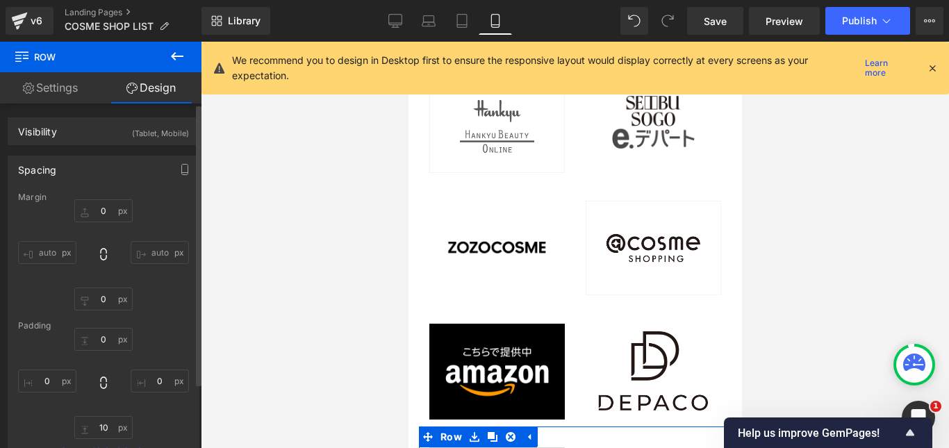
click at [101, 167] on div "Spacing" at bounding box center [103, 169] width 190 height 26
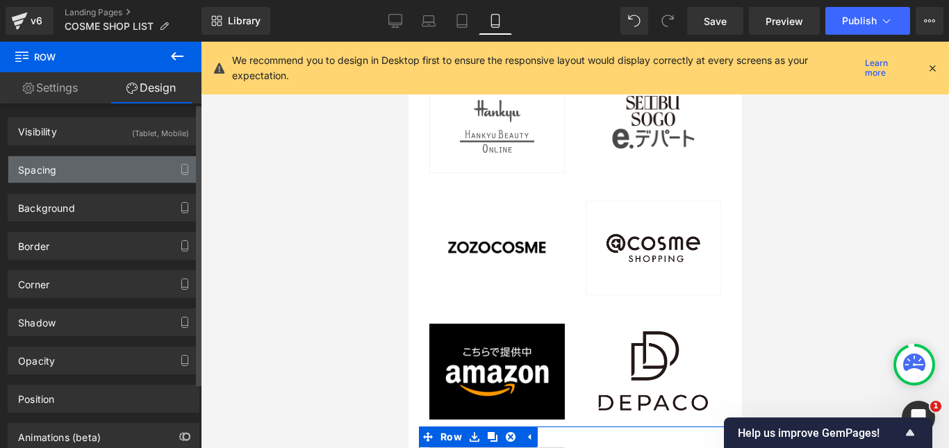
click at [113, 174] on div "Spacing" at bounding box center [103, 169] width 190 height 26
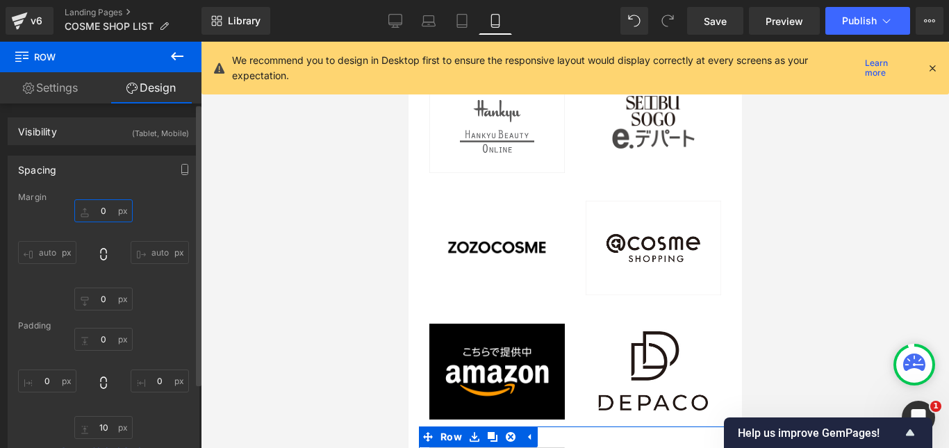
click at [112, 209] on input "text" at bounding box center [103, 210] width 58 height 23
type input "３"
type input "３０"
type input "30"
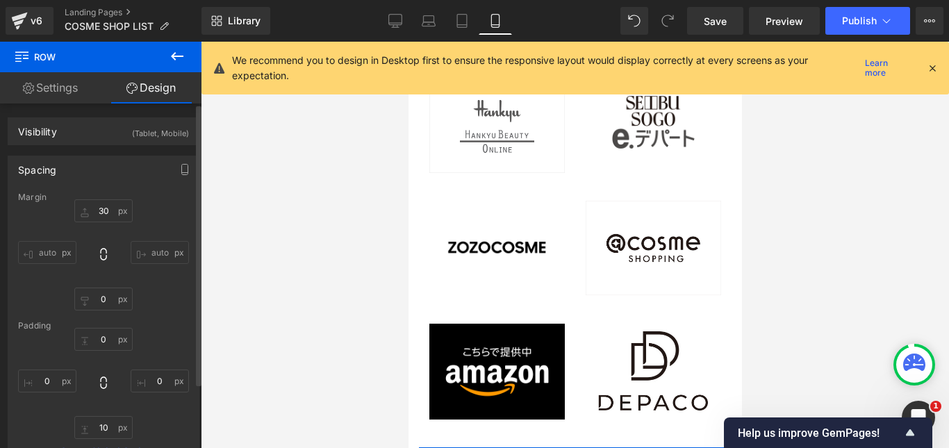
click at [158, 213] on div "30 auto auto" at bounding box center [103, 254] width 171 height 111
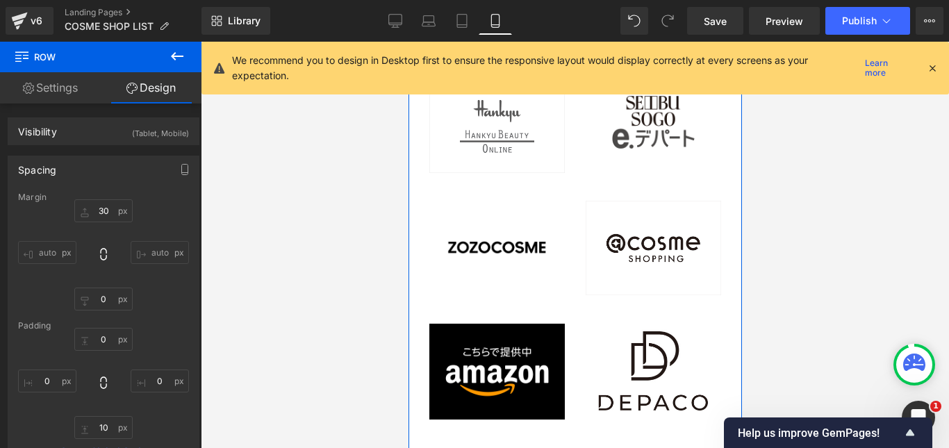
scroll to position [4597, 0]
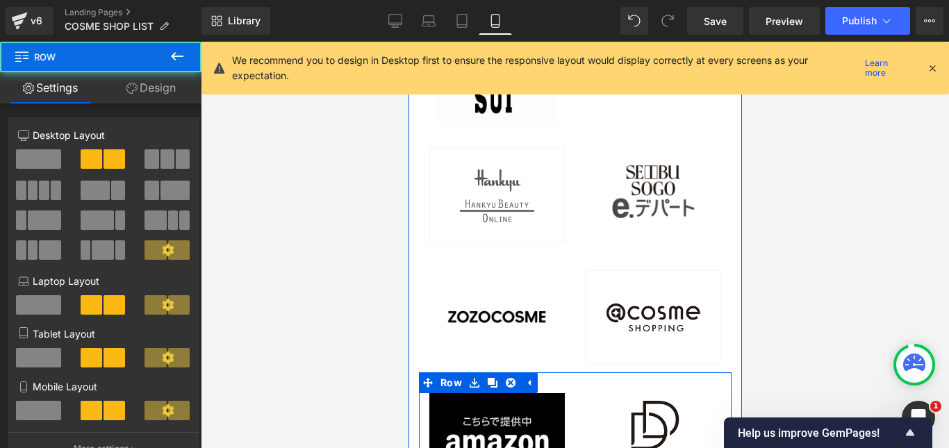
click at [574, 372] on div "Image" at bounding box center [652, 429] width 156 height 115
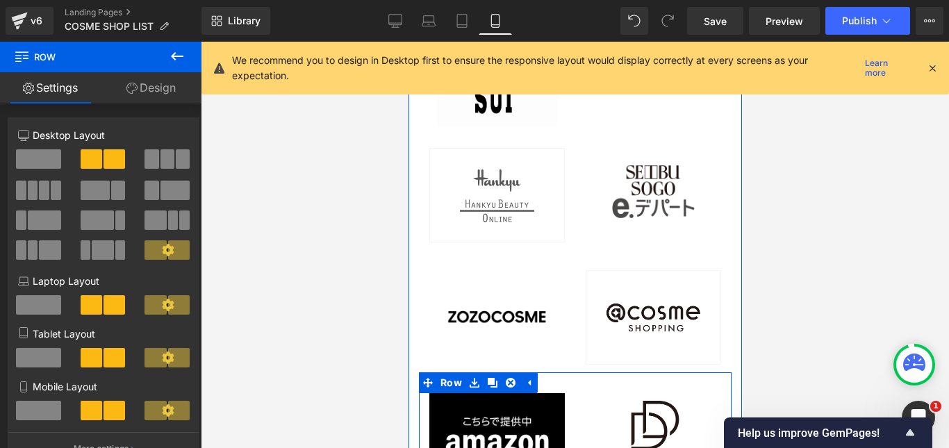
click at [574, 372] on div "Image" at bounding box center [652, 429] width 156 height 115
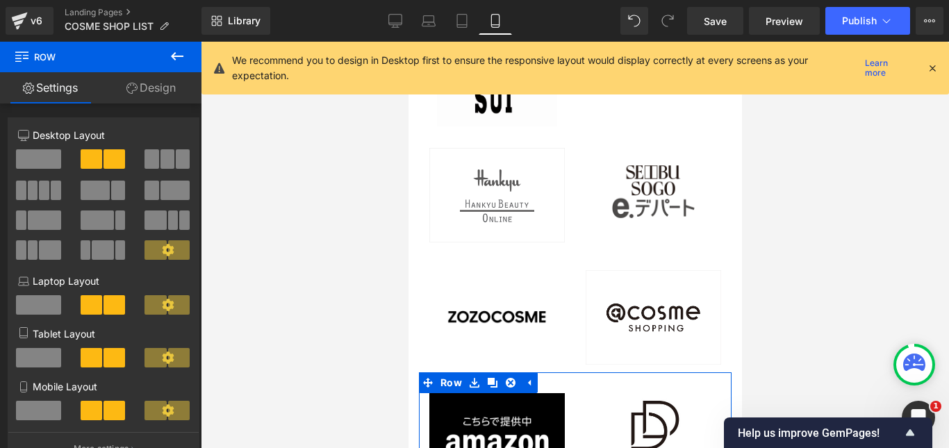
click at [163, 88] on link "Design" at bounding box center [151, 87] width 101 height 31
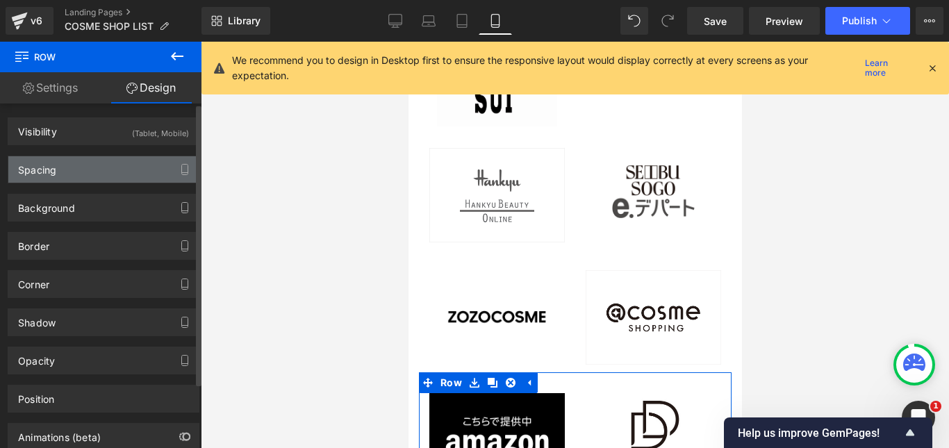
click at [106, 170] on div "Spacing" at bounding box center [103, 169] width 190 height 26
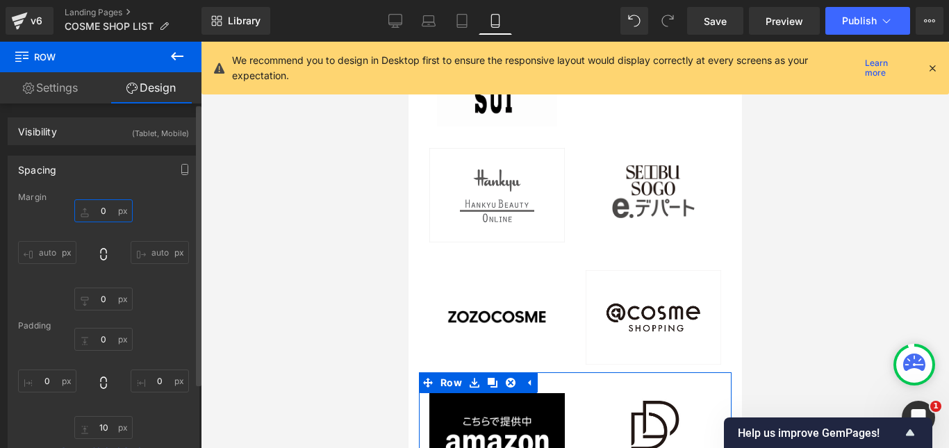
click at [110, 208] on input "0" at bounding box center [103, 210] width 58 height 23
type input "３"
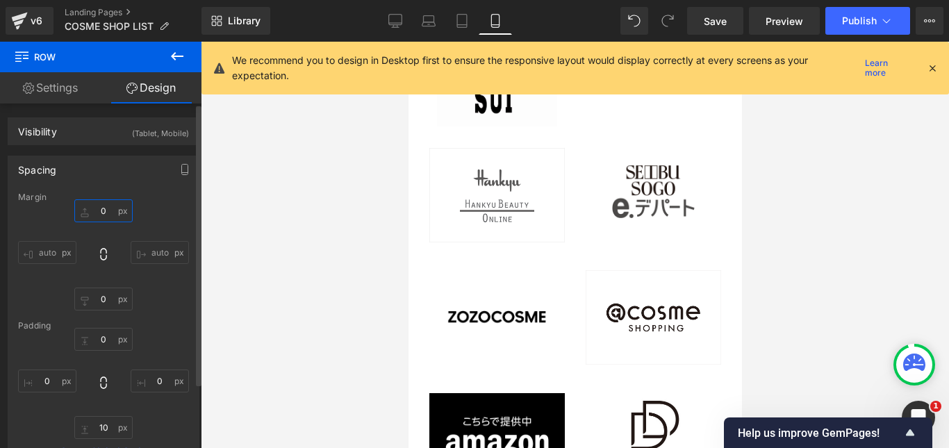
type input "３０"
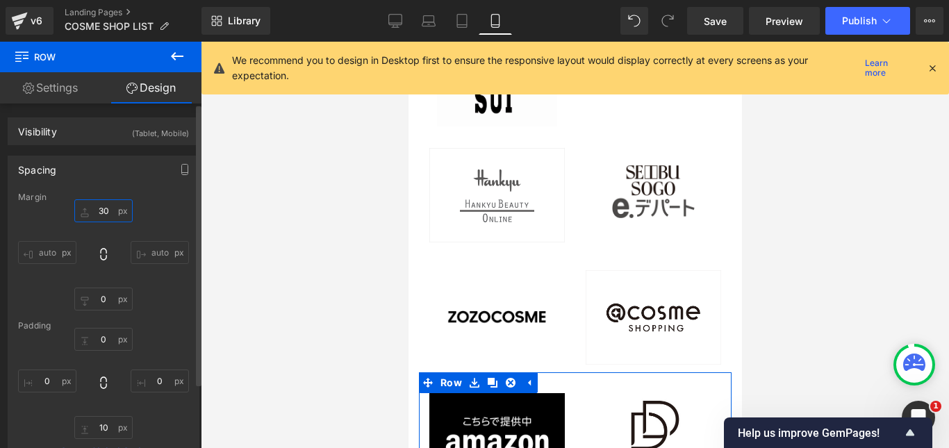
type input "30"
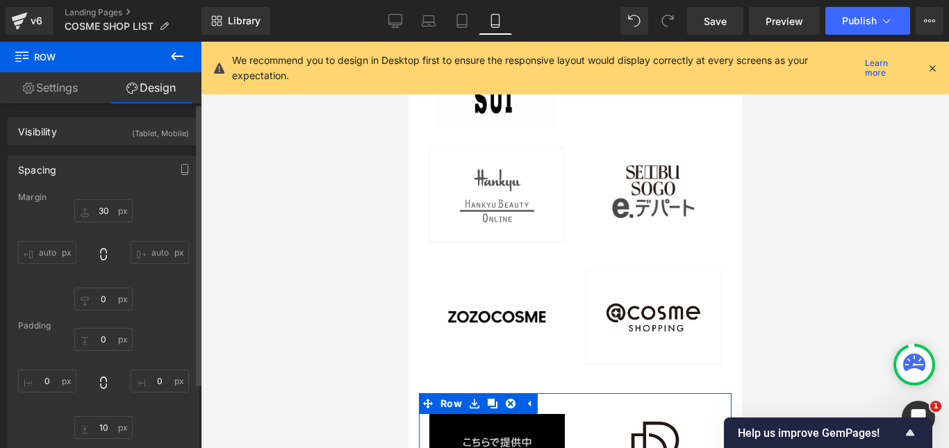
click at [172, 204] on div "30 auto 0 auto" at bounding box center [103, 254] width 171 height 111
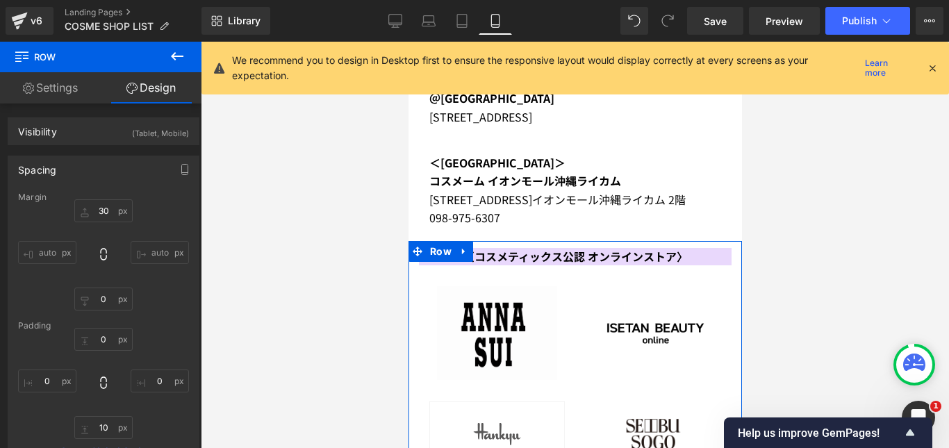
scroll to position [4319, 0]
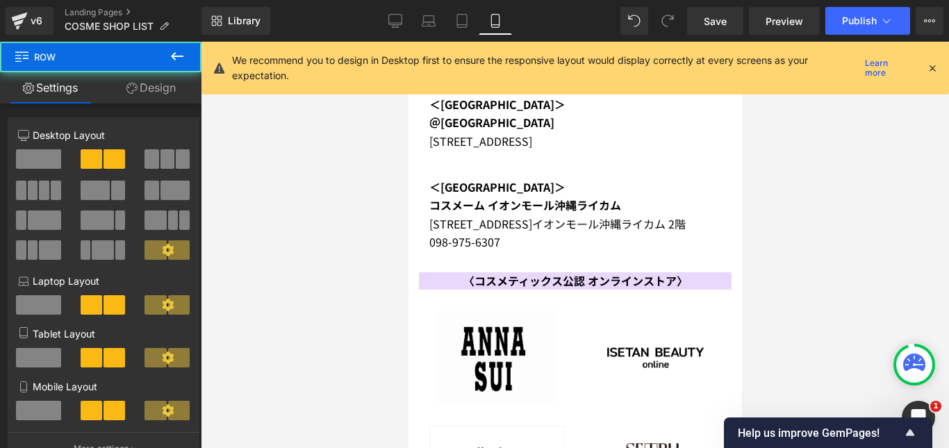
drag, startPoint x: 163, startPoint y: 94, endPoint x: 123, endPoint y: 163, distance: 80.3
click at [163, 93] on link "Design" at bounding box center [151, 87] width 101 height 31
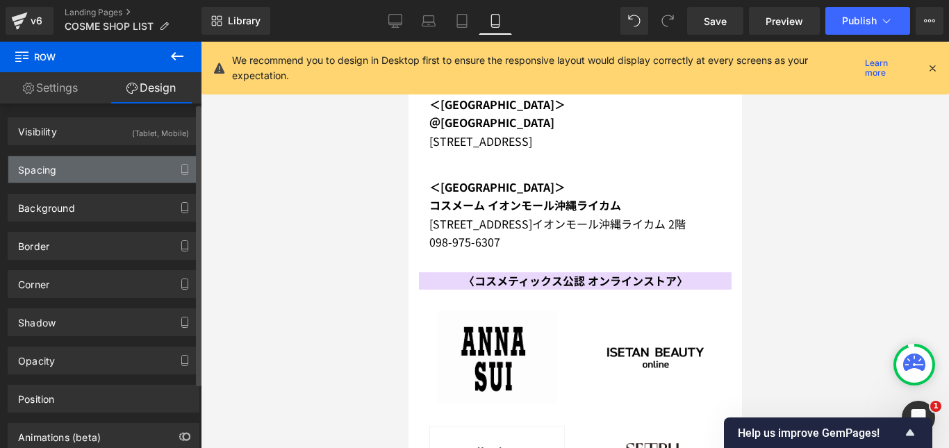
click at [117, 166] on div "Spacing" at bounding box center [103, 169] width 190 height 26
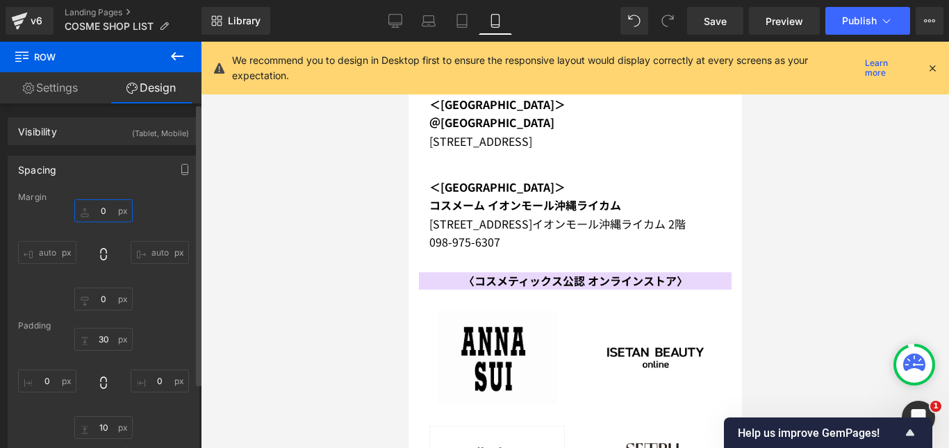
click at [113, 210] on input "text" at bounding box center [103, 210] width 58 height 23
type input "３"
type input "３０"
type input "30"
click at [162, 221] on div "30 auto auto" at bounding box center [103, 254] width 171 height 111
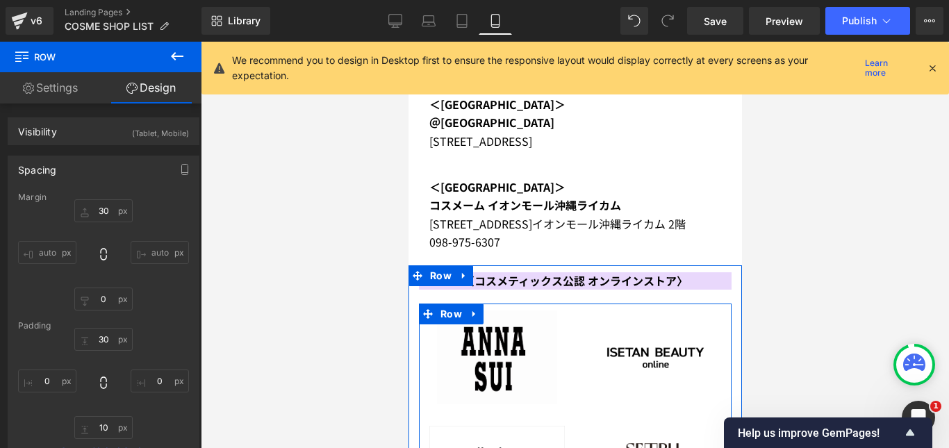
click at [565, 311] on div "Image" at bounding box center [496, 358] width 156 height 94
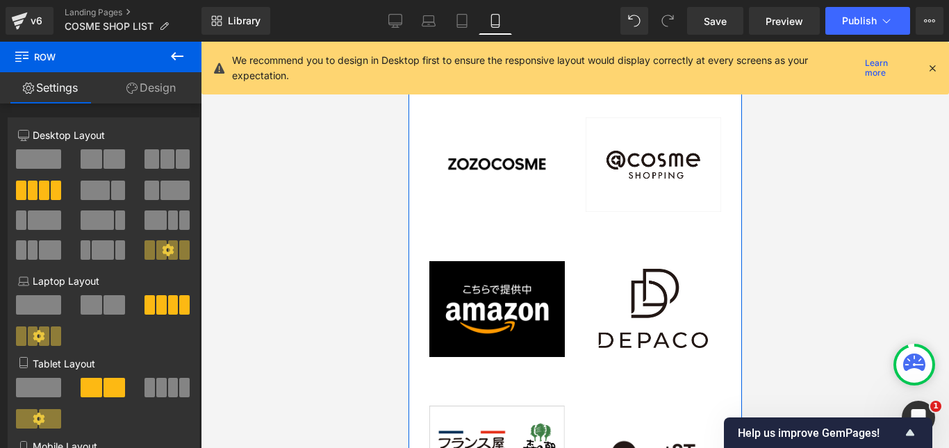
scroll to position [4806, 0]
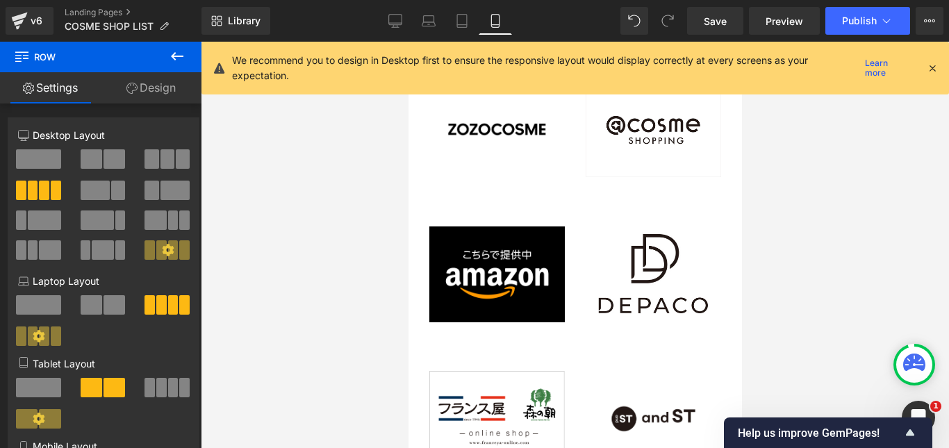
click at [935, 234] on div at bounding box center [575, 245] width 748 height 406
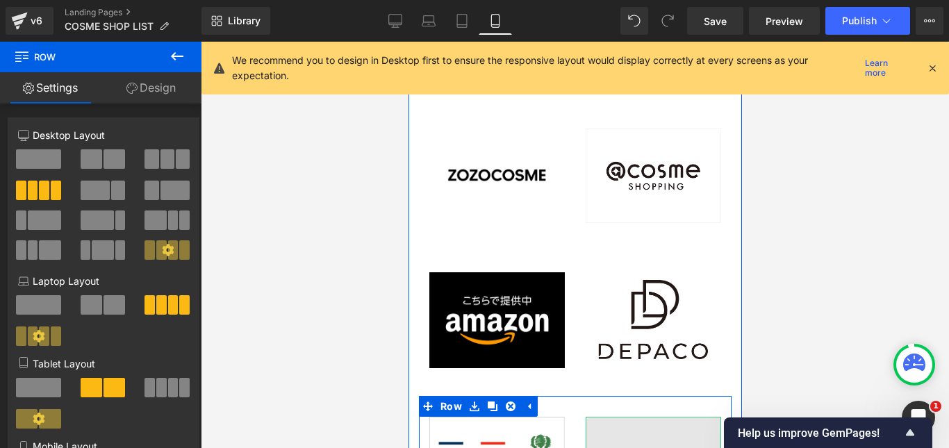
scroll to position [4736, 0]
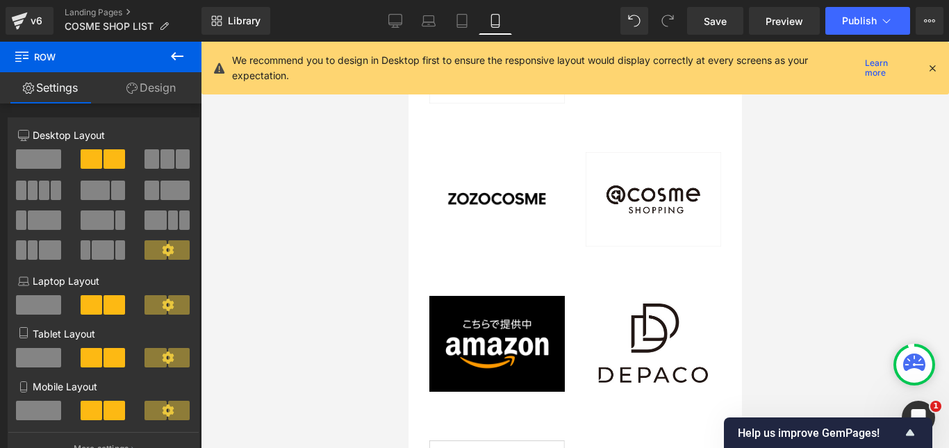
drag, startPoint x: 164, startPoint y: 85, endPoint x: 131, endPoint y: 159, distance: 80.5
click at [164, 85] on link "Design" at bounding box center [151, 87] width 101 height 31
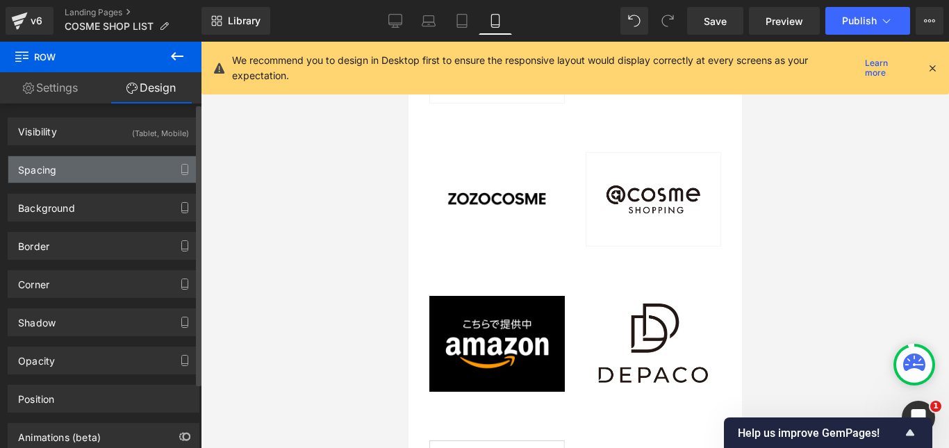
click at [120, 172] on div "Spacing" at bounding box center [103, 169] width 190 height 26
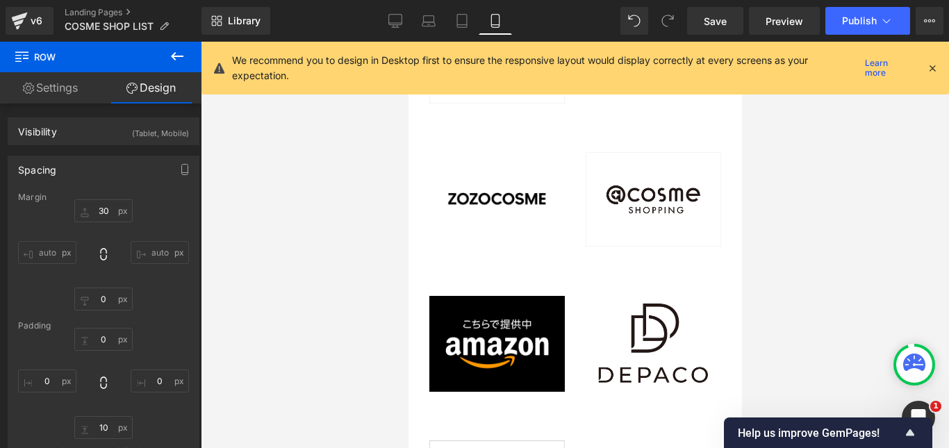
click at [347, 208] on div at bounding box center [575, 245] width 748 height 406
click at [458, 26] on icon at bounding box center [462, 21] width 10 height 13
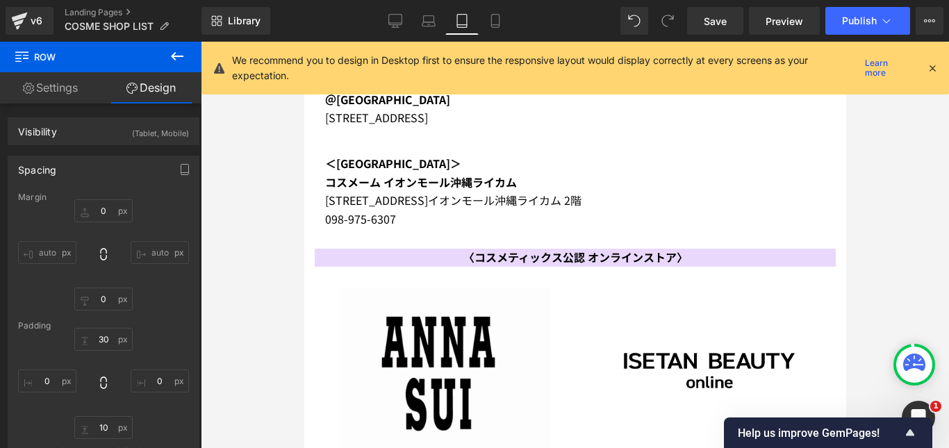
scroll to position [4030, 0]
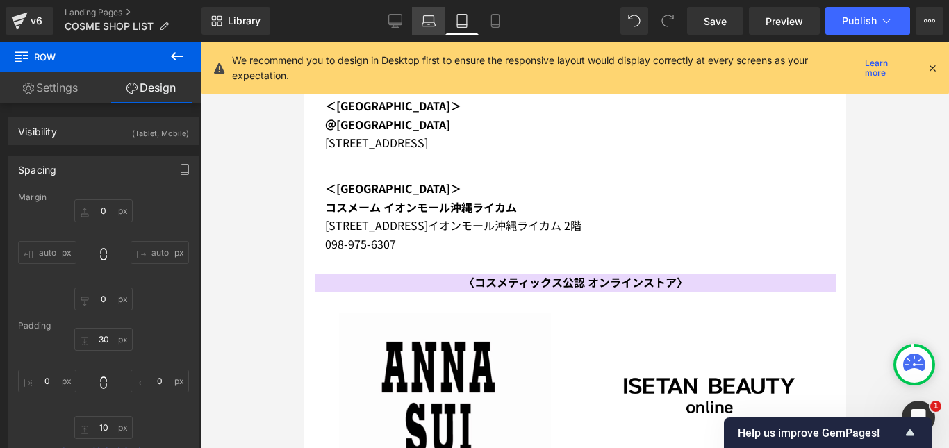
click at [422, 21] on icon at bounding box center [429, 21] width 14 height 14
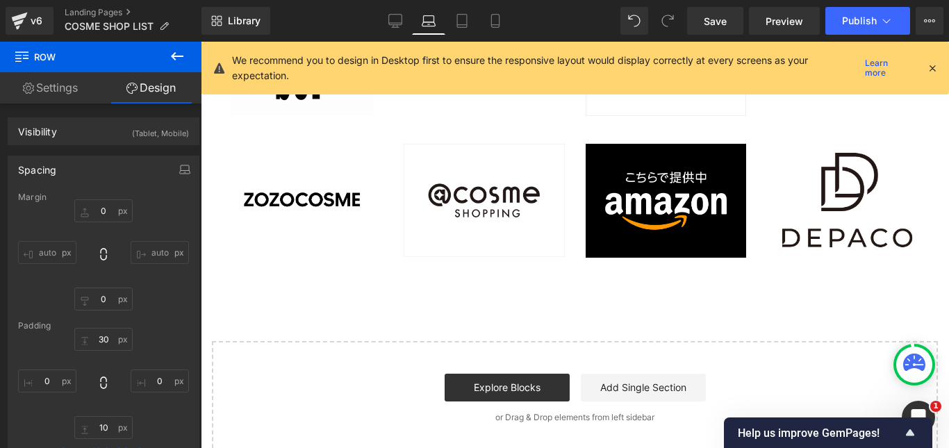
scroll to position [4446, 0]
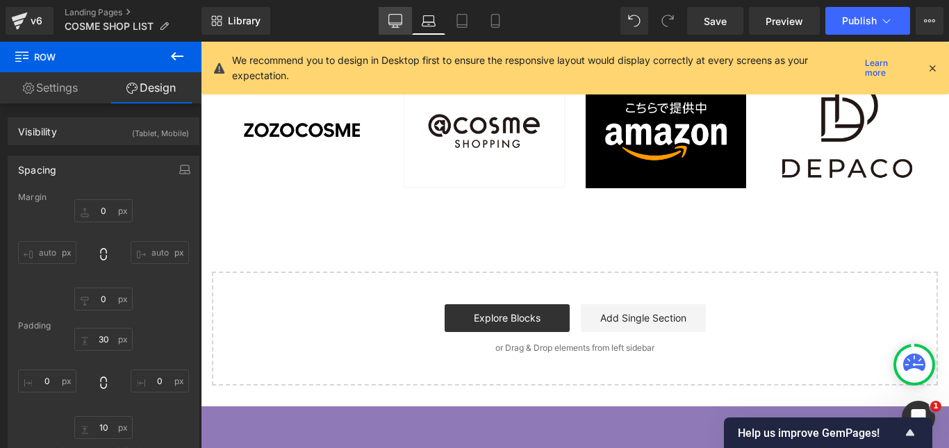
click at [398, 18] on icon at bounding box center [395, 21] width 14 height 14
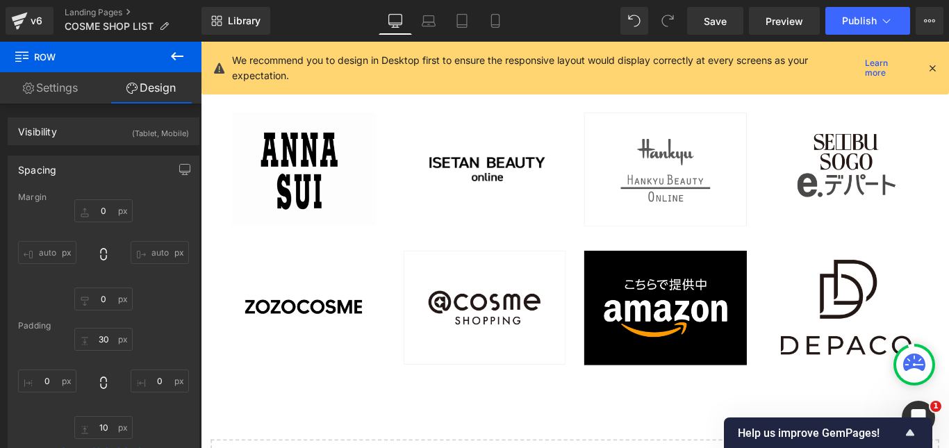
scroll to position [4237, 0]
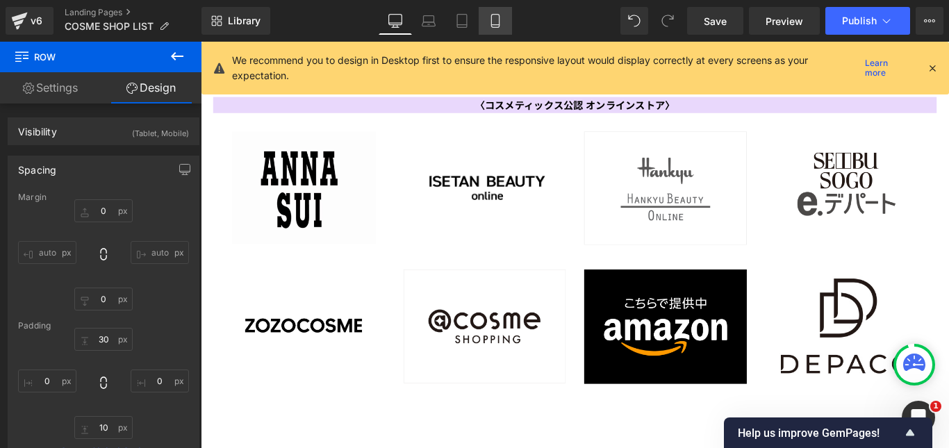
click at [499, 16] on icon at bounding box center [495, 21] width 14 height 14
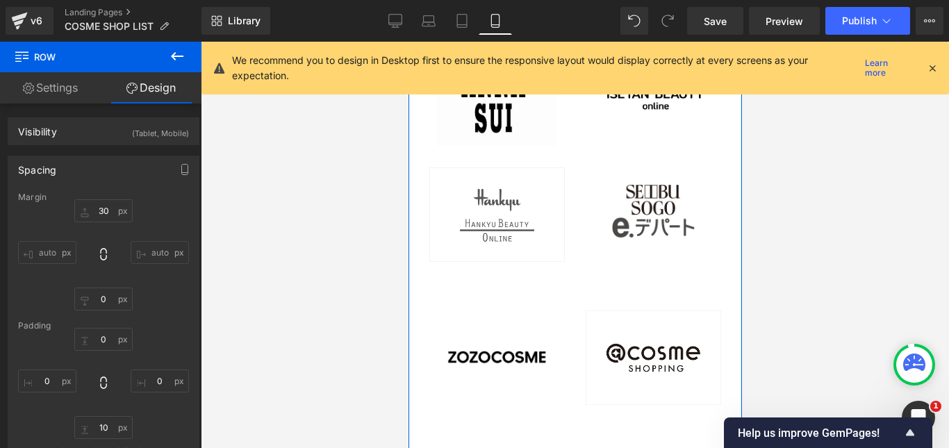
scroll to position [4553, 0]
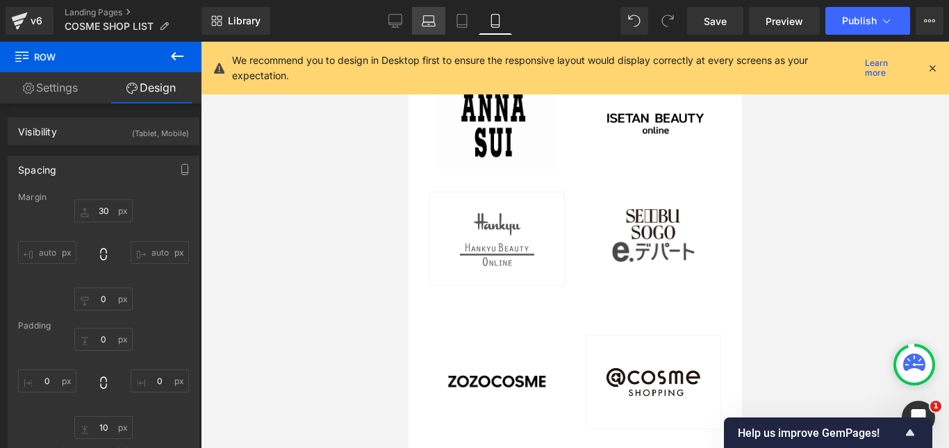
click at [431, 15] on icon at bounding box center [429, 21] width 14 height 14
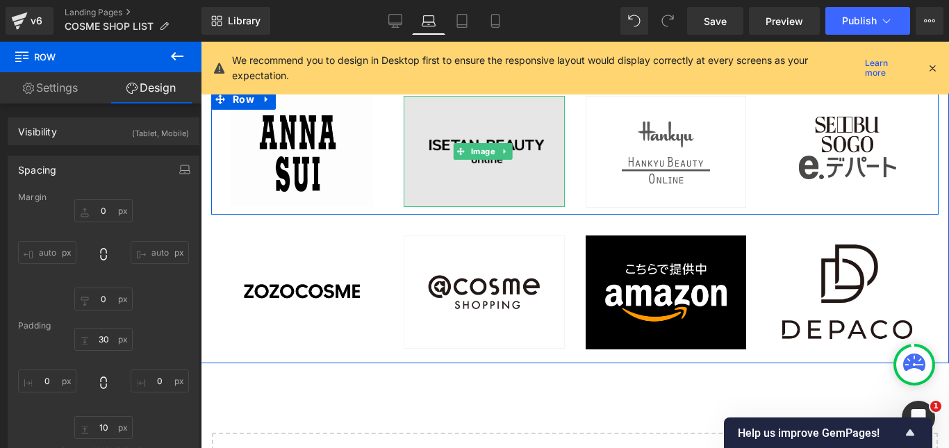
scroll to position [4307, 0]
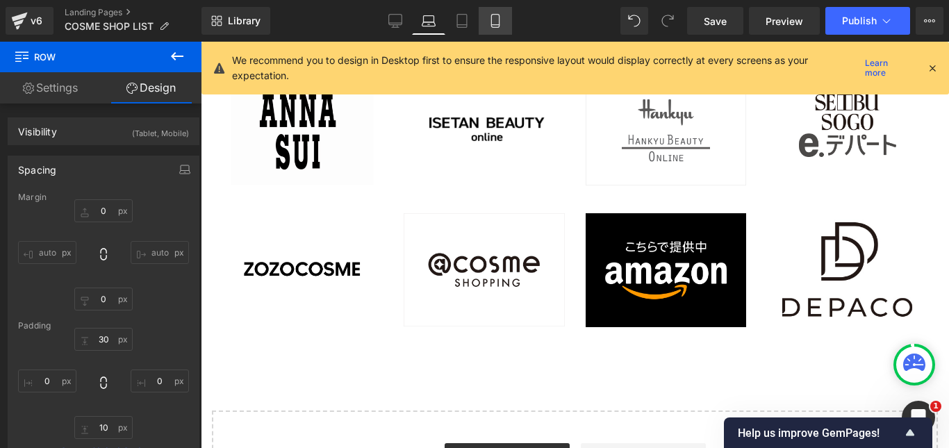
click at [499, 22] on icon at bounding box center [495, 21] width 8 height 13
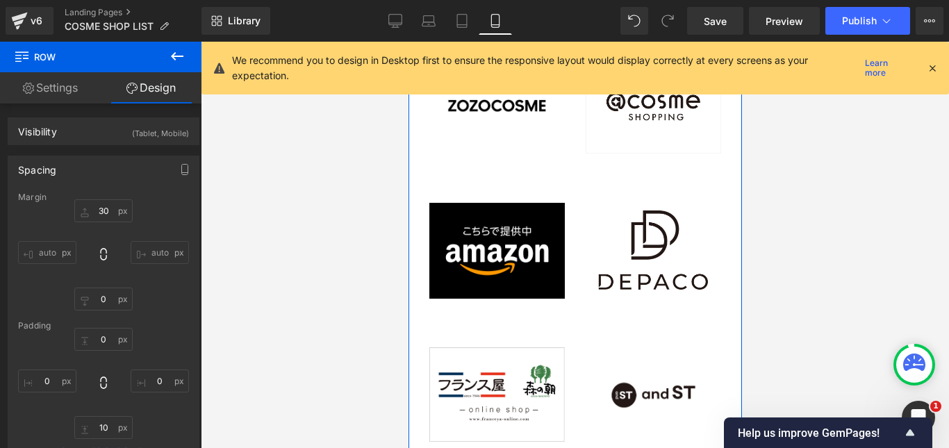
scroll to position [4831, 0]
